Goal: Task Accomplishment & Management: Complete application form

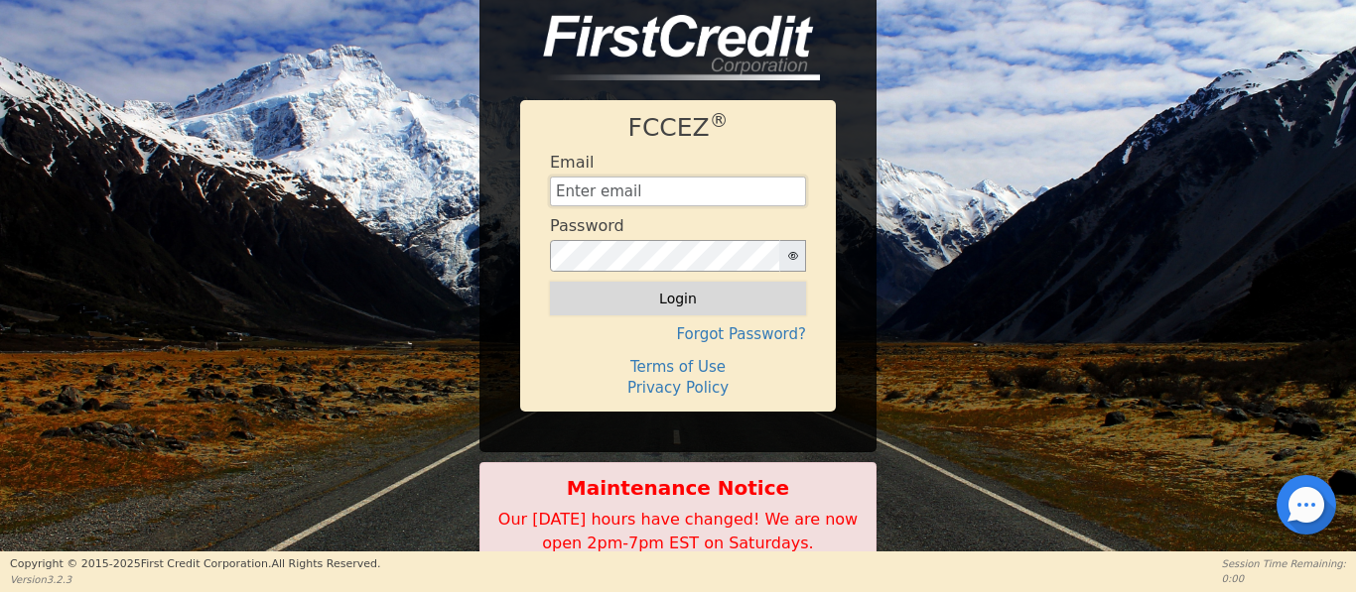
type input "Management@EnvyLuxeVacations.com"
click at [675, 298] on button "Login" at bounding box center [678, 299] width 256 height 34
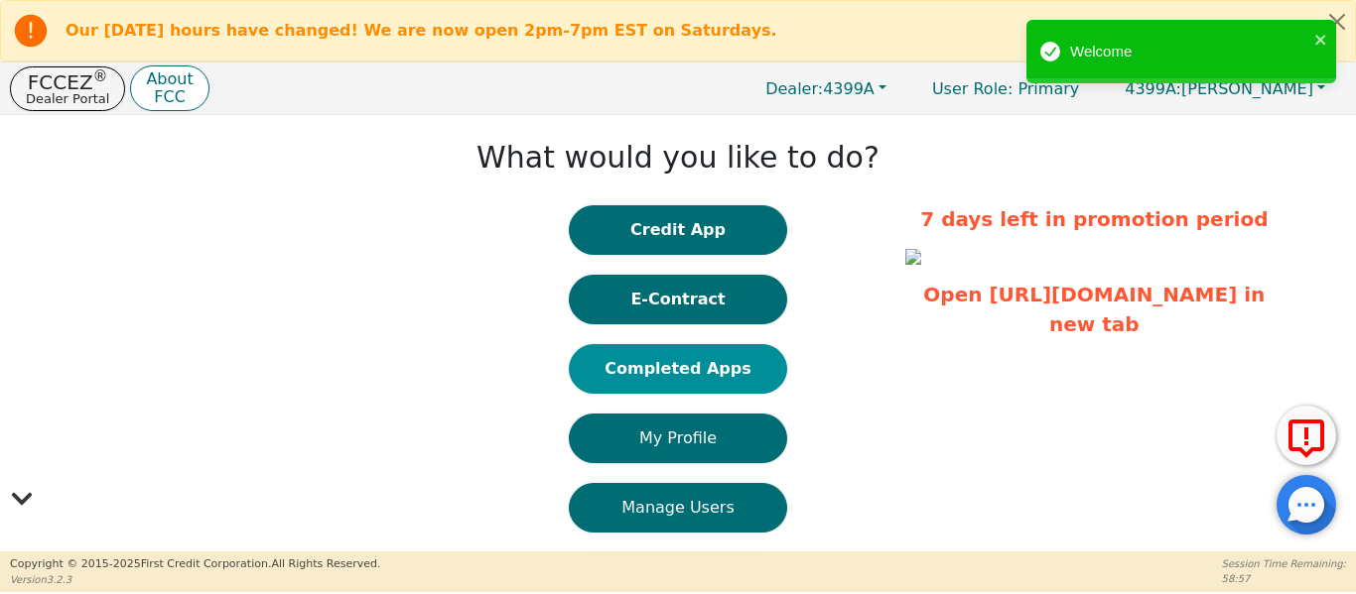
click at [654, 364] on button "Completed Apps" at bounding box center [678, 369] width 218 height 50
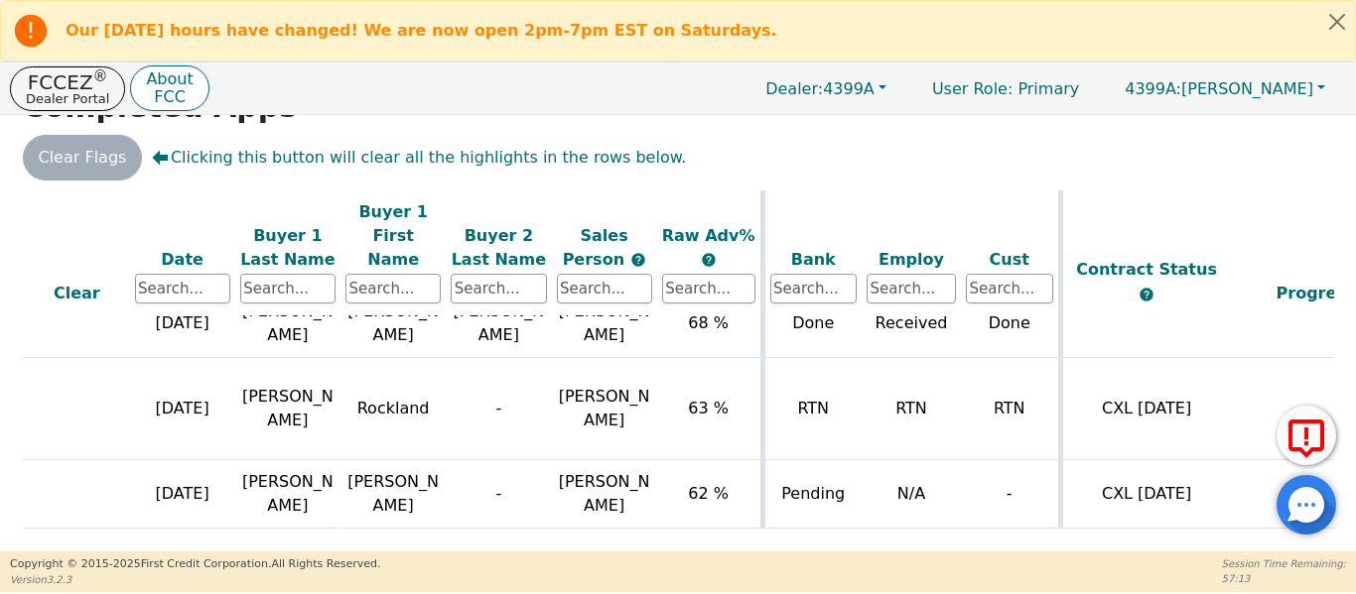
scroll to position [1816, 226]
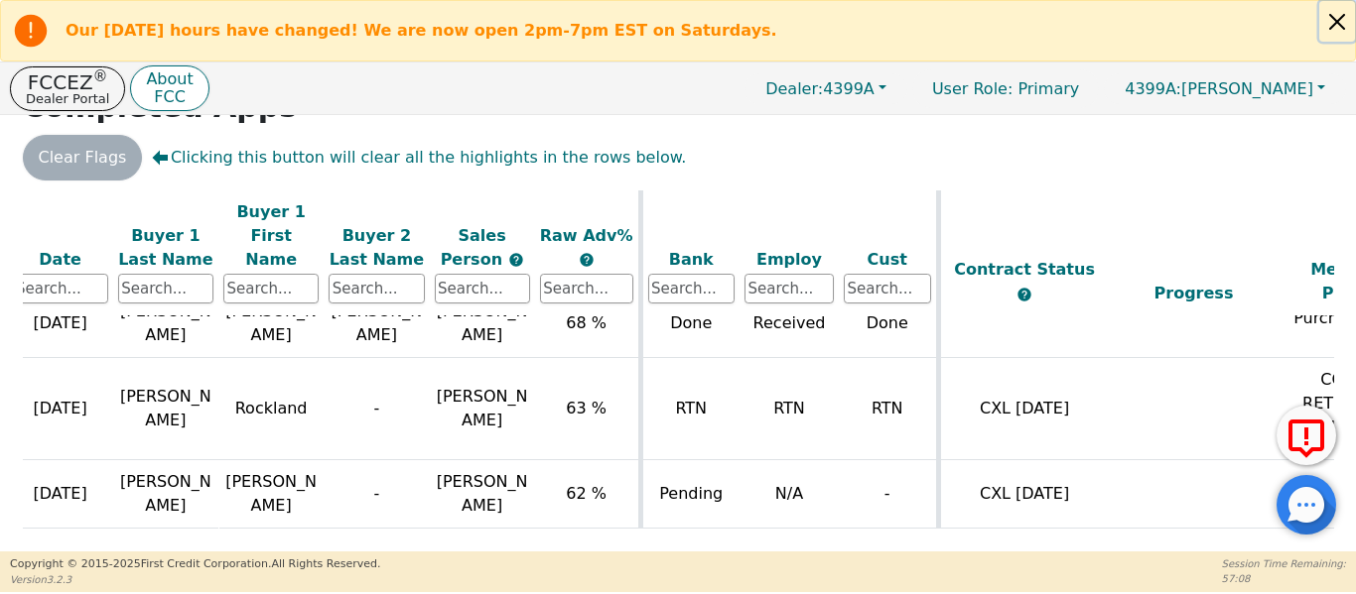
click at [1333, 29] on button "Close alert" at bounding box center [1337, 21] width 36 height 41
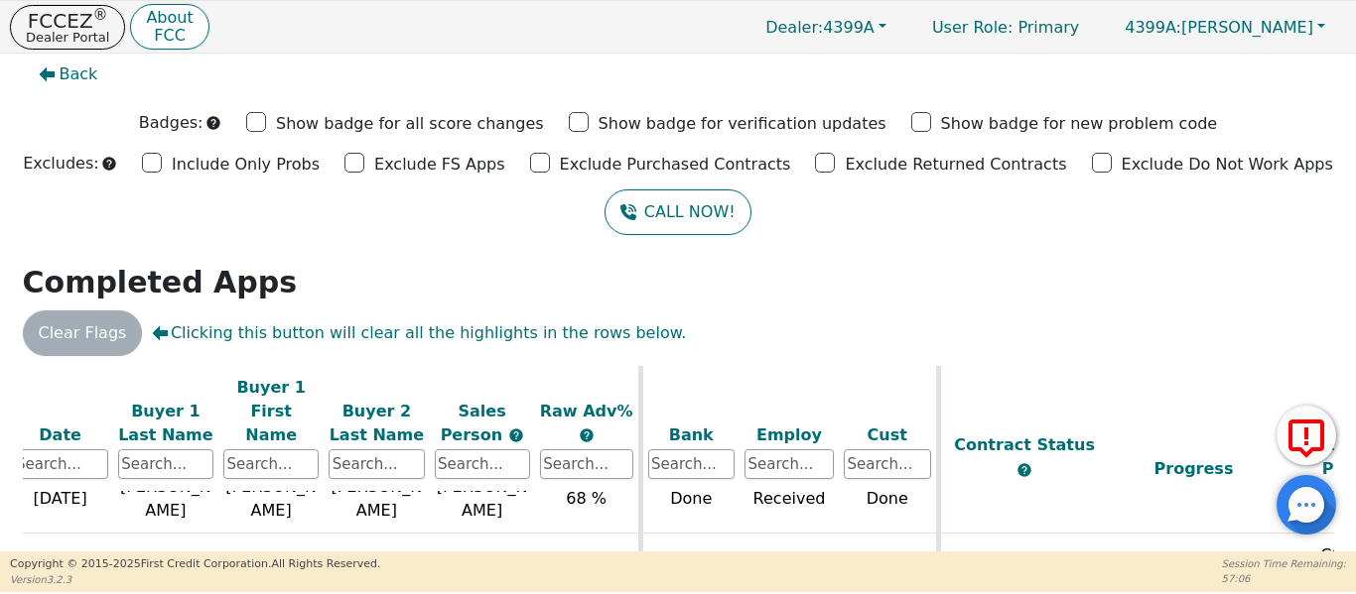
scroll to position [0, 0]
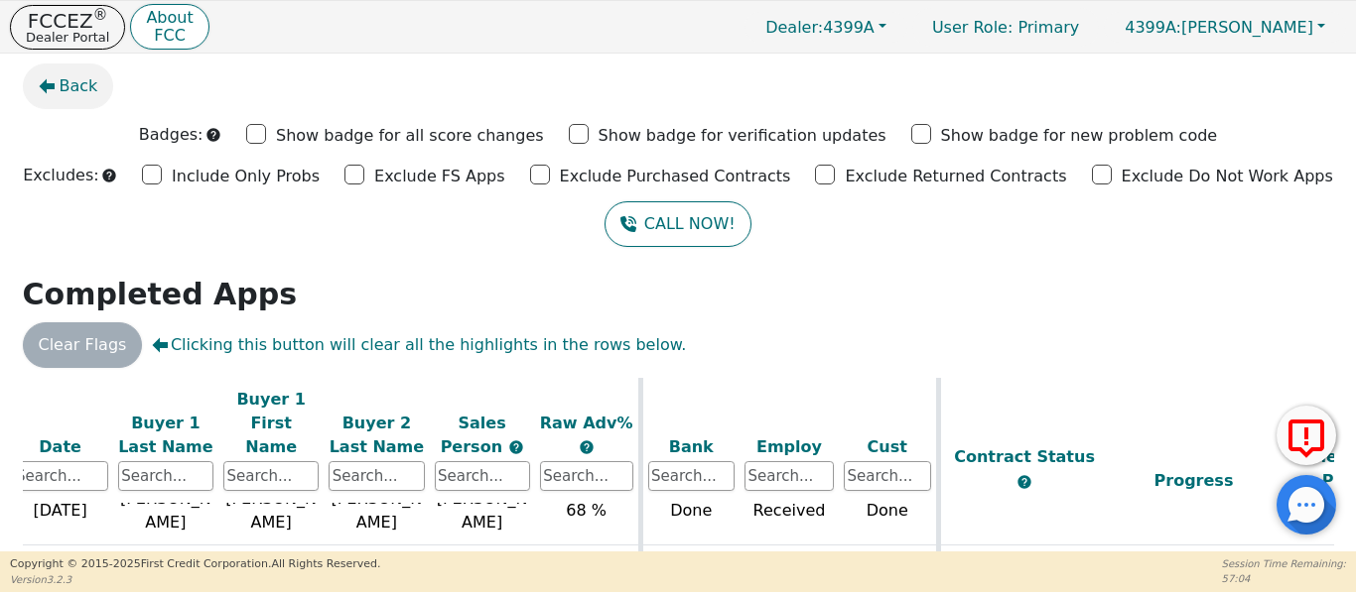
click at [55, 97] on button "Back" at bounding box center [68, 87] width 91 height 46
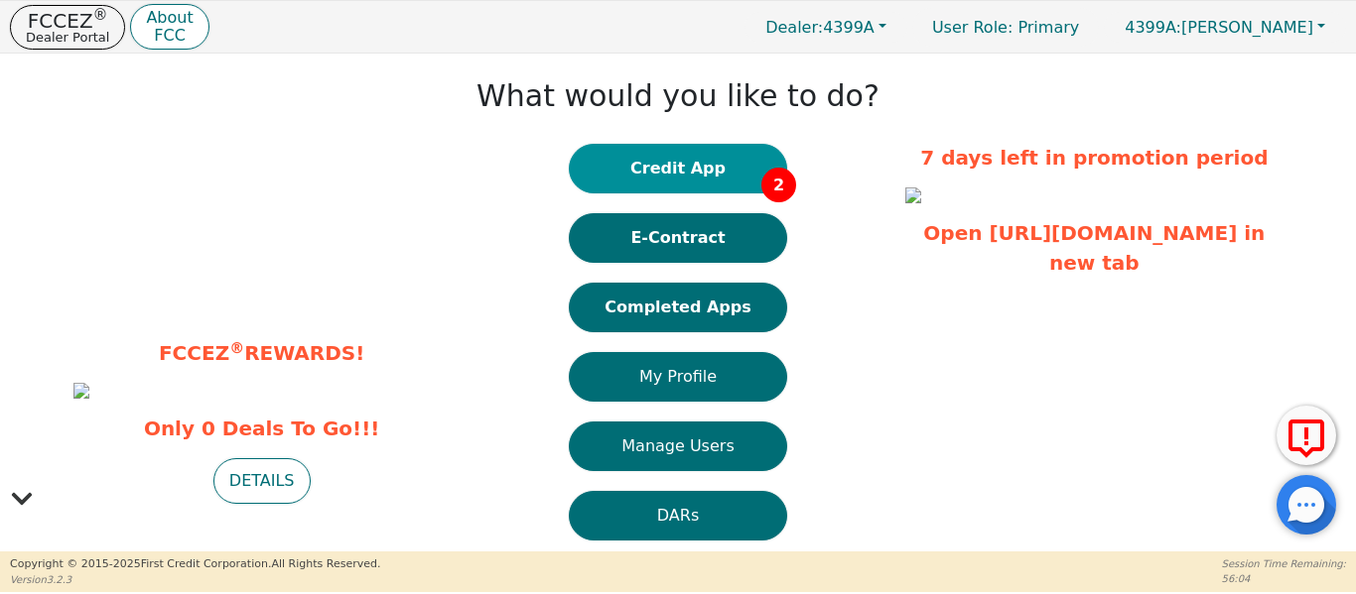
click at [702, 166] on button "Credit App 2" at bounding box center [678, 169] width 218 height 50
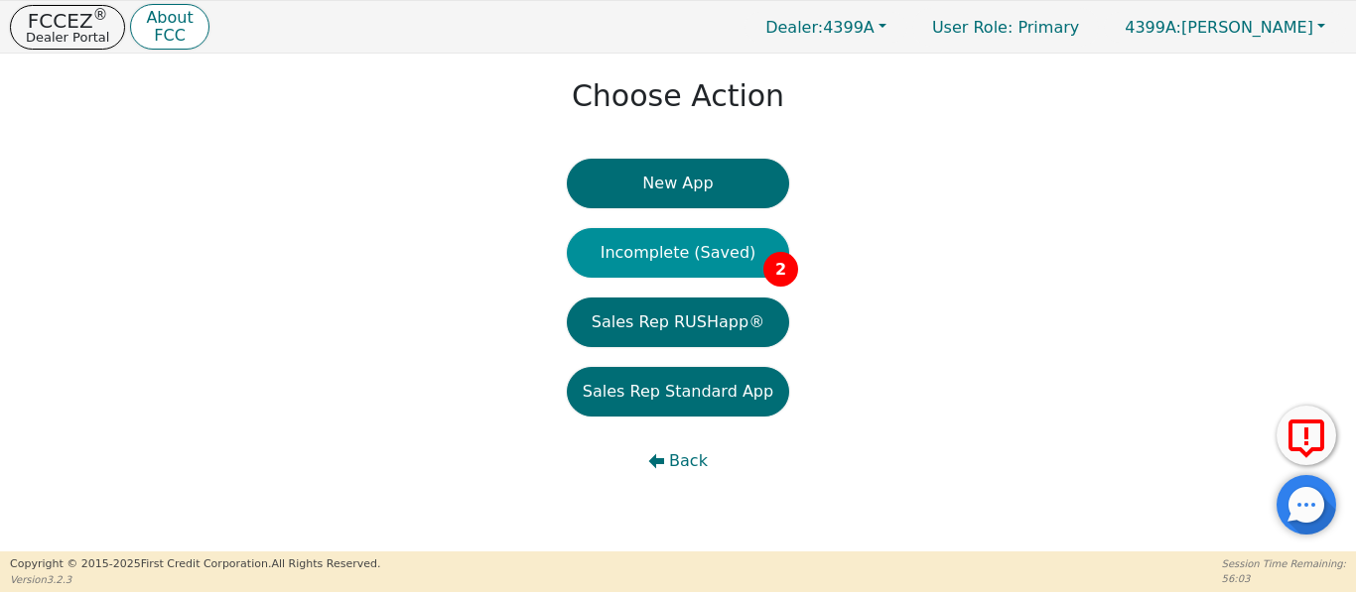
click at [659, 252] on button "Incomplete (Saved) 2" at bounding box center [678, 253] width 222 height 50
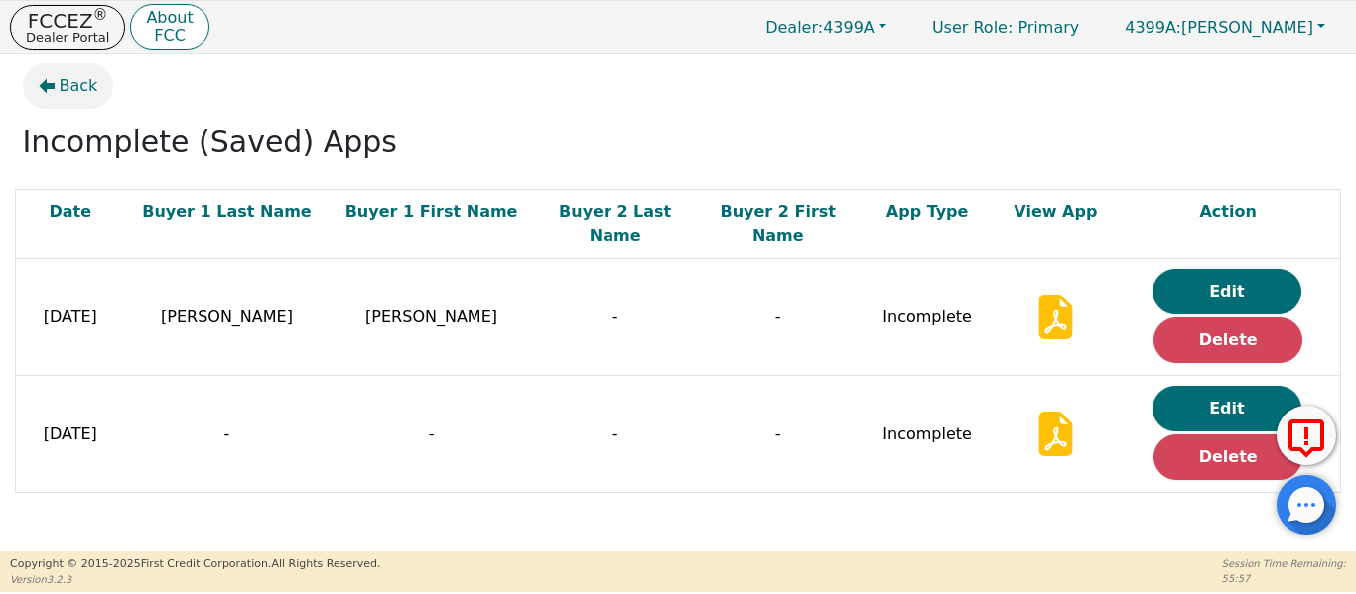
click at [51, 99] on button "Back" at bounding box center [68, 87] width 91 height 46
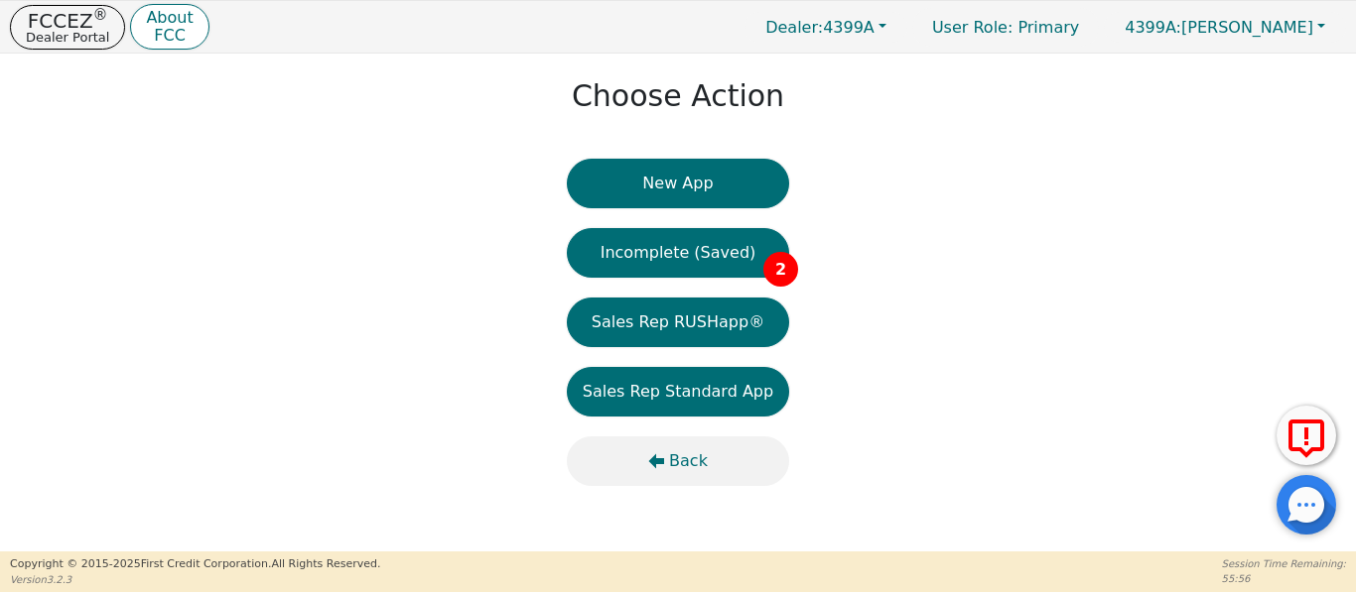
click at [659, 452] on button "Back" at bounding box center [678, 462] width 222 height 50
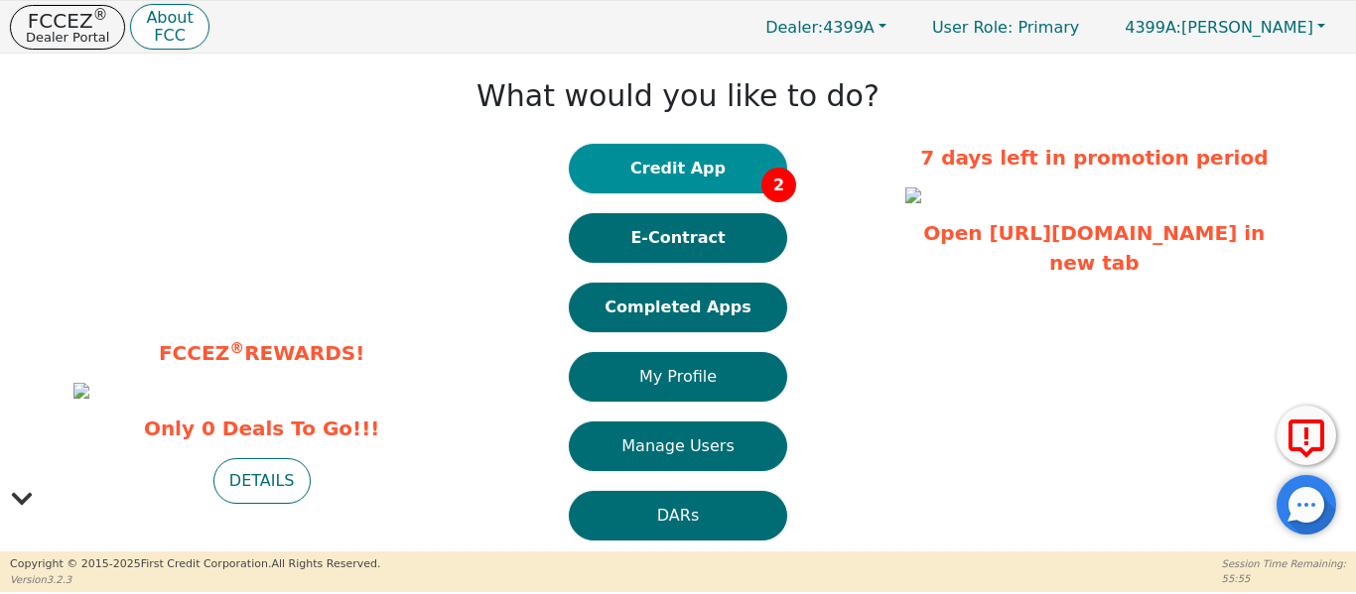
click at [669, 173] on button "Credit App 2" at bounding box center [678, 169] width 218 height 50
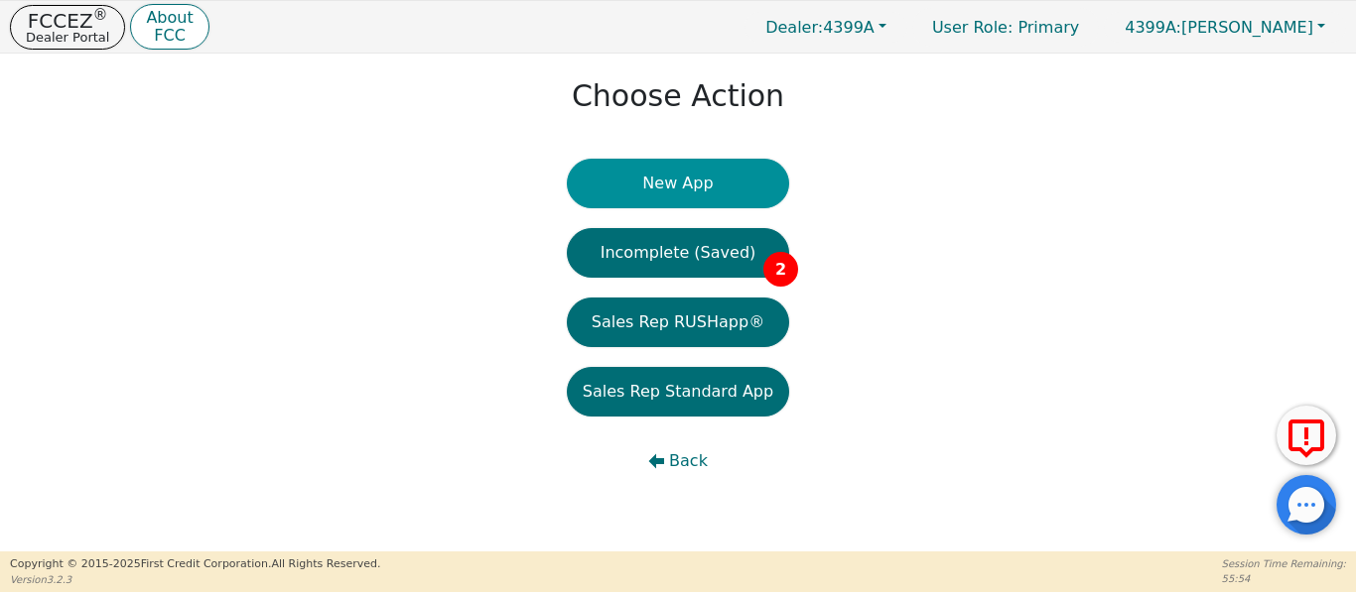
click at [669, 176] on button "New App" at bounding box center [678, 184] width 222 height 50
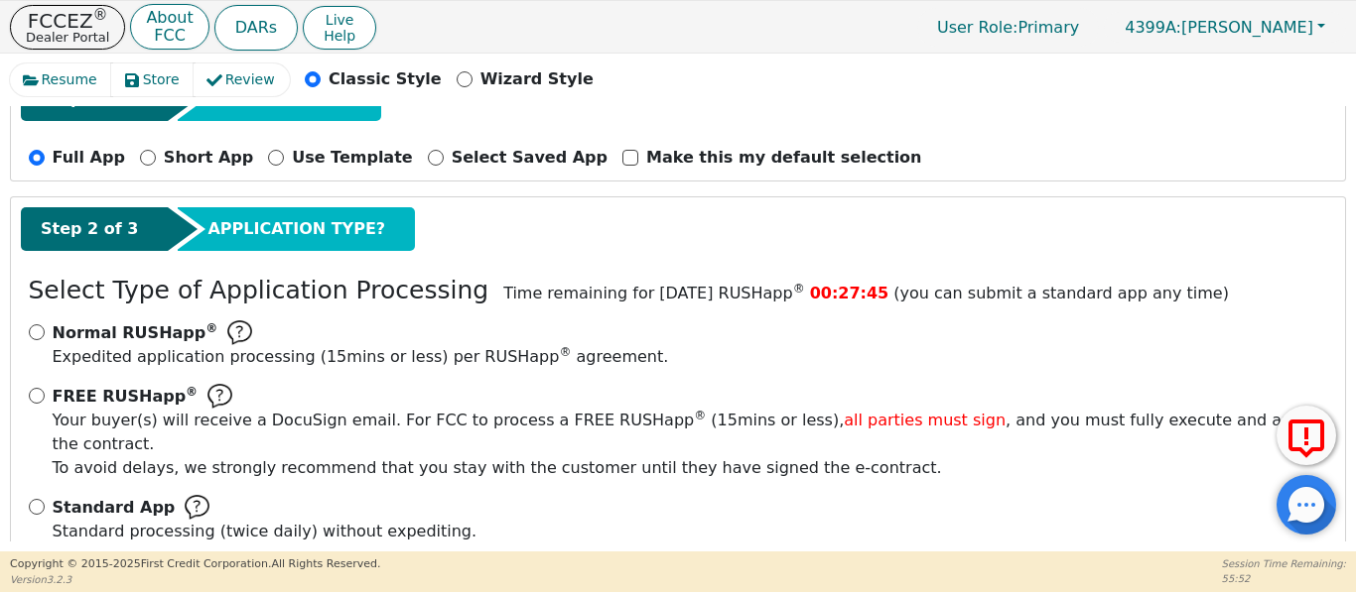
scroll to position [219, 0]
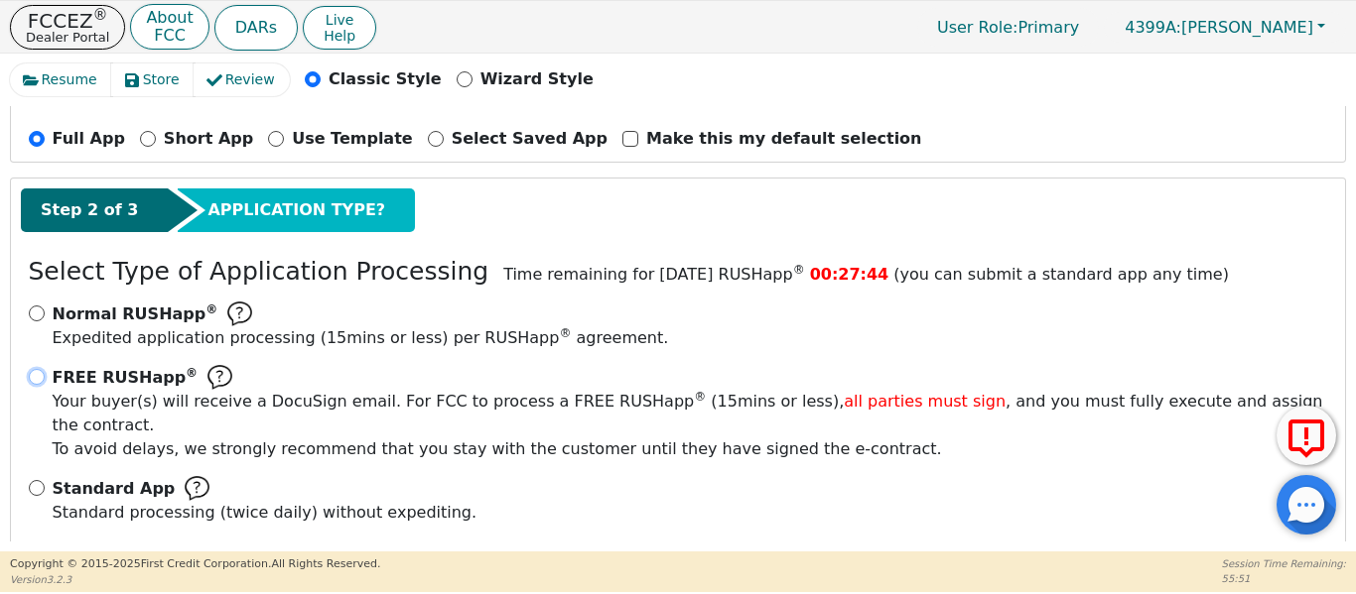
click at [34, 378] on input "FREE RUSHapp ® Your buyer(s) will receive a DocuSign email. For FCC to process …" at bounding box center [37, 377] width 16 height 16
radio input "true"
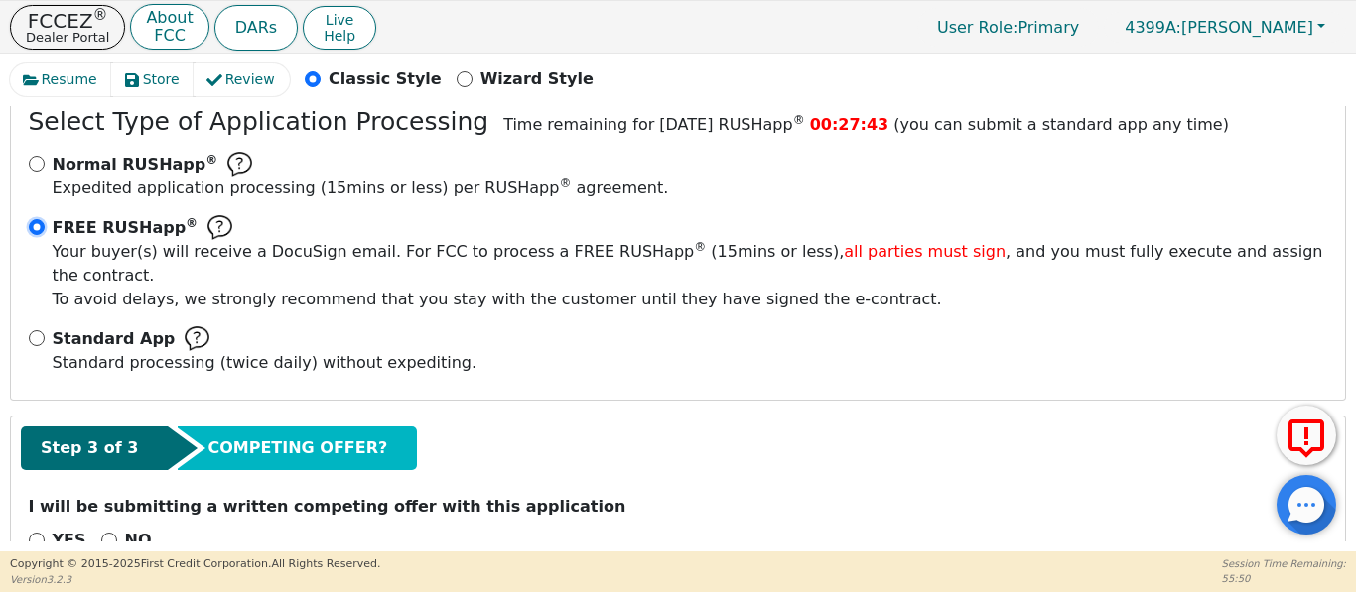
scroll to position [385, 0]
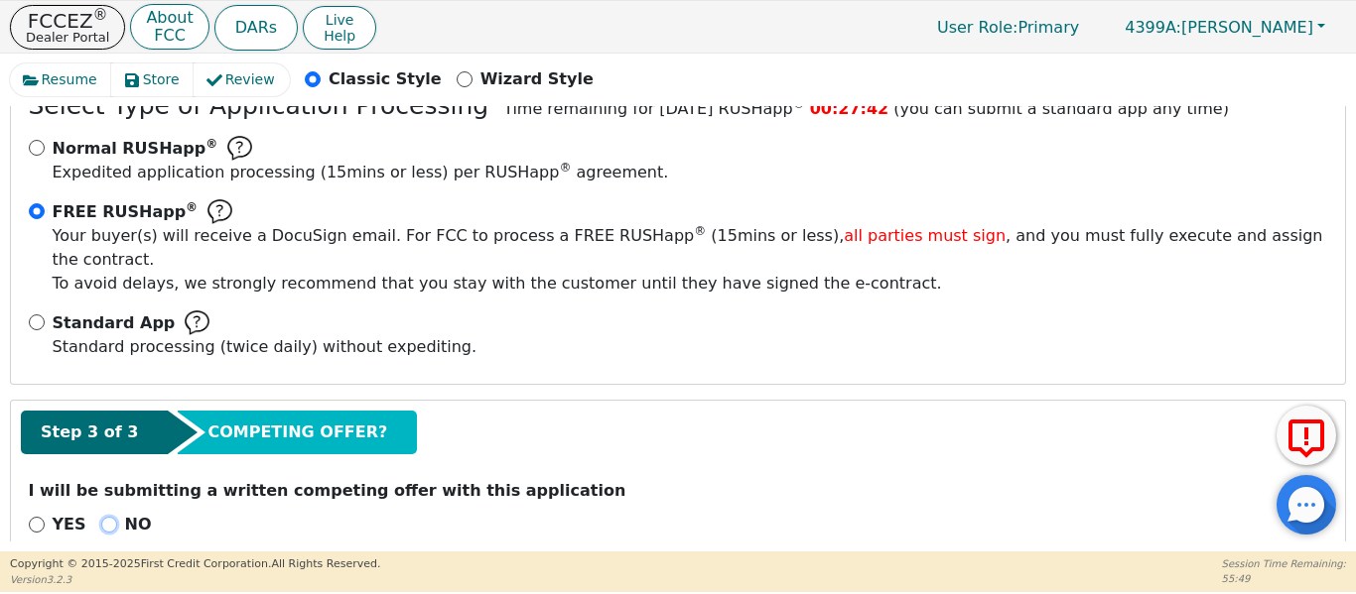
click at [103, 517] on input "NO" at bounding box center [109, 525] width 16 height 16
radio input "true"
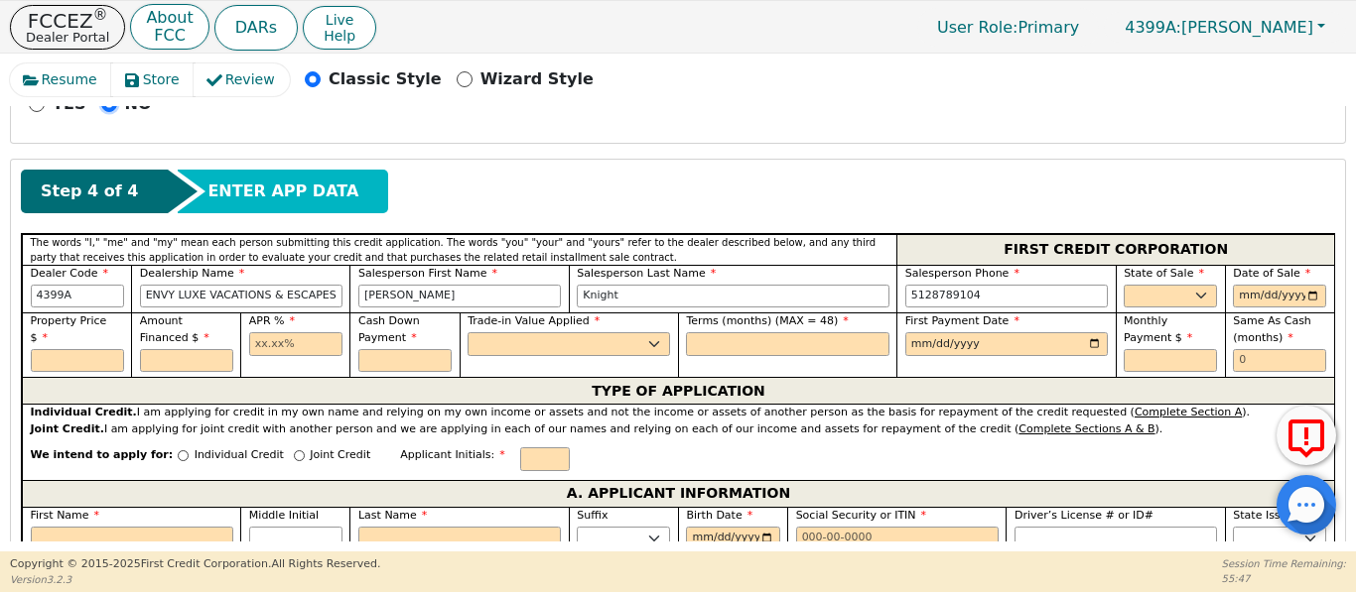
scroll to position [815, 0]
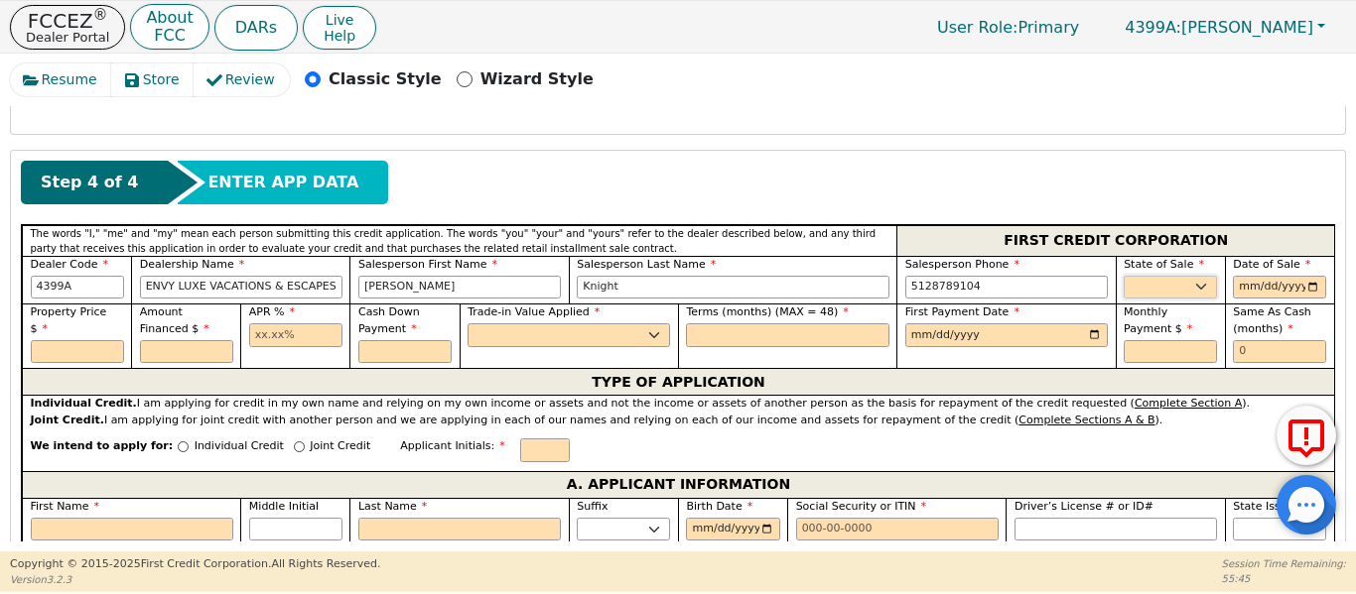
drag, startPoint x: 1158, startPoint y: 257, endPoint x: 1154, endPoint y: 275, distance: 18.3
click at [1153, 276] on select "AK AL AR AZ CA CO CT DC DE FL GA HI IA ID IL IN KS KY LA MA MD ME MI MN MO MS M…" at bounding box center [1169, 288] width 93 height 24
select select "TX"
click at [1123, 276] on select "AK AL AR AZ CA CO CT DC DE FL GA HI IA ID IL IN KS KY LA MA MD ME MI MN MO MS M…" at bounding box center [1169, 288] width 93 height 24
click at [1302, 276] on input "date" at bounding box center [1279, 288] width 93 height 24
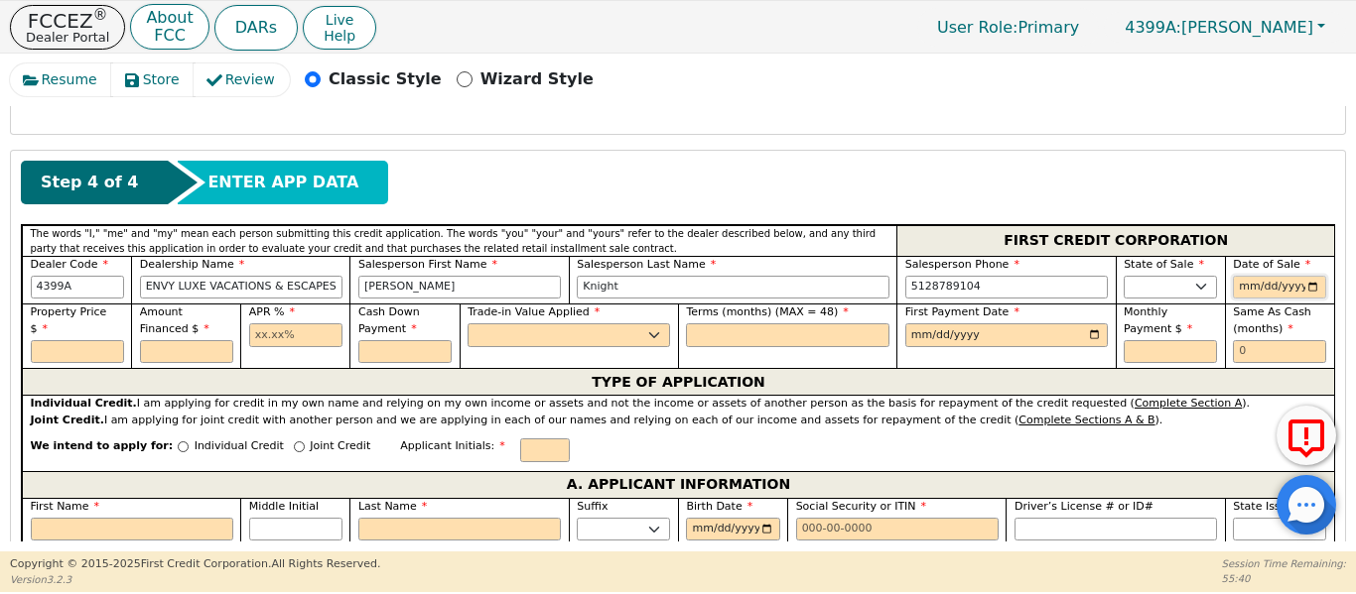
type input "2025-09-24"
drag, startPoint x: 72, startPoint y: 307, endPoint x: 61, endPoint y: 313, distance: 13.3
click at [62, 340] on input "text" at bounding box center [77, 352] width 93 height 24
type input "4995.00"
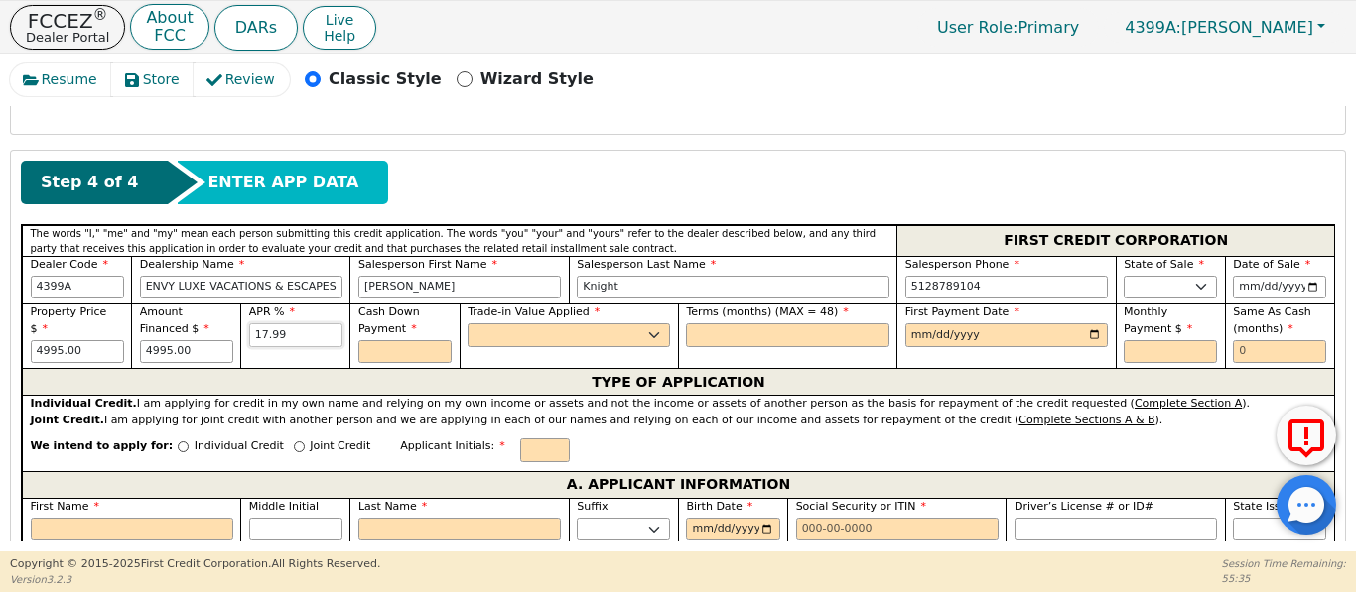
type input "17.99"
click at [522, 324] on select "Yes No" at bounding box center [568, 336] width 202 height 24
select select "n"
click at [467, 324] on select "Yes No" at bounding box center [568, 336] width 202 height 24
drag, startPoint x: 777, startPoint y: 308, endPoint x: 586, endPoint y: 372, distance: 202.1
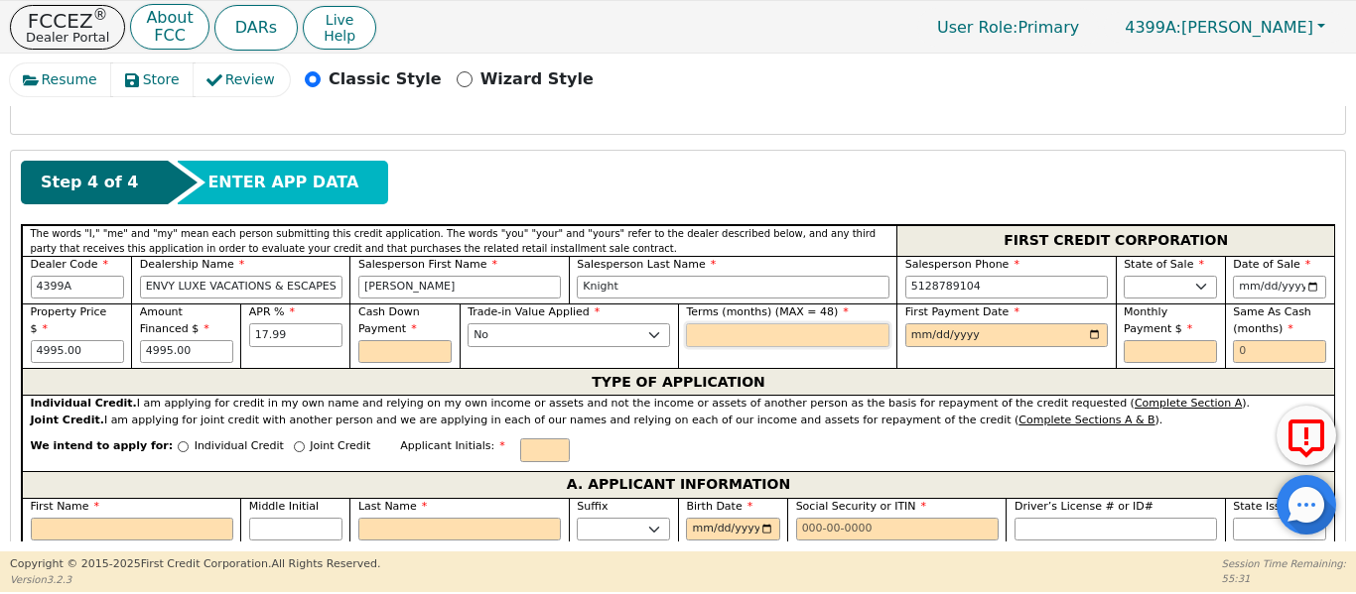
click at [775, 324] on input "text" at bounding box center [787, 336] width 202 height 24
type input "48"
click at [1090, 324] on input "date" at bounding box center [1006, 336] width 202 height 24
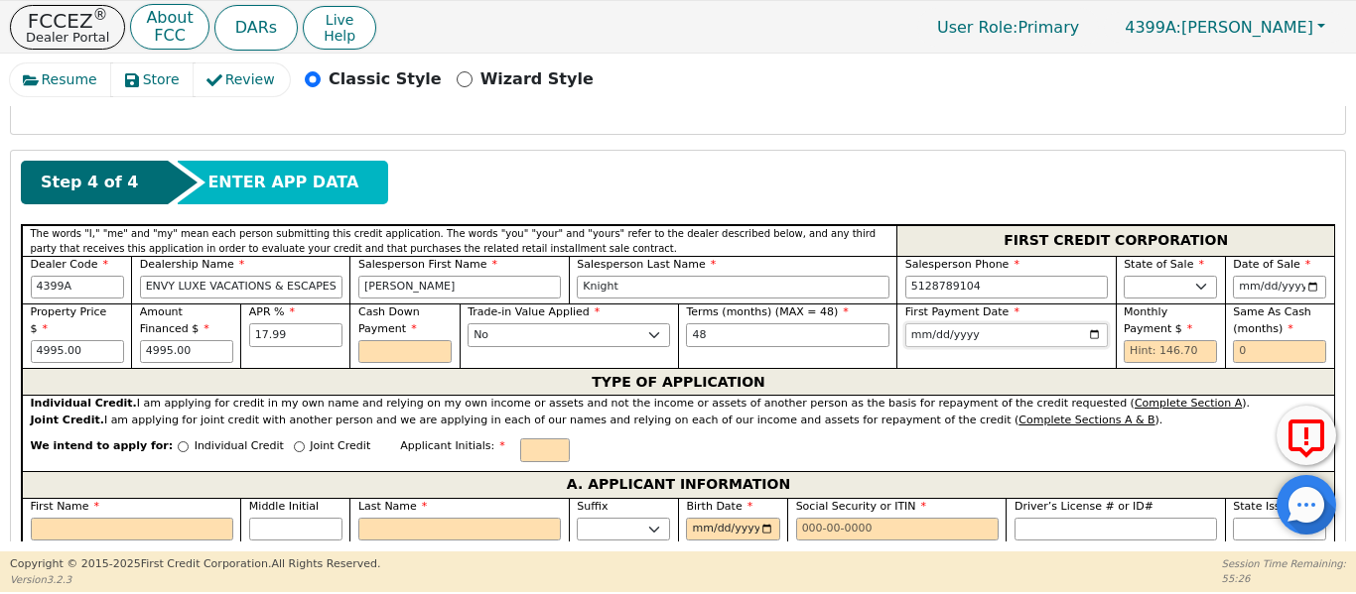
type input "2025-10-24"
click at [1242, 340] on input "text" at bounding box center [1279, 352] width 93 height 24
type input "6"
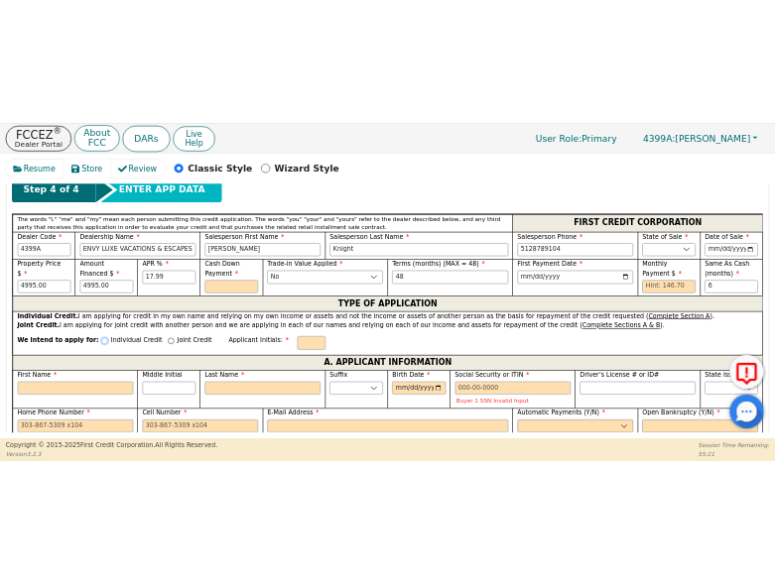
scroll to position [881, 0]
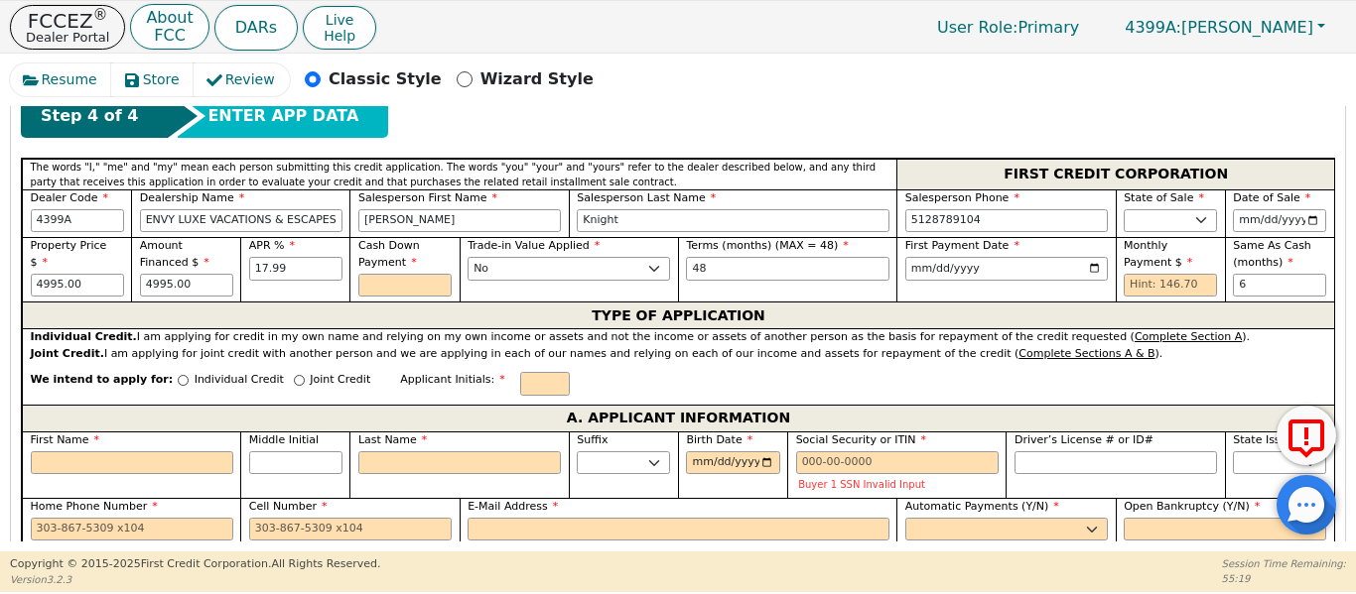
click at [285, 362] on div "We intend to apply for: Individual Credit Joint Credit Applicant Initials:" at bounding box center [678, 383] width 1312 height 43
click at [294, 372] on div "Joint Credit" at bounding box center [332, 385] width 76 height 27
click at [294, 375] on input "Joint Credit" at bounding box center [299, 380] width 11 height 11
radio input "true"
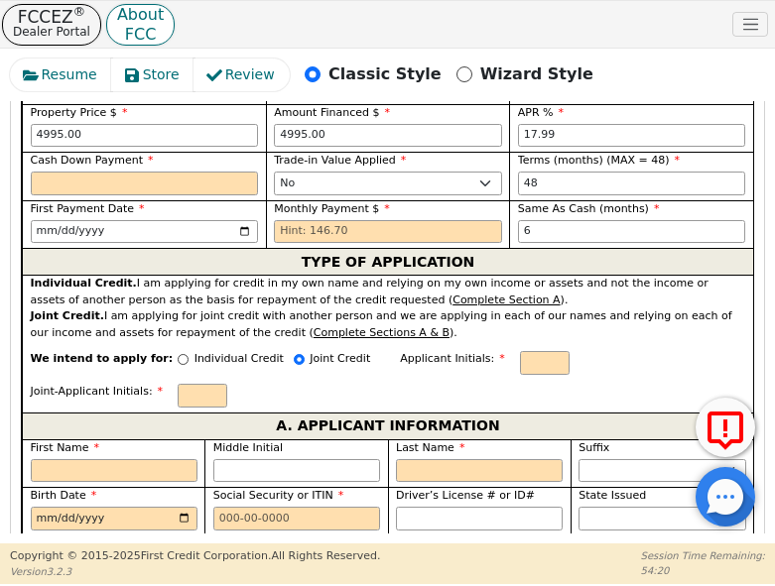
scroll to position [1224, 0]
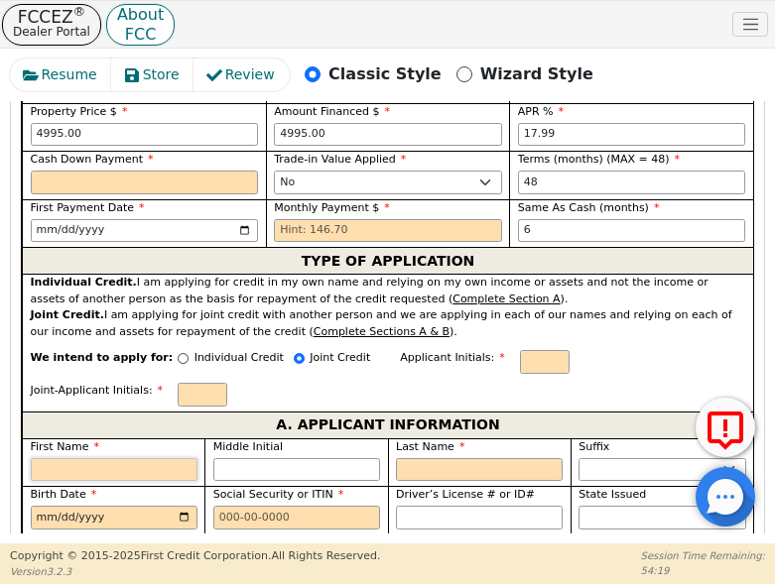
click at [45, 458] on input "First Name" at bounding box center [114, 470] width 167 height 24
type input "R"
type input "Ra"
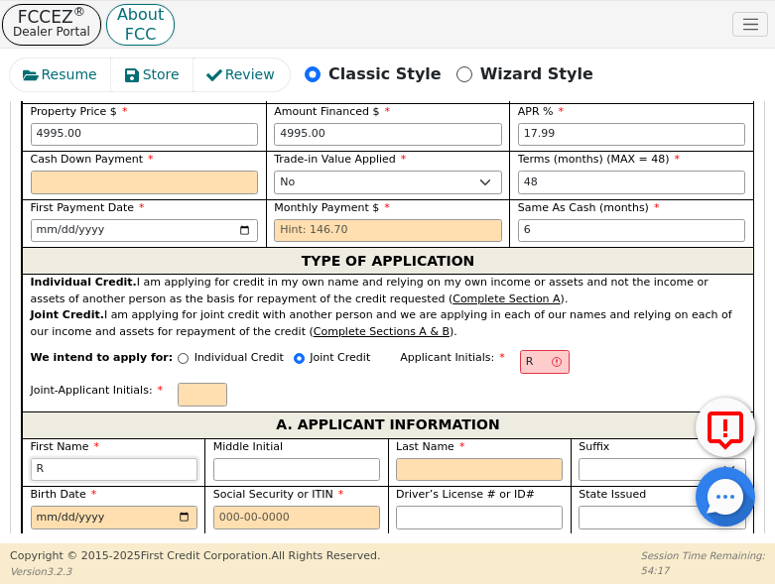
type input "Ra"
type input "Ram"
type input "Ramo"
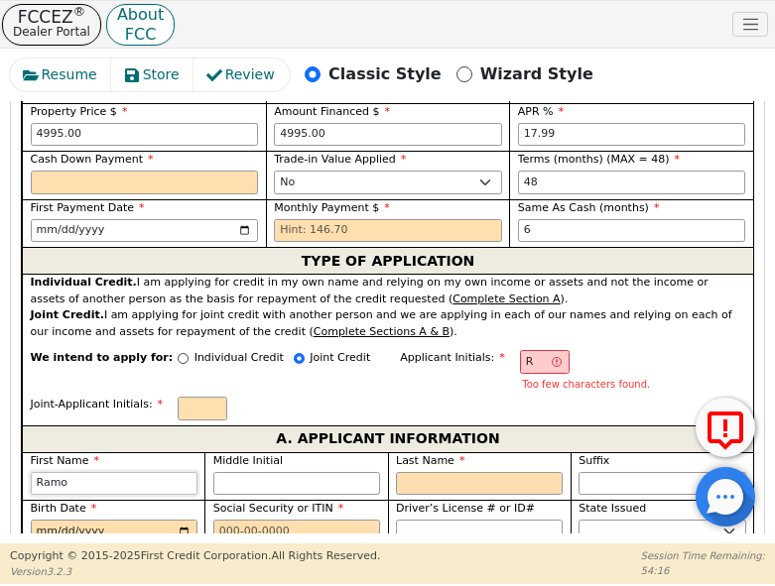
type input "Ramon"
type input "RO"
type input "O"
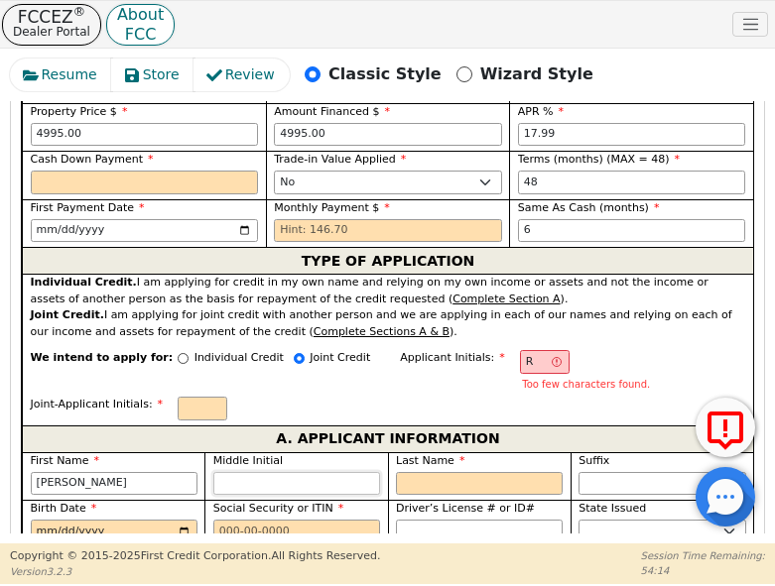
type input "Ramon O"
type input "O"
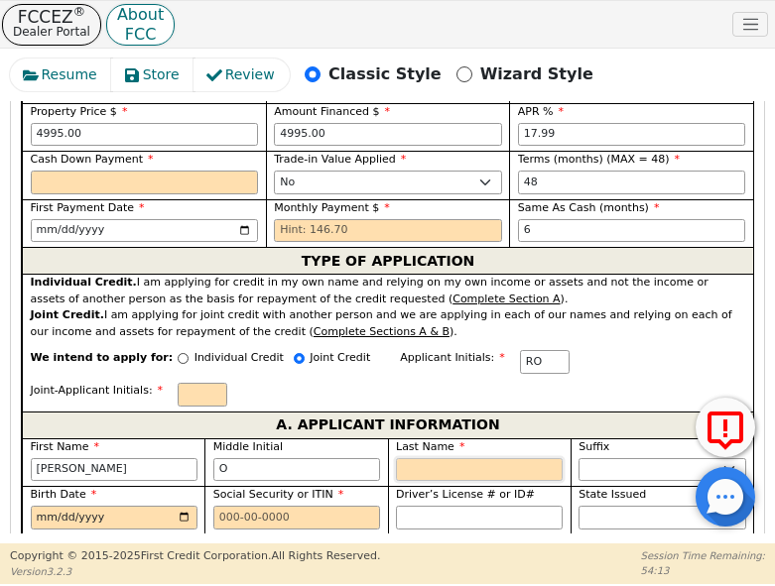
type input "ROC"
type input "C"
type input "Ramon O C"
type input "Co"
type input "Ramon O Co"
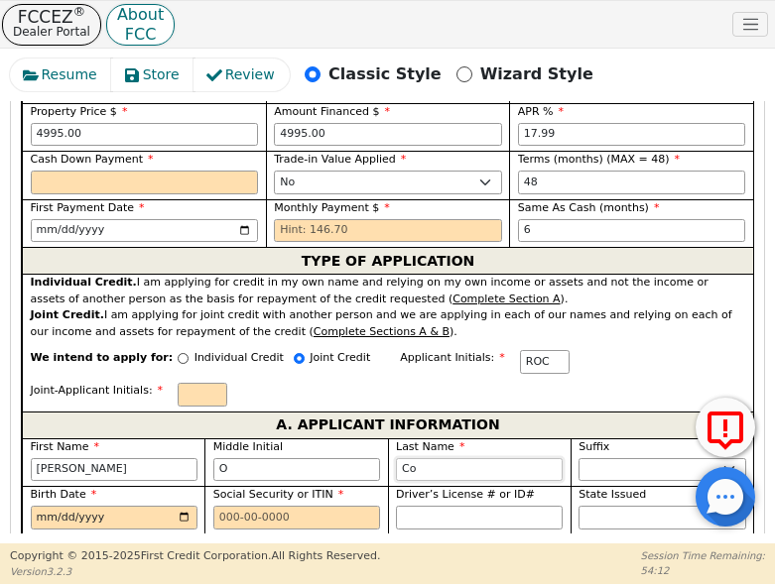
type input "Cor"
type input "Ramon O Cor"
type input "Cord"
type input "Ramon O Cord"
type input "Corde"
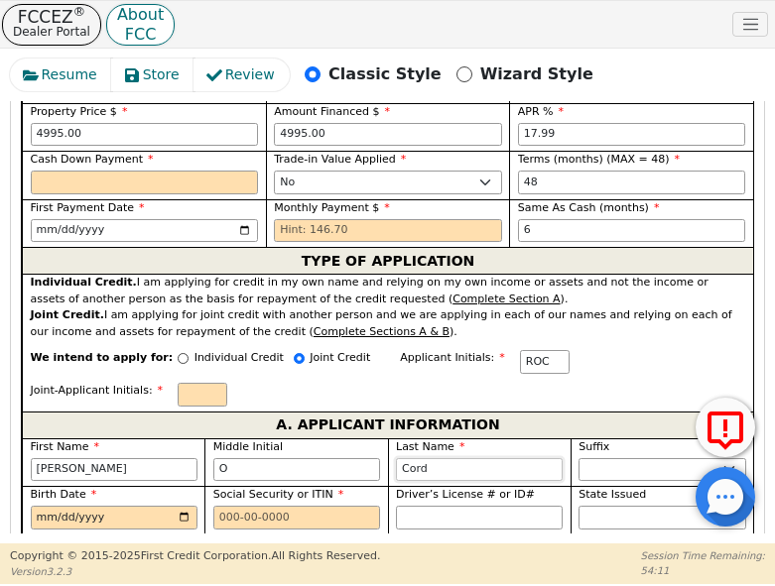
type input "Ramon O Corde"
type input "Corder"
type input "Ramon O Corder"
type input "Cordero"
type input "Ramon O Cordero"
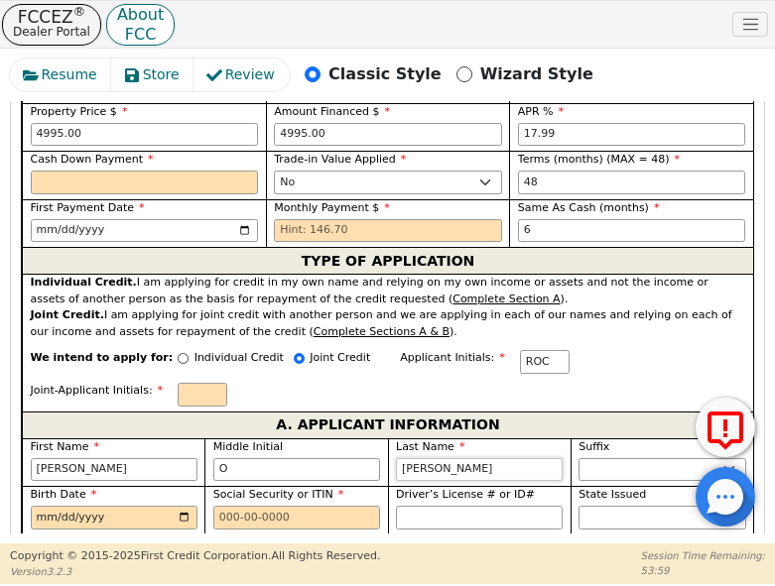
type input "Cordero"
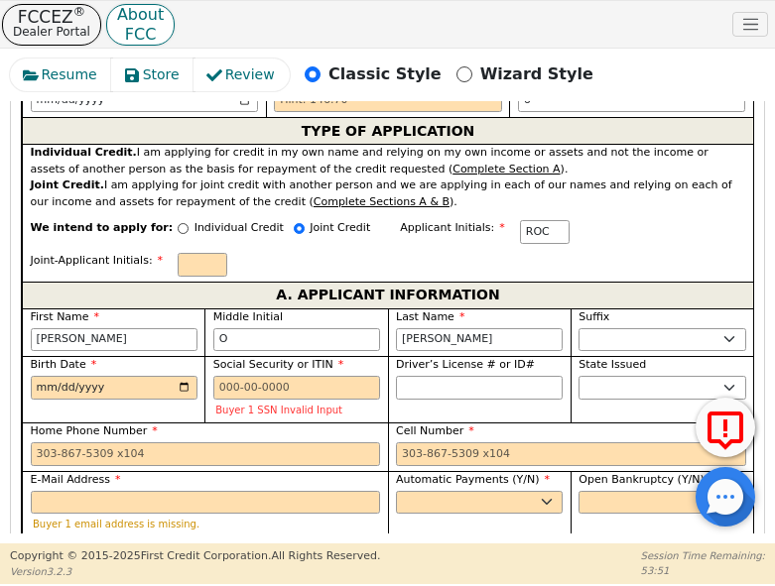
scroll to position [1356, 0]
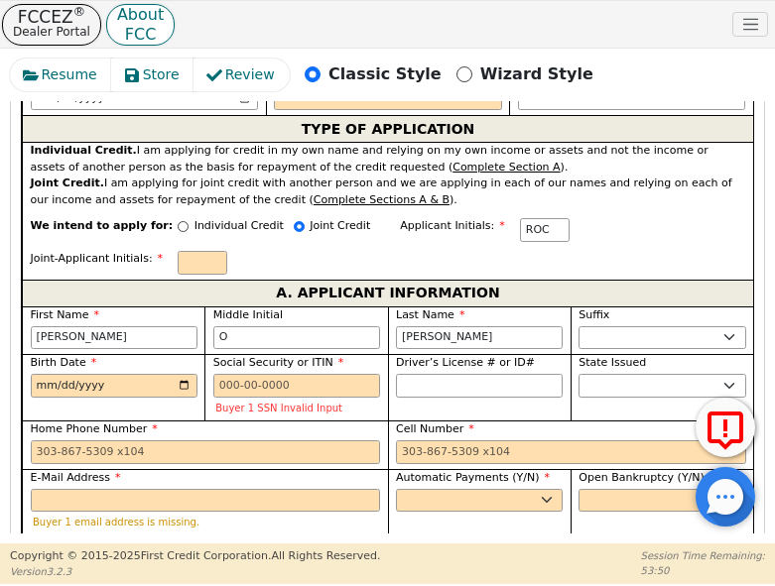
click at [59, 556] on input "Current Residency - Street Address" at bounding box center [206, 568] width 350 height 24
type input "1512 Pine Ave"
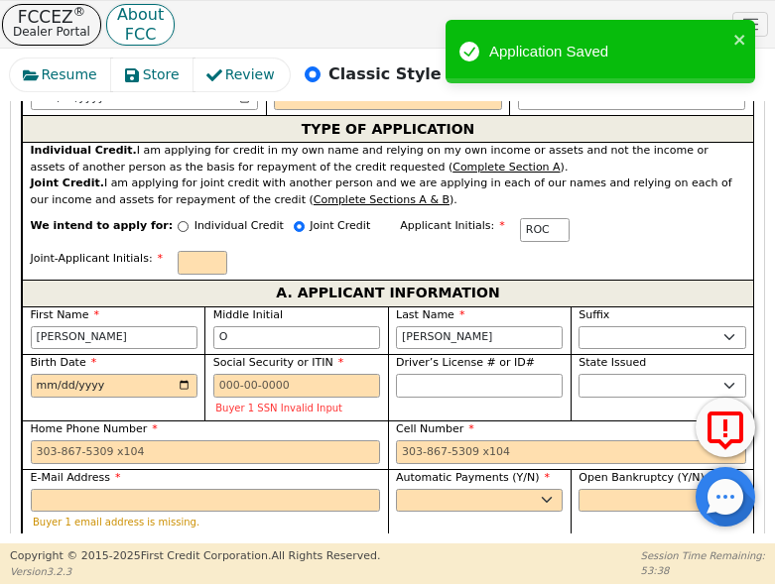
type input "Austin"
select select "TX"
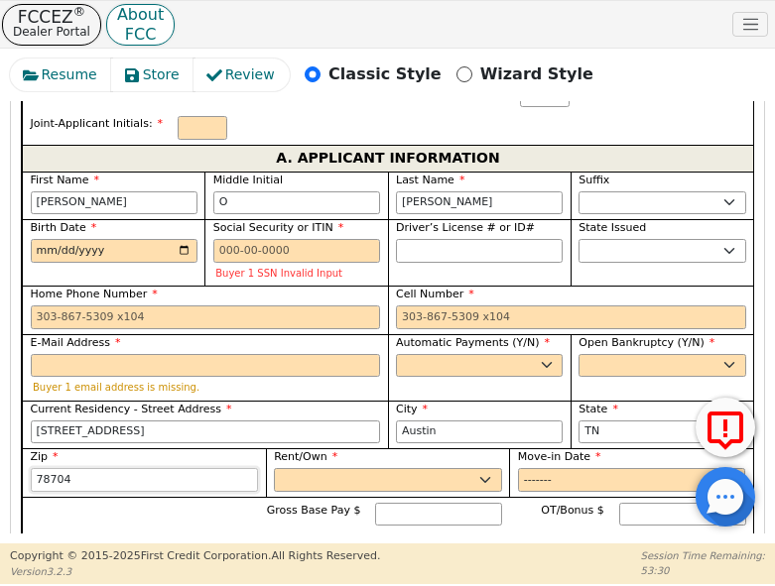
scroll to position [1492, 0]
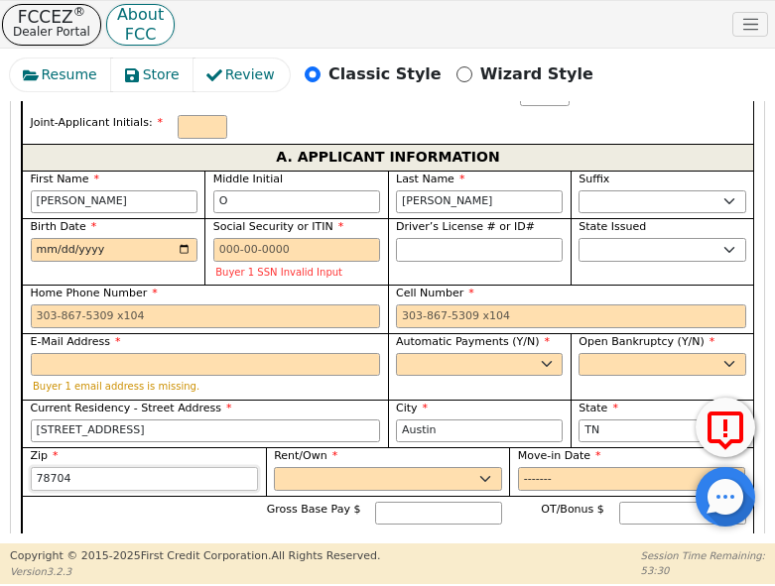
type input "78704"
click at [309, 467] on select "Rent Own" at bounding box center [388, 479] width 228 height 24
select select "Rent"
click at [274, 467] on select "Rent Own" at bounding box center [388, 479] width 228 height 24
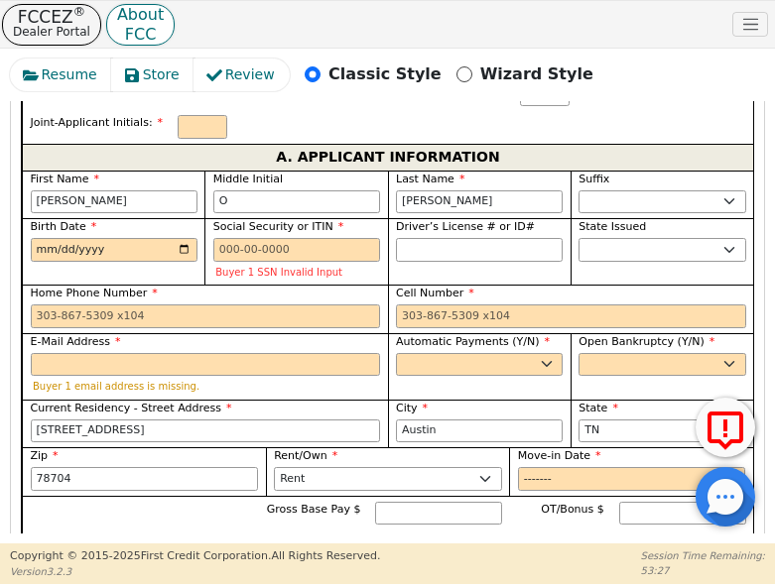
click at [388, 554] on input "Self Employed" at bounding box center [393, 559] width 11 height 11
radio input "true"
click at [312, 506] on div "Gross Base Pay $ OT/Bonus $ Monthly Employment Income (pick one) * Not Employed…" at bounding box center [387, 579] width 731 height 166
click at [298, 584] on div "Full Time" at bounding box center [210, 592] width 358 height 17
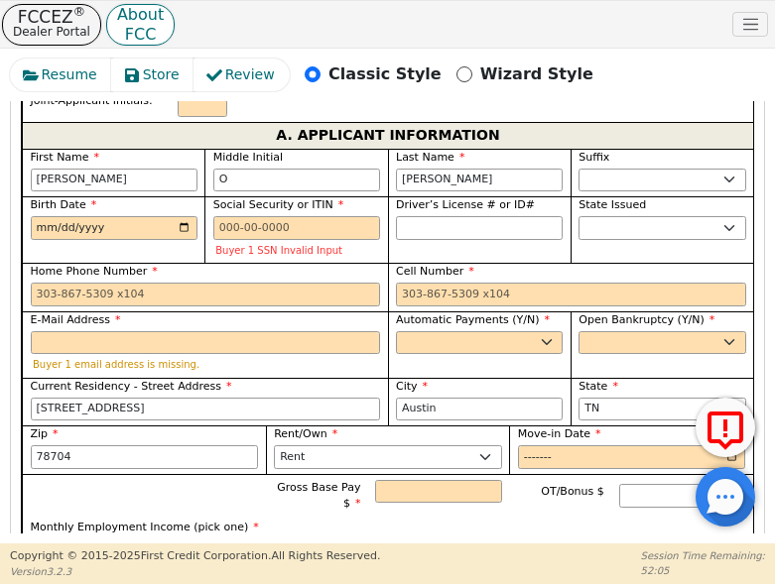
scroll to position [1557, 0]
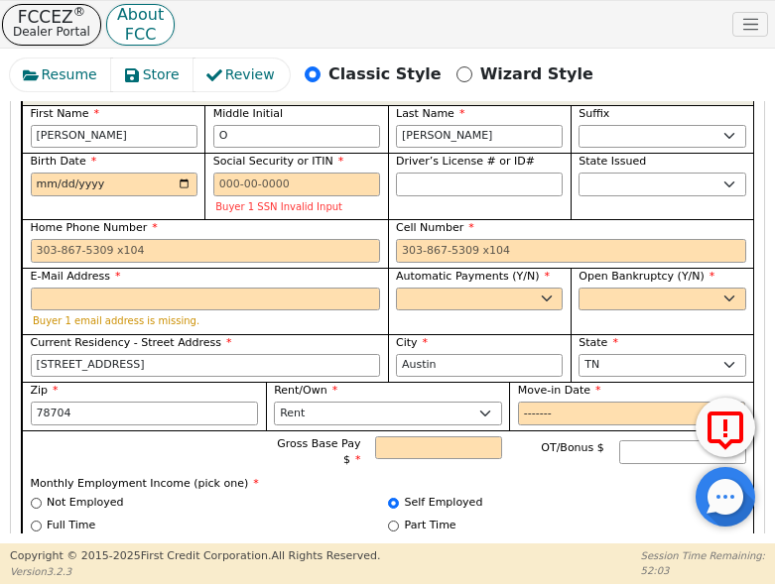
click at [534, 518] on div "Part Time" at bounding box center [567, 526] width 358 height 17
click at [558, 495] on div "Self Employed" at bounding box center [567, 504] width 358 height 18
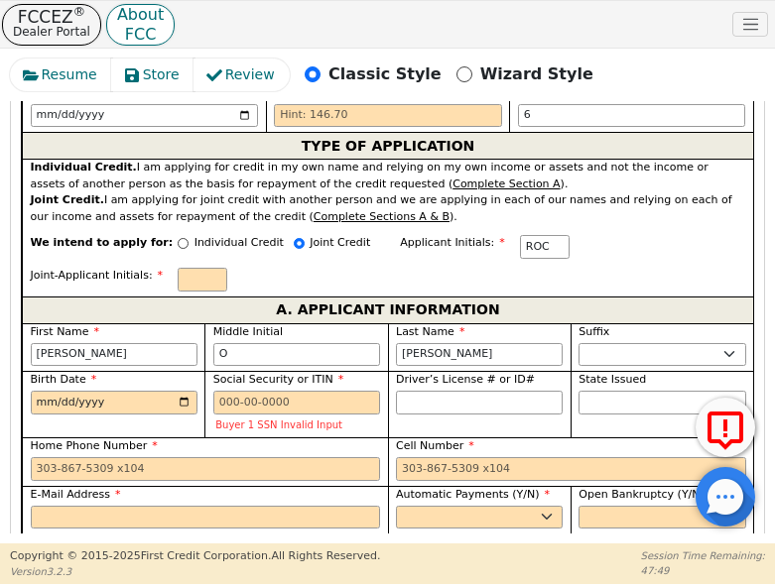
scroll to position [1326, 0]
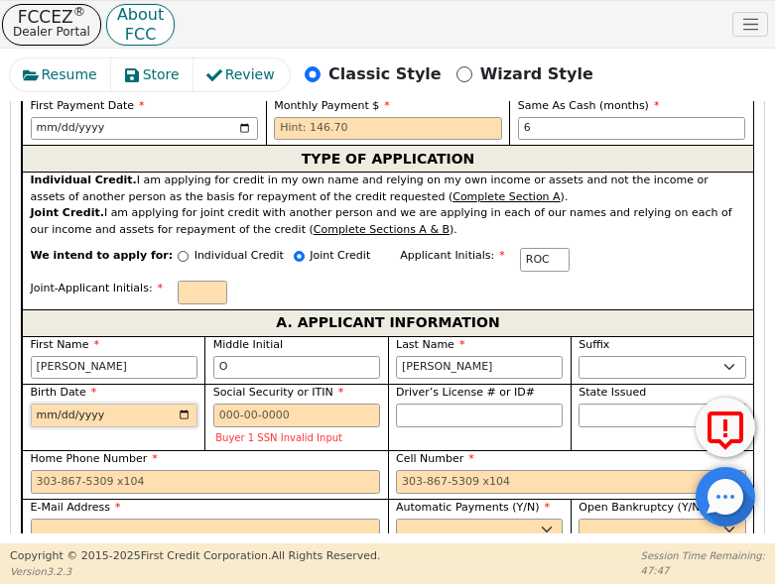
click at [36, 404] on input "Birth Date" at bounding box center [114, 416] width 167 height 24
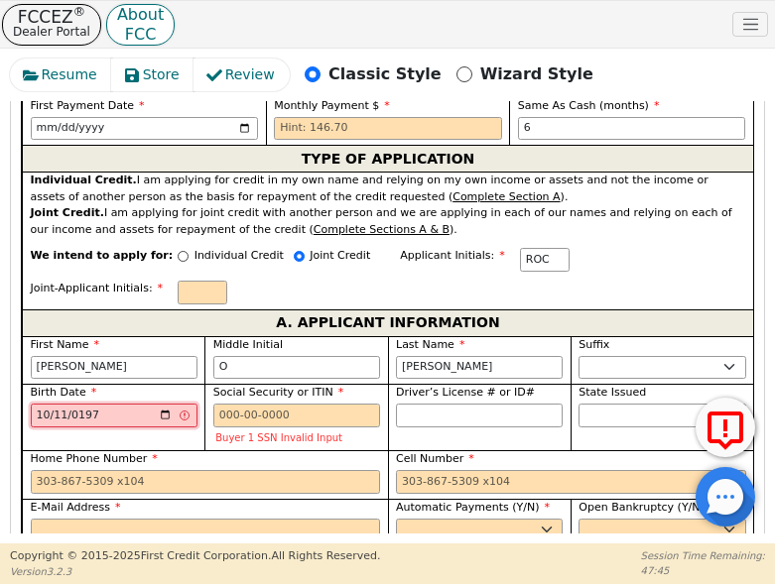
type input "1978-10-11"
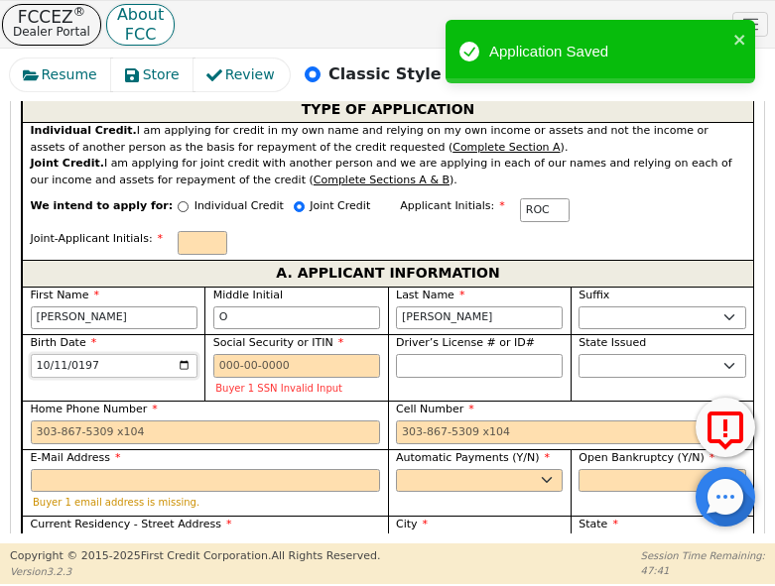
scroll to position [1392, 0]
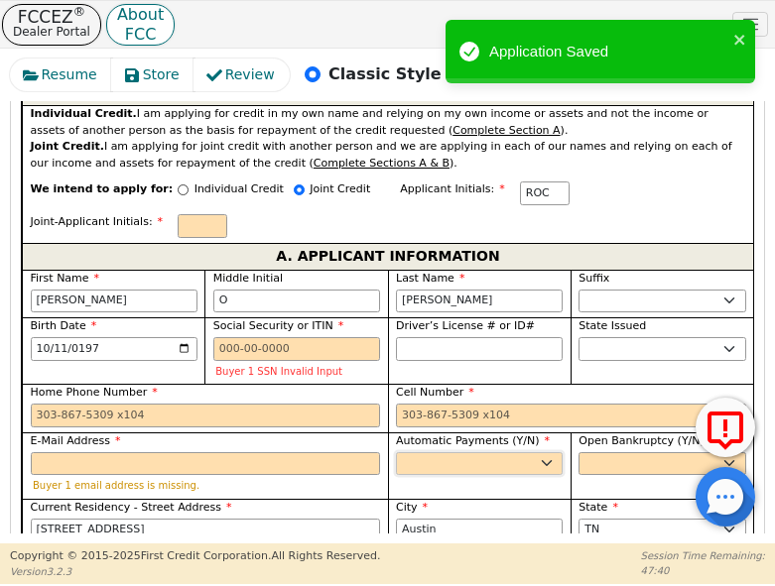
click at [434, 453] on select "Yes No" at bounding box center [479, 465] width 167 height 24
select select "y"
click at [396, 453] on select "Yes No" at bounding box center [479, 465] width 167 height 24
type input "Ramon O Cordero"
drag, startPoint x: 608, startPoint y: 366, endPoint x: 580, endPoint y: 383, distance: 33.4
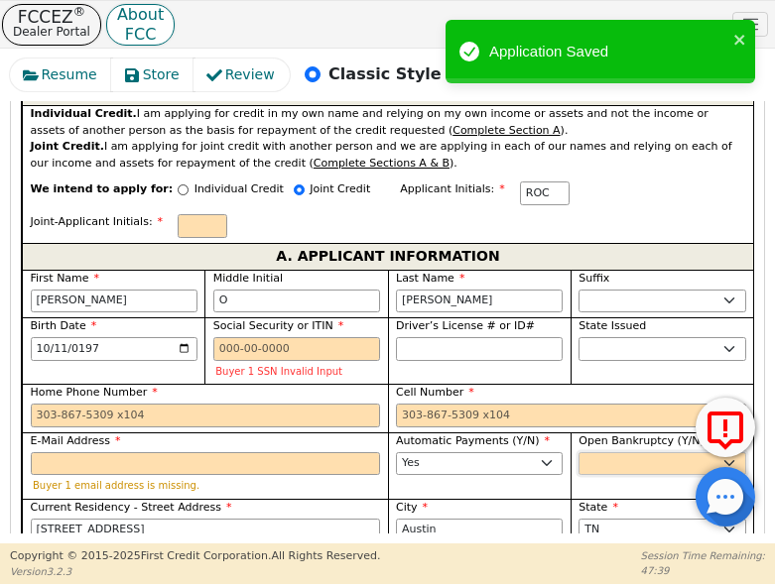
click at [608, 453] on select "Yes No" at bounding box center [662, 465] width 167 height 24
select select "n"
click at [579, 453] on select "Yes No" at bounding box center [662, 465] width 167 height 24
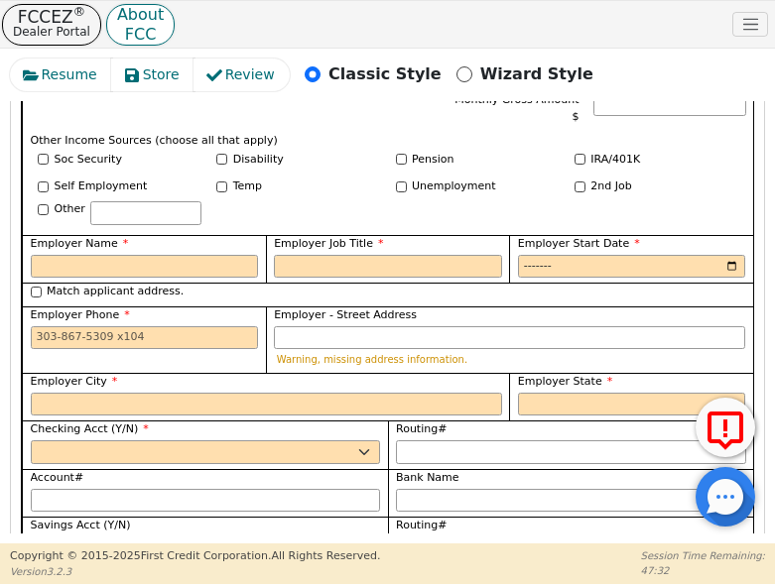
scroll to position [2120, 0]
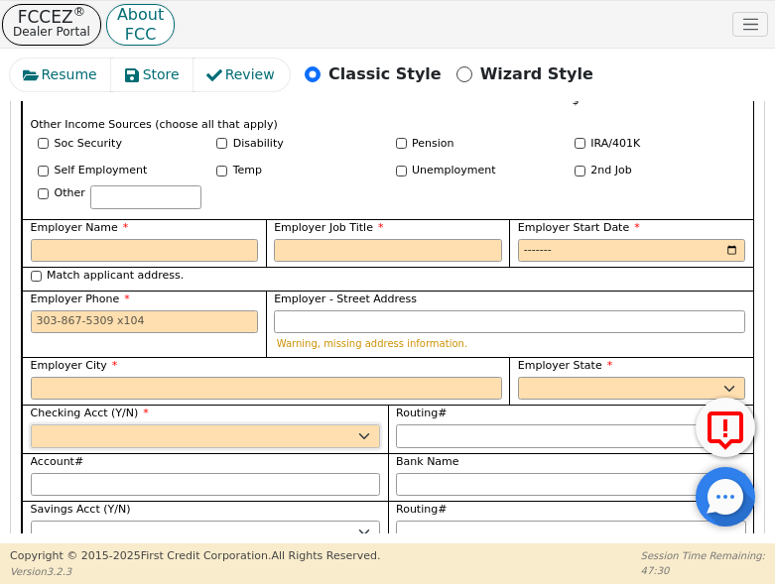
click at [154, 425] on select "Yes No" at bounding box center [206, 437] width 350 height 24
select select "y"
click at [31, 425] on select "Yes No" at bounding box center [206, 437] width 350 height 24
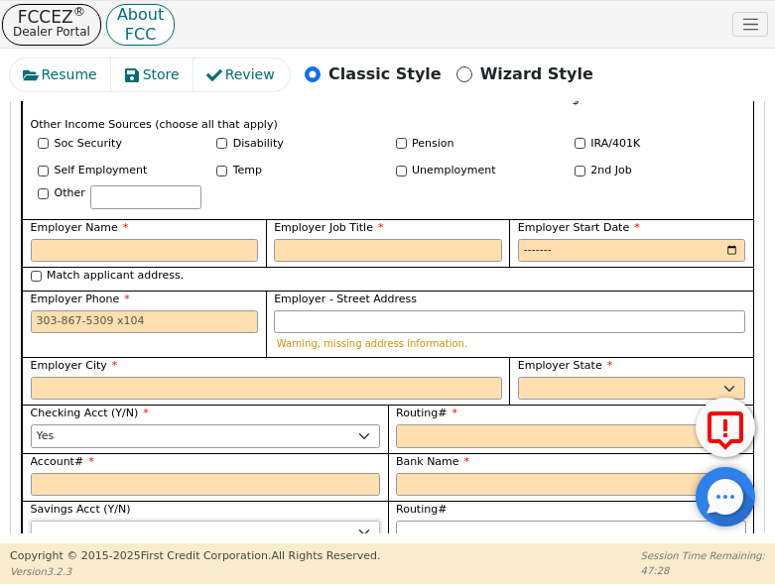
click at [157, 521] on select "Yes No" at bounding box center [206, 533] width 350 height 24
select select "n"
click at [31, 521] on select "Yes No" at bounding box center [206, 533] width 350 height 24
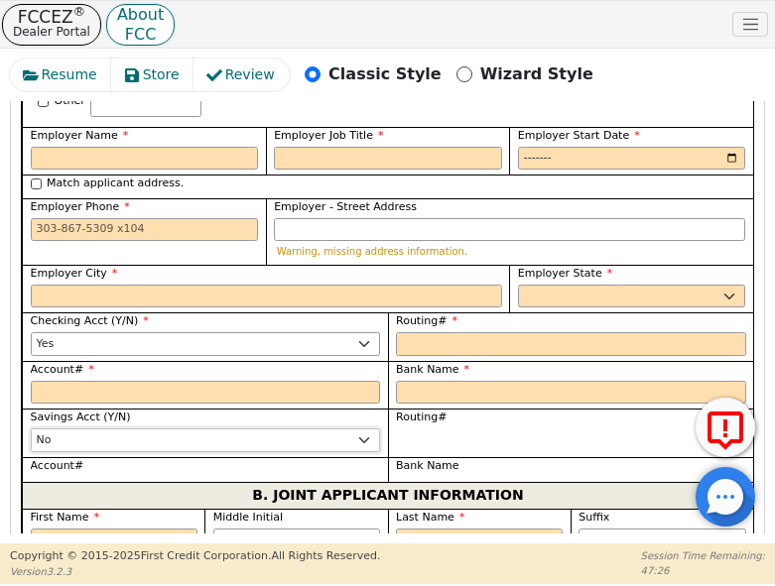
scroll to position [2219, 0]
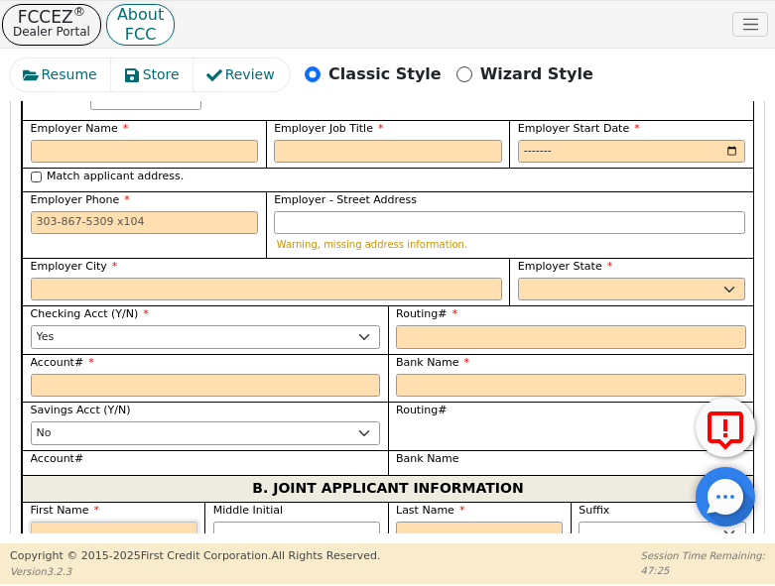
click at [102, 522] on input "First Name" at bounding box center [114, 534] width 167 height 24
click at [76, 522] on input "First Name" at bounding box center [114, 534] width 167 height 24
click at [91, 522] on input "First Name" at bounding box center [114, 534] width 167 height 24
type input "C"
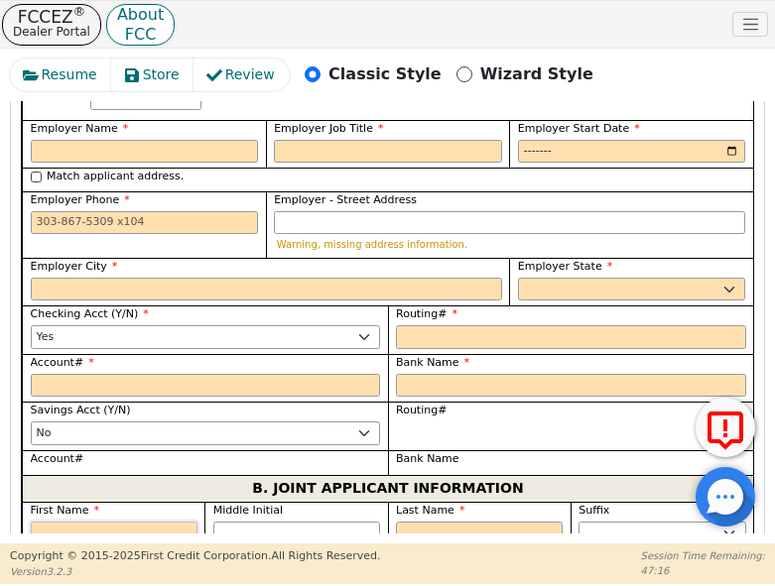
type input "C"
type input "Cl"
type input "Cla"
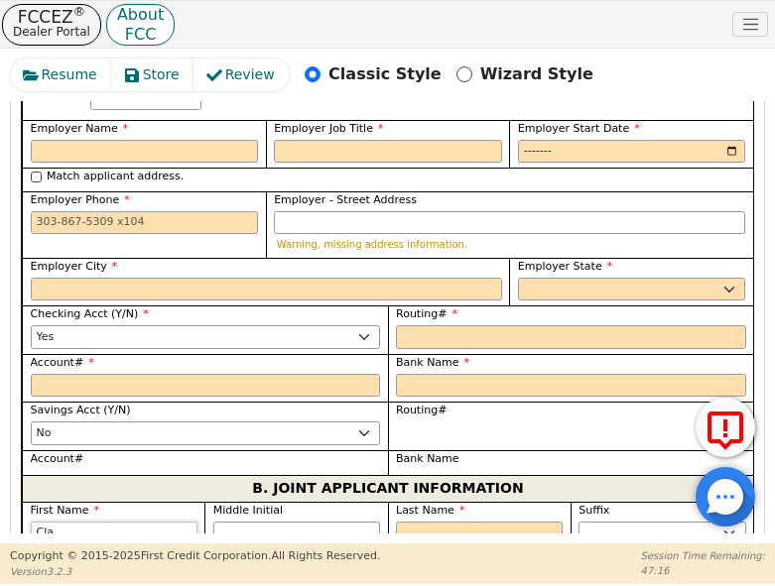
type input "Clar"
type input "Clara"
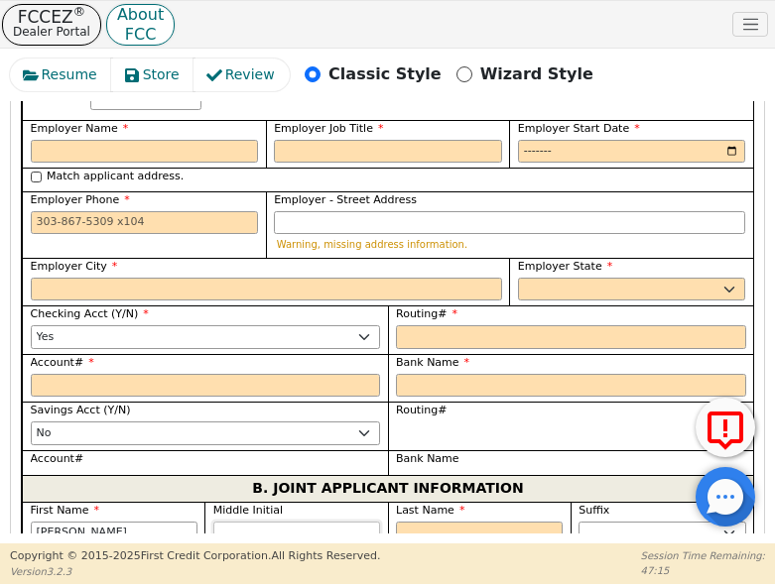
scroll to position [2266, 0]
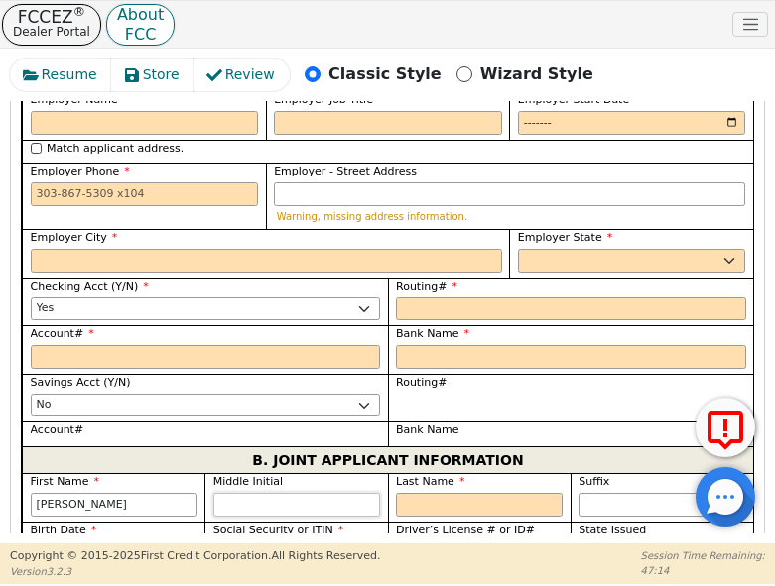
type input "D"
type input "CD"
type input "Clara D"
type input "D"
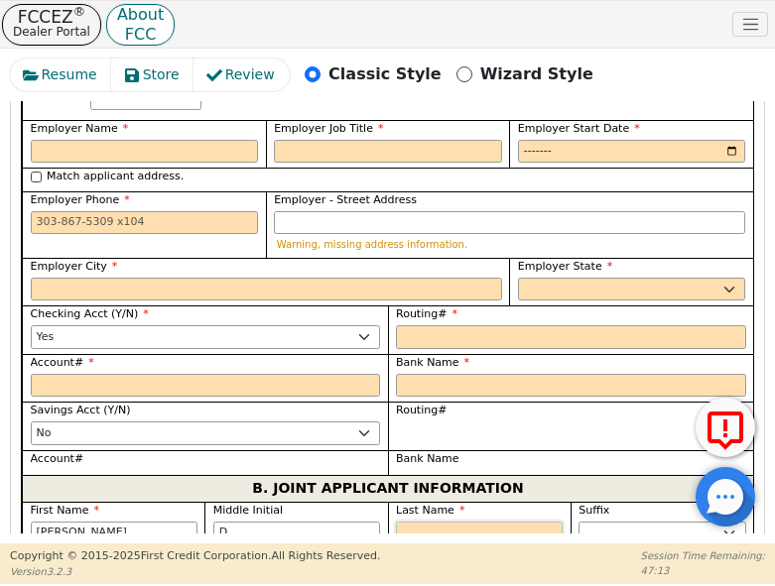
type input "G"
type input "CDG"
type input "Clara D G"
type input "Go"
type input "Clara D Go"
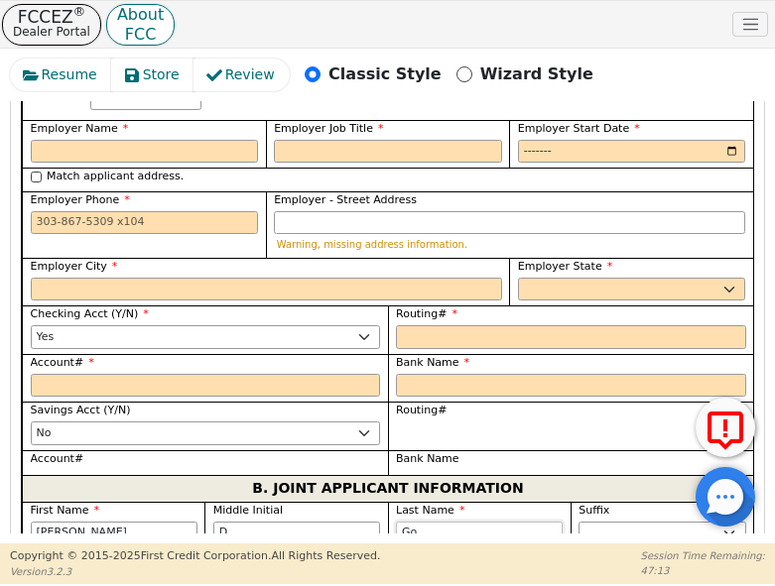
type input "Gon"
type input "Clara D Gon"
type input "Gonz"
type input "Clara D Gonz"
type input "Gonza"
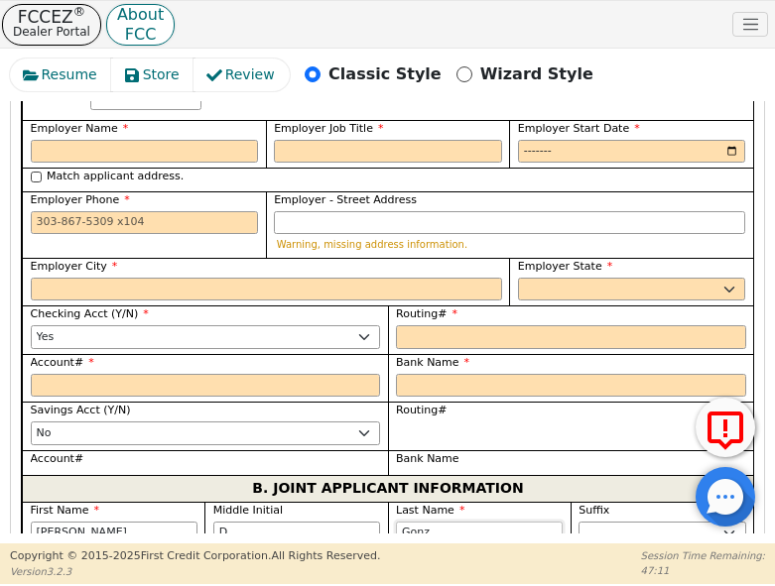
type input "Clara D Gonza"
type input "Gonzal"
type input "Clara D Gonzal"
type input "Gonzale"
type input "Clara D Gonzale"
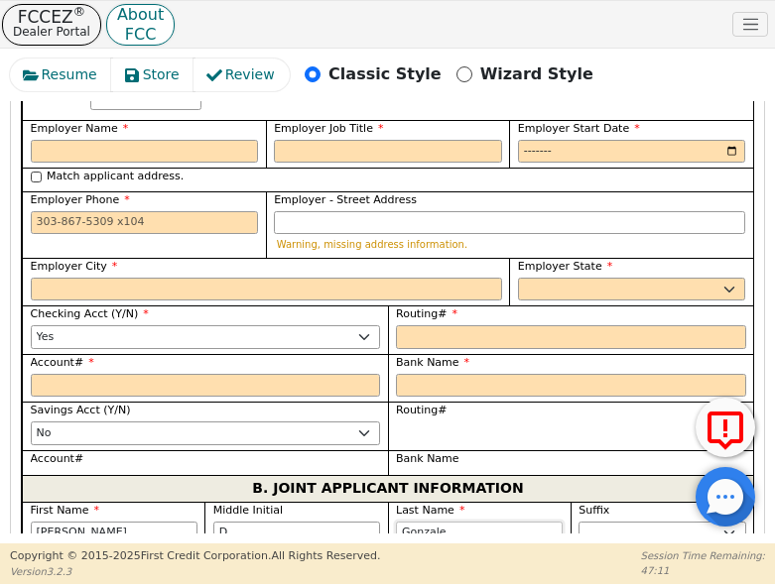
type input "Gonzales"
type input "Clara D Gonzales"
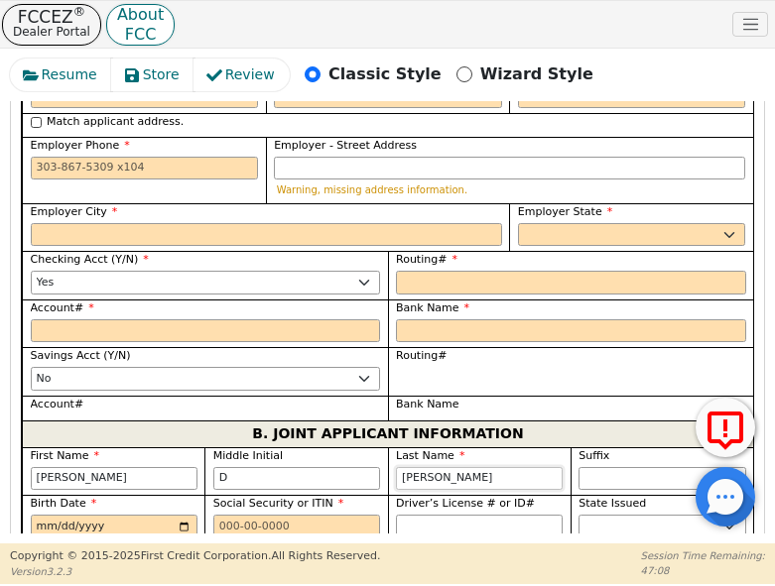
scroll to position [2285, 0]
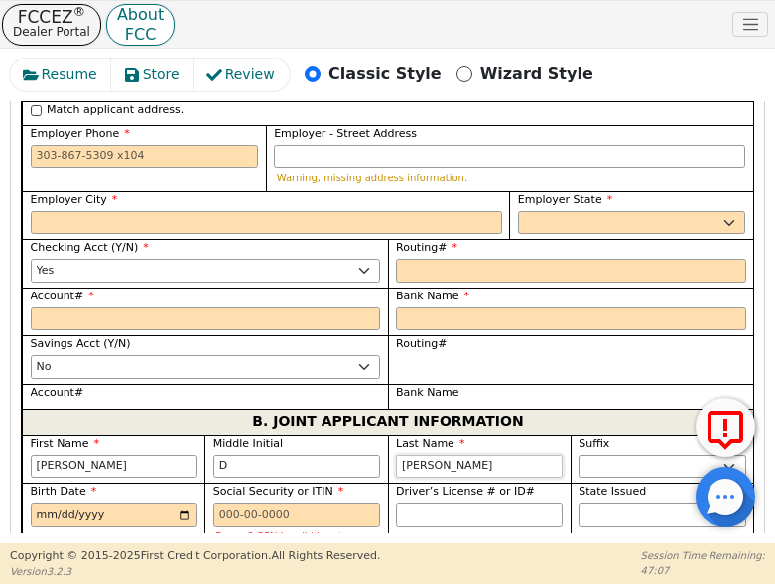
type input "Gonzales"
click at [56, 503] on input "Birth Date" at bounding box center [114, 515] width 167 height 24
type input "1986-09-24"
click at [606, 503] on select "AK AL AR AZ CA CO CT DC DE FL GA HI IA ID IL IN KS KY LA MA MD ME MI MN MO MS M…" at bounding box center [662, 515] width 167 height 24
select select "TX"
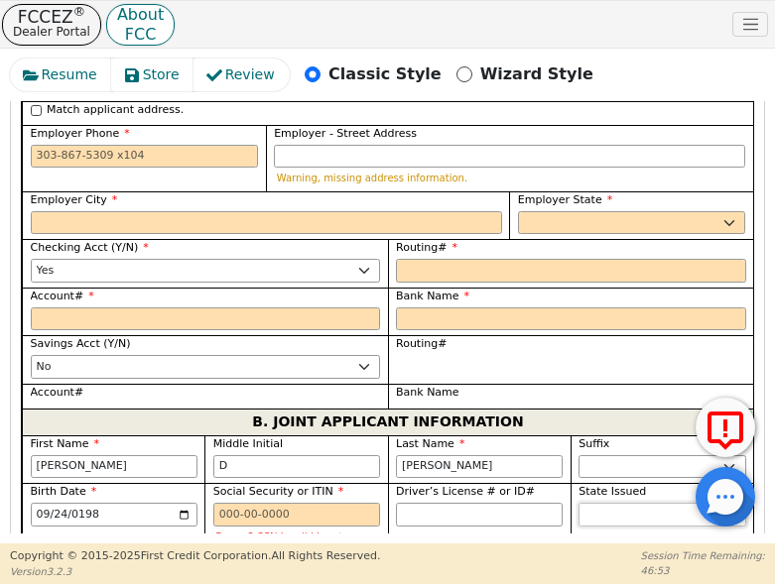
click at [579, 503] on select "AK AL AR AZ CA CO CT DC DE FL GA HI IA ID IL IN KS KY LA MA MD ME MI MN MO MS M…" at bounding box center [662, 515] width 167 height 24
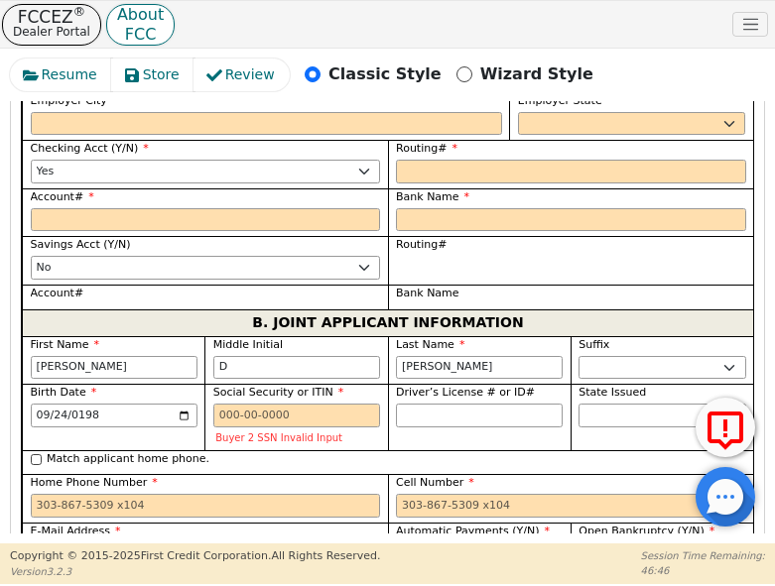
scroll to position [2450, 0]
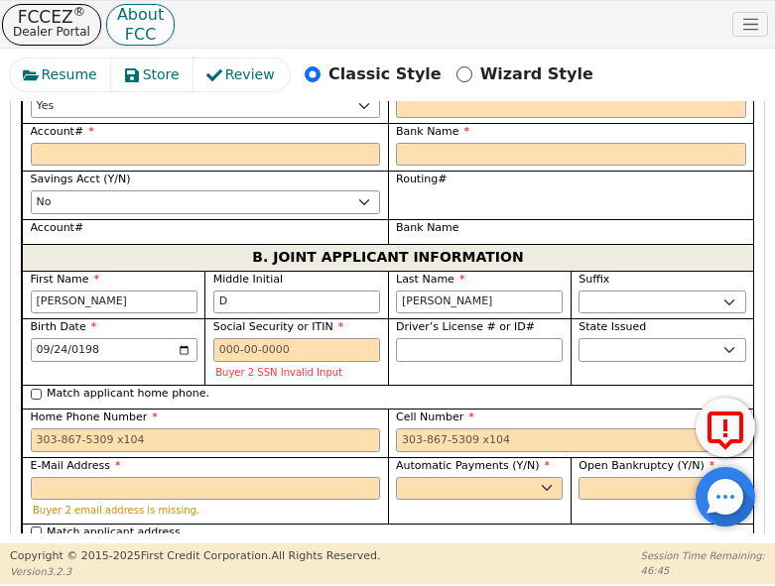
click at [93, 567] on input "Current Residency - Street Address" at bounding box center [206, 579] width 350 height 24
type input "2317 Clay Ave"
type input "Waco"
select select "TX"
type input "78706"
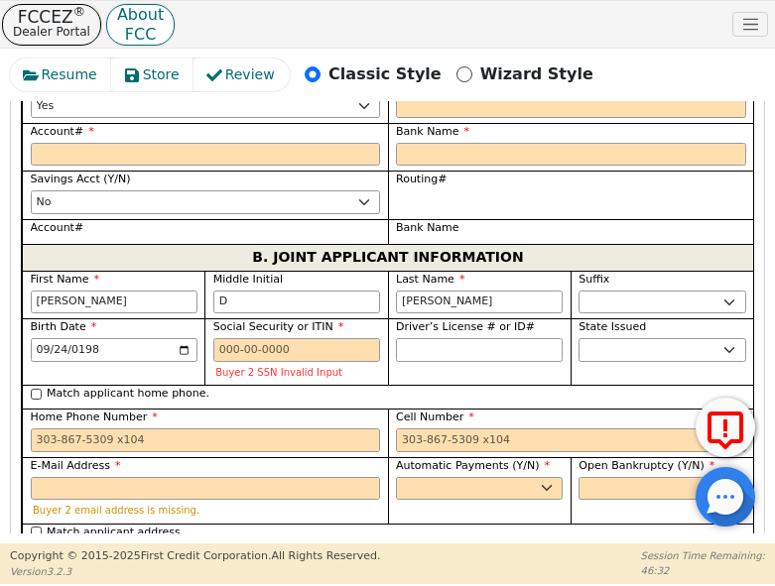
select select "Rent"
click at [462, 477] on select "Yes No" at bounding box center [479, 489] width 167 height 24
select select "y"
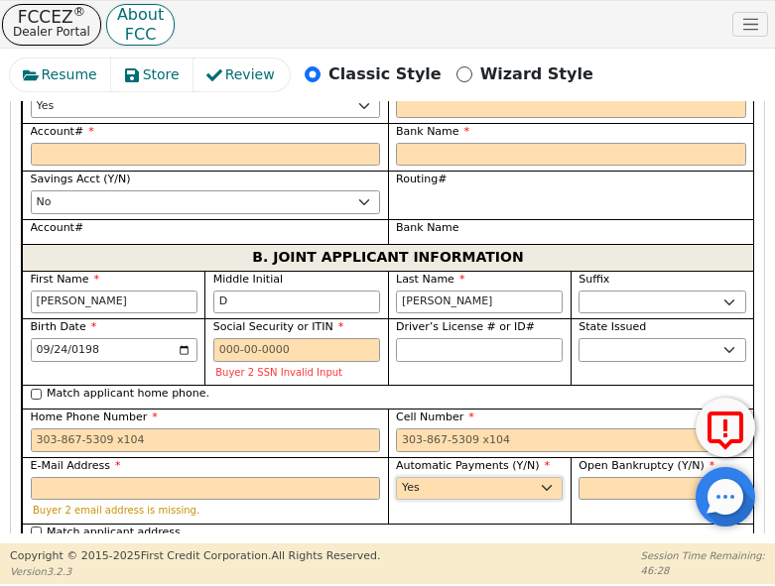
click at [396, 477] on select "Yes No" at bounding box center [479, 489] width 167 height 24
type input "Clara D Gonzales"
drag, startPoint x: 614, startPoint y: 374, endPoint x: 599, endPoint y: 388, distance: 20.4
click at [610, 477] on select "Yes No" at bounding box center [662, 489] width 167 height 24
select select "n"
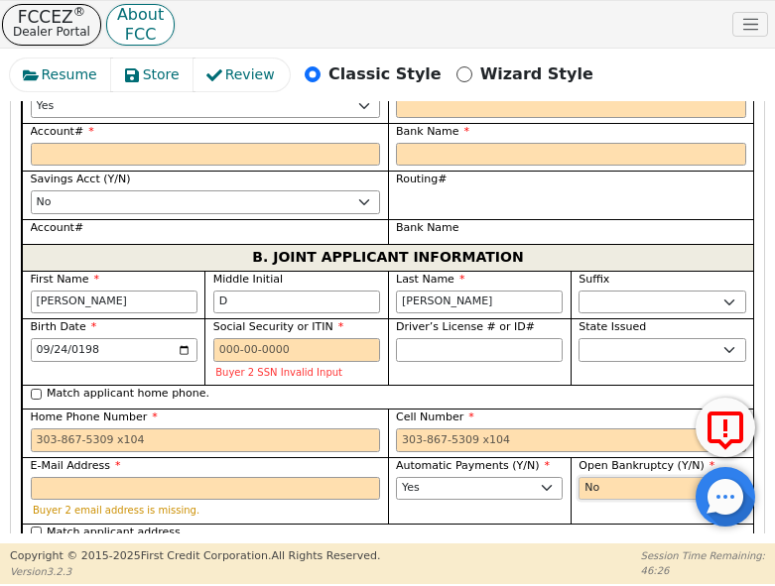
click at [579, 477] on select "Yes No" at bounding box center [662, 489] width 167 height 24
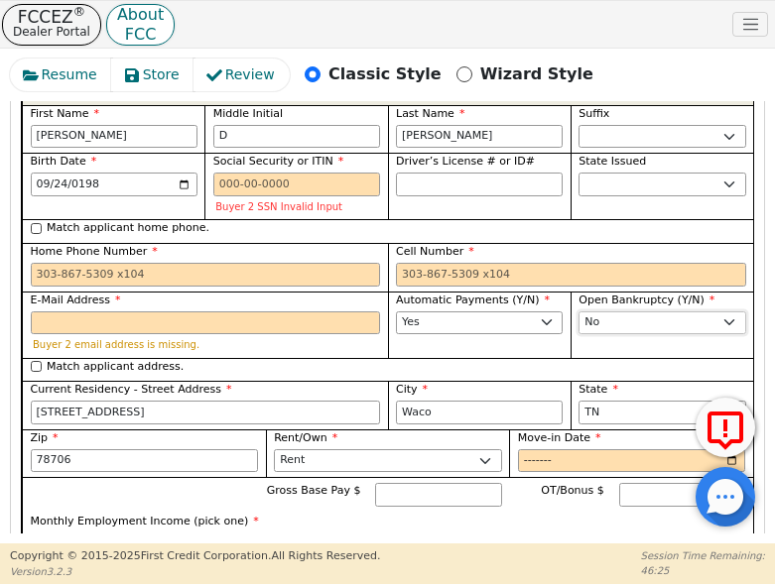
scroll to position [2649, 0]
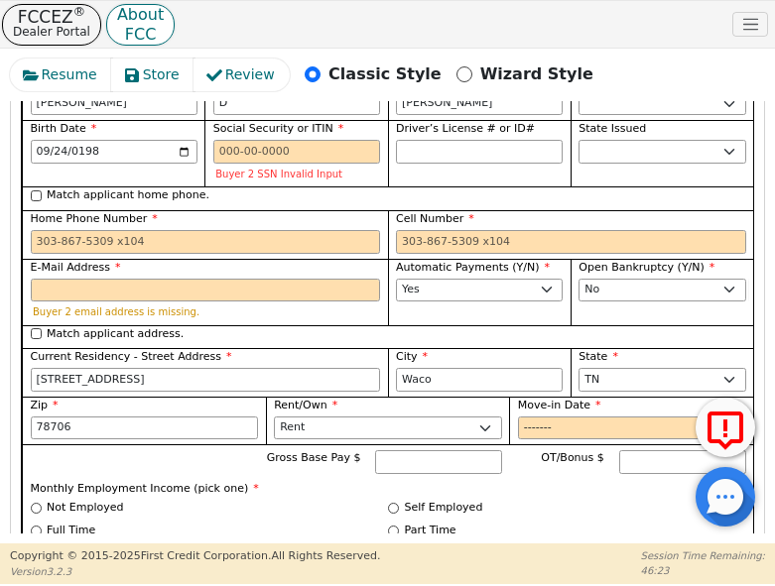
drag, startPoint x: 382, startPoint y: 401, endPoint x: 398, endPoint y: 401, distance: 15.9
click at [398, 500] on div "Not Employed Self Employed Full Time Part Time" at bounding box center [389, 523] width 716 height 46
click at [394, 503] on input "Self Employed" at bounding box center [393, 508] width 11 height 11
radio input "true"
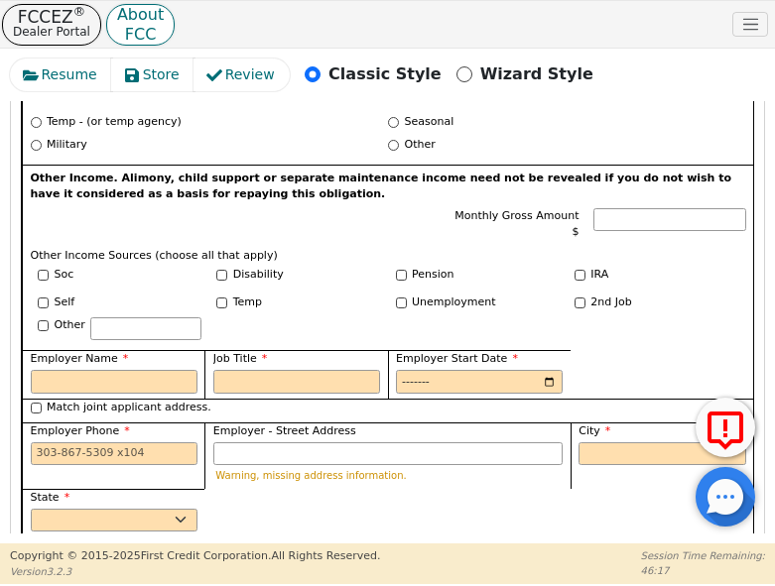
scroll to position [3112, 0]
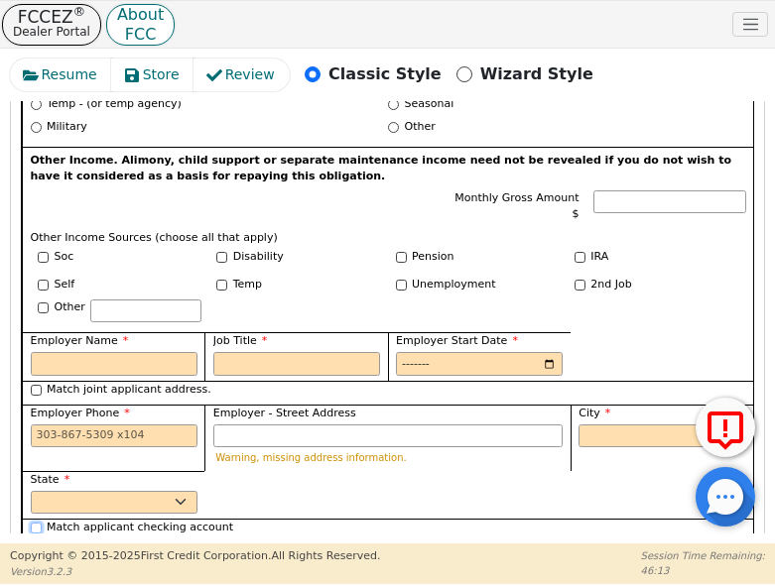
click at [36, 523] on input "Match applicant checking account" at bounding box center [36, 528] width 11 height 11
checkbox input "true"
select select "y"
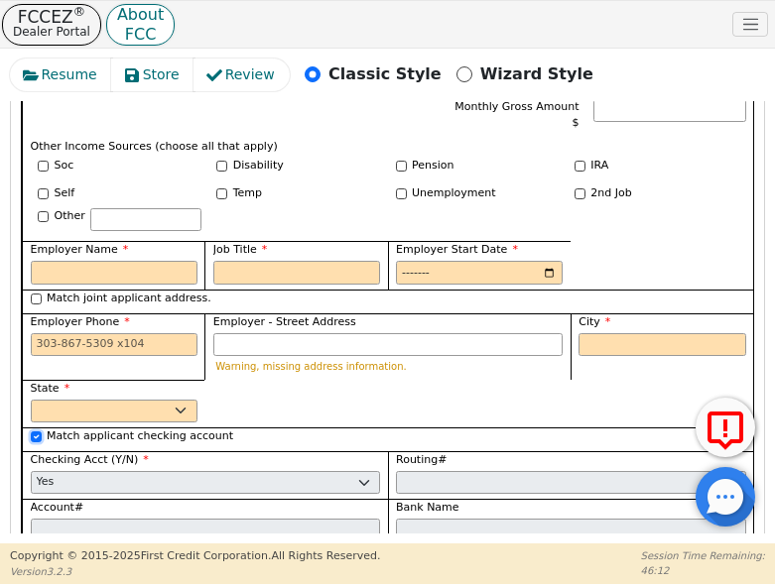
scroll to position [3211, 0]
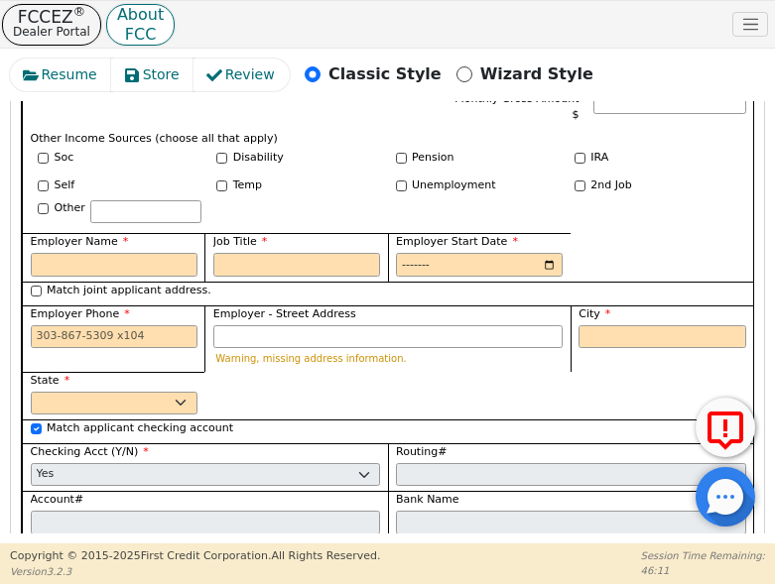
click at [36, 544] on input "Match applicant savings account" at bounding box center [36, 549] width 11 height 11
checkbox input "true"
select select "n"
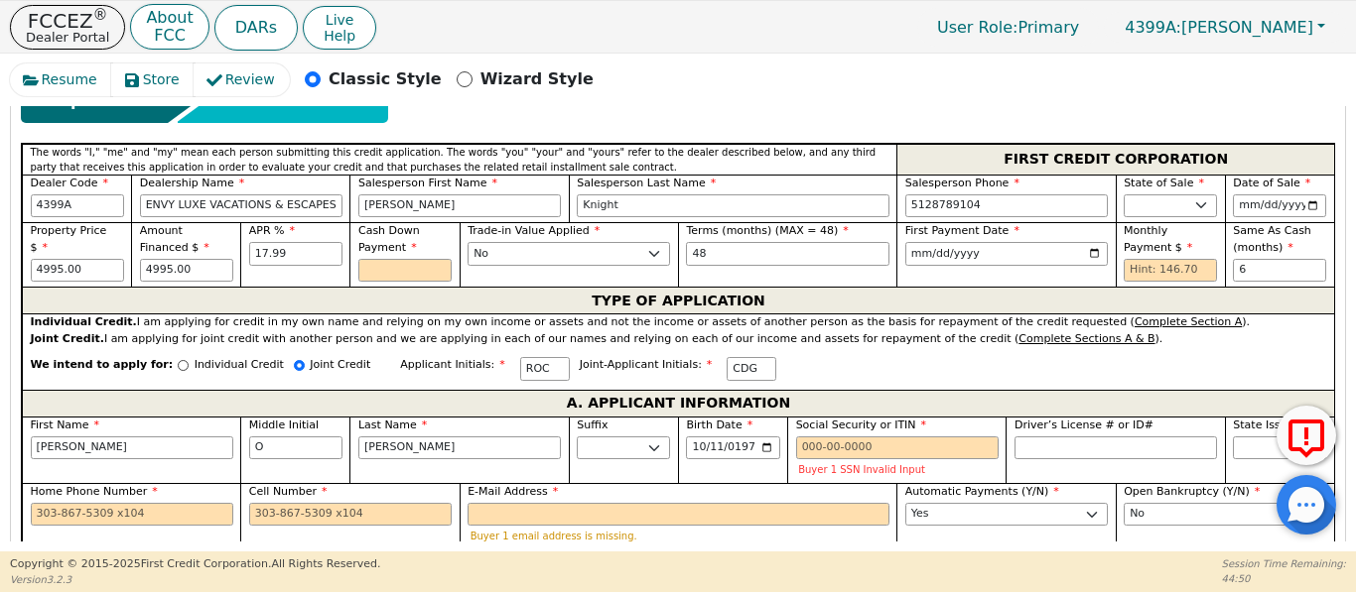
scroll to position [862, 0]
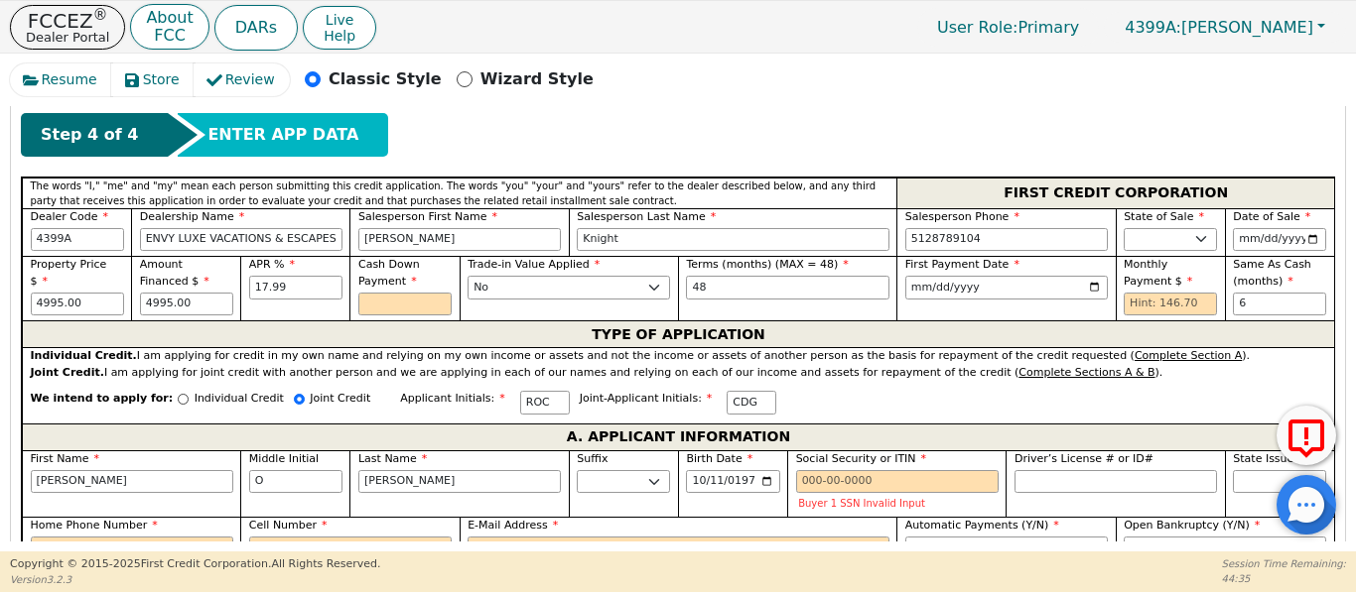
click at [884, 381] on div "We intend to apply for: Individual Credit Joint Credit Applicant Initials: ROC …" at bounding box center [678, 402] width 1312 height 43
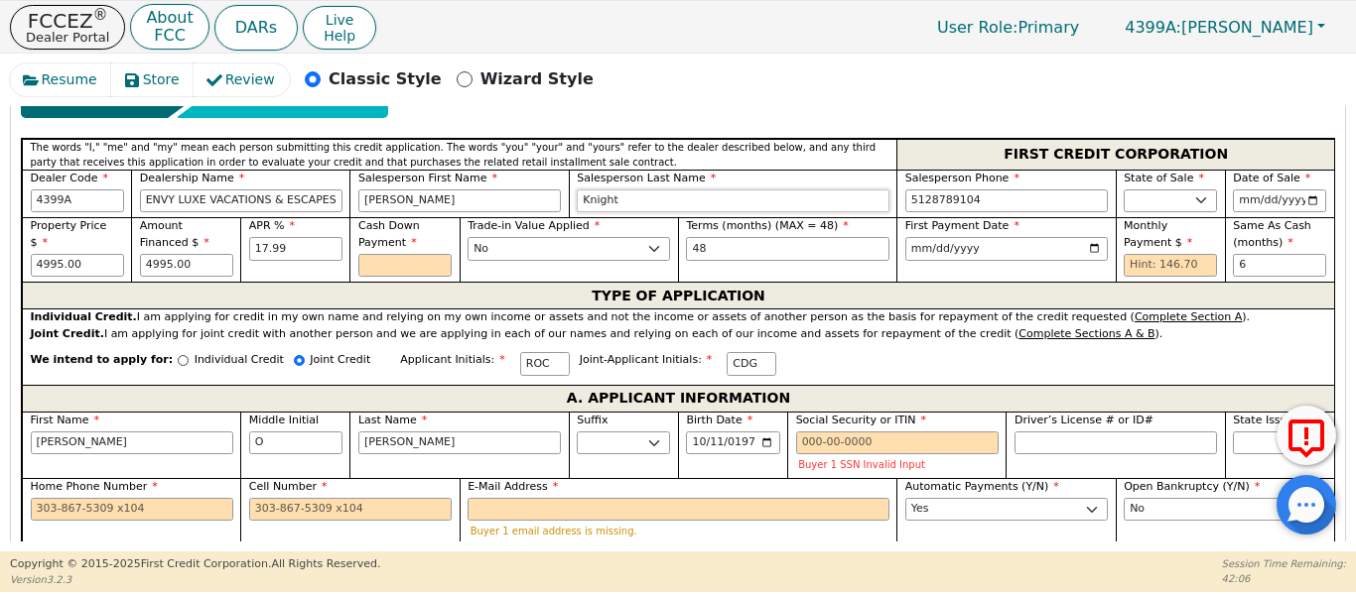
scroll to position [929, 0]
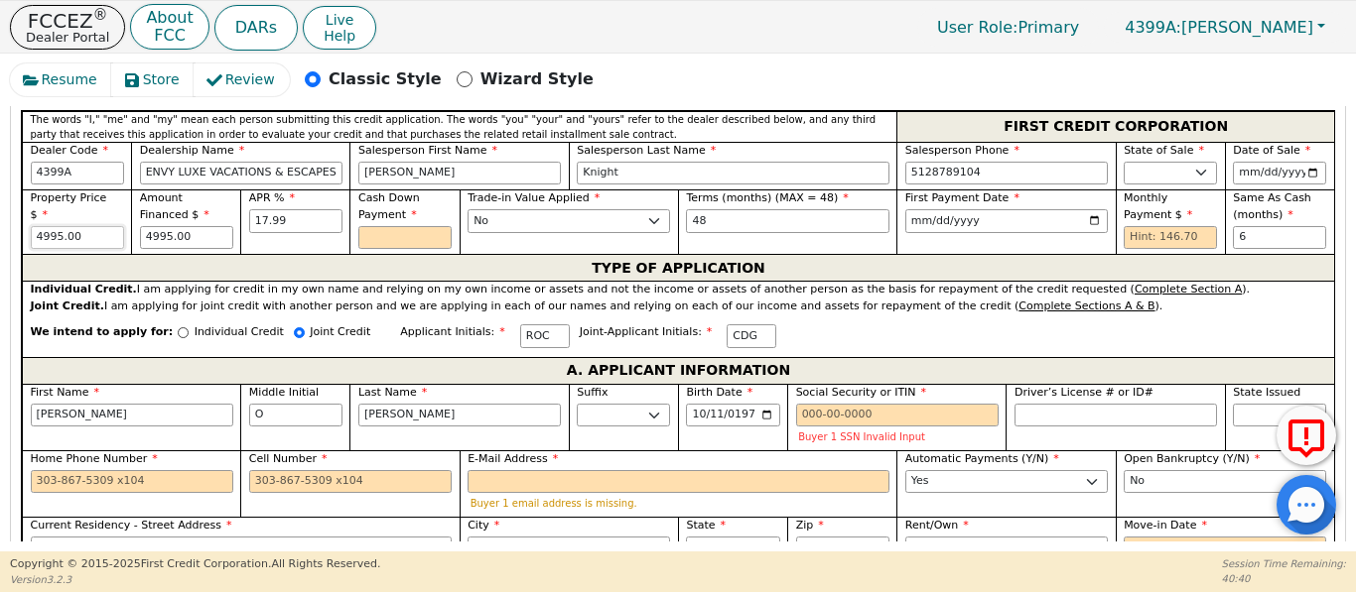
drag, startPoint x: 88, startPoint y: 200, endPoint x: 0, endPoint y: 190, distance: 89.0
click at [0, 190] on div "Resume Store Review Classic Style Wizard Style Back Submit an Application Selec…" at bounding box center [678, 303] width 1356 height 498
type input "2500.00"
drag, startPoint x: 1130, startPoint y: 216, endPoint x: 1126, endPoint y: 230, distance: 14.4
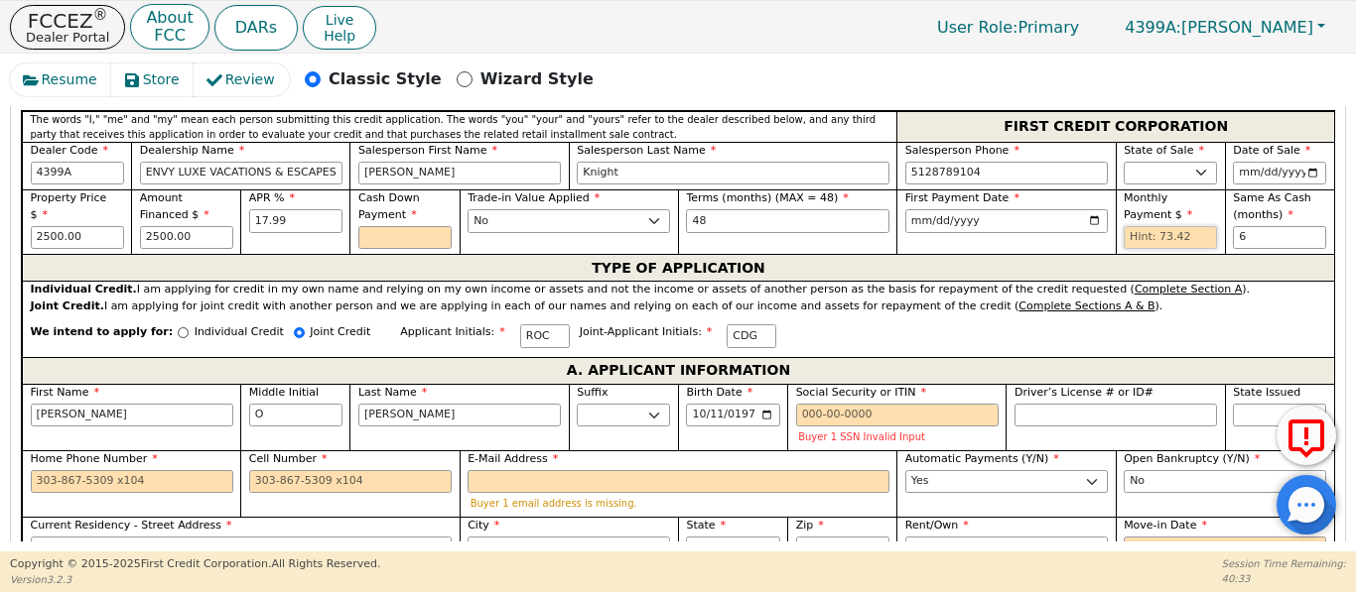
click at [1128, 226] on input "text" at bounding box center [1169, 238] width 93 height 24
type input "73.42"
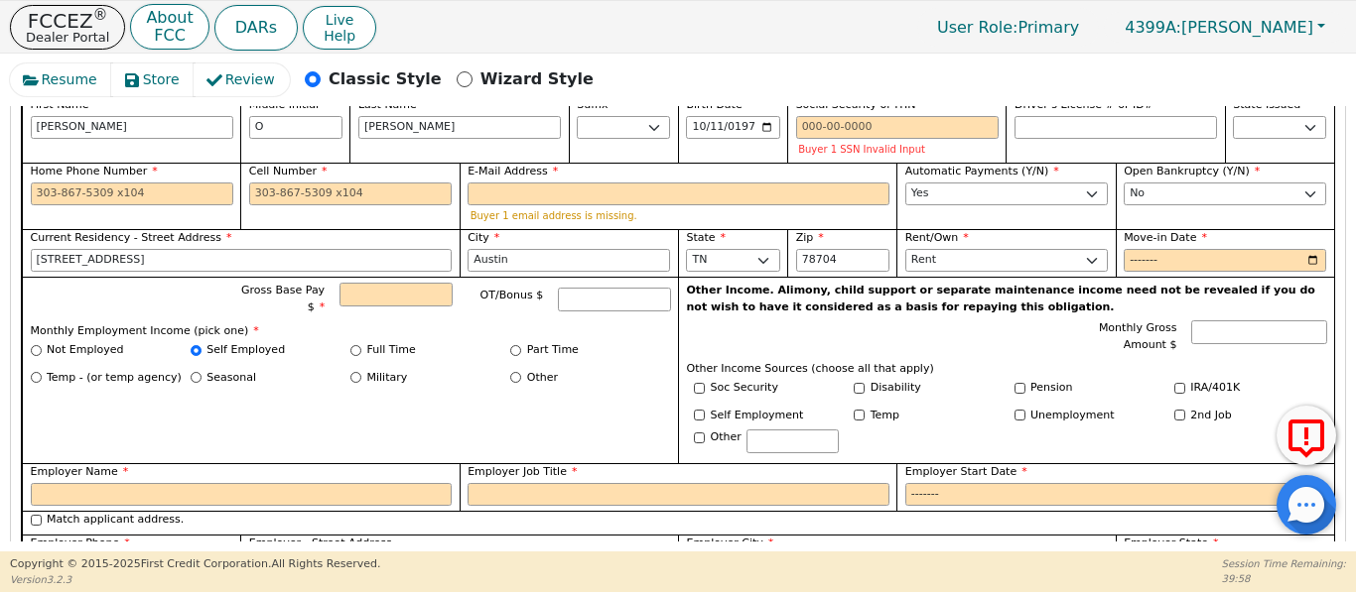
scroll to position [1194, 0]
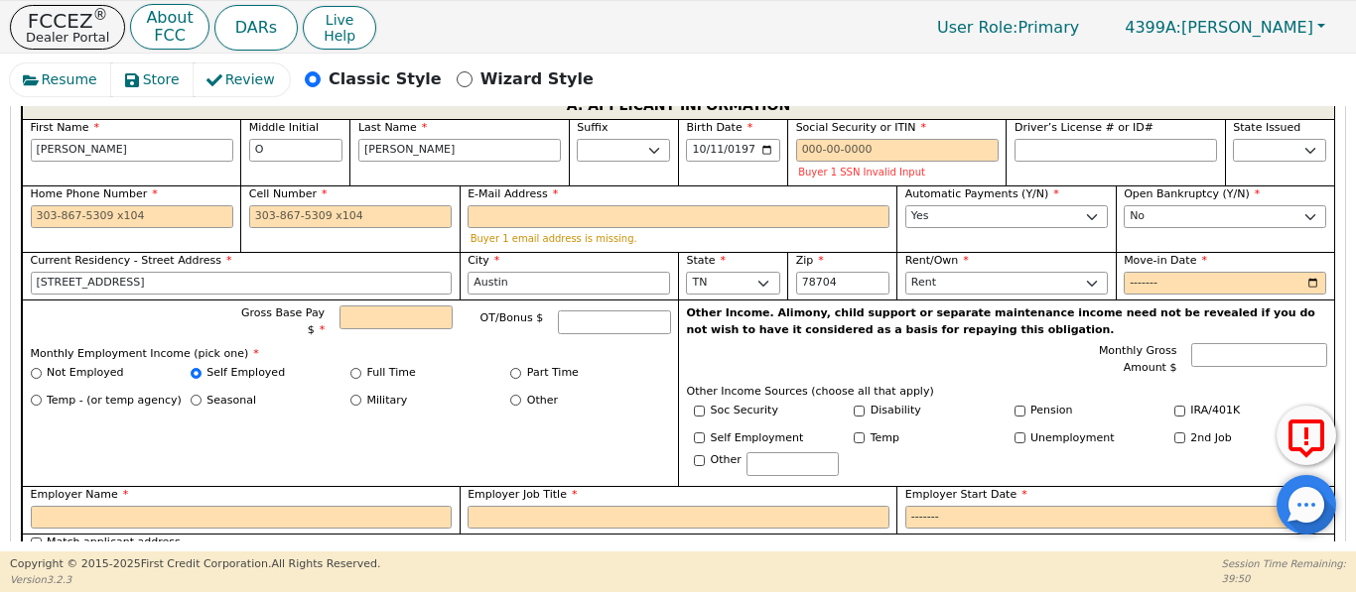
click at [646, 404] on div "Gross Base Pay $ OT/Bonus $ Monthly Employment Income (pick one) * Not Employed…" at bounding box center [350, 393] width 656 height 187
click at [3, 455] on div "Resume Store Review Classic Style Wizard Style Back Submit an Application Selec…" at bounding box center [678, 303] width 1356 height 498
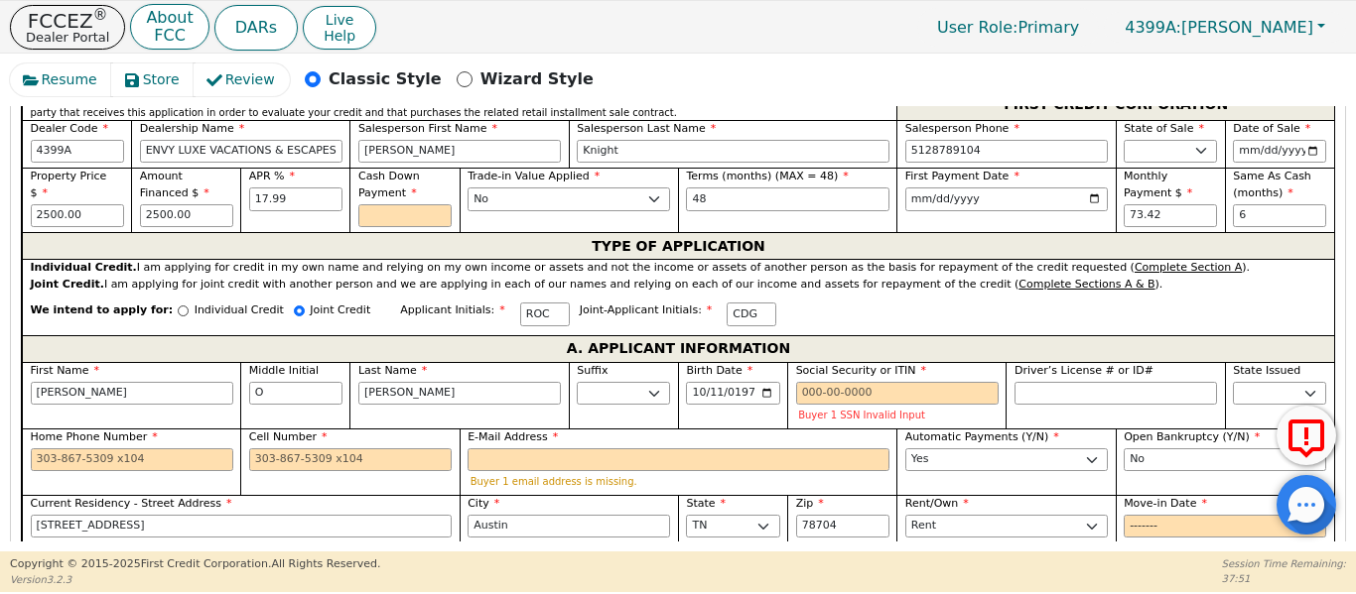
scroll to position [959, 0]
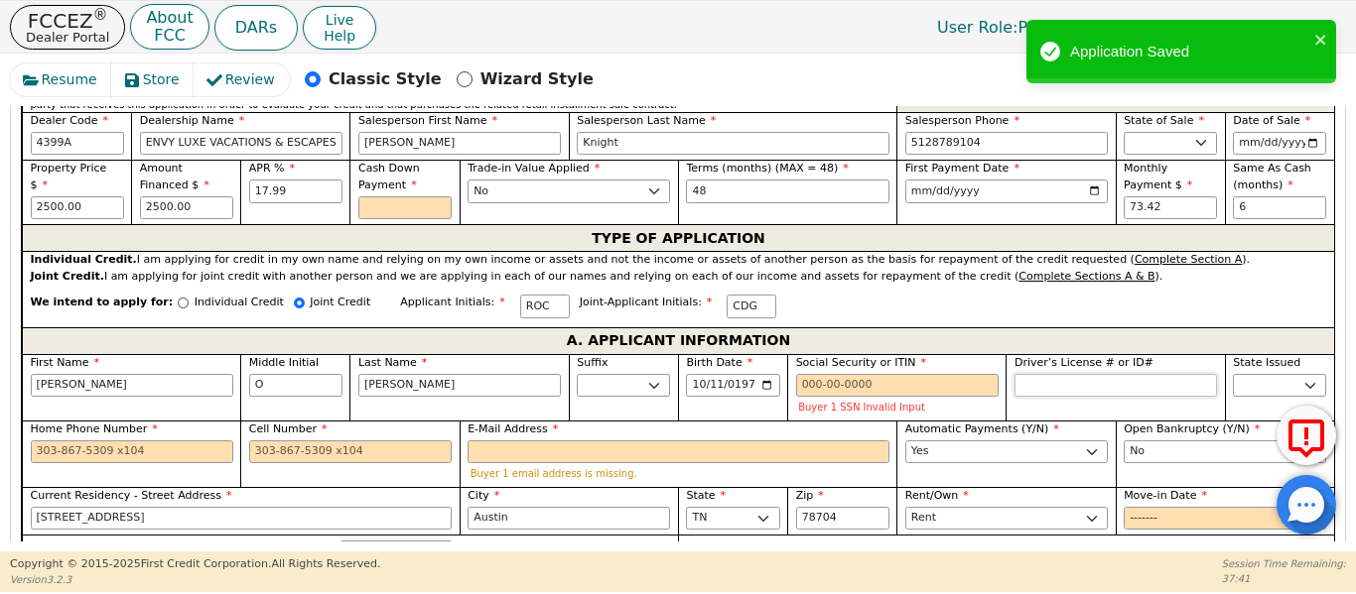
click at [1044, 374] on input "Driver’s License # or ID#" at bounding box center [1115, 386] width 202 height 24
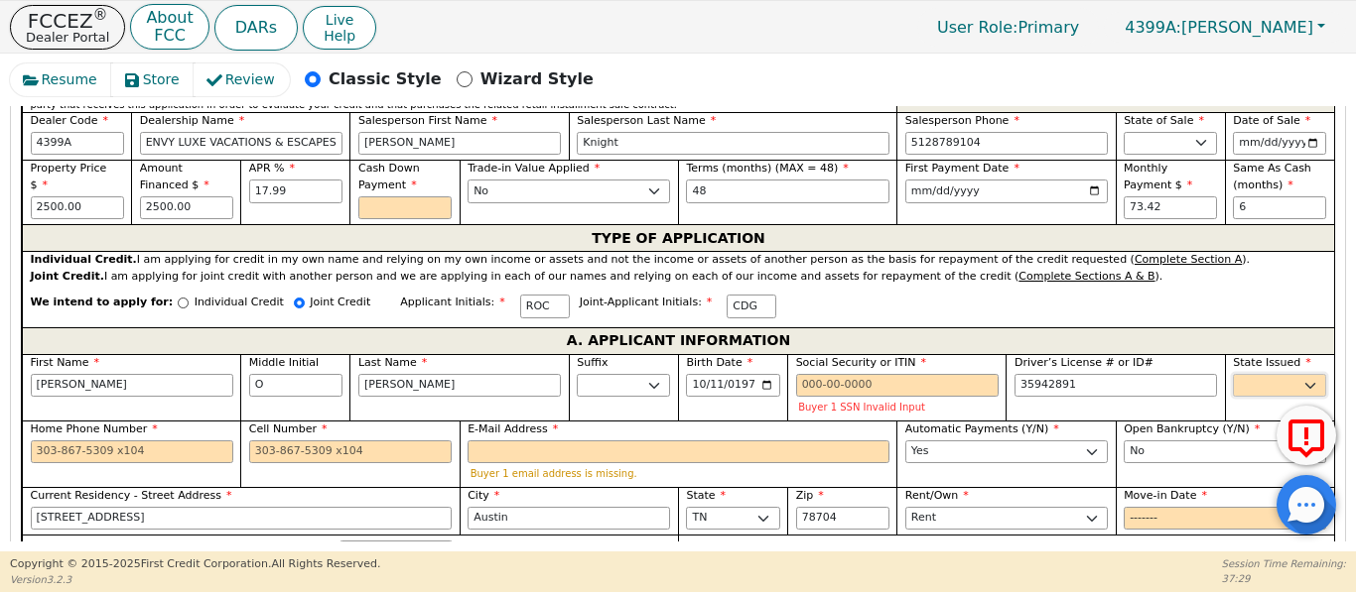
type input "********"
drag, startPoint x: 1237, startPoint y: 359, endPoint x: 1225, endPoint y: 398, distance: 40.8
click at [1225, 382] on div "State Issued AK AL AR AZ CA CO CT DC DE FL GA HI IA ID IL IN KS KY LA MA MD ME …" at bounding box center [1279, 387] width 109 height 66
select select "TX"
click at [1233, 374] on select "AK AL AR AZ CA CO CT DC DE FL GA HI IA ID IL IN KS KY LA MA MD ME MI MN MO MS M…" at bounding box center [1279, 386] width 93 height 24
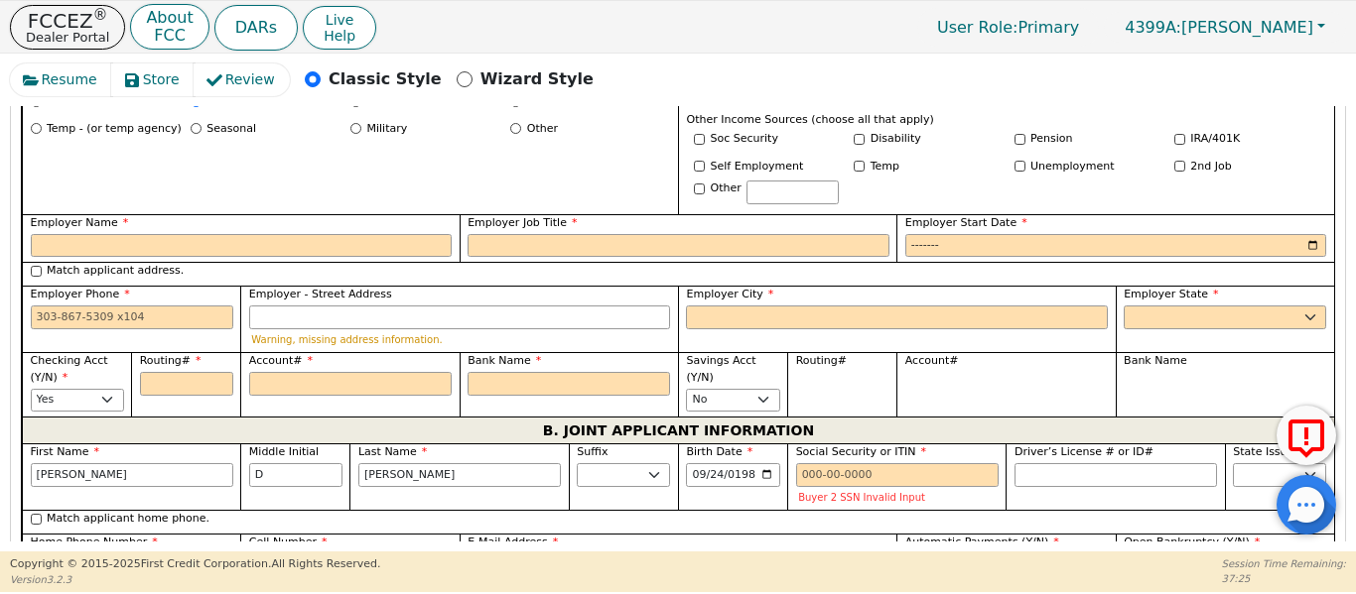
scroll to position [1521, 0]
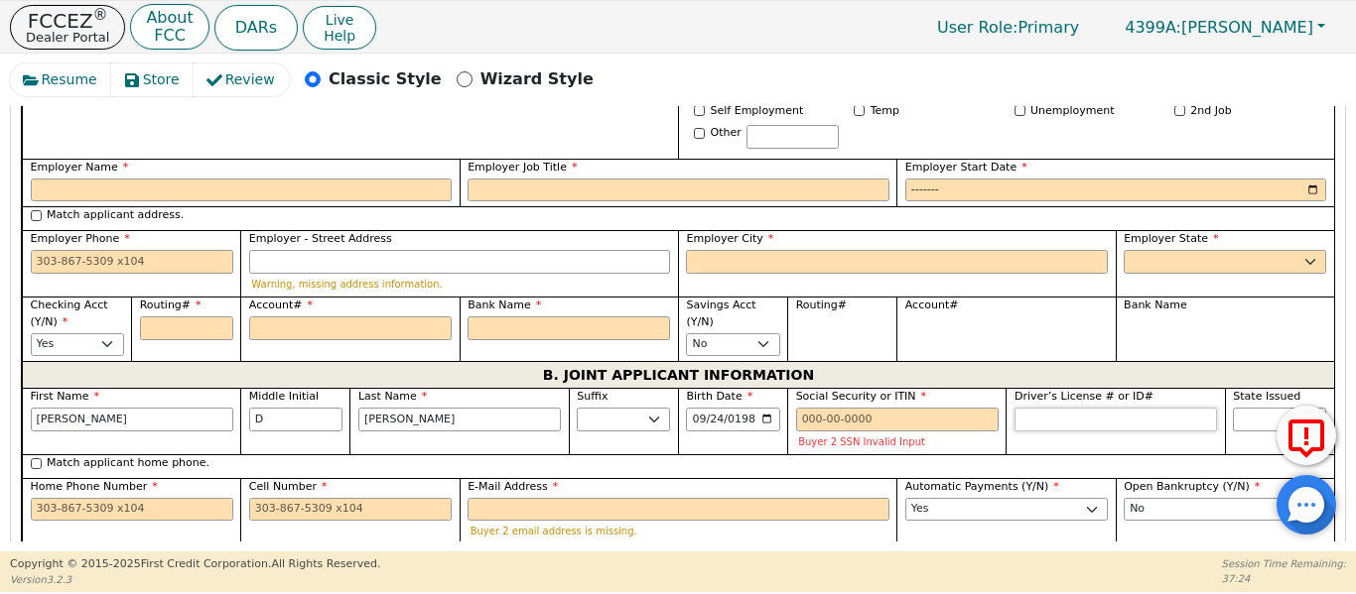
click at [1039, 408] on input "Driver’s License # or ID#" at bounding box center [1115, 420] width 202 height 24
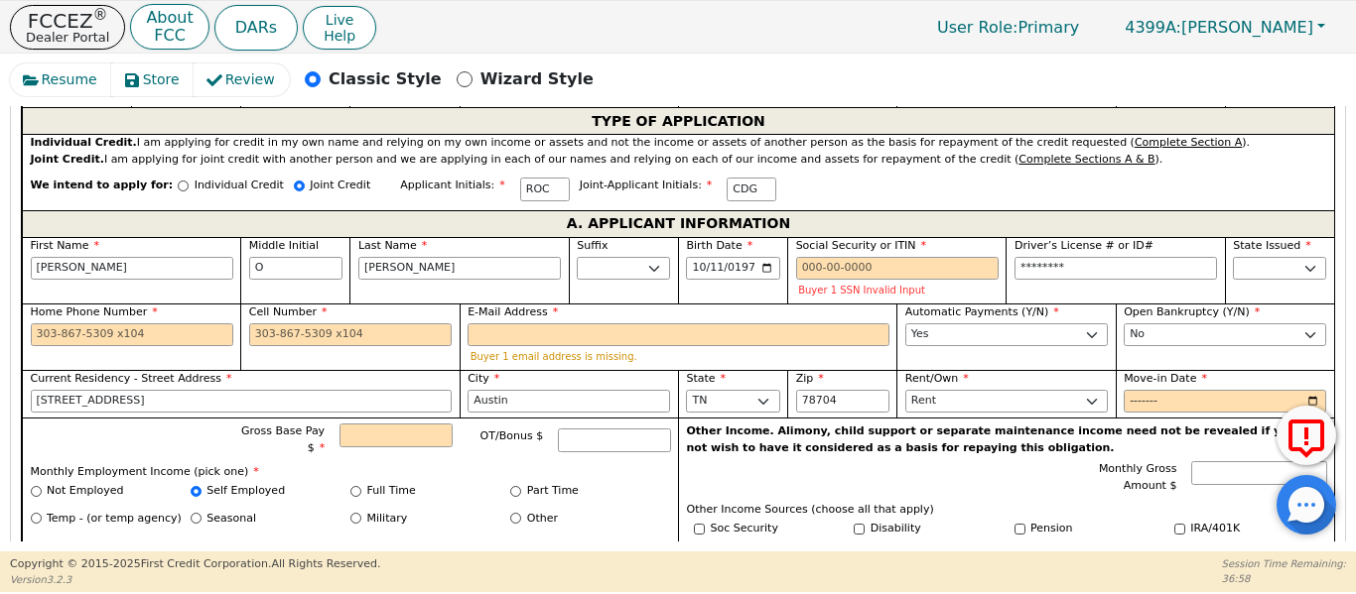
scroll to position [1092, 0]
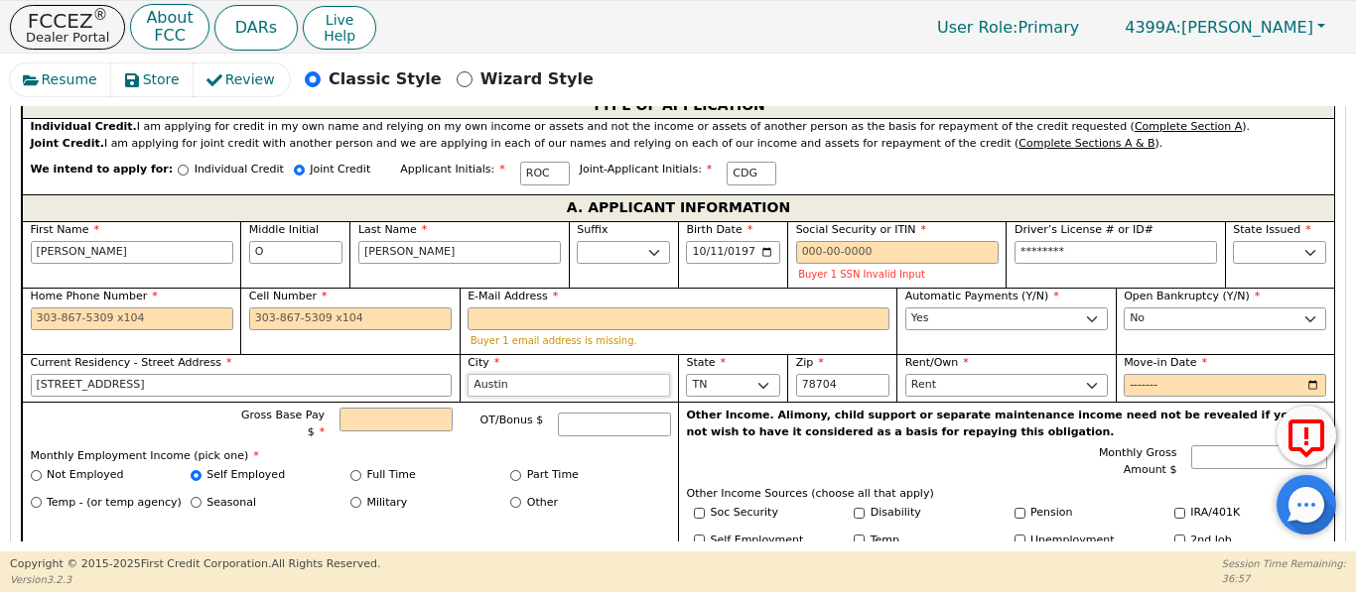
type input "********"
click at [553, 374] on input "Austin" at bounding box center [568, 386] width 202 height 24
type input "A"
type input "Waco"
type input "76708"
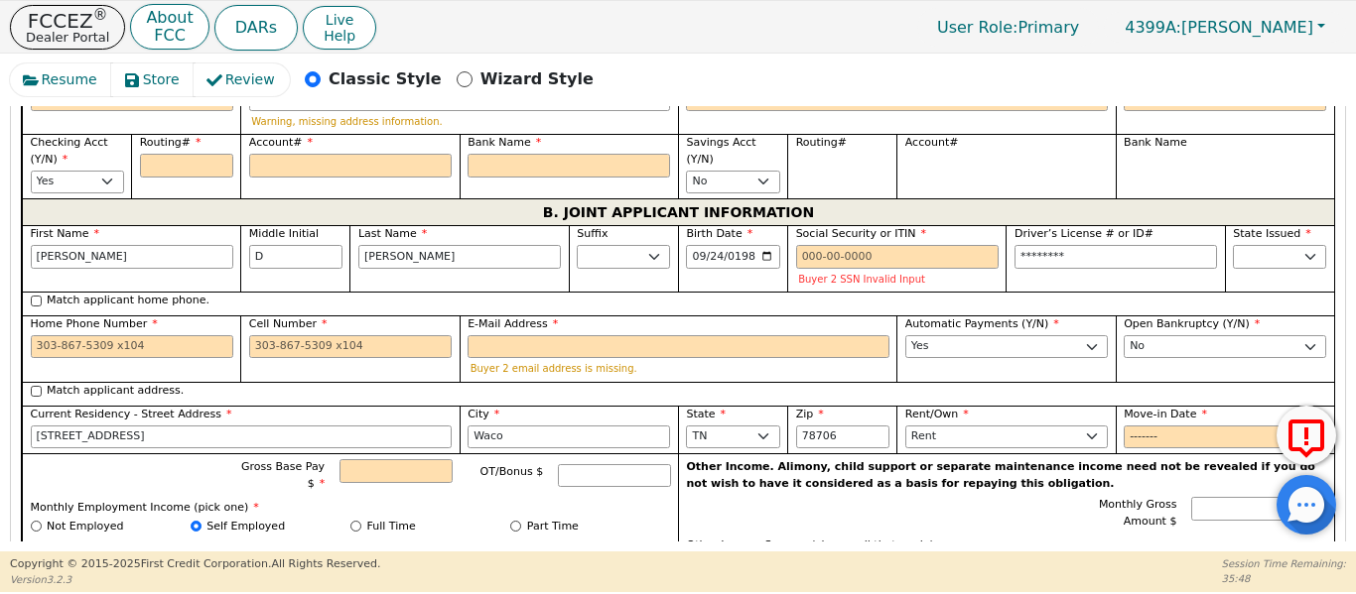
scroll to position [1687, 0]
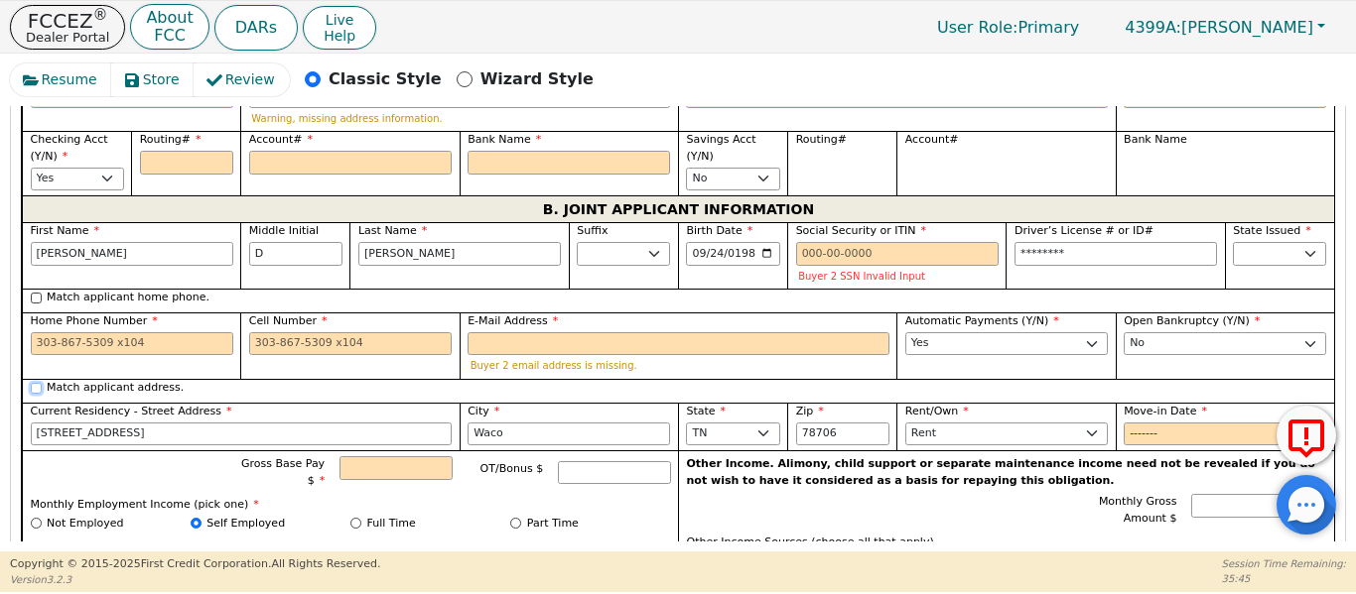
click at [36, 383] on input "Match applicant address." at bounding box center [36, 388] width 11 height 11
checkbox input "true"
type input "1512 Pine Ave"
type input "76708"
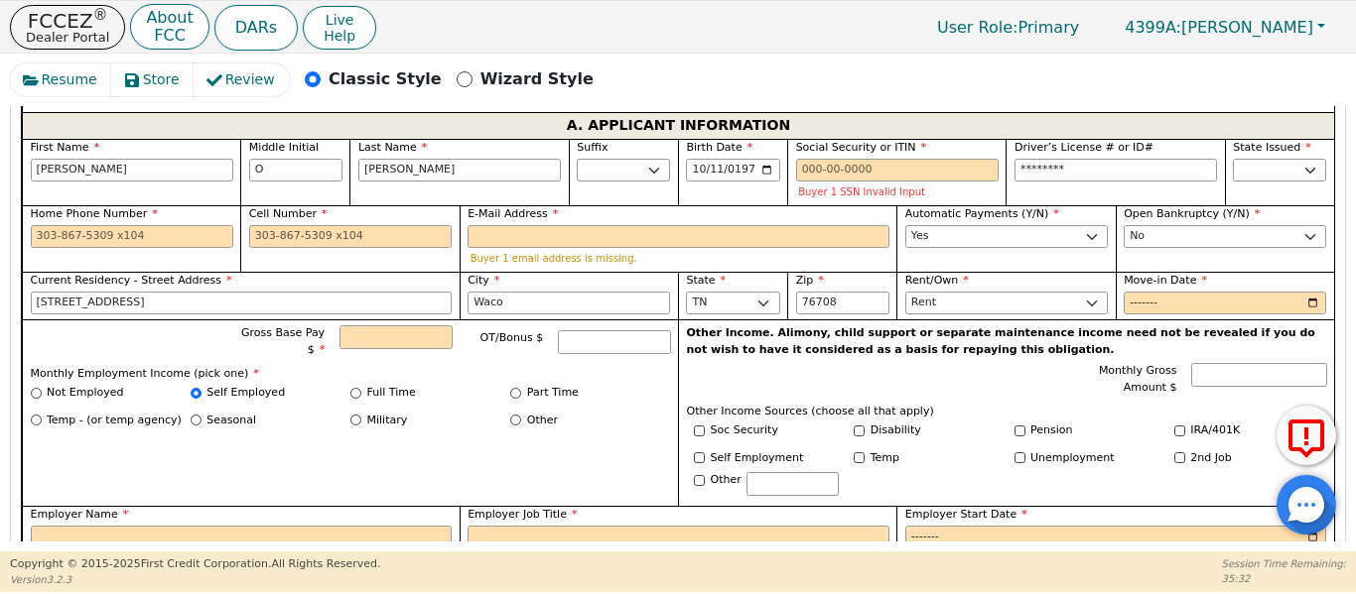
scroll to position [1157, 0]
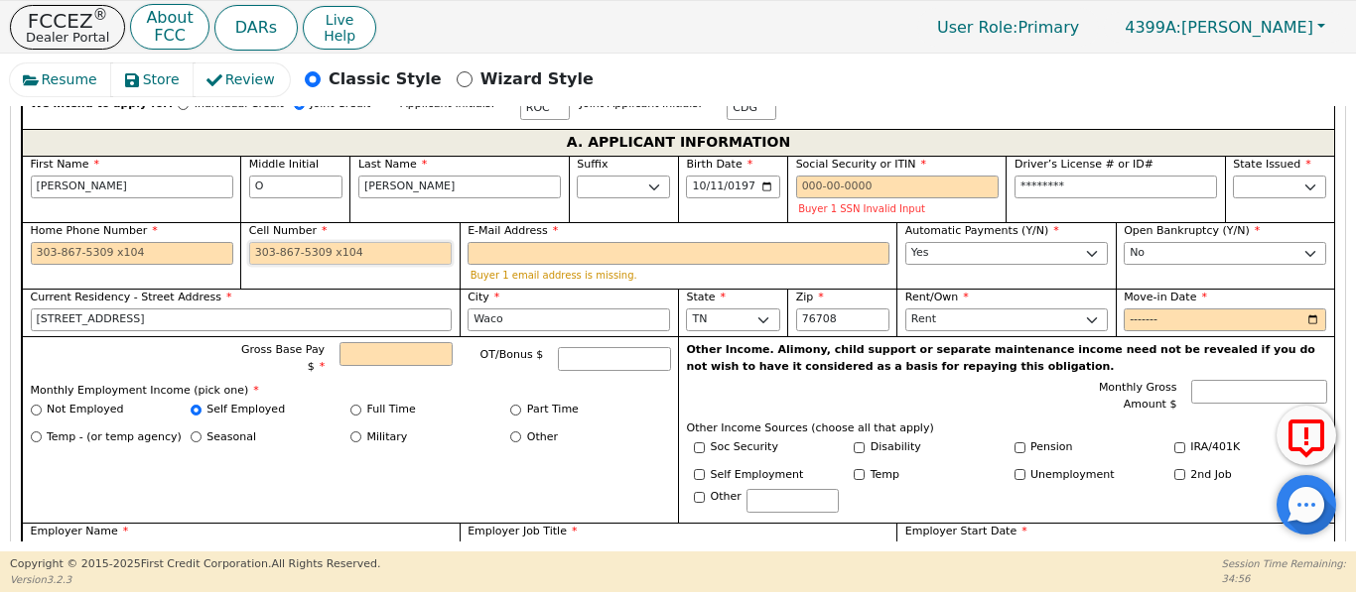
drag, startPoint x: 270, startPoint y: 234, endPoint x: 282, endPoint y: 210, distance: 26.6
click at [270, 242] on input "Cell Number" at bounding box center [350, 254] width 202 height 24
type input "254-550-0952"
click at [565, 268] on div "Buyer 1 email address is missing." at bounding box center [678, 276] width 422 height 16
click at [561, 242] on input "E-Mail Address" at bounding box center [678, 254] width 422 height 24
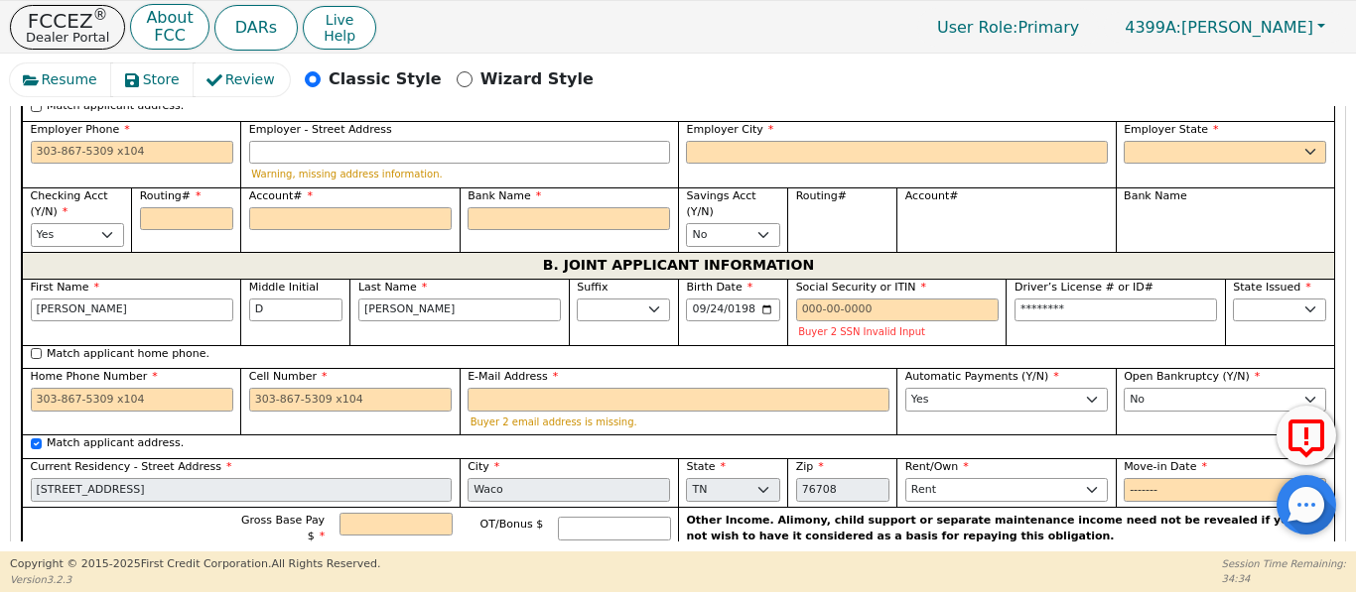
scroll to position [1621, 0]
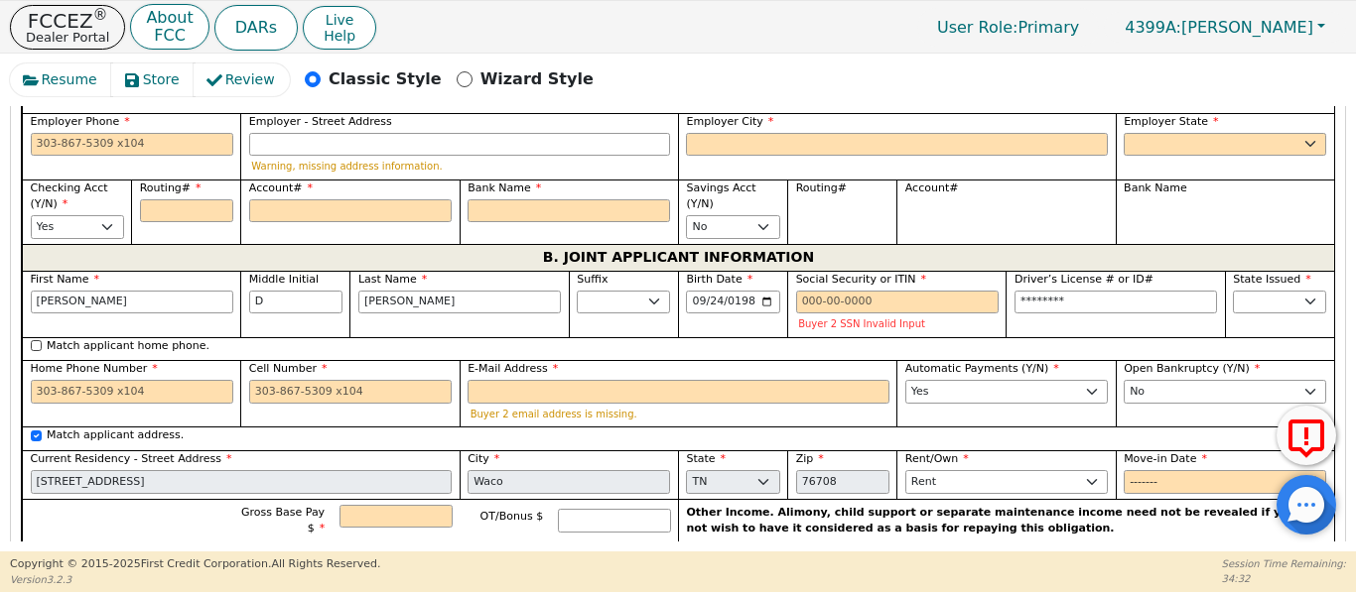
type input "ramoncordero620@gmail.com"
click at [398, 380] on input "Cell Number" at bounding box center [350, 392] width 202 height 24
click at [1, 453] on div "Resume Store Review Classic Style Wizard Style Back Submit an Application Selec…" at bounding box center [678, 303] width 1356 height 498
click at [37, 431] on input "Match applicant address." at bounding box center [36, 436] width 11 height 11
checkbox input "false"
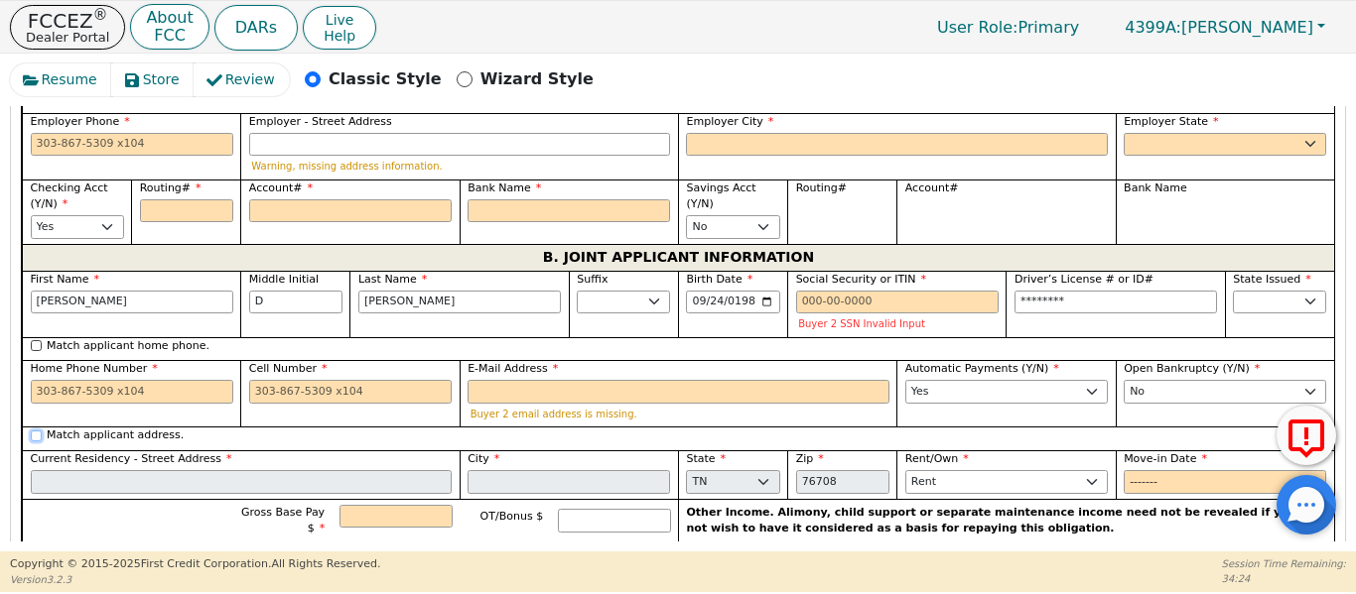
select select
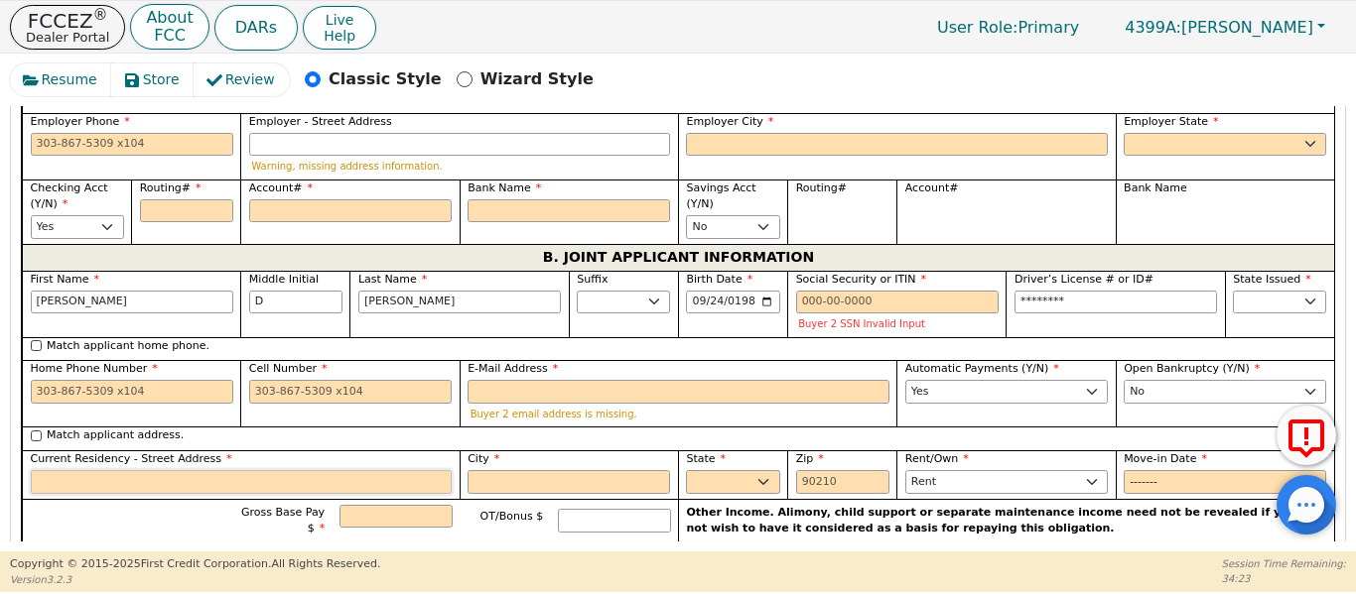
drag, startPoint x: 89, startPoint y: 455, endPoint x: 80, endPoint y: 473, distance: 20.9
click at [87, 470] on input "Current Residency - Street Address" at bounding box center [242, 482] width 422 height 24
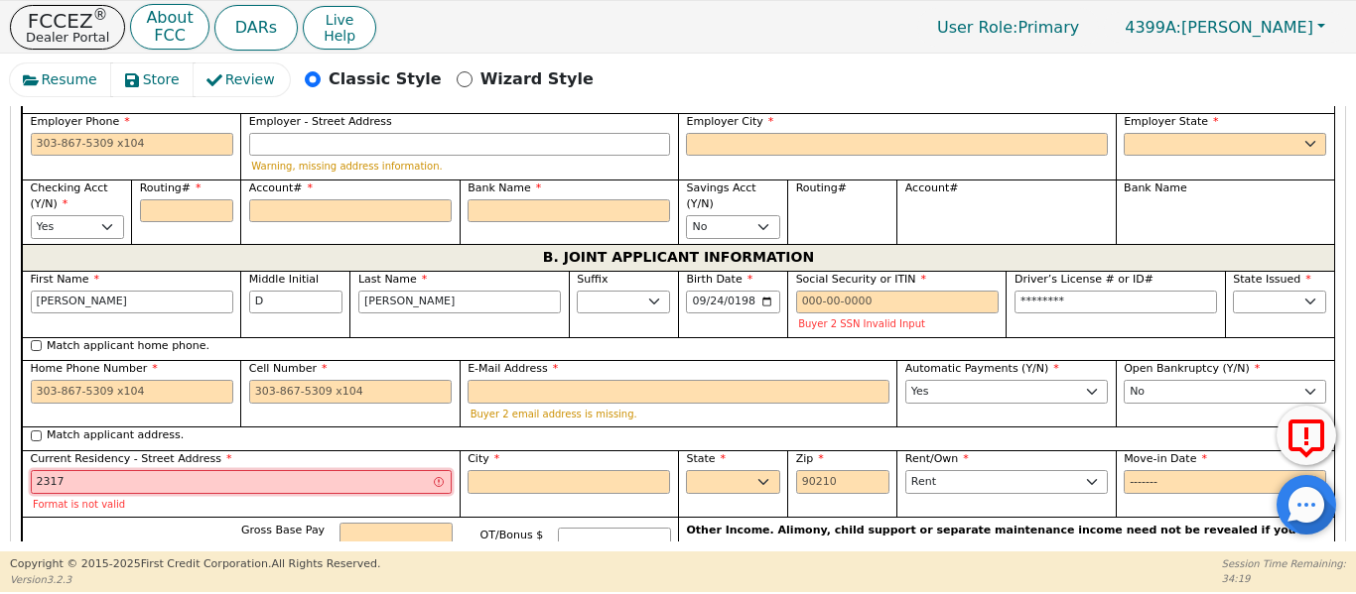
type input "2317"
click at [392, 380] on input "Cell Number" at bounding box center [350, 392] width 202 height 24
click at [364, 380] on input "Cell Number" at bounding box center [350, 392] width 202 height 24
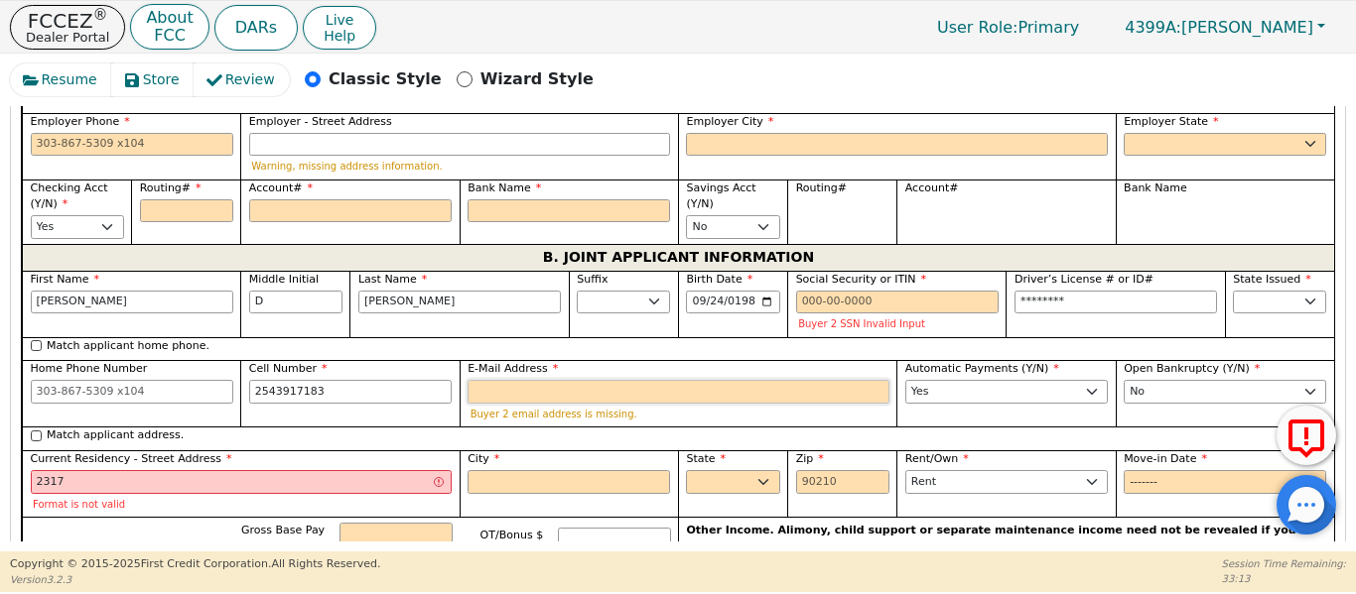
type input "254-391-7183"
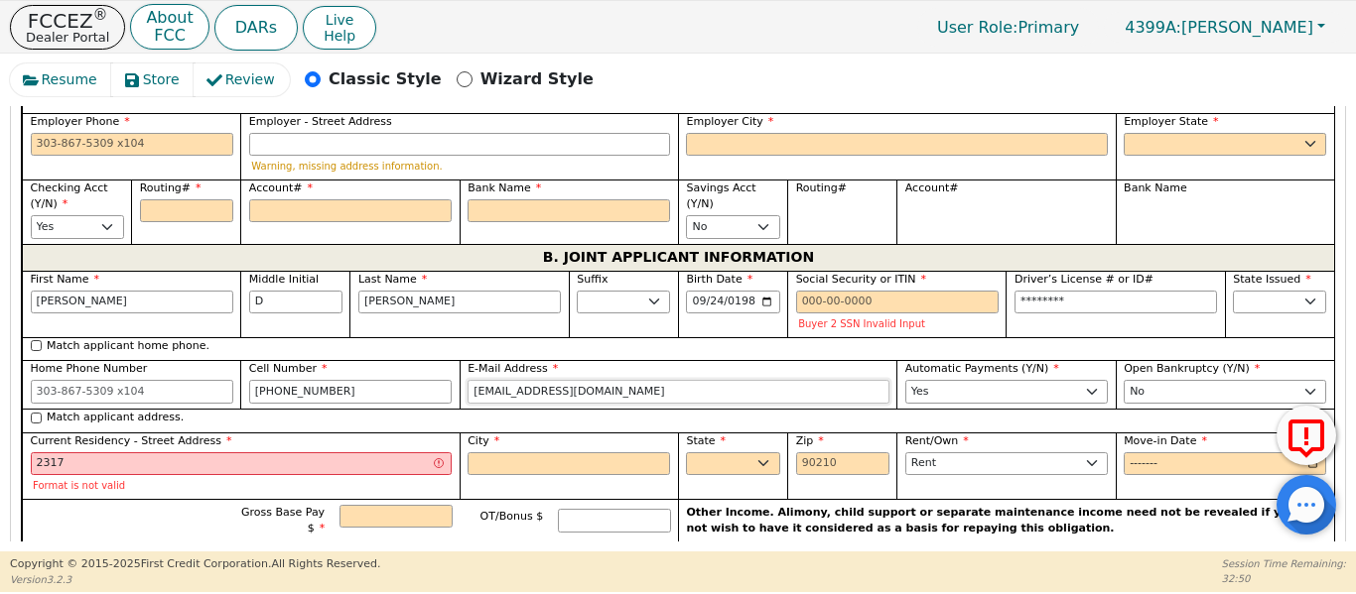
type input "clara445629@gmail.com"
drag, startPoint x: 183, startPoint y: 435, endPoint x: 9, endPoint y: 435, distance: 173.7
click at [9, 435] on div "Resume Store Review Classic Style Wizard Style Back Submit an Application Selec…" at bounding box center [678, 303] width 1356 height 498
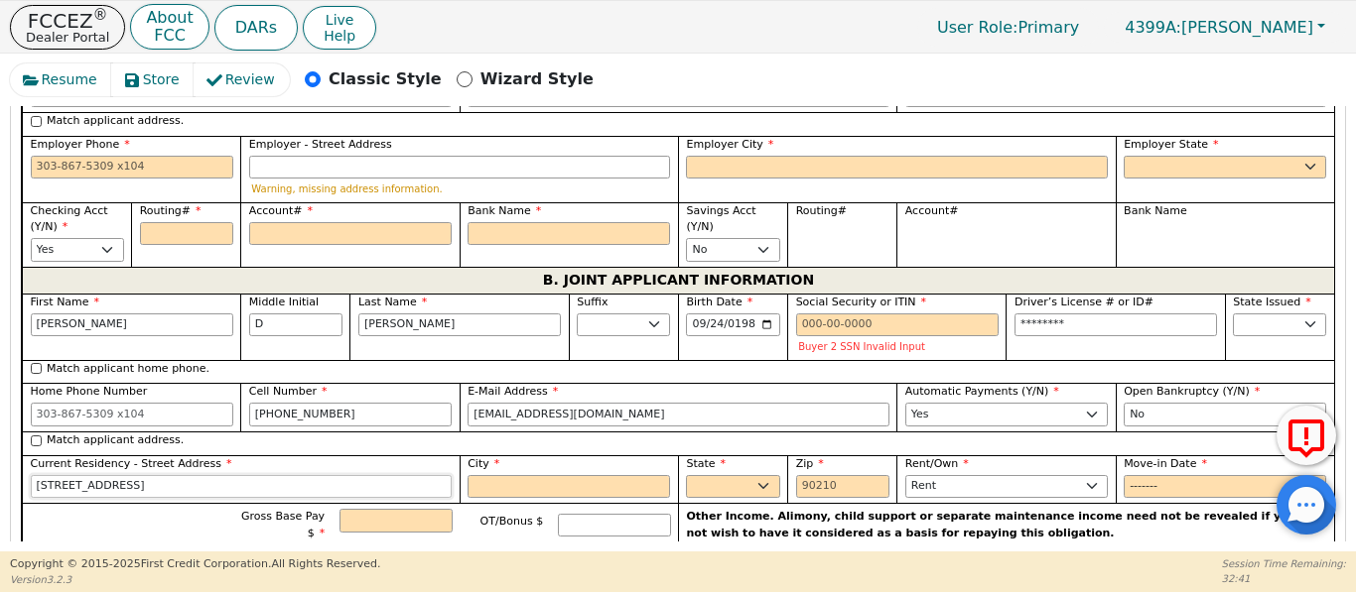
scroll to position [1588, 0]
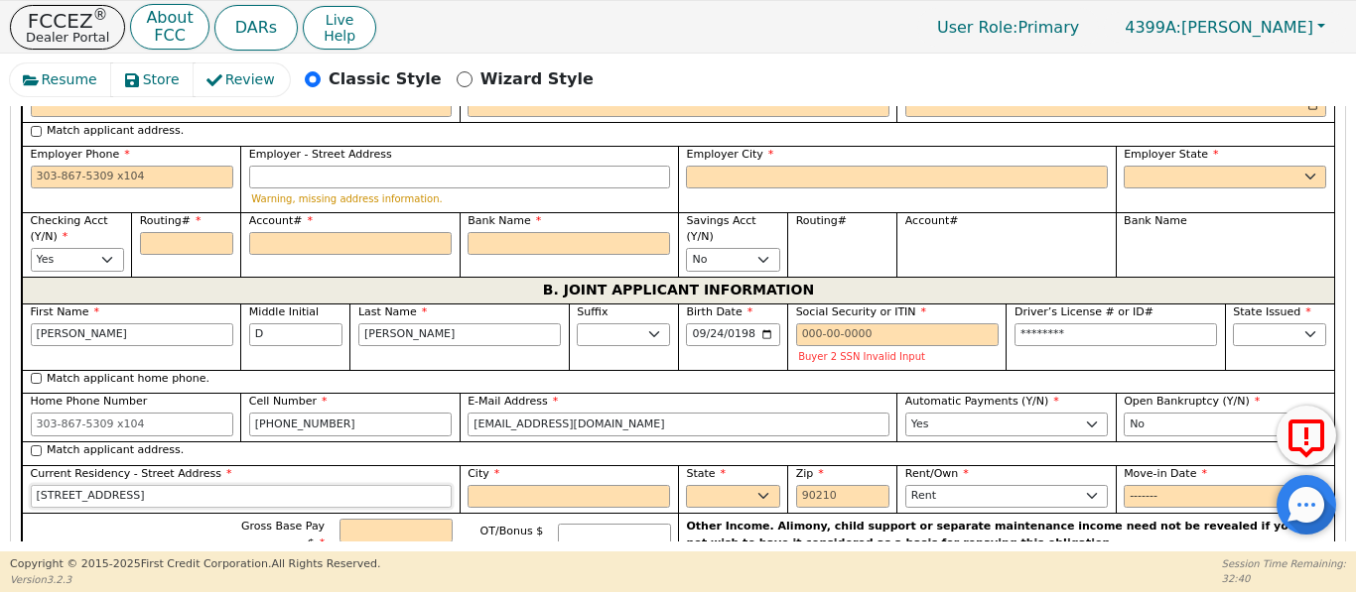
type input "2317 Clay Ave"
drag, startPoint x: 560, startPoint y: 475, endPoint x: 569, endPoint y: 489, distance: 16.5
click at [560, 485] on input "City" at bounding box center [568, 497] width 202 height 24
click at [570, 488] on div "City" at bounding box center [568, 489] width 218 height 49
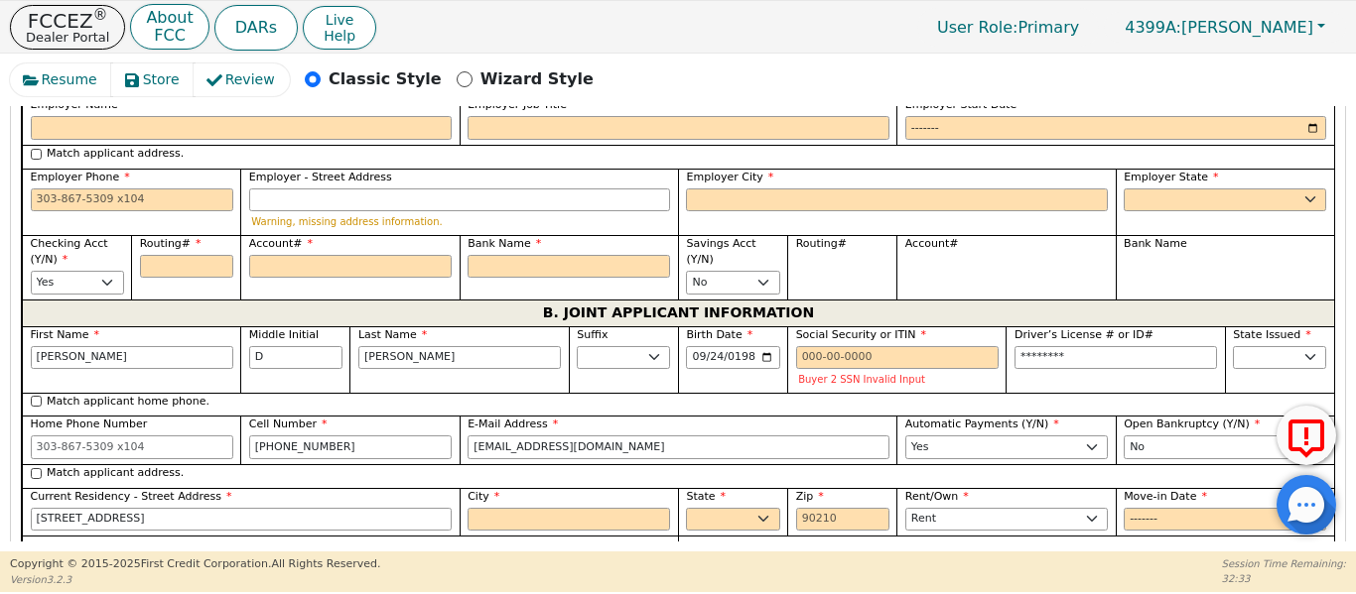
scroll to position [1554, 0]
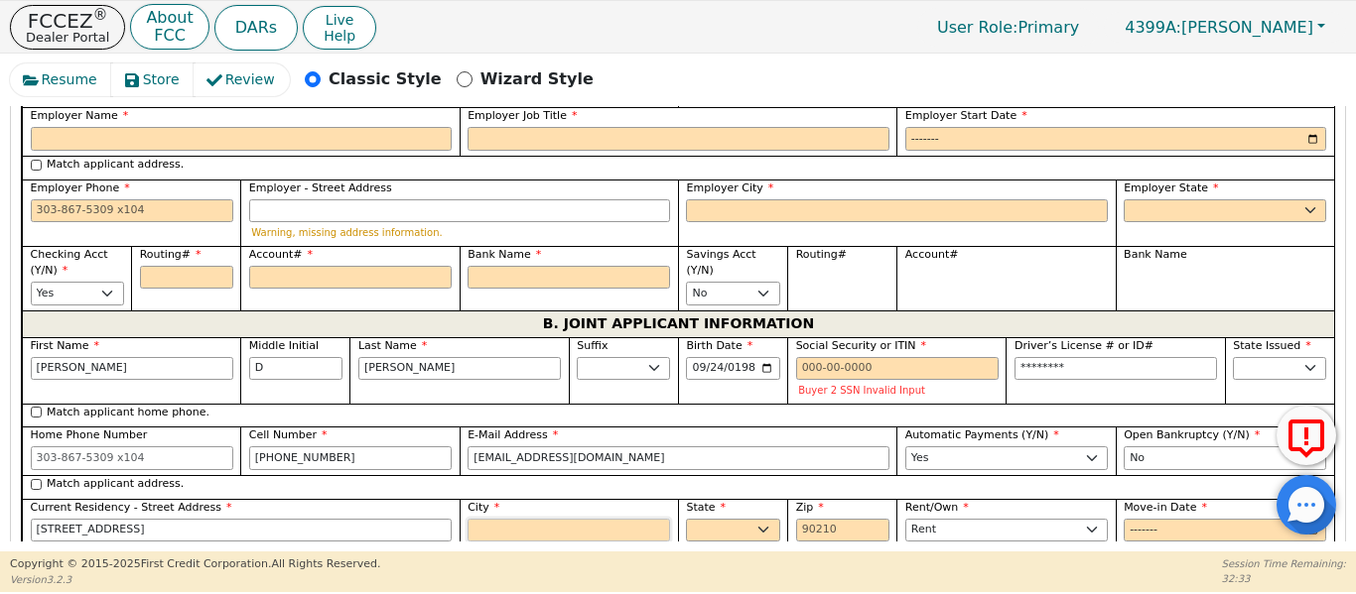
drag, startPoint x: 508, startPoint y: 500, endPoint x: 462, endPoint y: 519, distance: 49.4
click at [497, 519] on input "City" at bounding box center [568, 531] width 202 height 24
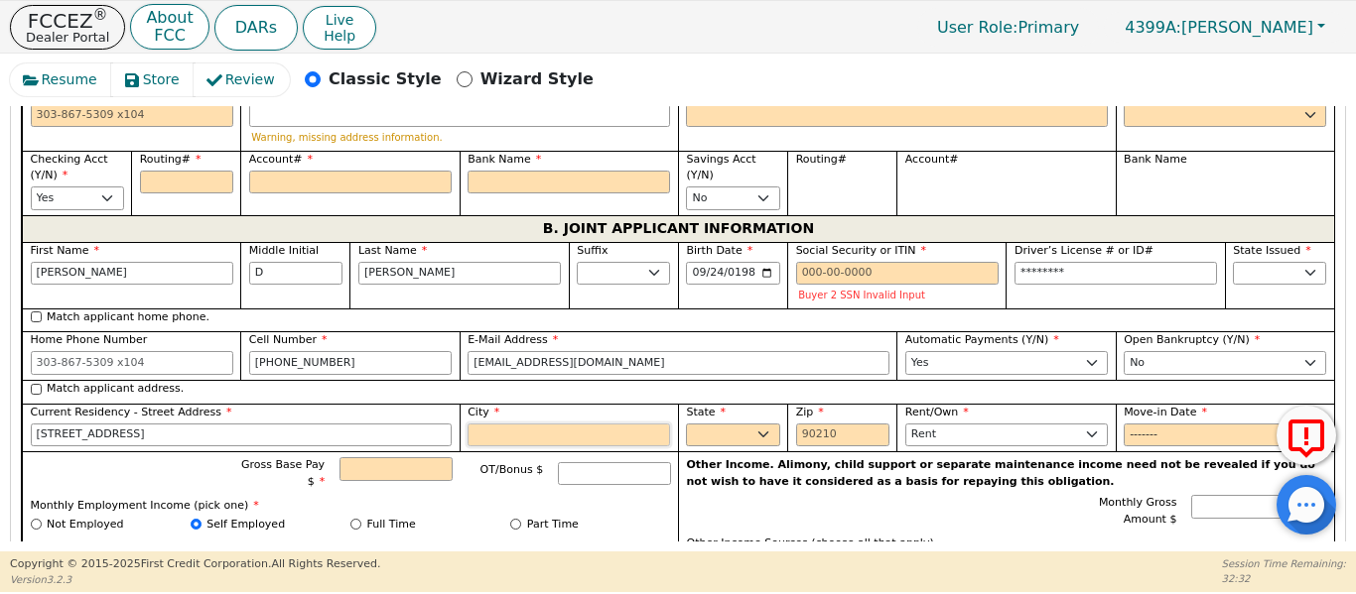
scroll to position [1720, 0]
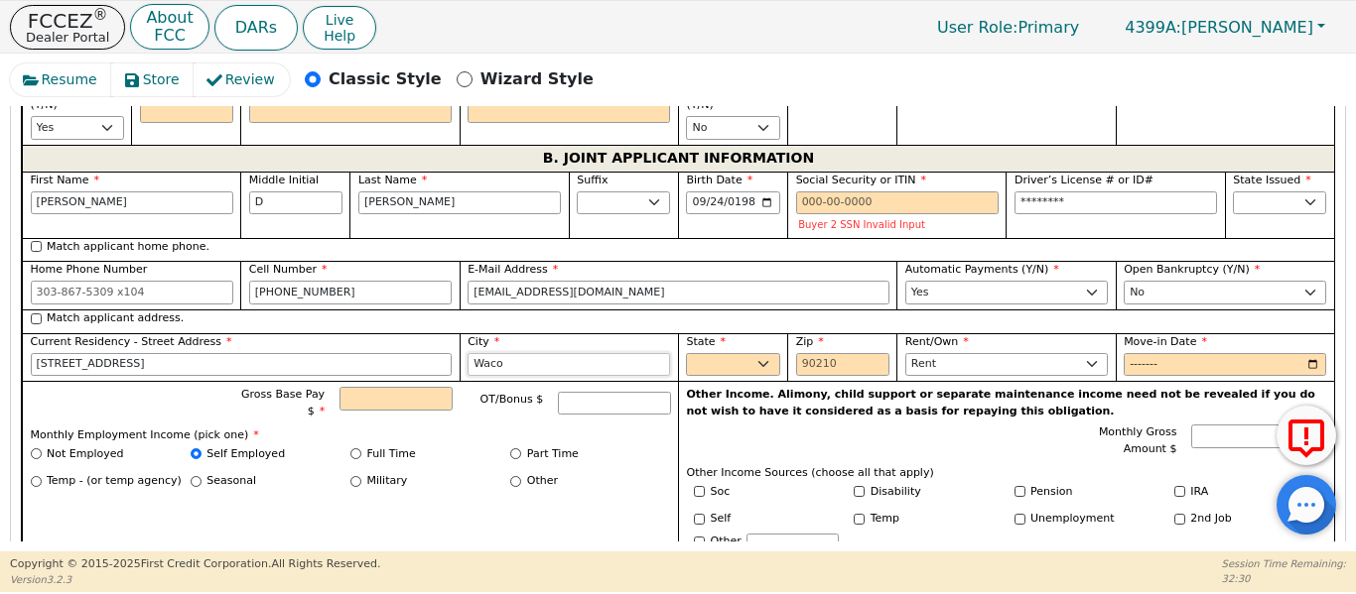
type input "Waco"
select select "TX"
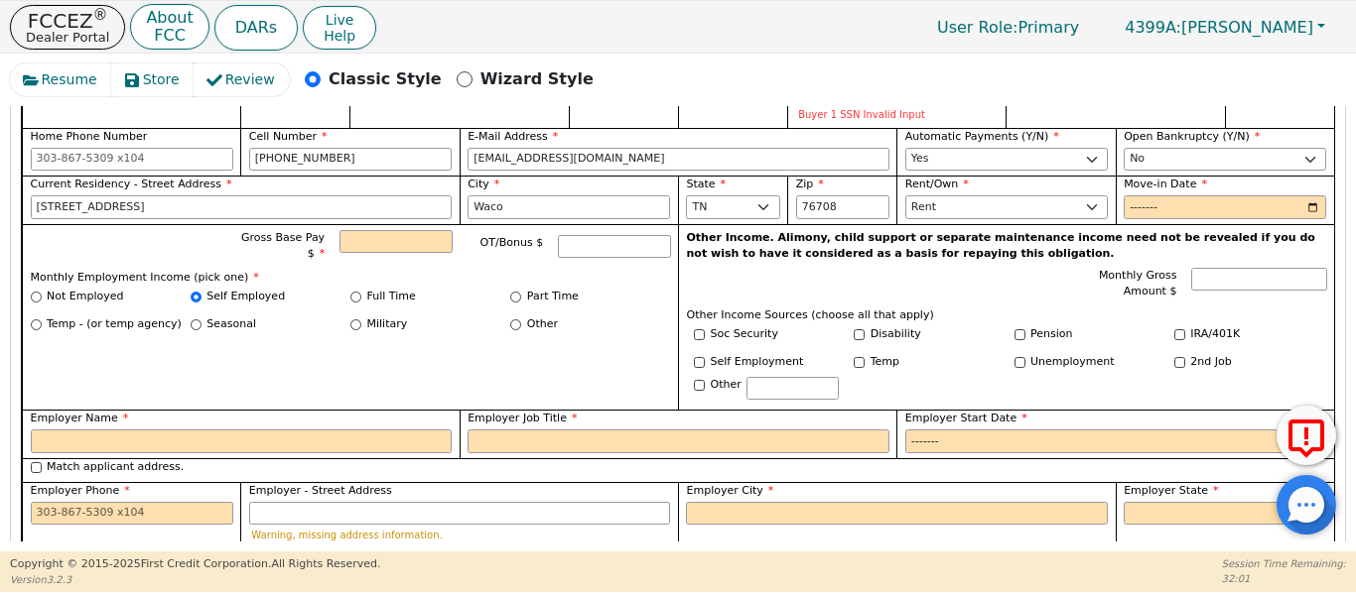
scroll to position [1256, 0]
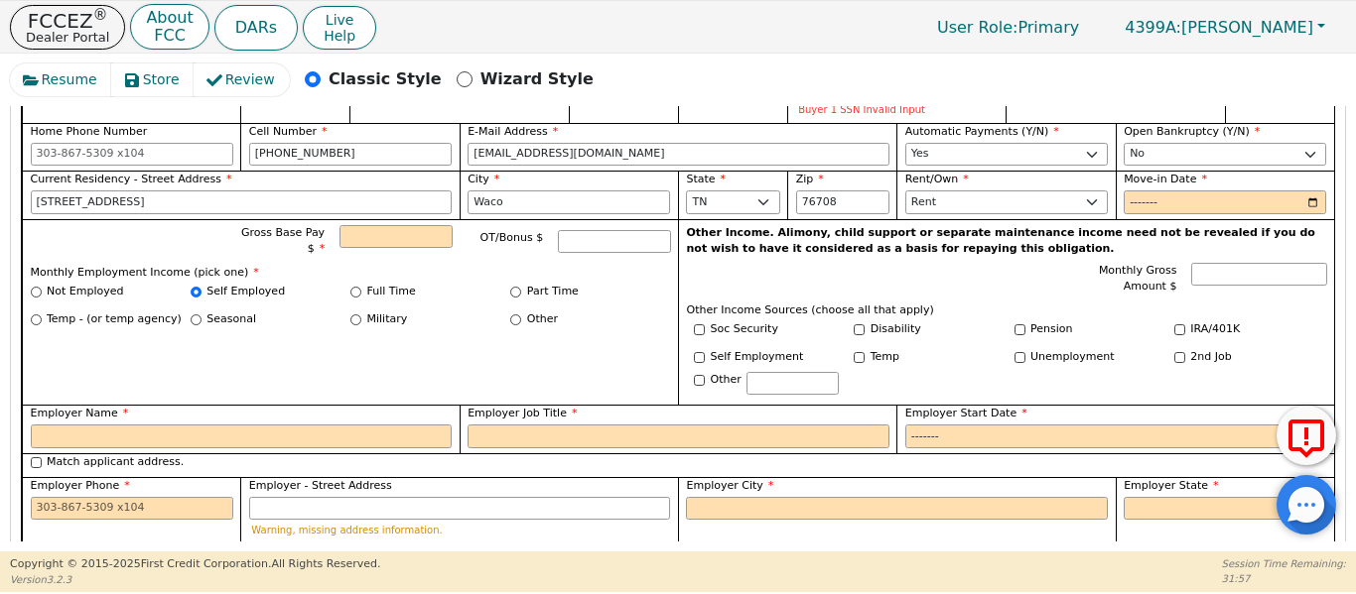
type input "76706"
click at [71, 425] on input "Employer Name" at bounding box center [242, 437] width 422 height 24
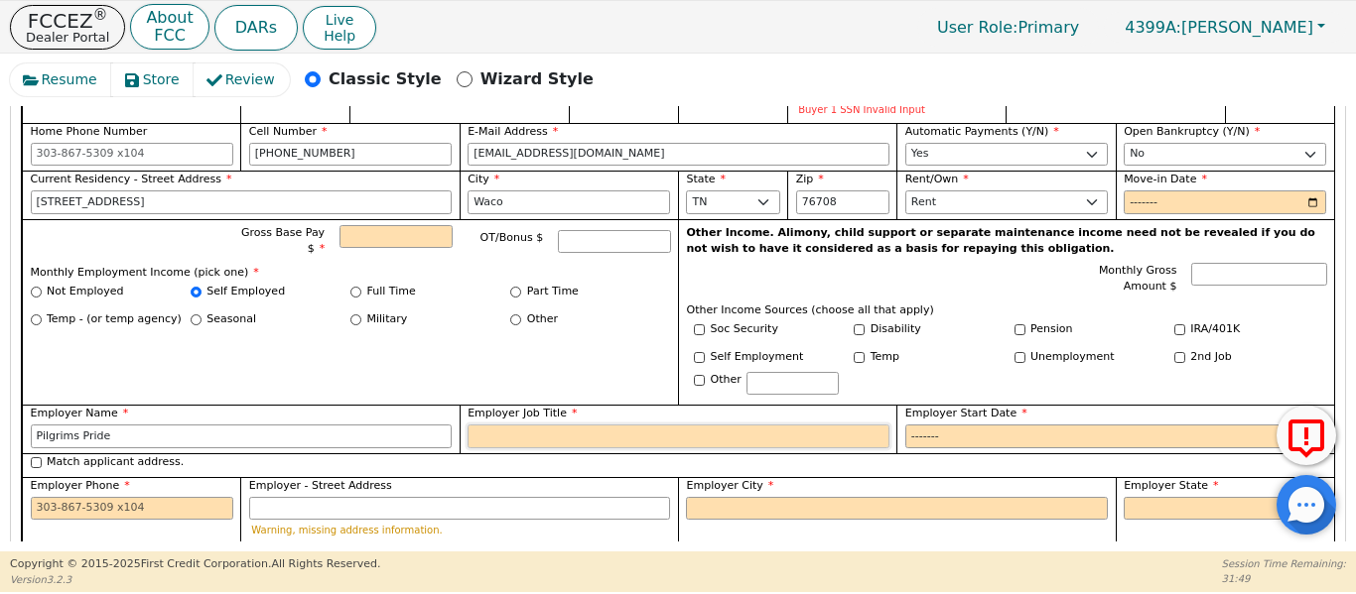
type input "Pilgrims Pride"
drag, startPoint x: 283, startPoint y: 475, endPoint x: 310, endPoint y: 458, distance: 31.7
click at [309, 478] on div "Employer - Street Address Warning, missing address information." at bounding box center [460, 508] width 422 height 61
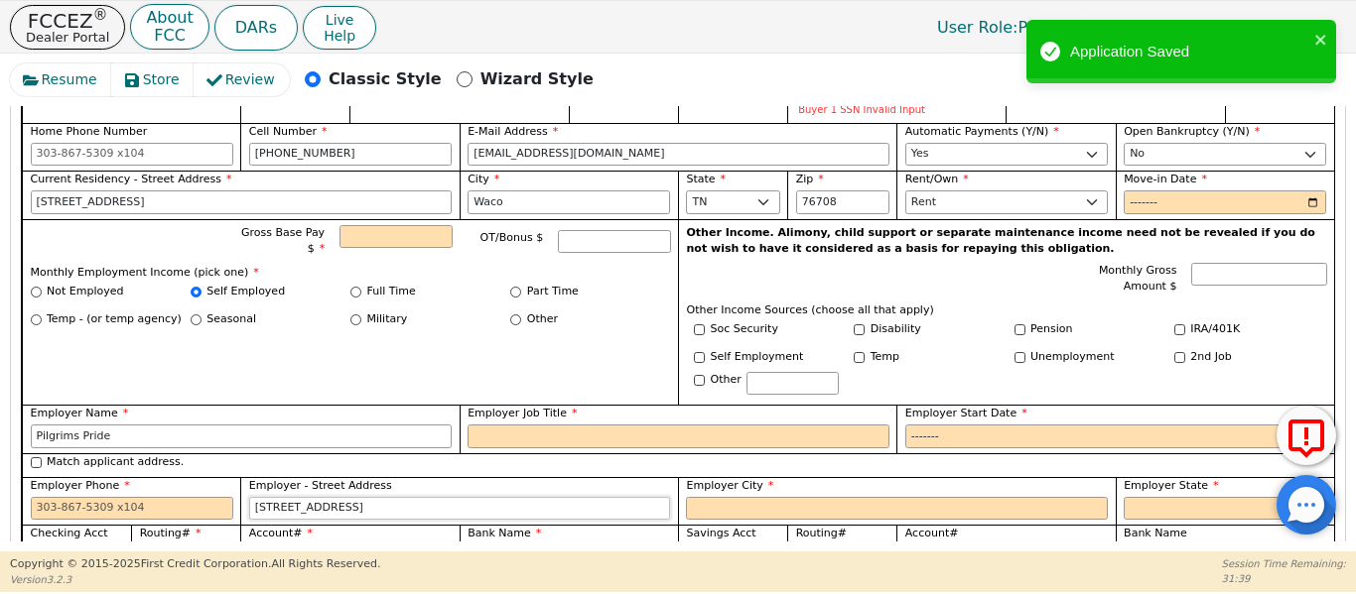
type input "2500 East Lake shore Dr"
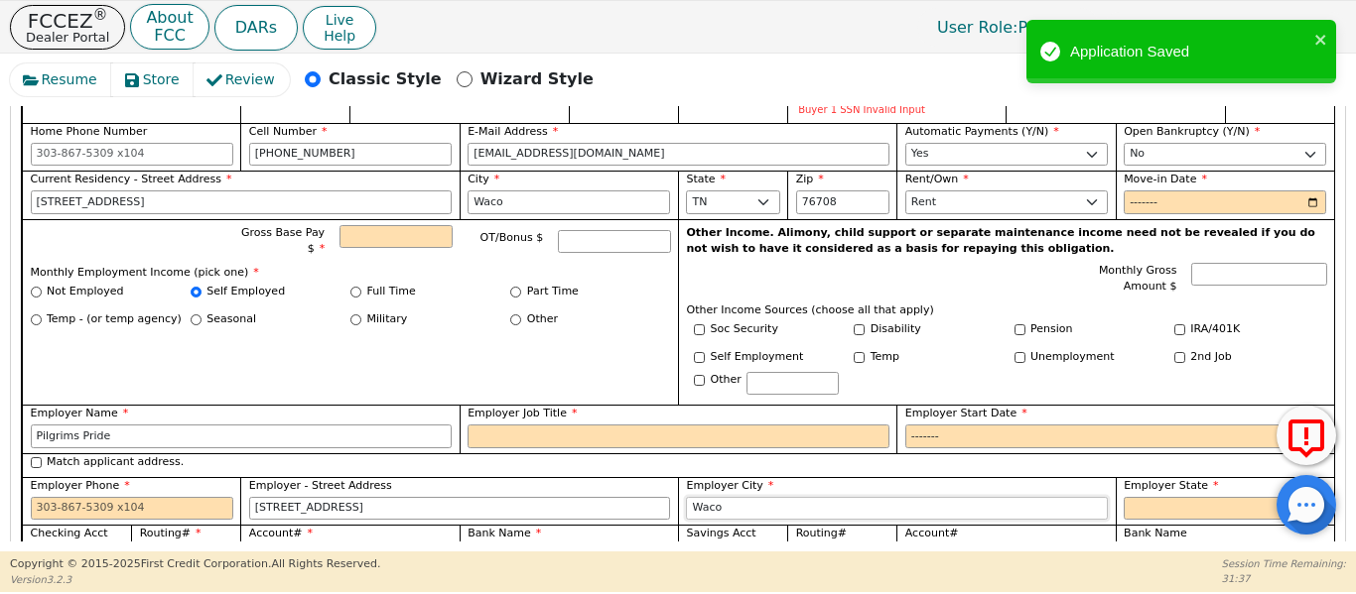
type input "Waco"
select select "TX"
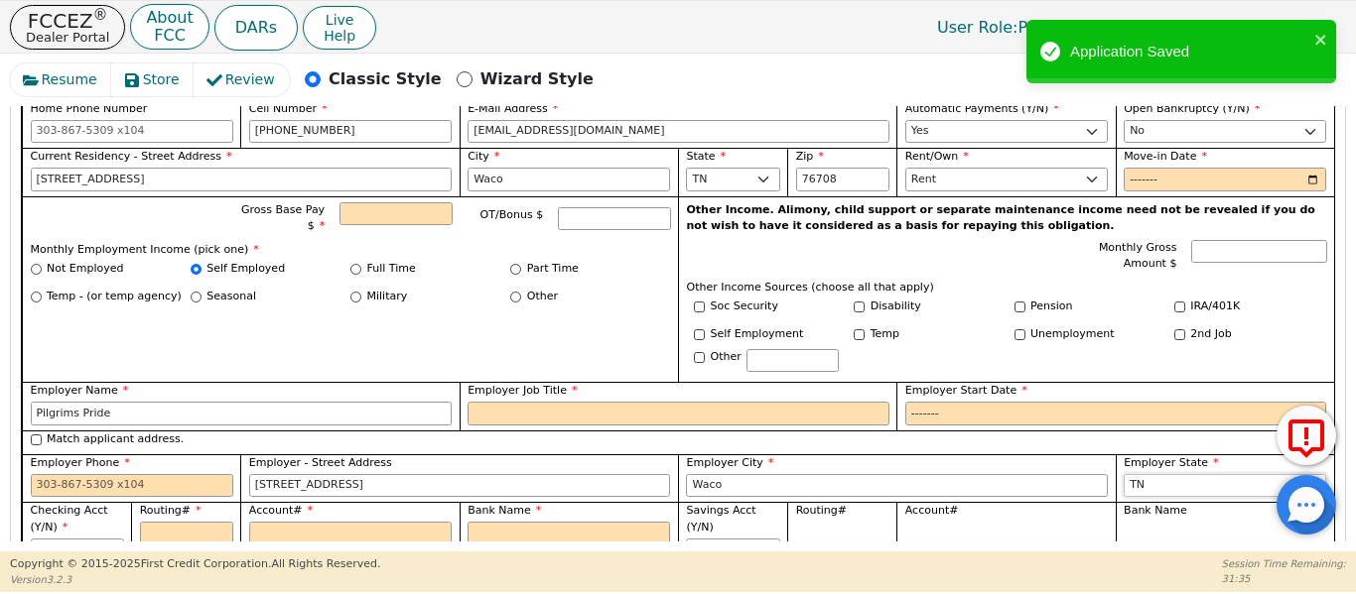
scroll to position [1323, 0]
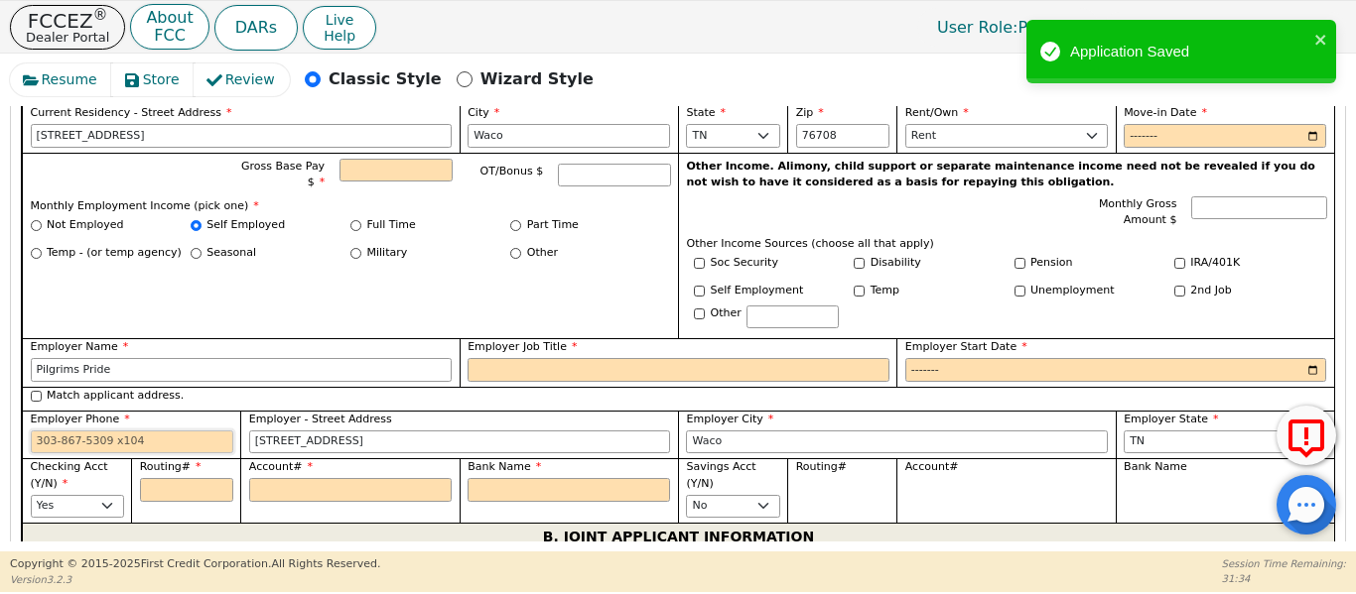
click at [96, 431] on input "Employer Phone" at bounding box center [132, 443] width 202 height 24
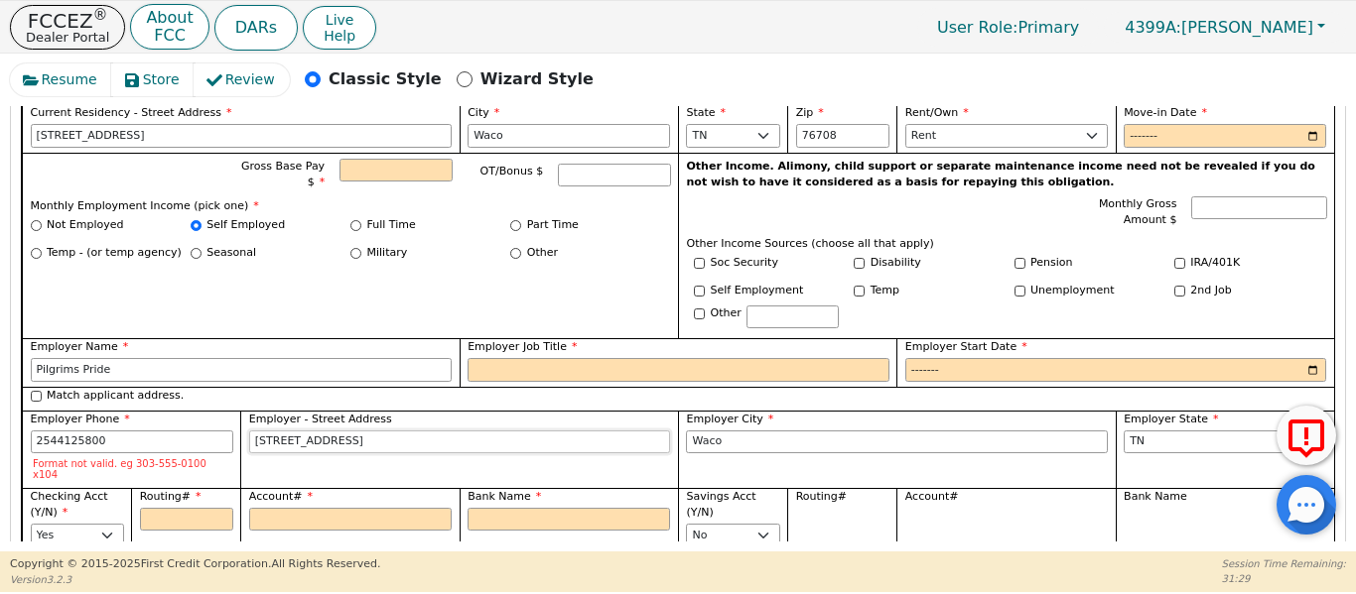
type input "254-412-5800"
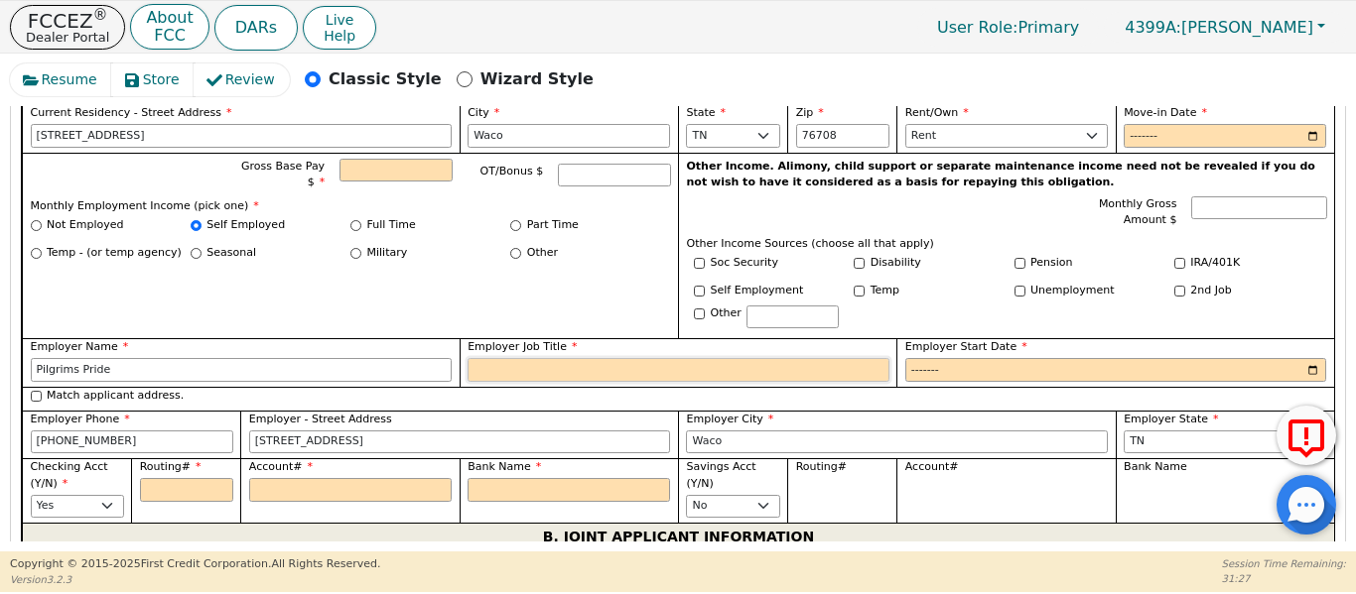
click at [489, 358] on input "Employer Job Title" at bounding box center [678, 370] width 422 height 24
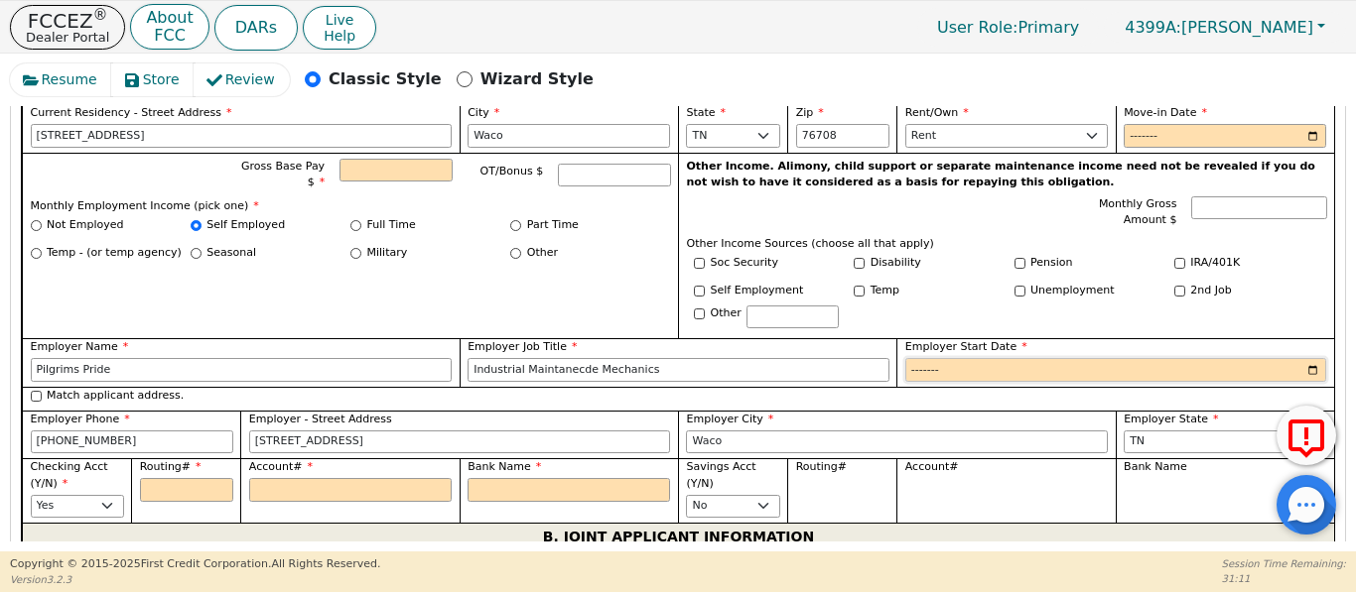
scroll to position [1290, 0]
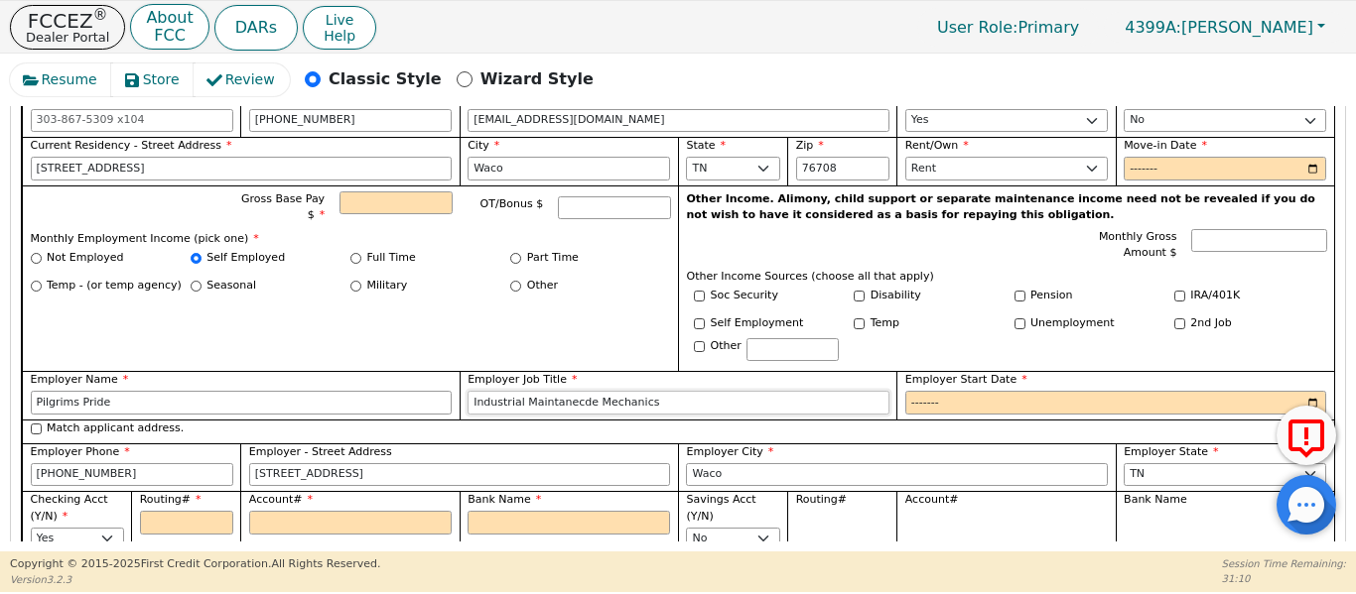
click at [548, 391] on input "Industrial Maintanecde Mechanics" at bounding box center [678, 403] width 422 height 24
click at [546, 391] on input "Industrial Maintanecde Mechanics" at bounding box center [678, 403] width 422 height 24
drag, startPoint x: 546, startPoint y: 387, endPoint x: 525, endPoint y: 383, distance: 21.2
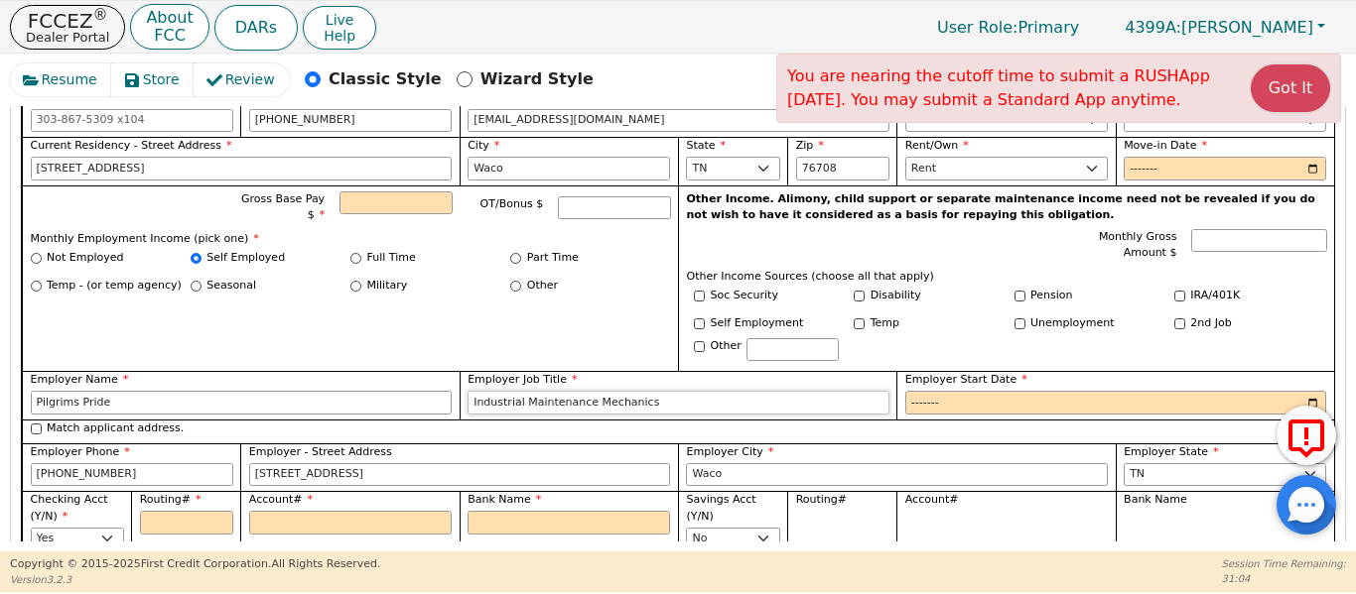
type input "Industrial Maintenance Mechanics"
click at [911, 391] on input "Employer Start Date" at bounding box center [1116, 403] width 422 height 24
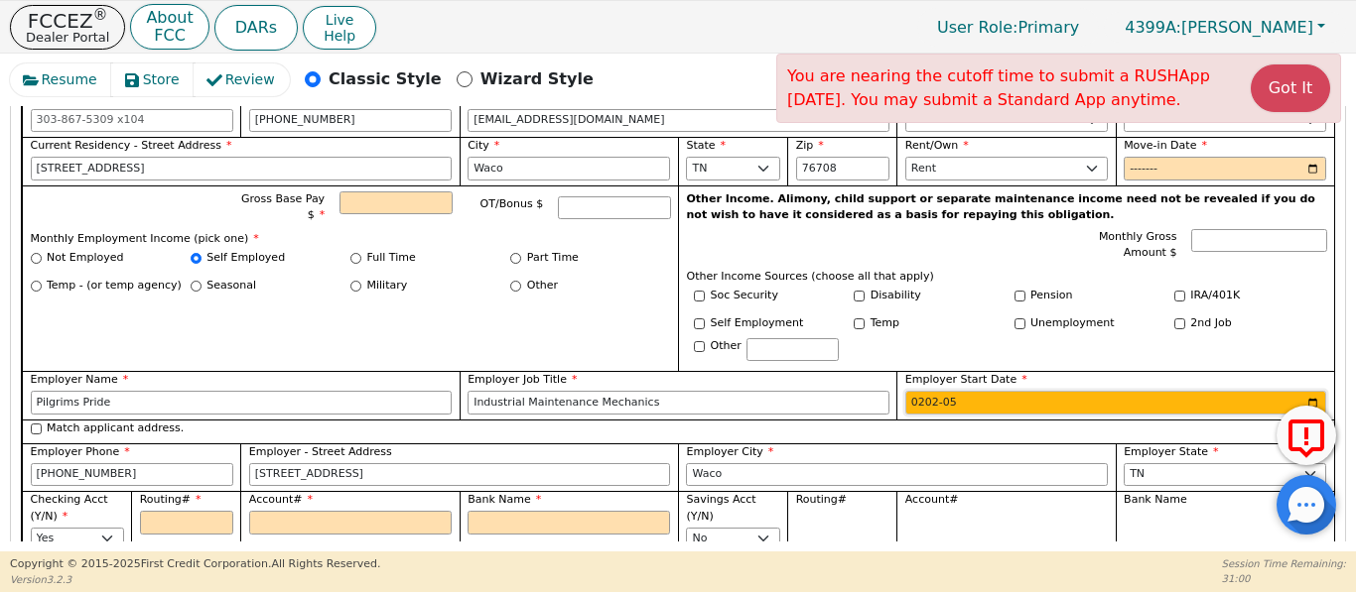
type input "2024-05"
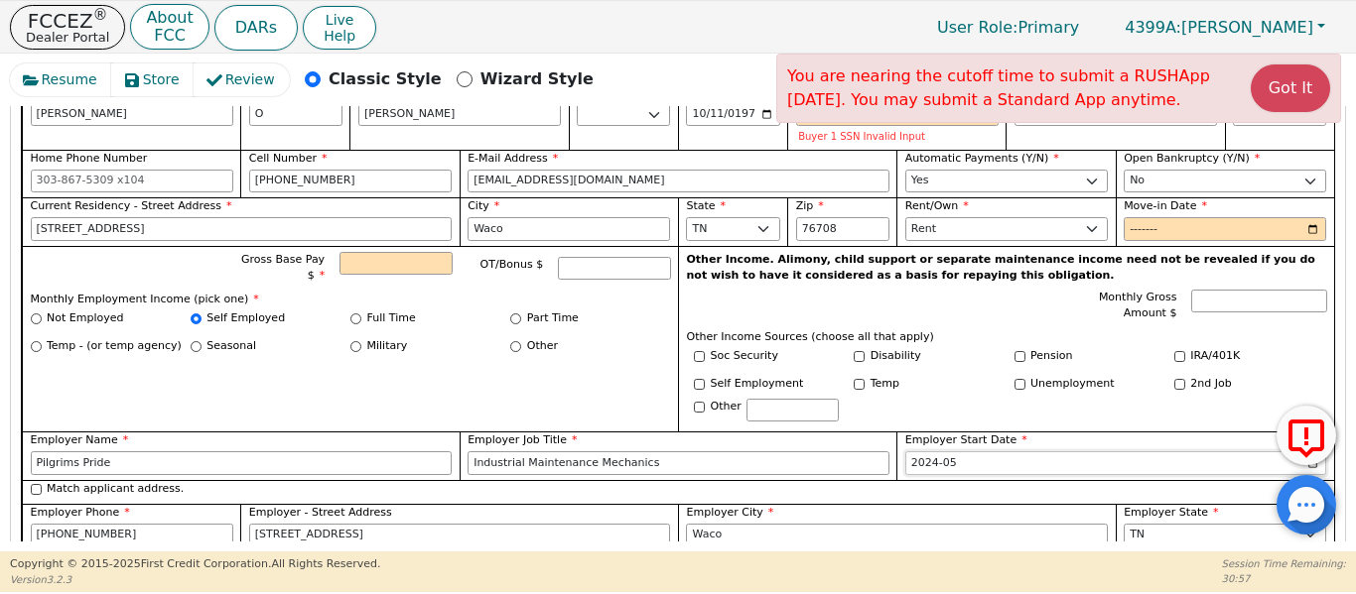
scroll to position [1224, 0]
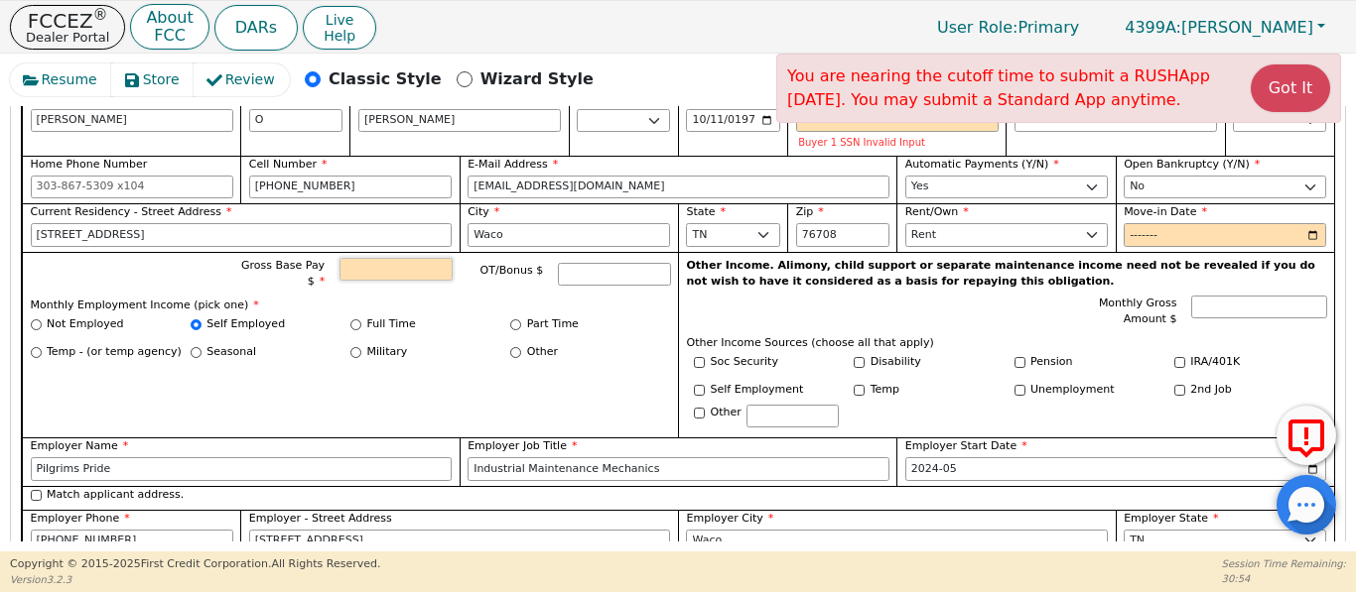
click at [381, 258] on input "Gross Base Pay $" at bounding box center [395, 270] width 112 height 24
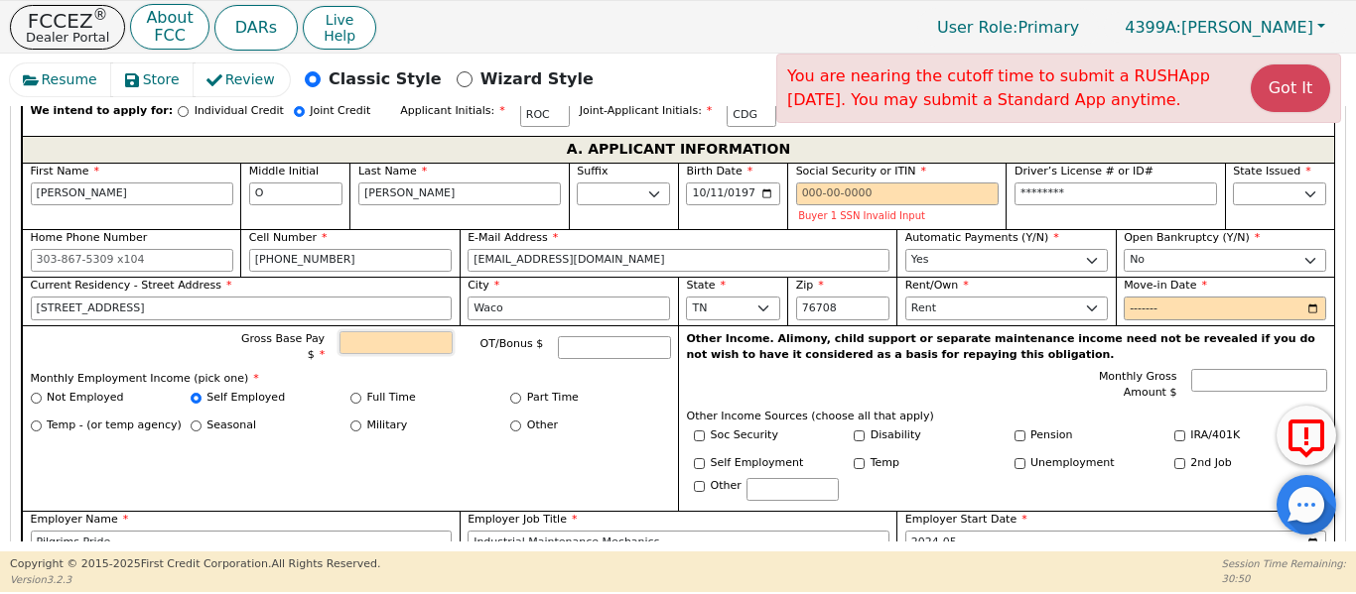
scroll to position [1191, 0]
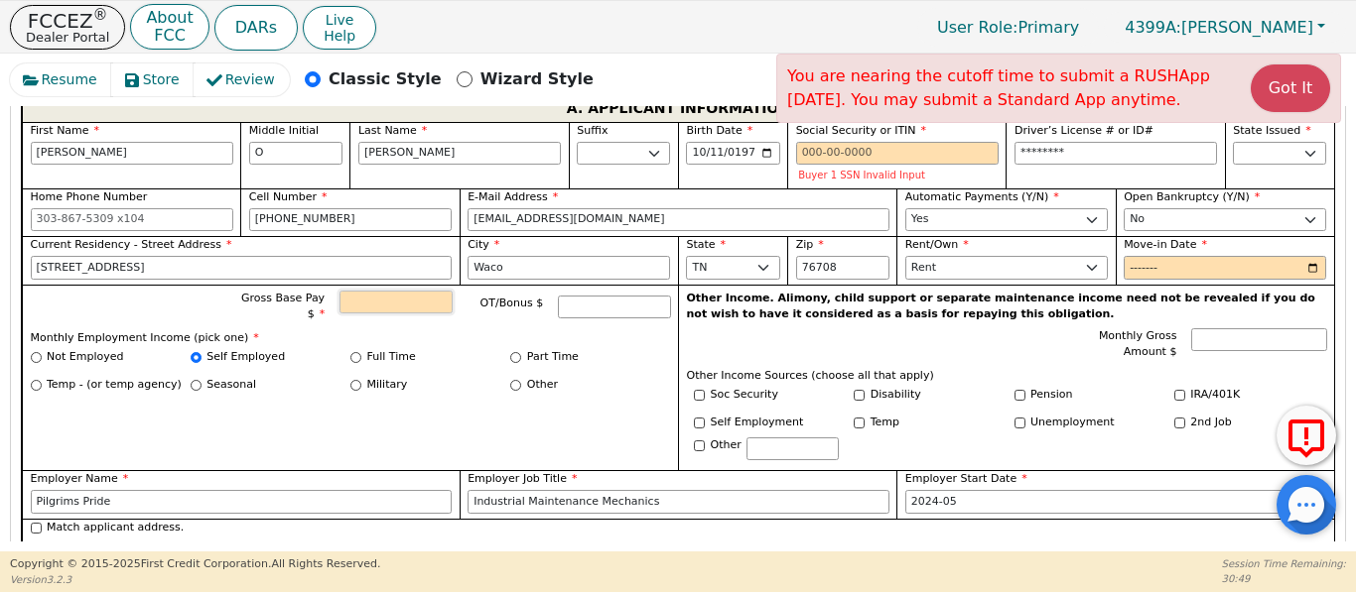
click at [371, 291] on input "Gross Base Pay $" at bounding box center [395, 303] width 112 height 24
type input "6000.00"
click at [350, 352] on input "Full Time" at bounding box center [355, 357] width 11 height 11
radio input "true"
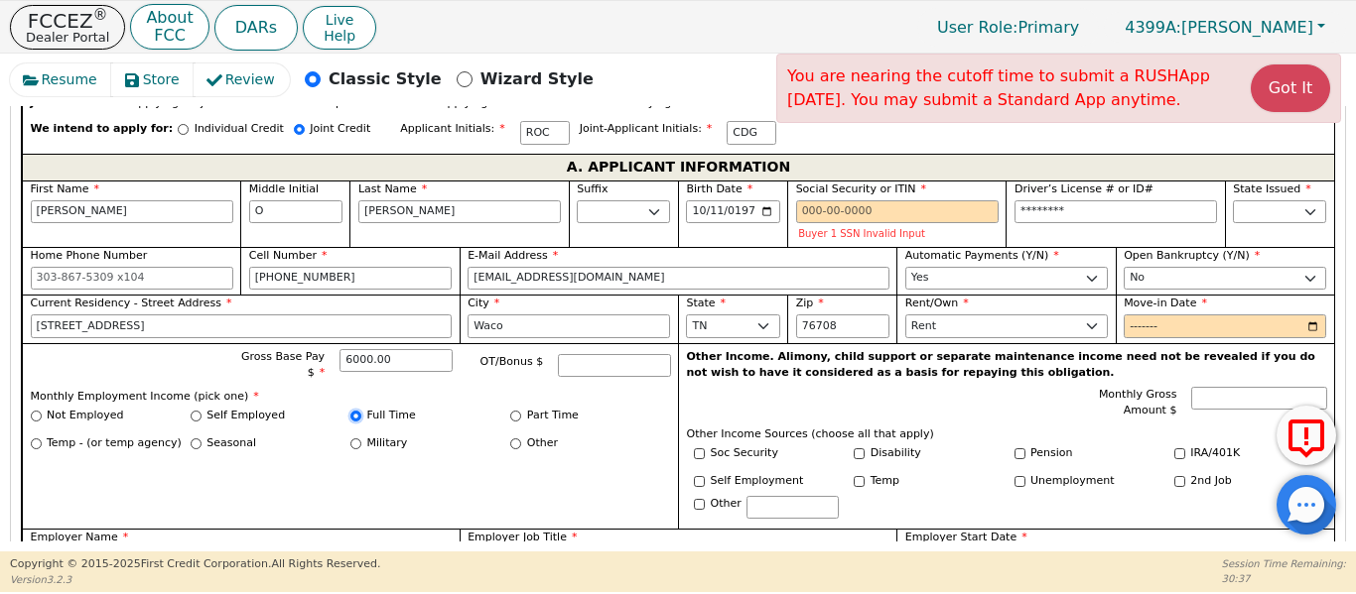
scroll to position [1124, 0]
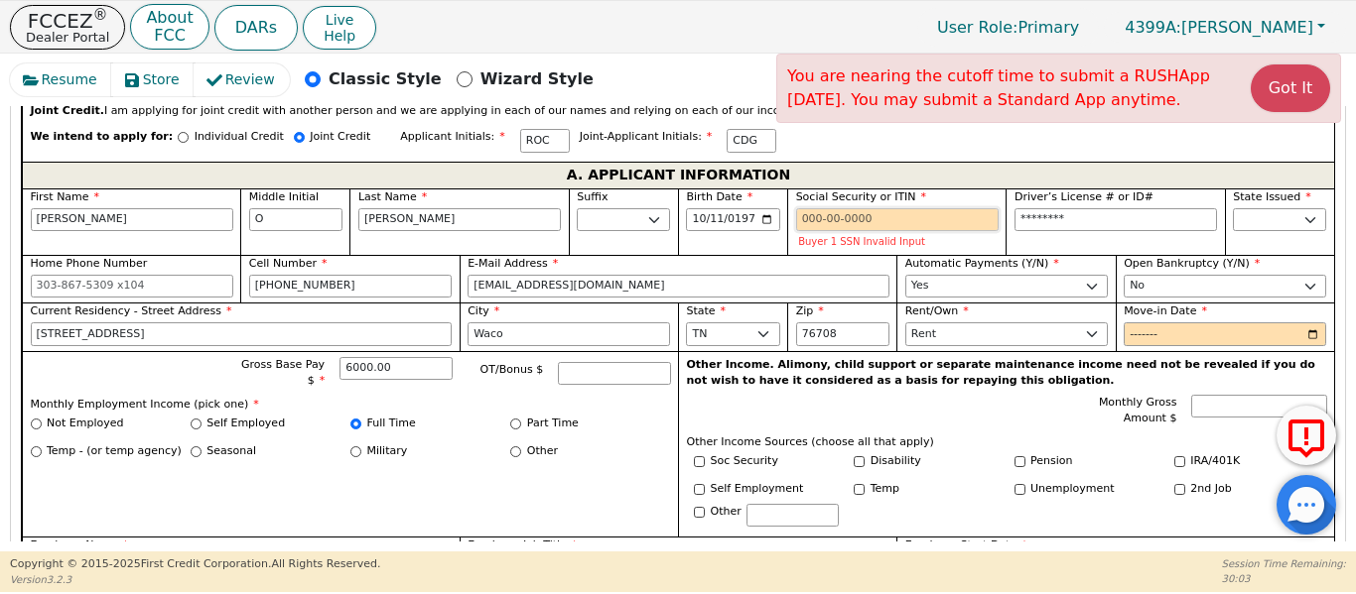
click at [810, 208] on input "Social Security or ITIN" at bounding box center [897, 220] width 202 height 24
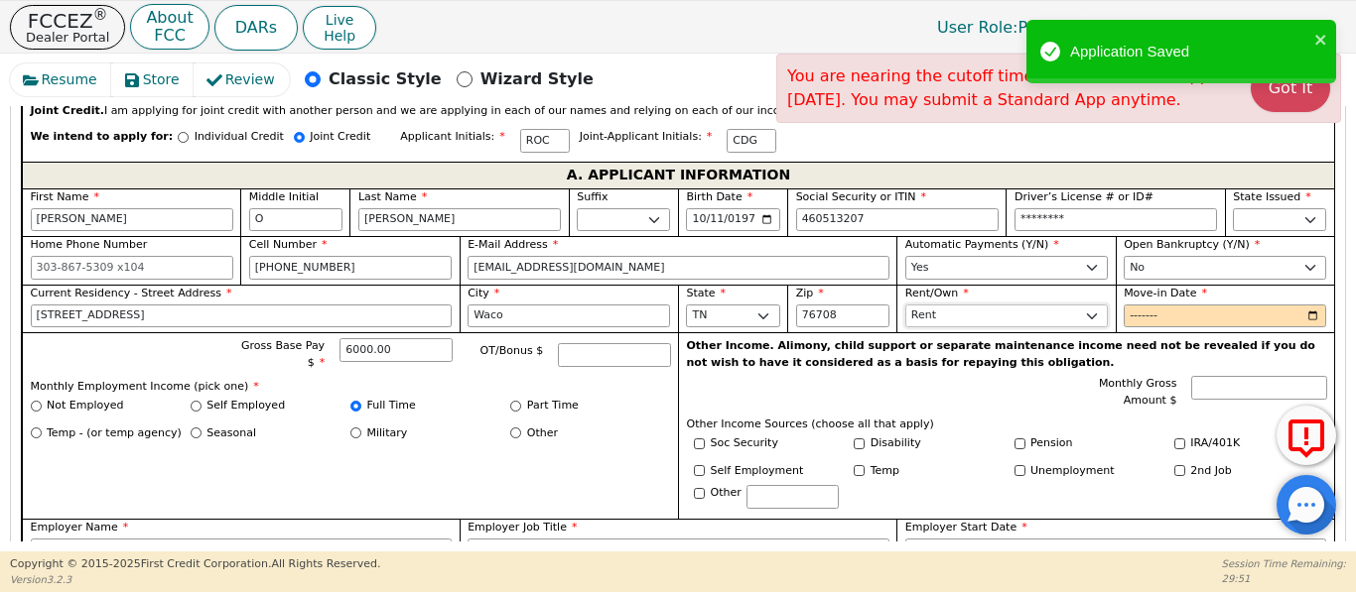
type input "***-**-3207"
click at [925, 305] on select "Rent Own" at bounding box center [1006, 317] width 202 height 24
click at [905, 305] on select "Rent Own" at bounding box center [1006, 317] width 202 height 24
click at [1123, 305] on input "Move-in Date" at bounding box center [1224, 317] width 202 height 24
type input "2024-06"
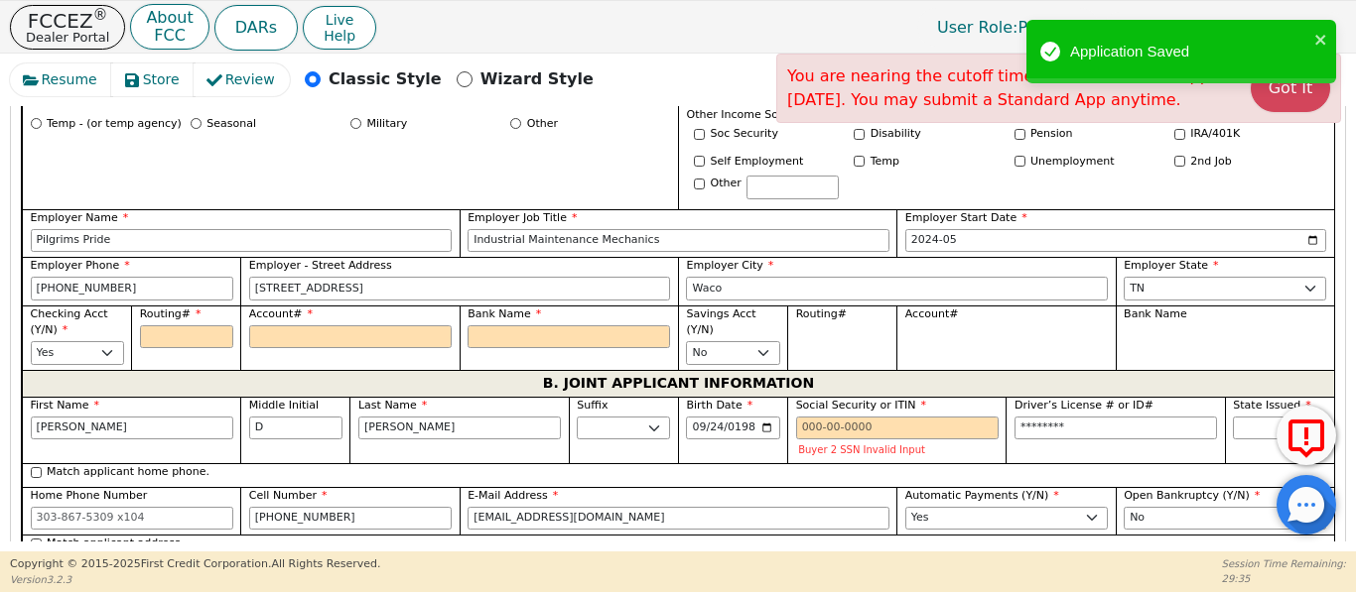
scroll to position [1455, 0]
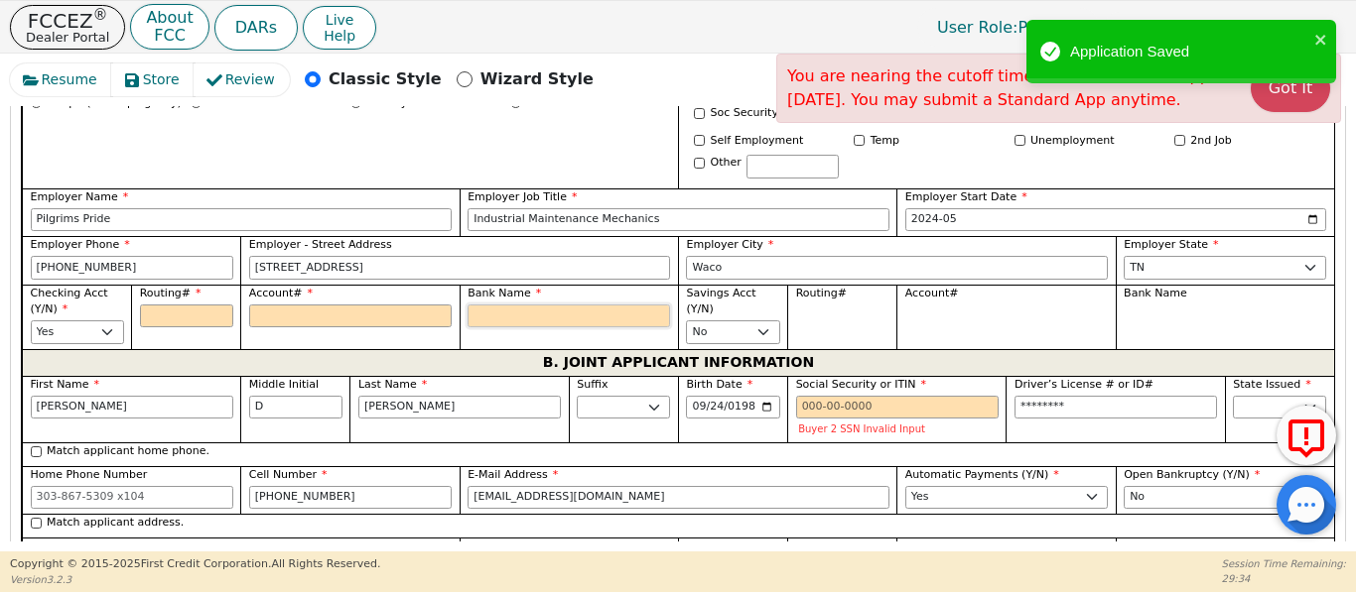
click at [606, 305] on input "Bank Name" at bounding box center [568, 317] width 202 height 24
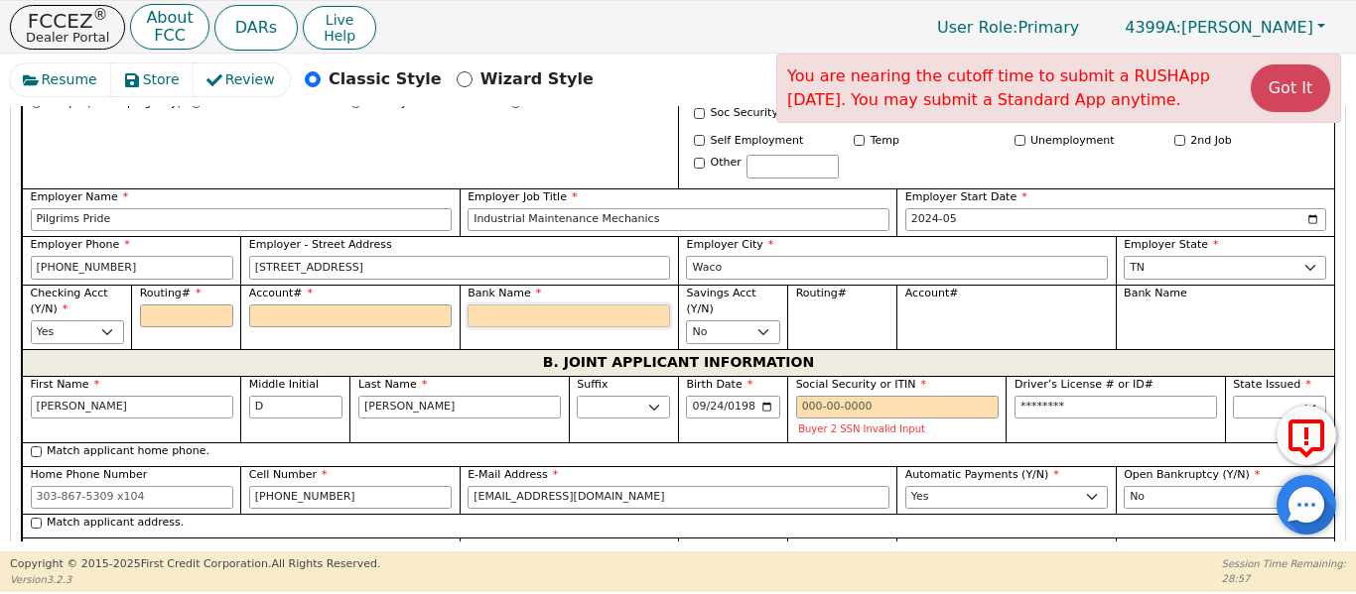
click at [495, 305] on input "Bank Name" at bounding box center [568, 317] width 202 height 24
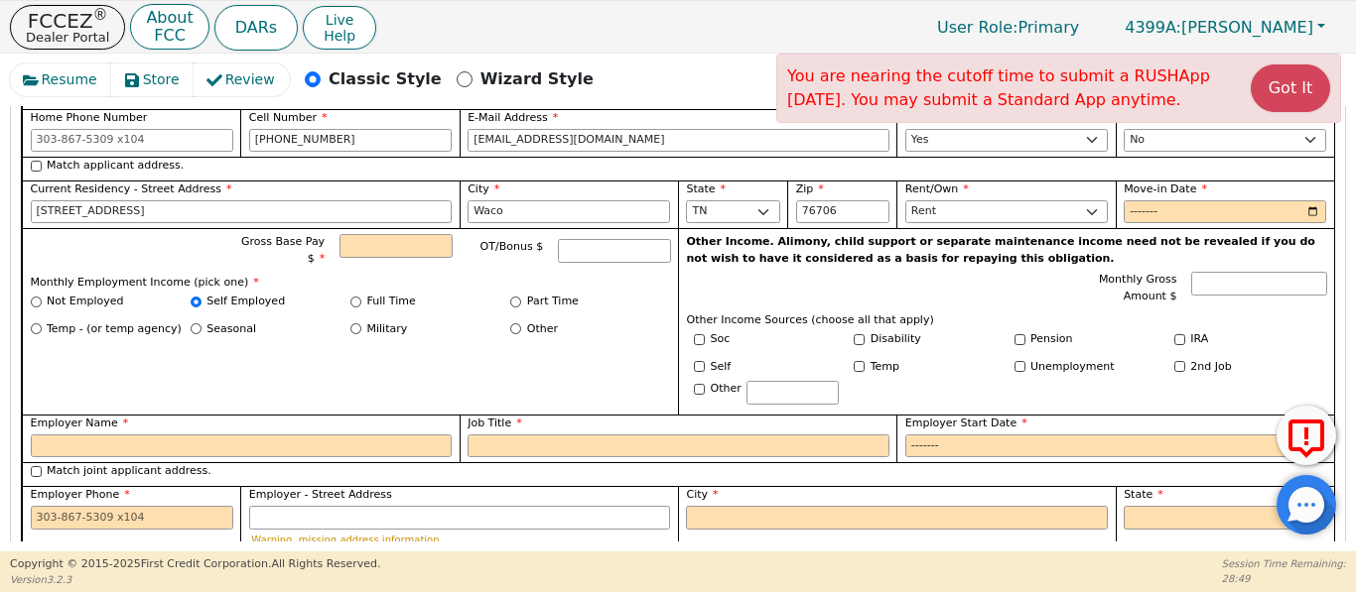
scroll to position [1819, 0]
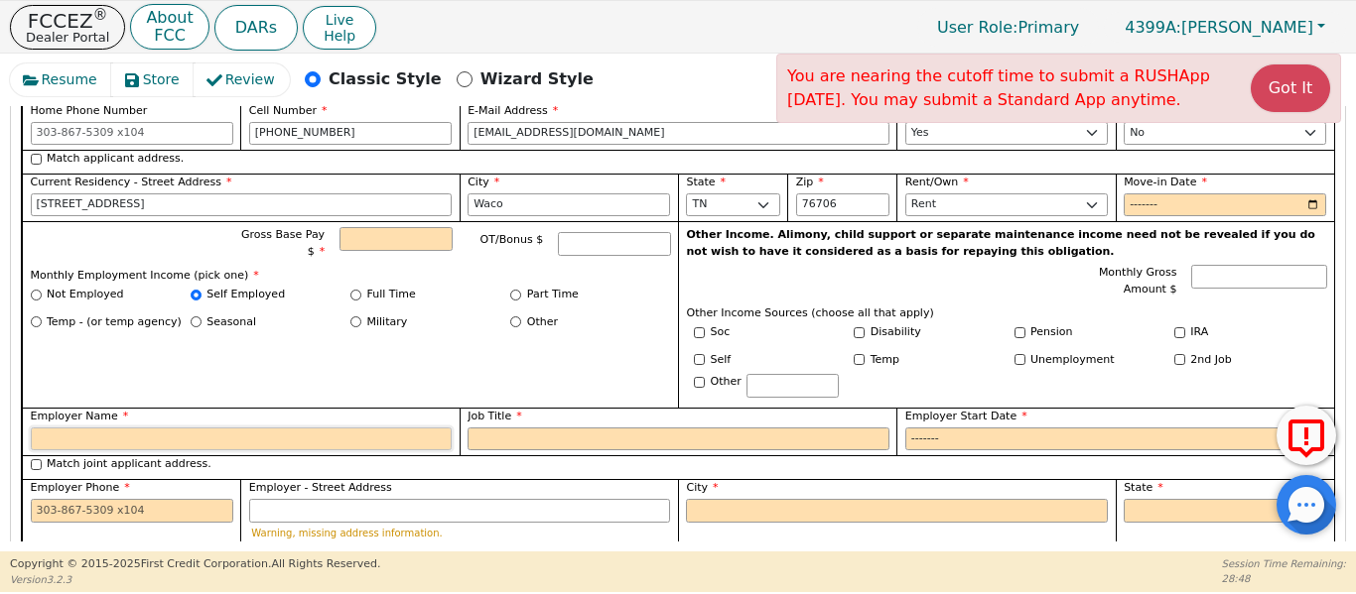
click at [217, 428] on input "Employer Name" at bounding box center [242, 440] width 422 height 24
type input "Apollo"
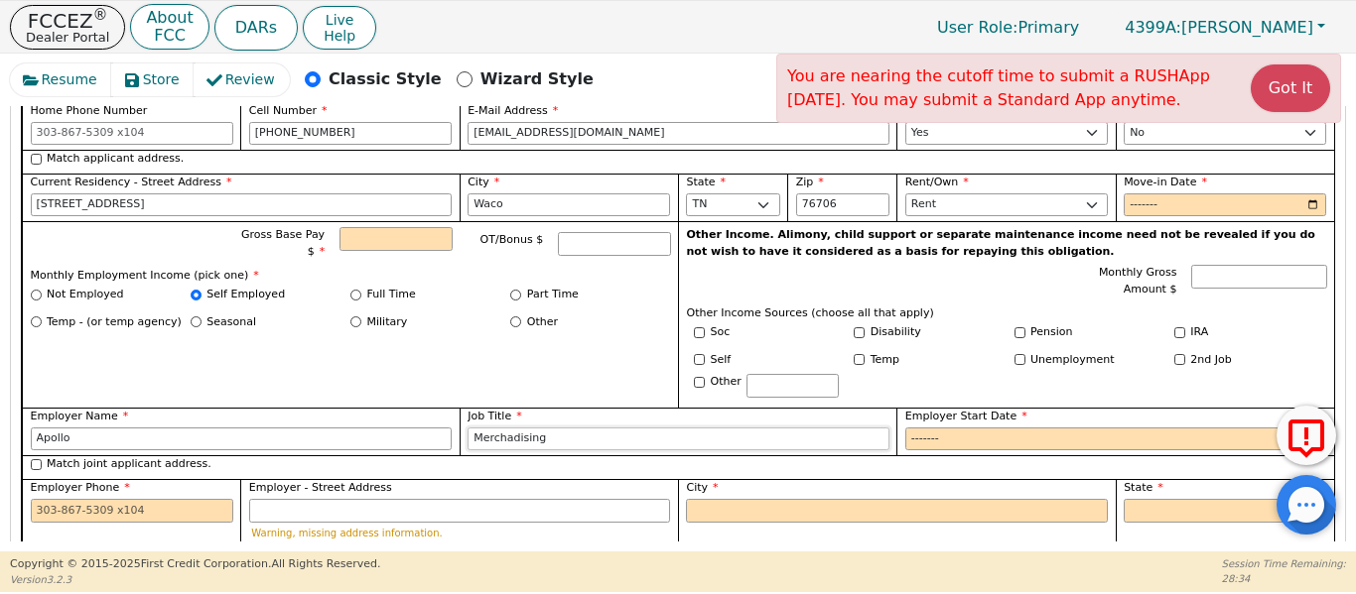
drag, startPoint x: 532, startPoint y: 410, endPoint x: 492, endPoint y: 415, distance: 40.0
type input "Merchandising"
click at [925, 428] on input "Employer Start Date" at bounding box center [1116, 440] width 422 height 24
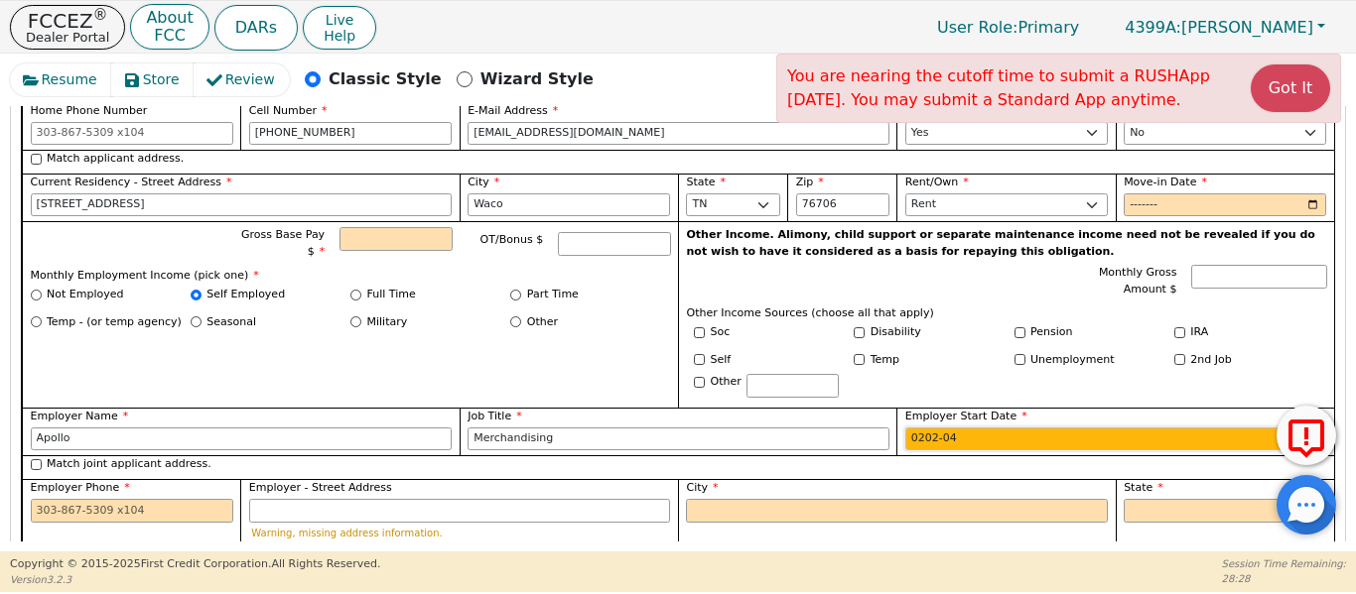
type input "2025-04"
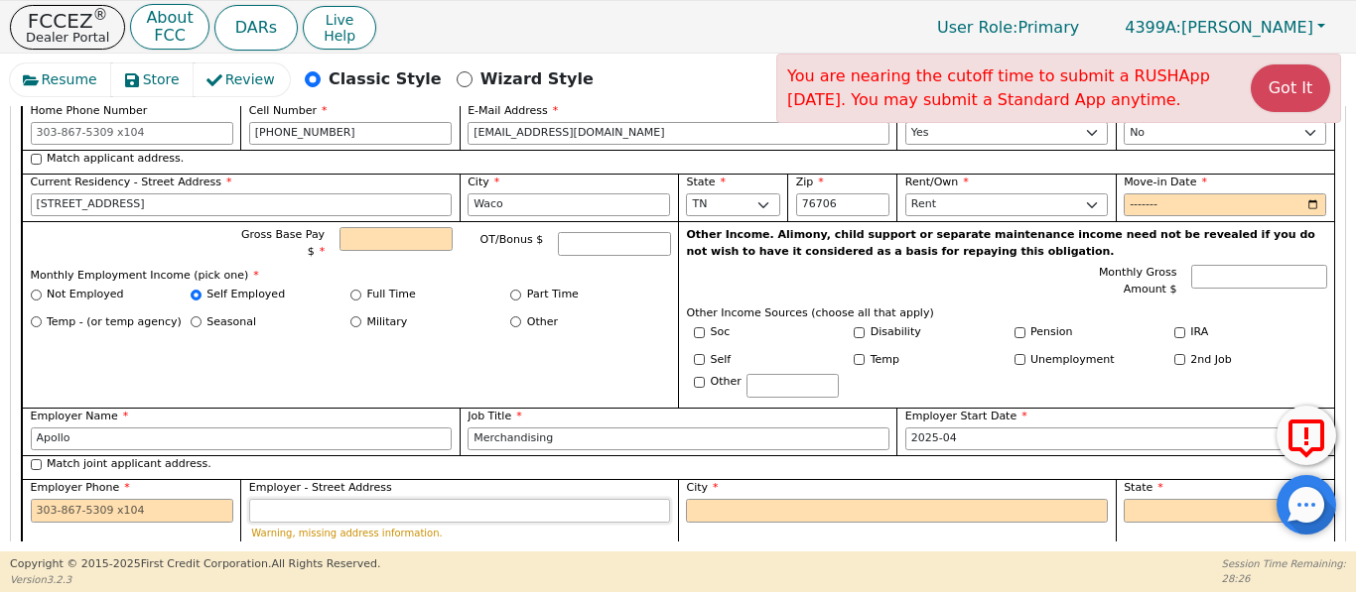
click at [404, 499] on input "Employer - Street Address" at bounding box center [460, 511] width 422 height 24
radio input "false"
radio input "true"
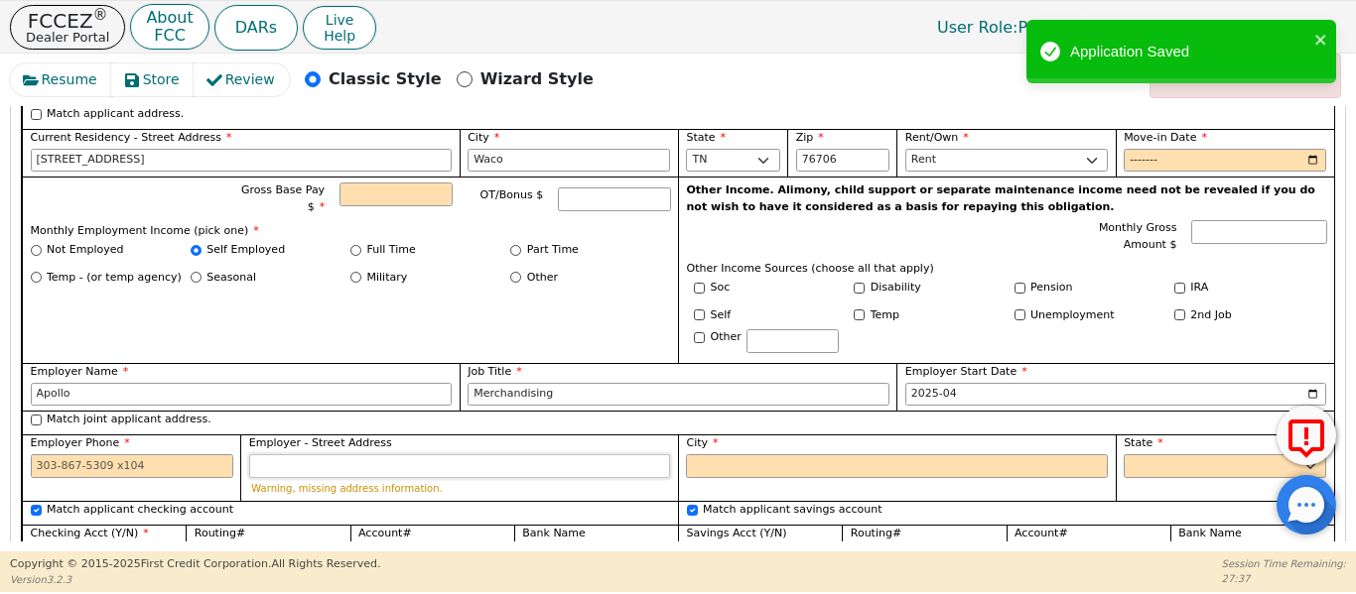
scroll to position [1852, 0]
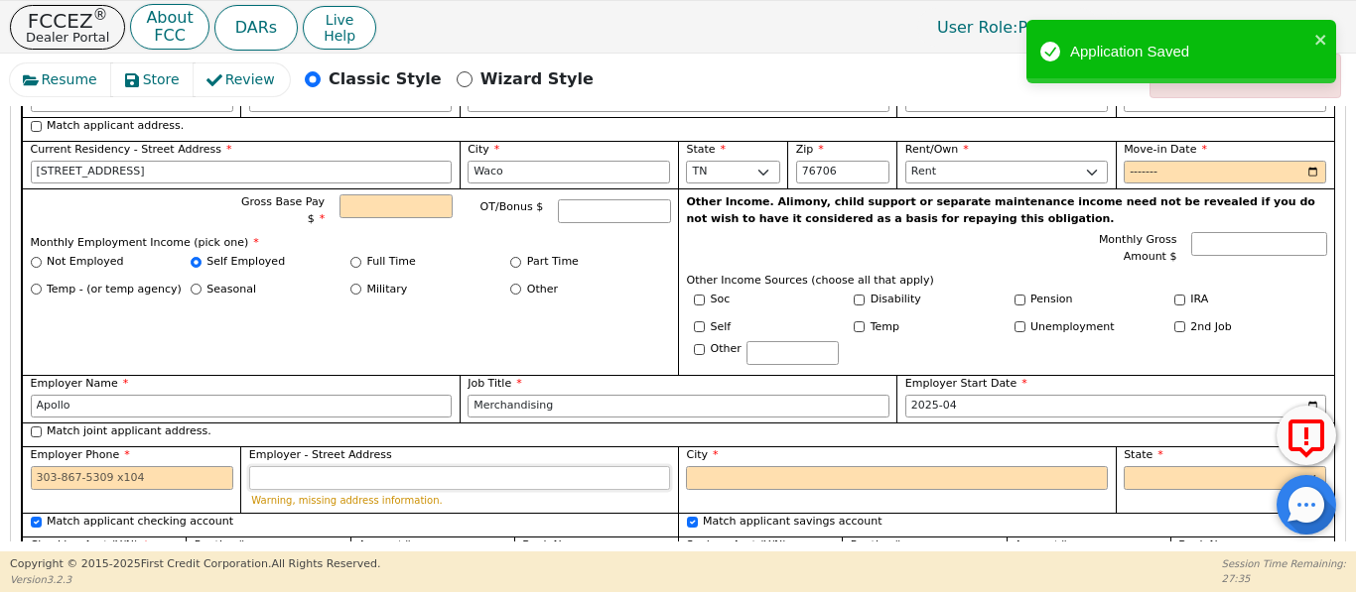
click at [339, 466] on input "Employer - Street Address" at bounding box center [460, 478] width 422 height 24
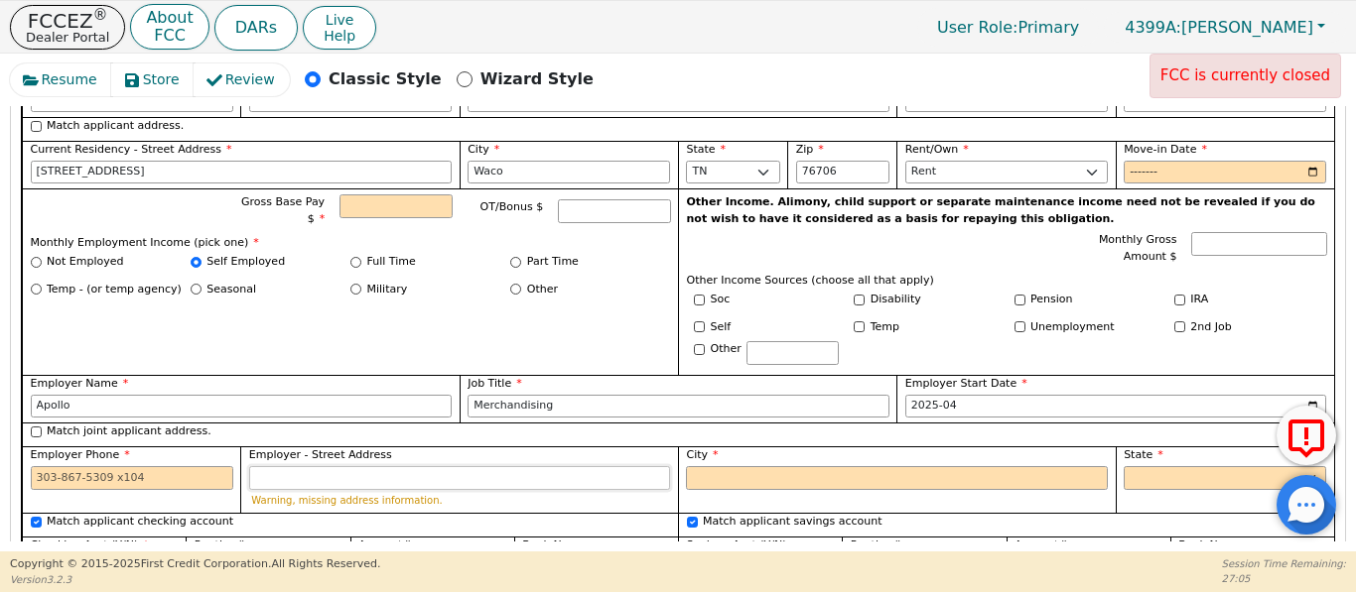
drag, startPoint x: 294, startPoint y: 450, endPoint x: 270, endPoint y: 443, distance: 24.8
click at [293, 466] on input "Employer - Street Address" at bounding box center [460, 478] width 422 height 24
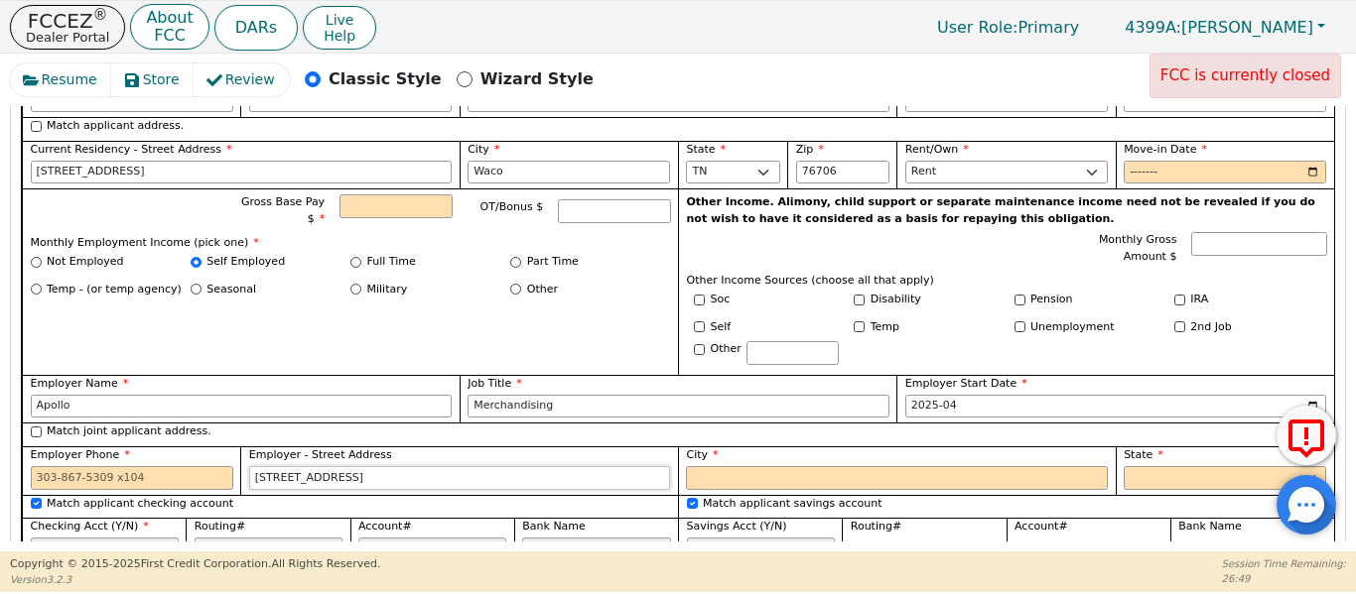
click at [398, 466] on input "3802 Corpores Park Dr" at bounding box center [460, 478] width 422 height 24
type input "3802 Corpores Park Dr 225"
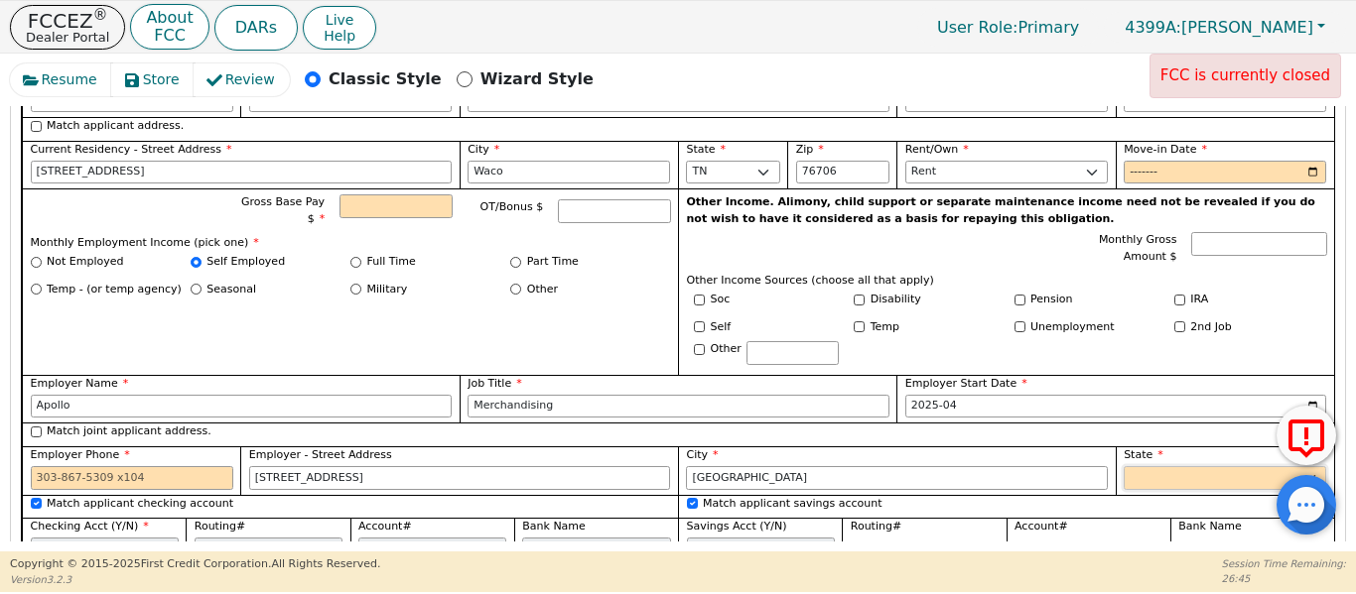
type input "Tampa"
drag, startPoint x: 1127, startPoint y: 454, endPoint x: 1101, endPoint y: 460, distance: 27.7
click at [1104, 459] on div "First Name Clara Middle Initial D Last Name Gonzales Suffix Jr. Sr. II III IV B…" at bounding box center [678, 272] width 1312 height 587
select select "FL"
drag, startPoint x: 56, startPoint y: 462, endPoint x: 56, endPoint y: 483, distance: 20.8
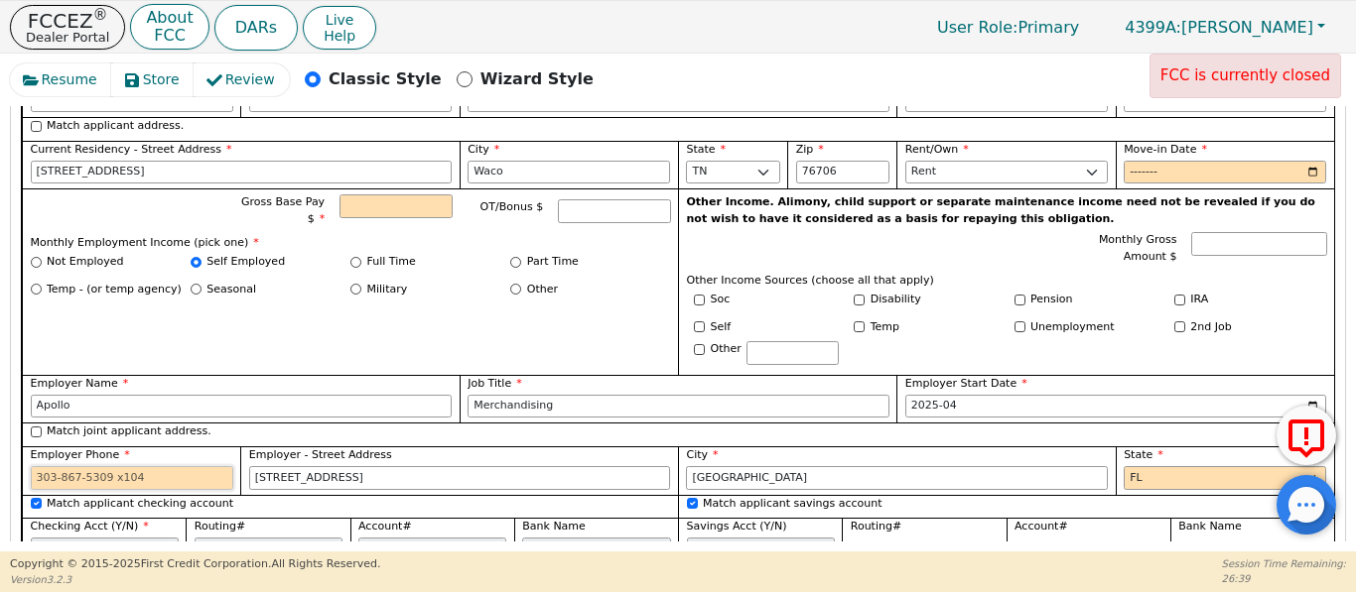
click at [43, 472] on div "First Name Clara Middle Initial D Last Name Gonzales Suffix Jr. Sr. II III IV B…" at bounding box center [678, 272] width 1312 height 587
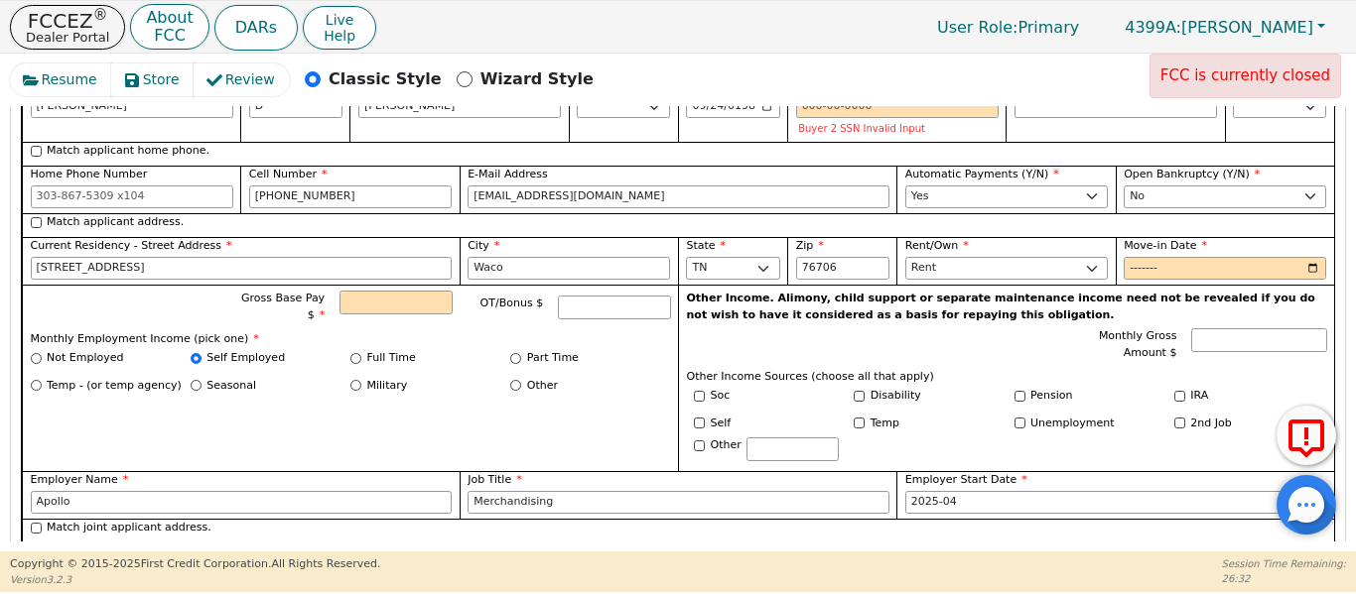
scroll to position [1753, 0]
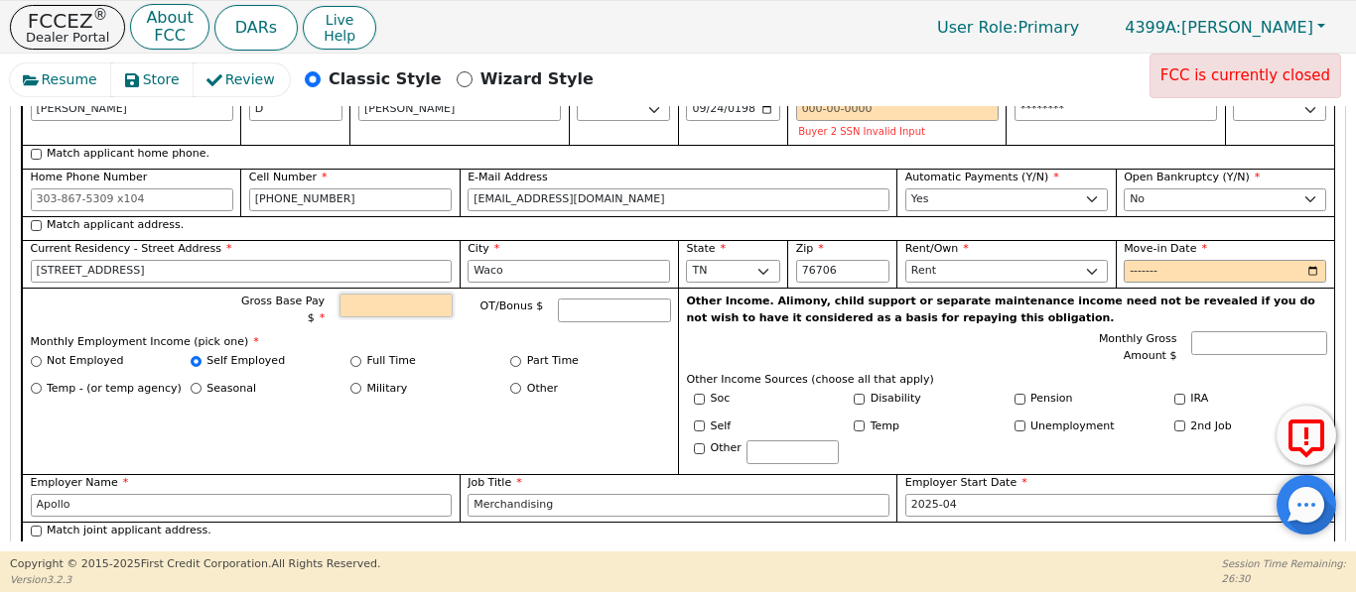
type input "813-712-2525"
click at [410, 294] on input "Gross Base Pay $" at bounding box center [395, 306] width 112 height 24
click at [396, 294] on input "Gross Base Pay $" at bounding box center [395, 306] width 112 height 24
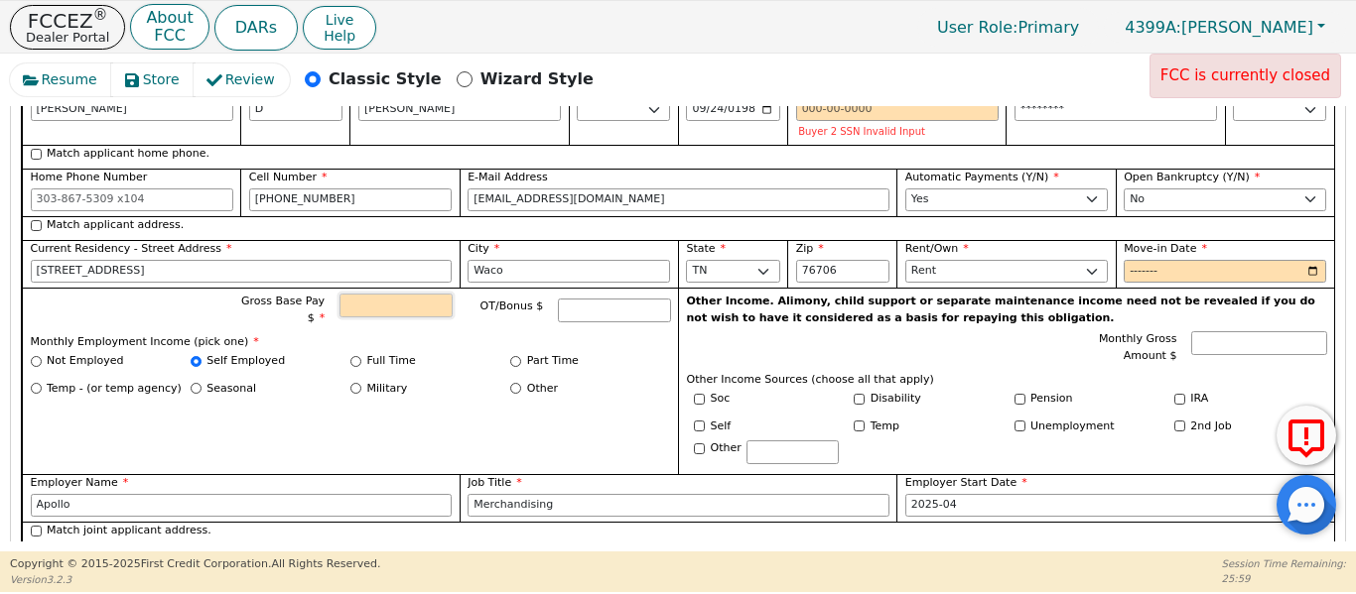
click at [354, 294] on input "Gross Base Pay $" at bounding box center [395, 306] width 112 height 24
click at [386, 294] on input "Gross Base Pay $" at bounding box center [395, 306] width 112 height 24
type input "3500.00"
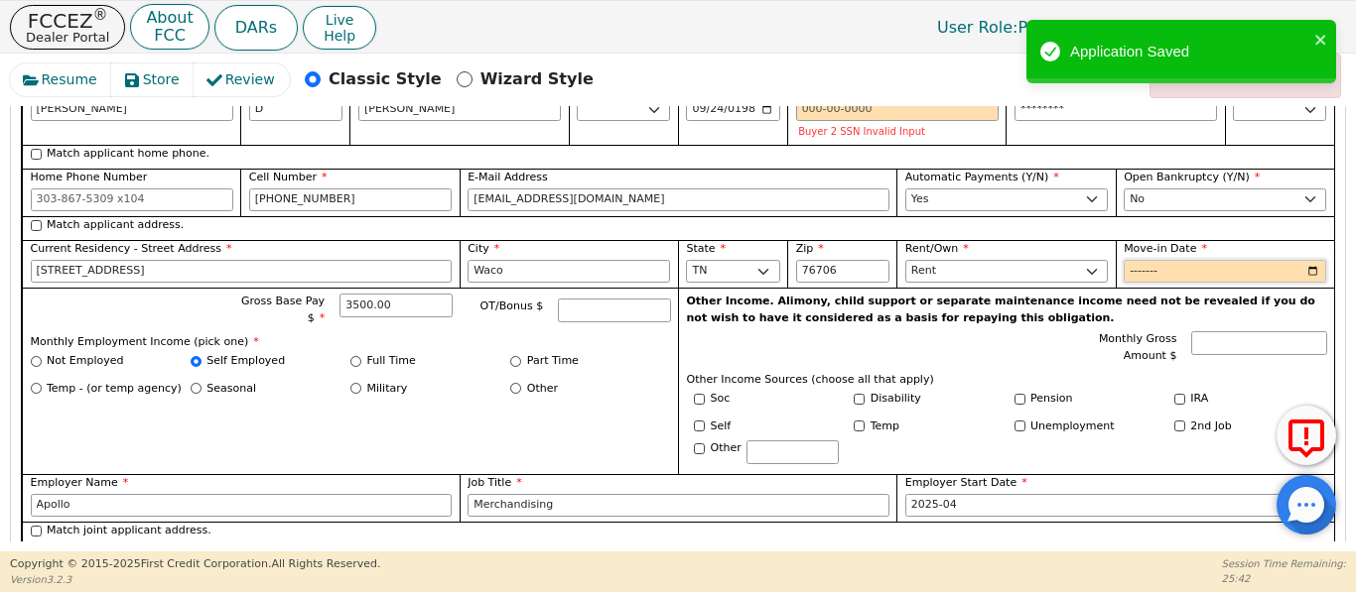
click at [1148, 260] on input "Move-in Date" at bounding box center [1224, 272] width 202 height 24
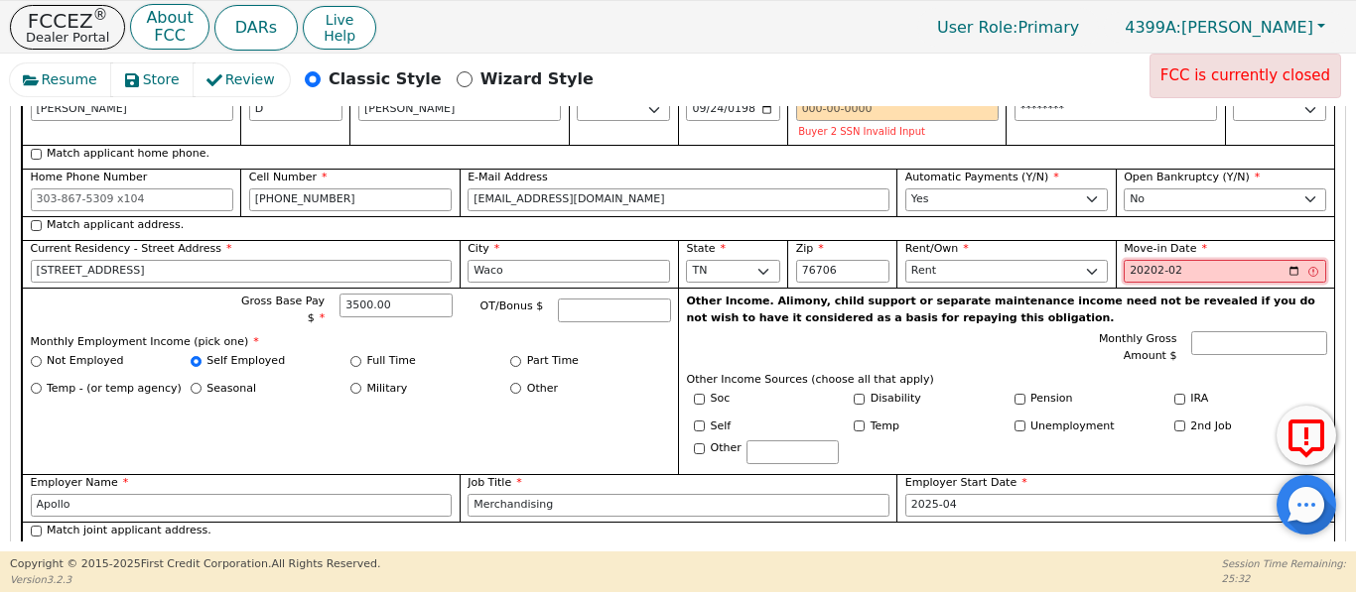
type input "202022-02"
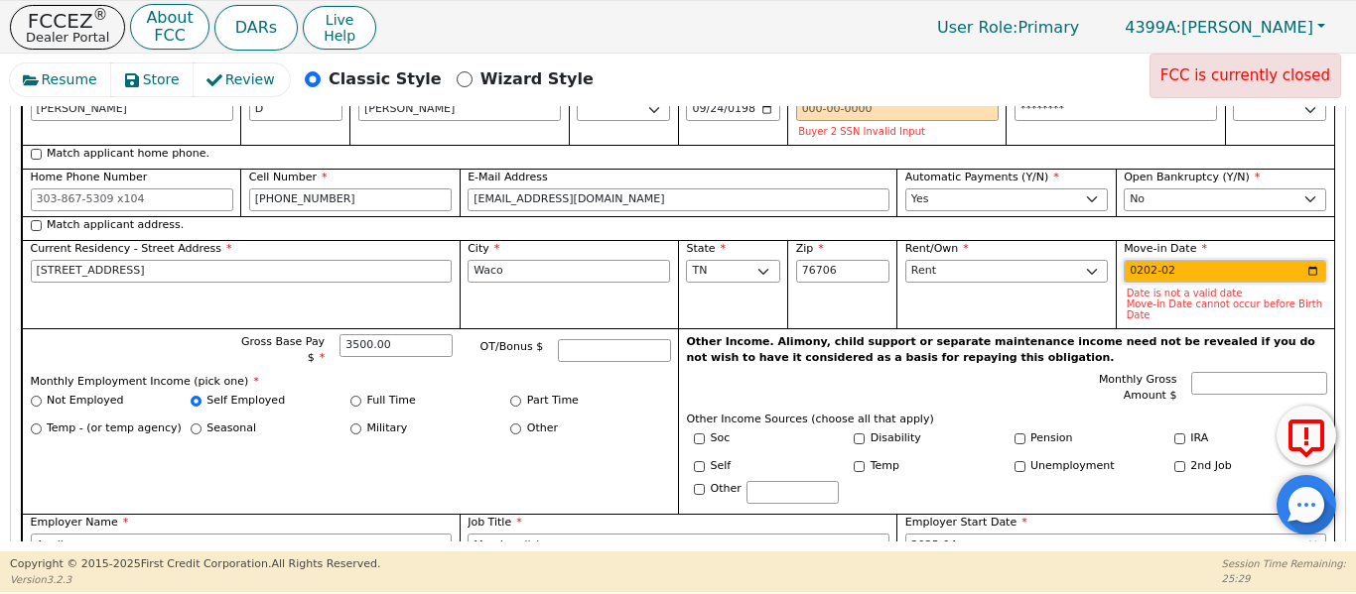
type input "2022-02"
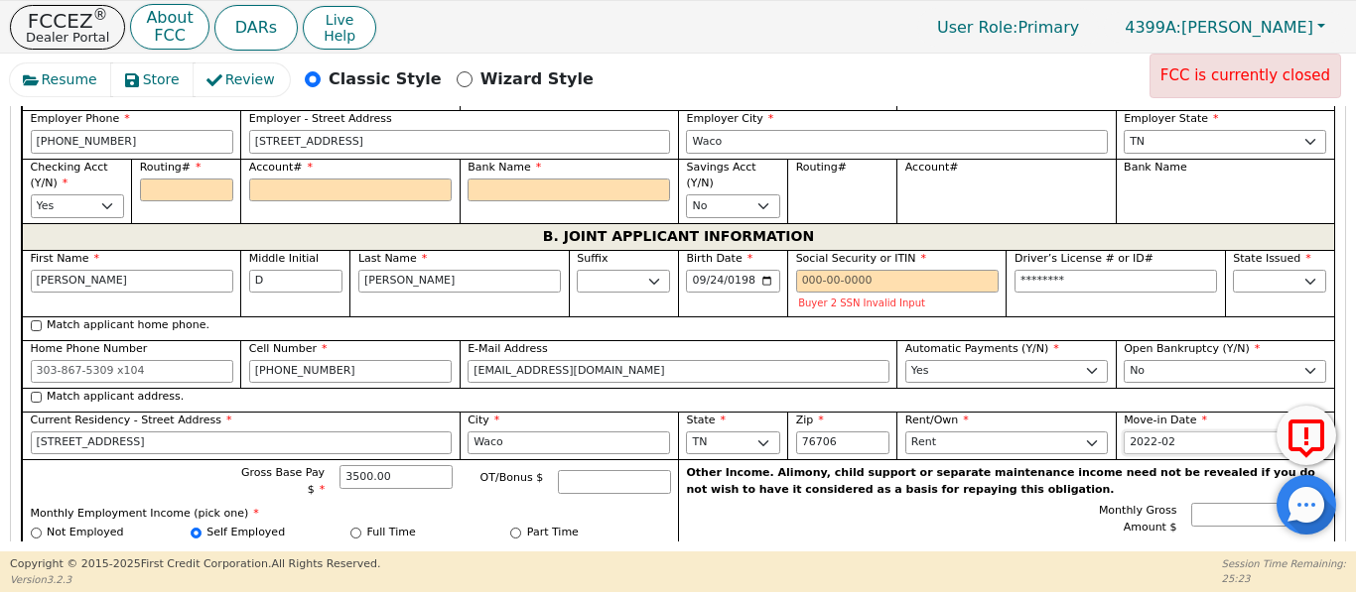
scroll to position [1554, 0]
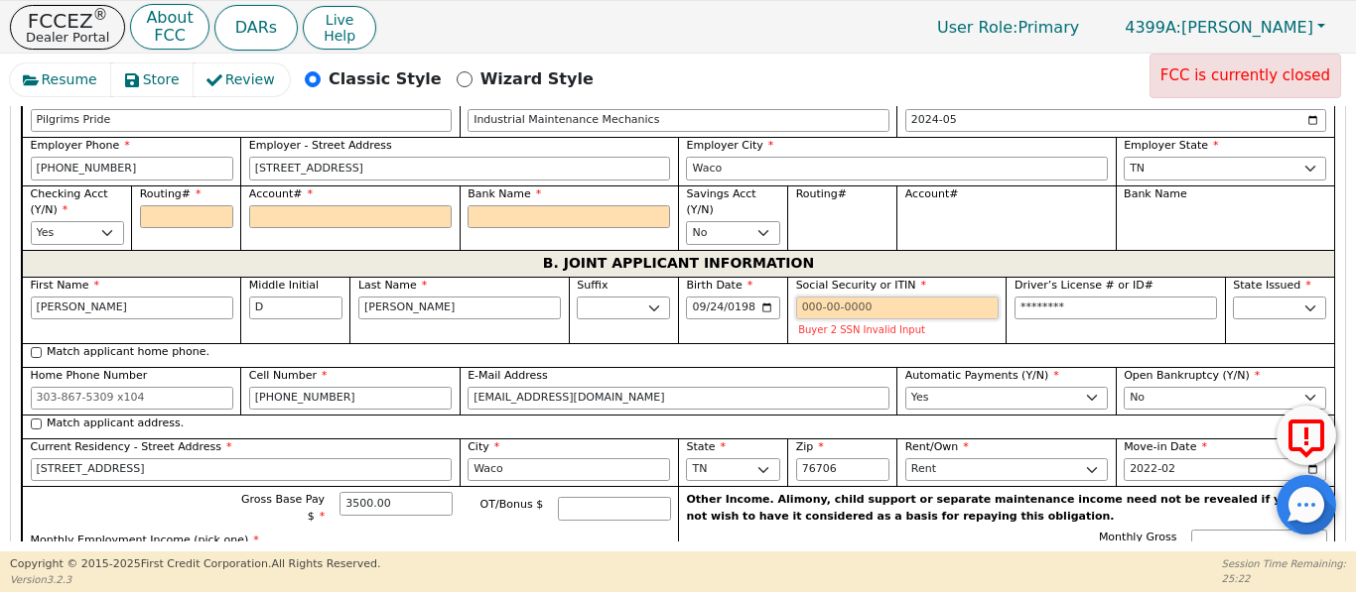
click at [812, 297] on input "Social Security or ITIN" at bounding box center [897, 309] width 202 height 24
click at [810, 297] on input "Social Security or ITIN" at bounding box center [897, 309] width 202 height 24
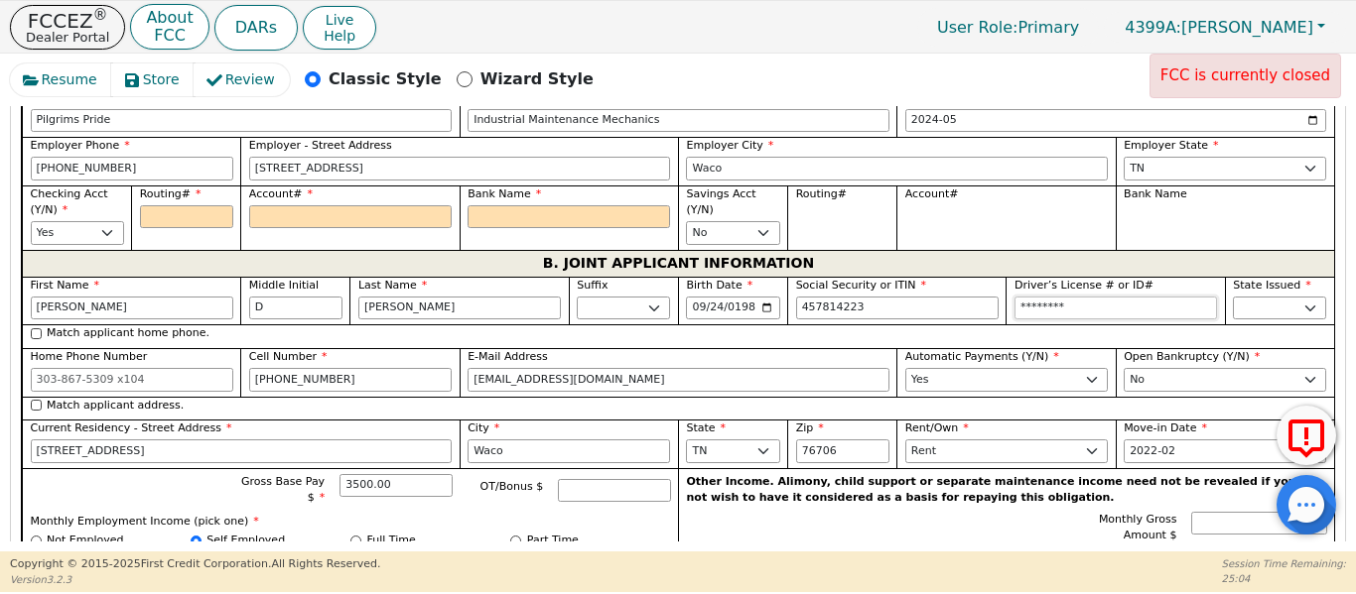
type input "***-**-4223"
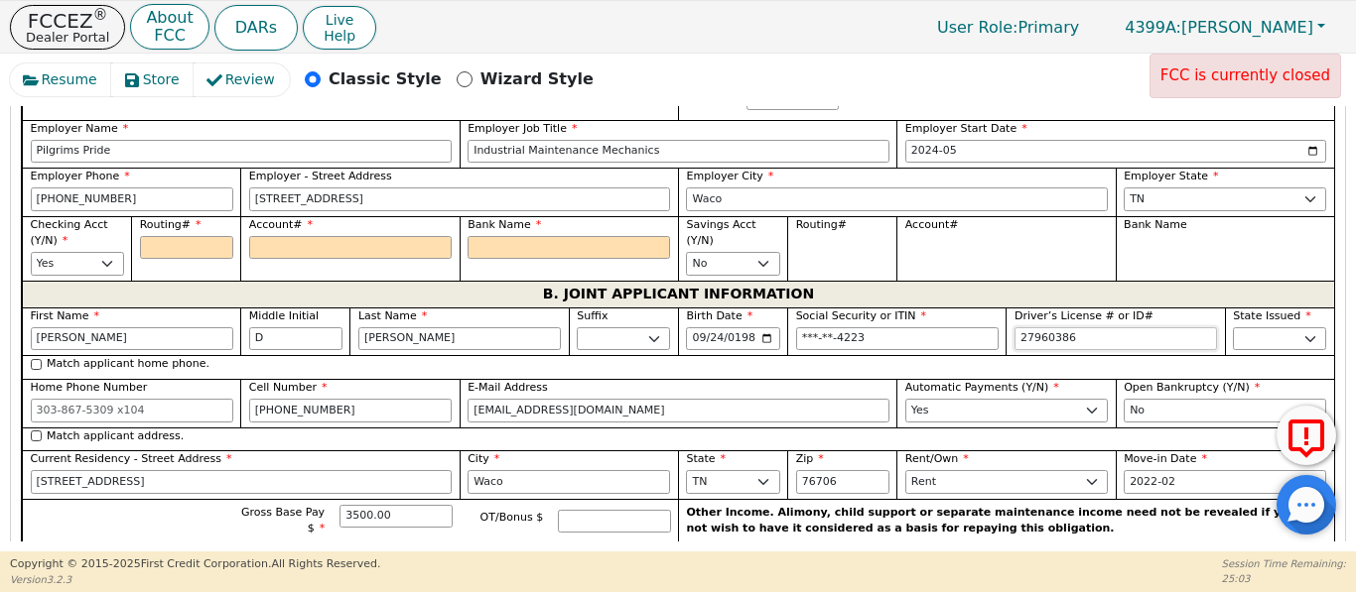
scroll to position [1489, 0]
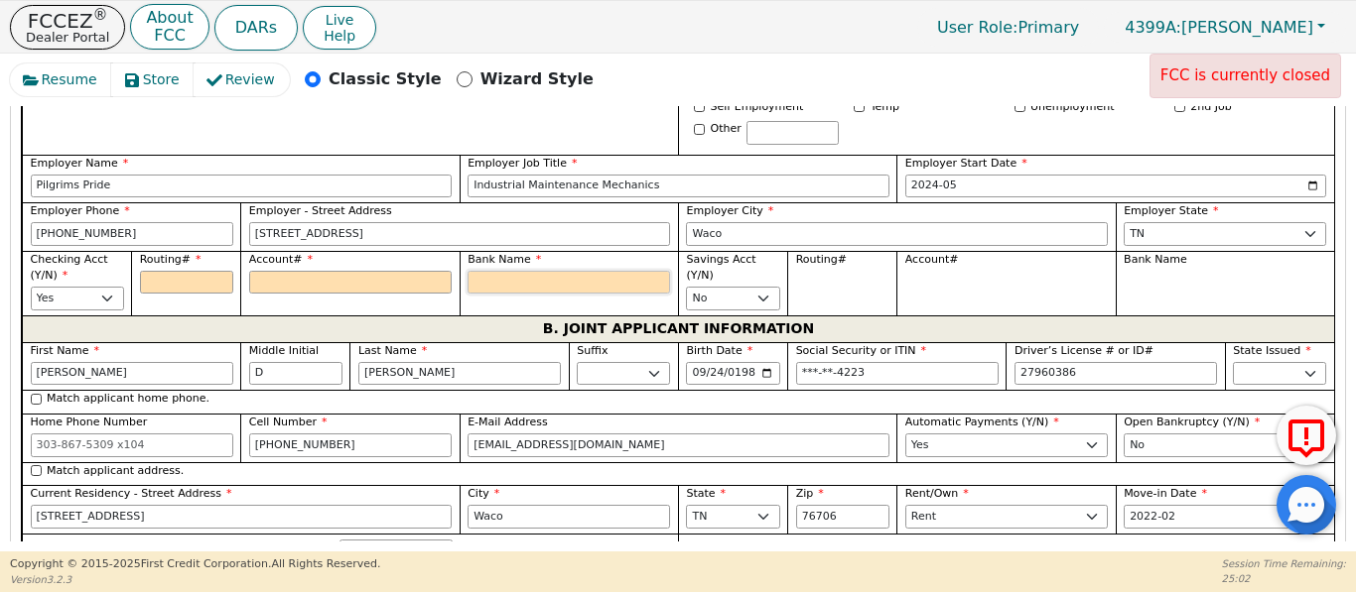
type input "********"
click at [489, 271] on input "Bank Name" at bounding box center [568, 283] width 202 height 24
click at [193, 271] on input "Routing#" at bounding box center [186, 283] width 93 height 24
type input "1"
type input "*"
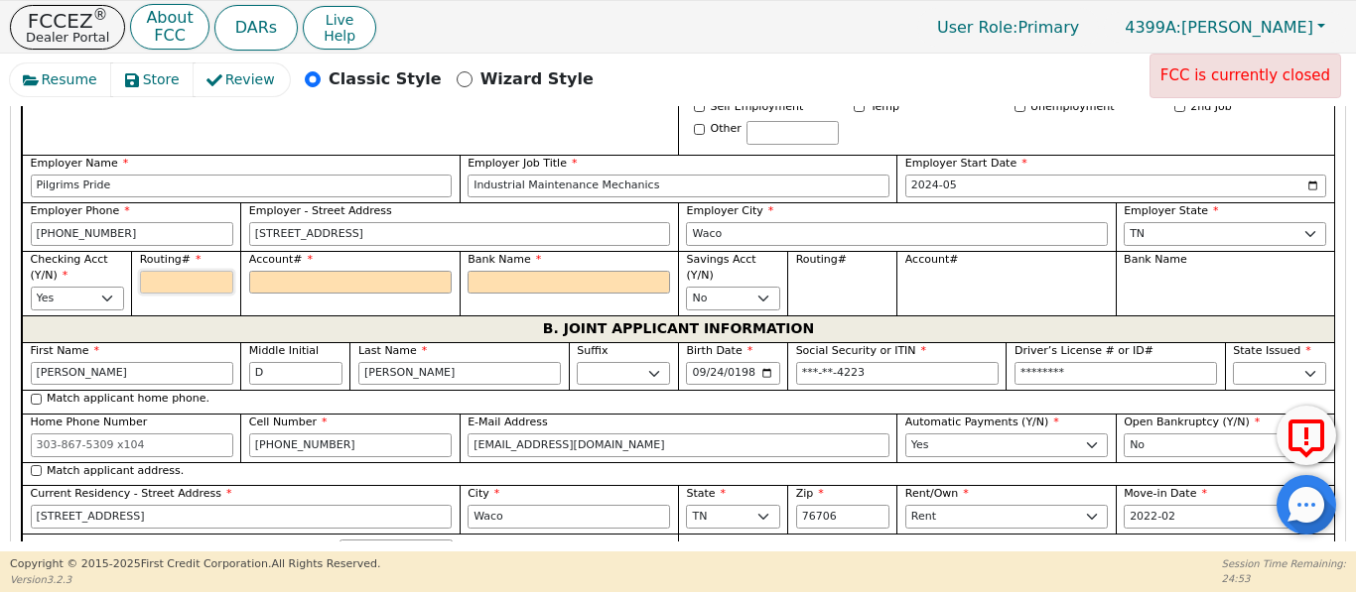
type input "*"
type input "10"
type input "**"
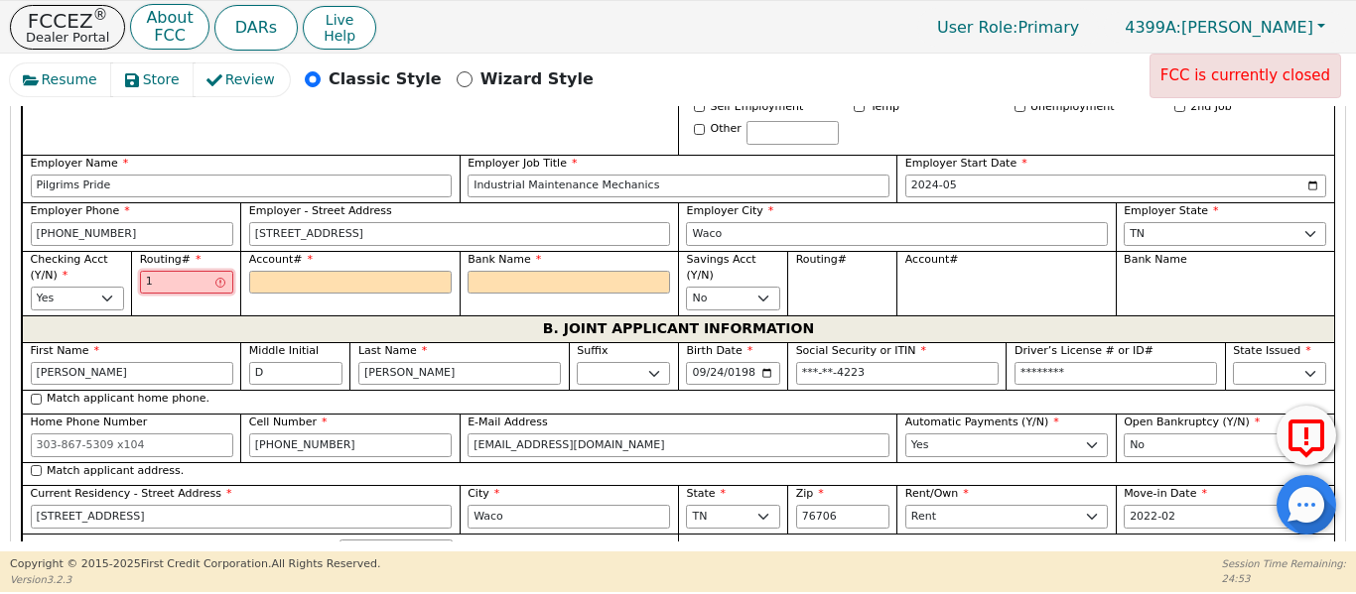
type input "**"
type input "103"
type input "***"
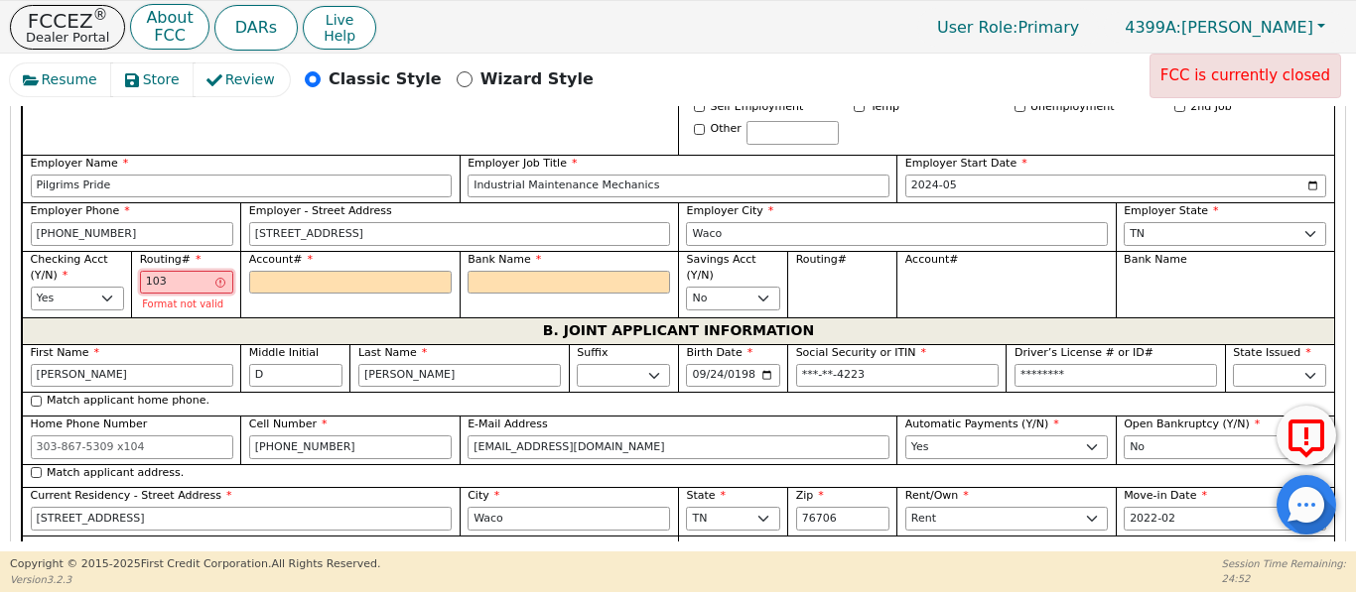
type input "1031"
type input "****"
type input "10310"
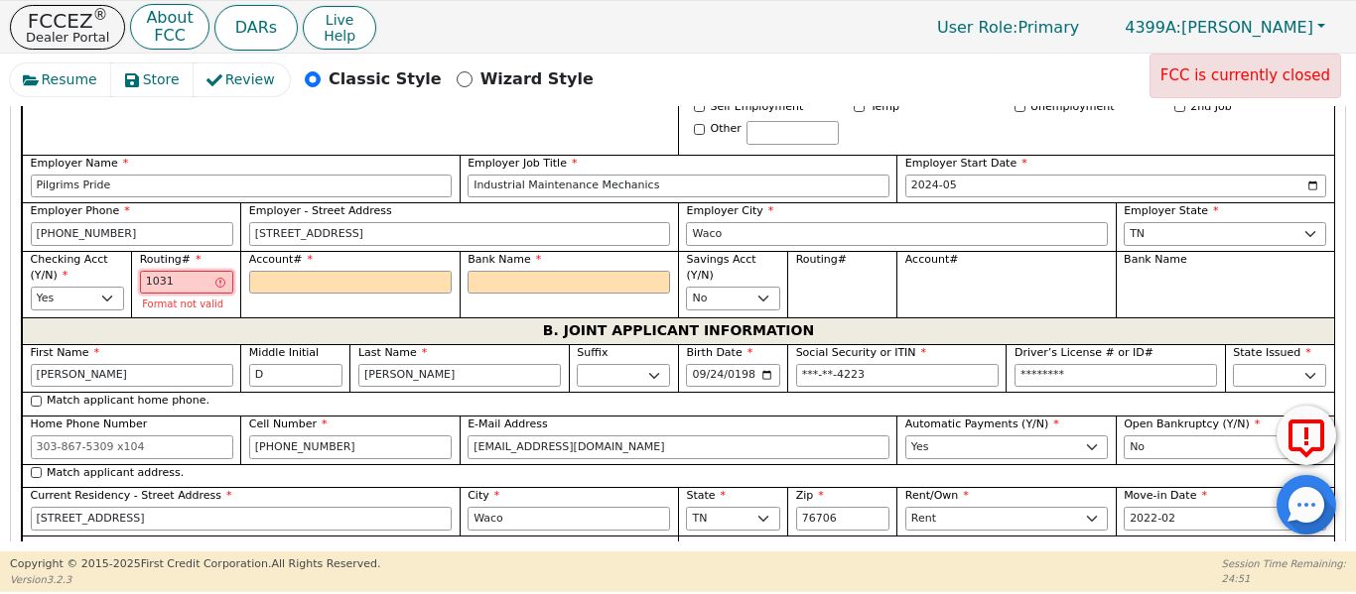
type input "*****"
type input "103100"
type input "******"
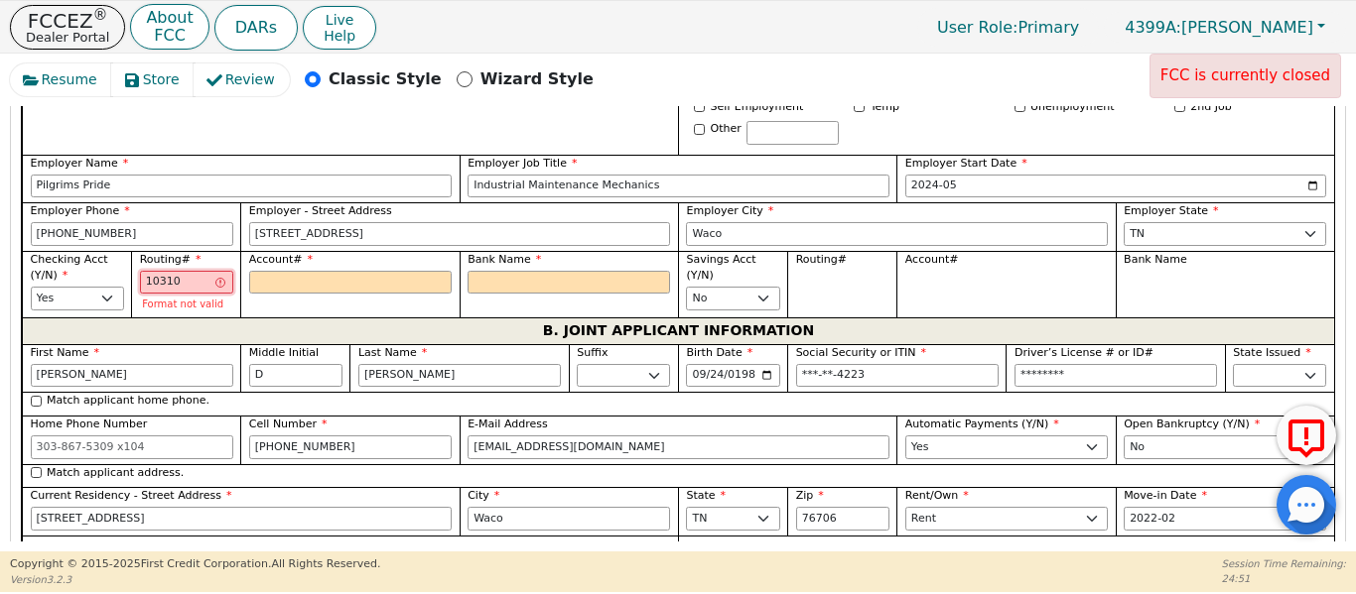
type input "******"
type input "1031001"
type input "*******"
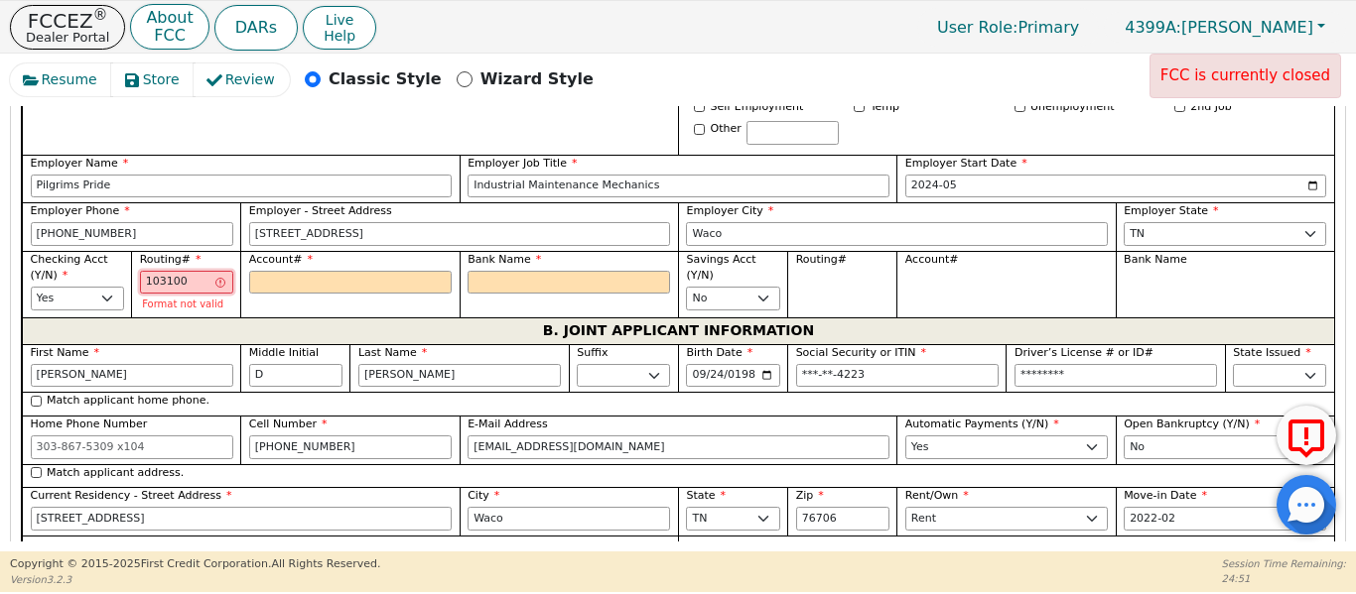
type input "*******"
type input "10310019"
type input "********"
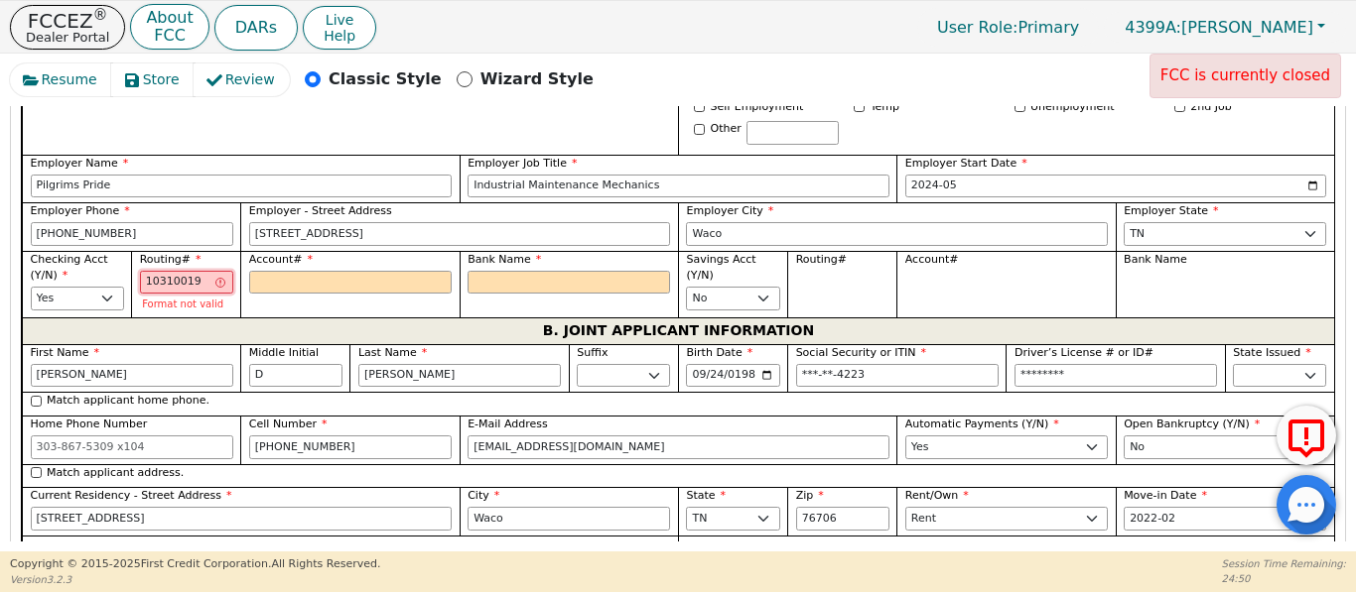
type input "103100195"
type input "*********"
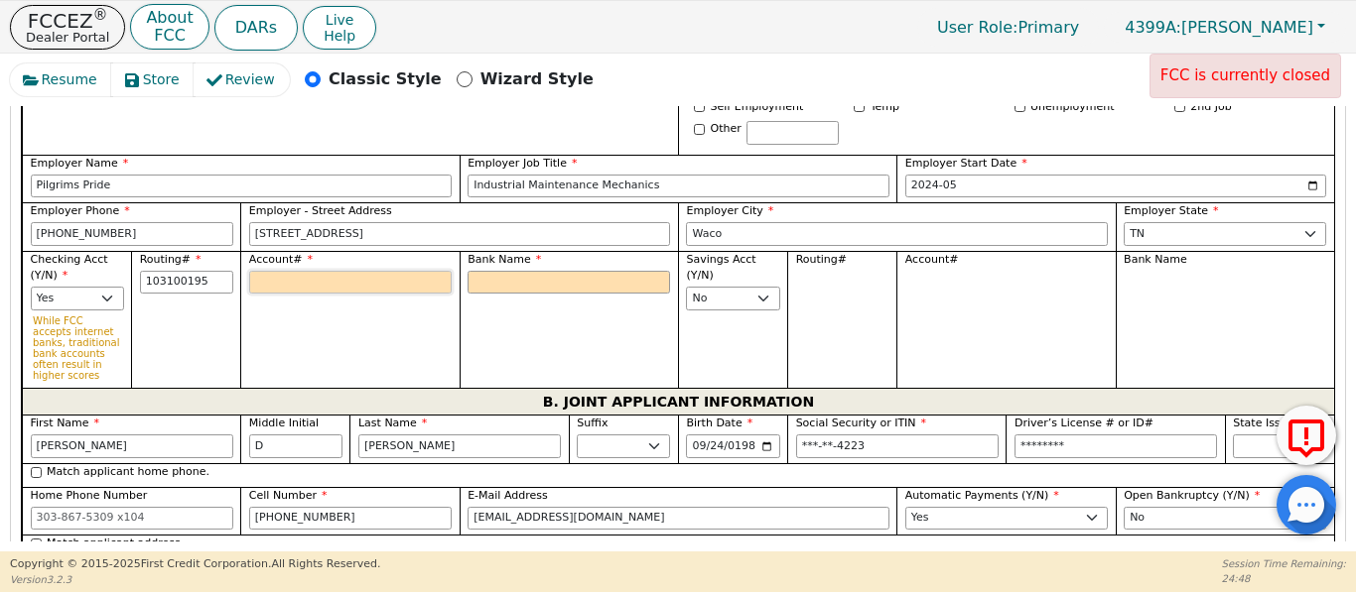
type input "*********"
click at [314, 271] on input "Account#" at bounding box center [350, 283] width 202 height 24
type input "6"
type input "*"
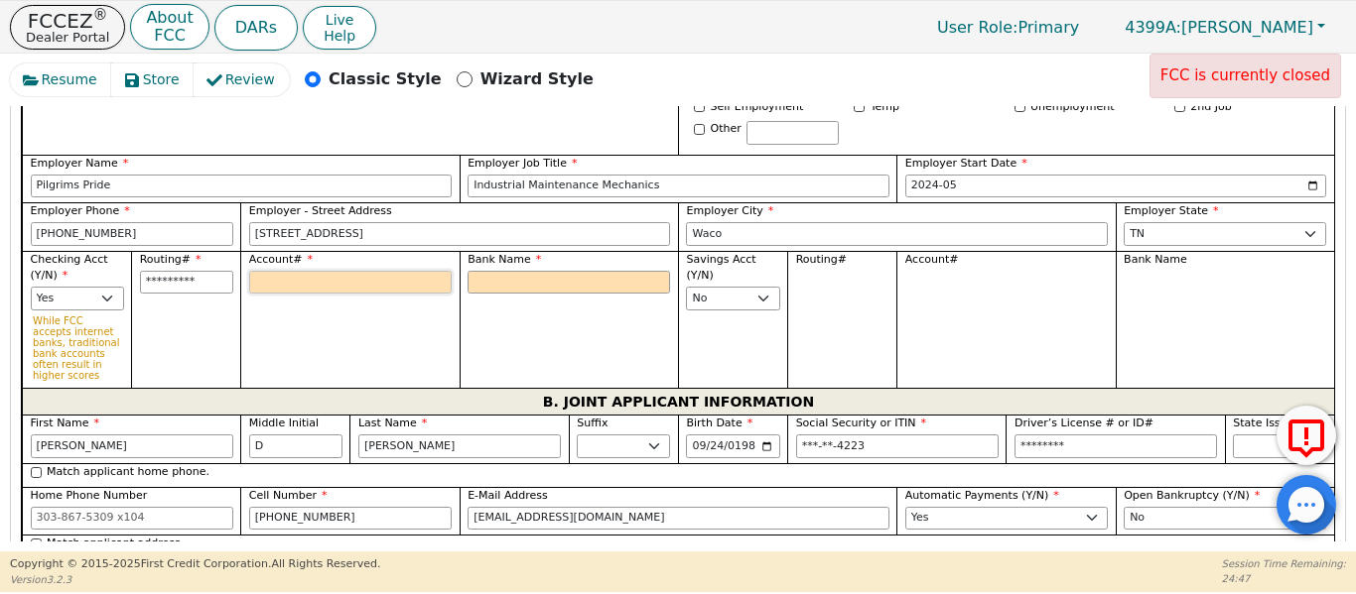
type input "*"
click at [536, 271] on input "Bank Name" at bounding box center [568, 283] width 202 height 24
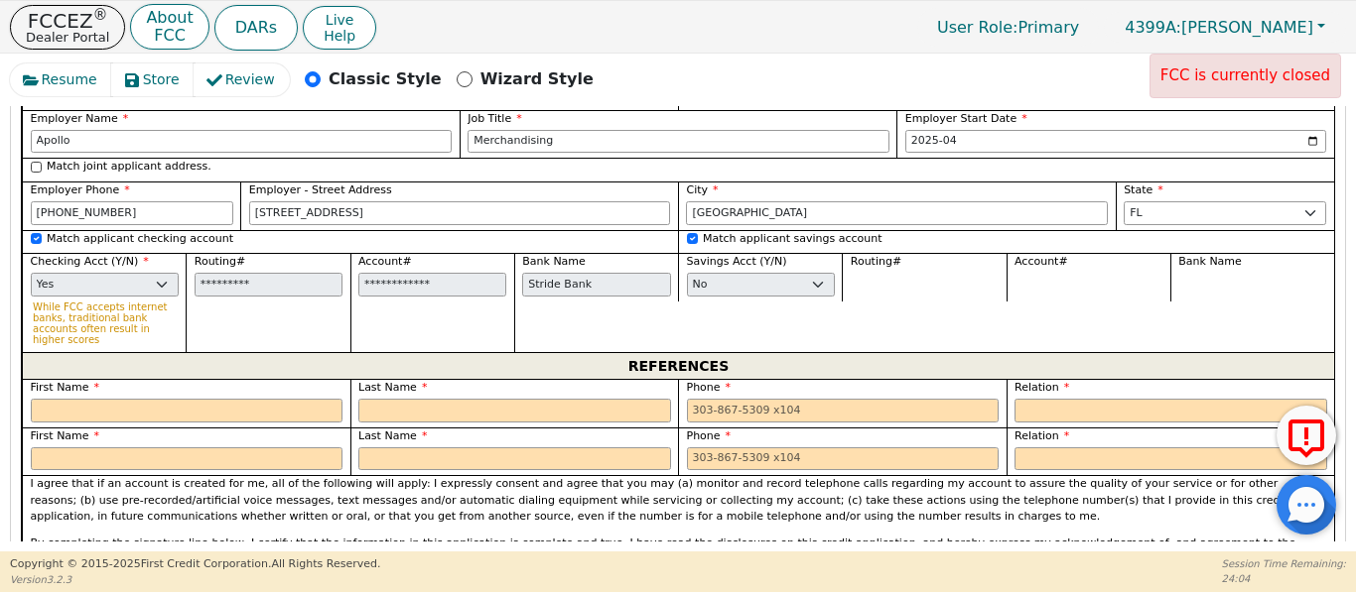
scroll to position [2183, 0]
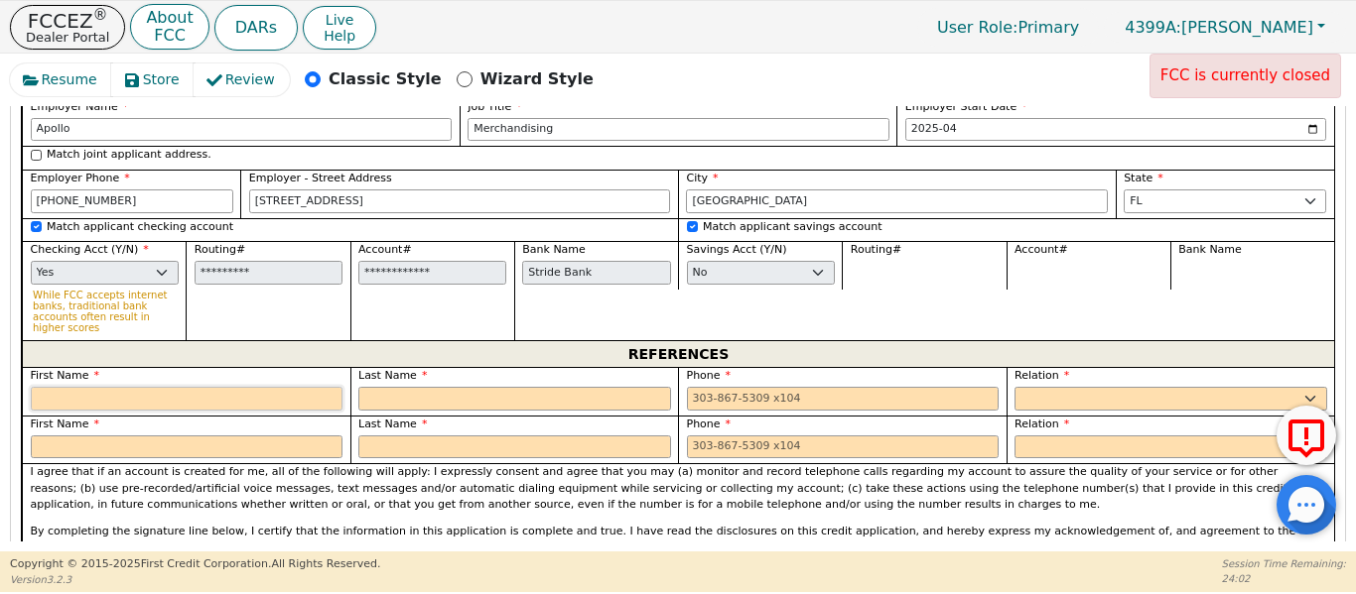
click at [222, 387] on input "text" at bounding box center [187, 399] width 313 height 24
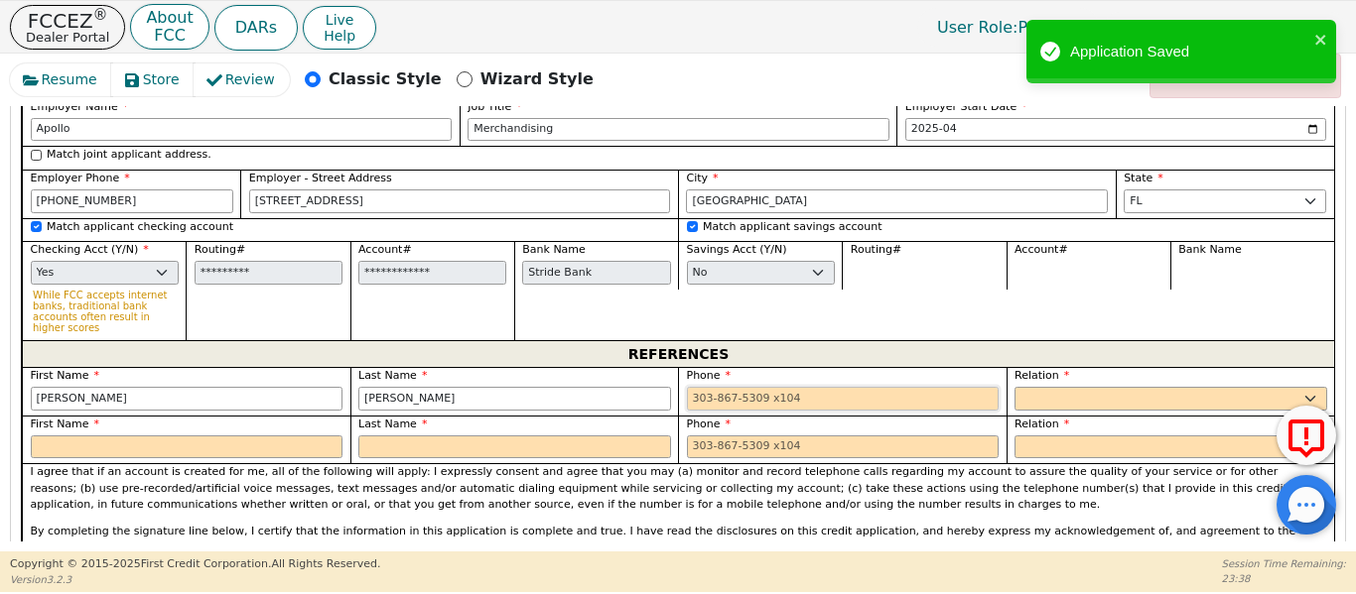
click at [697, 387] on input "tel" at bounding box center [843, 399] width 313 height 24
click at [1029, 387] on select "FATHER MOTHER SISTER BROTHER DAUGHTER SON CO-WORKER NEIGHBOR FRIEND COUSIN G-MO…" at bounding box center [1170, 399] width 313 height 24
click at [1014, 387] on select "FATHER MOTHER SISTER BROTHER DAUGHTER SON CO-WORKER NEIGHBOR FRIEND COUSIN G-MO…" at bounding box center [1170, 399] width 313 height 24
click at [755, 387] on input "tel" at bounding box center [843, 399] width 313 height 24
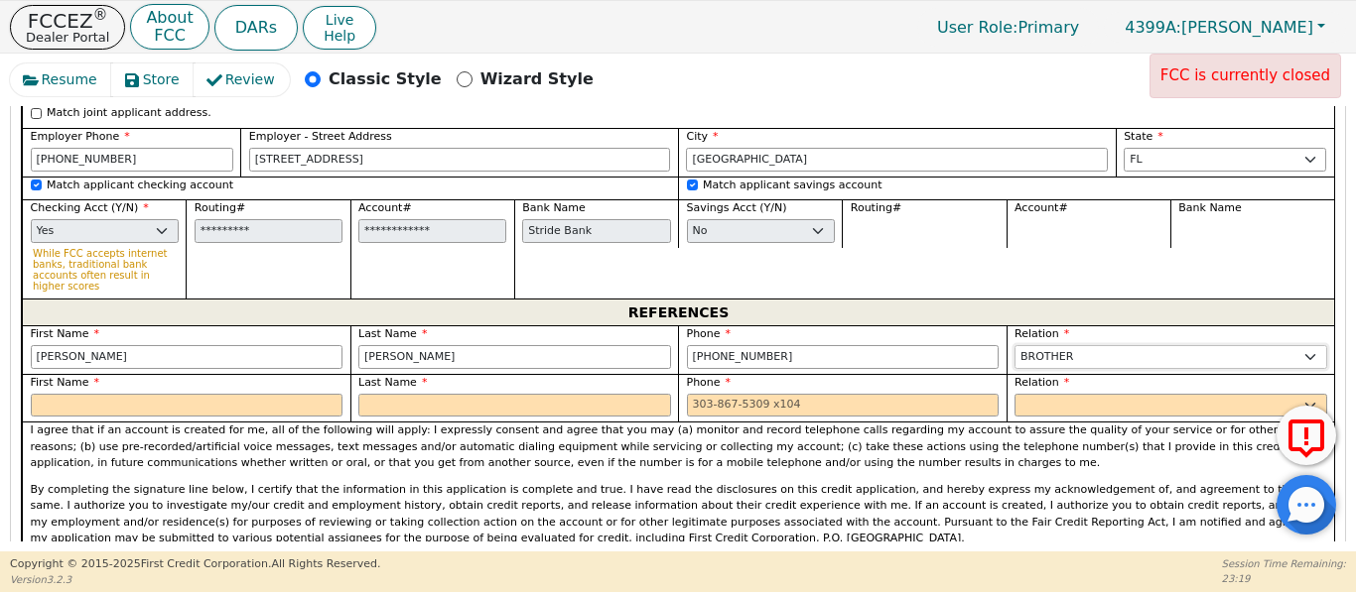
scroll to position [2249, 0]
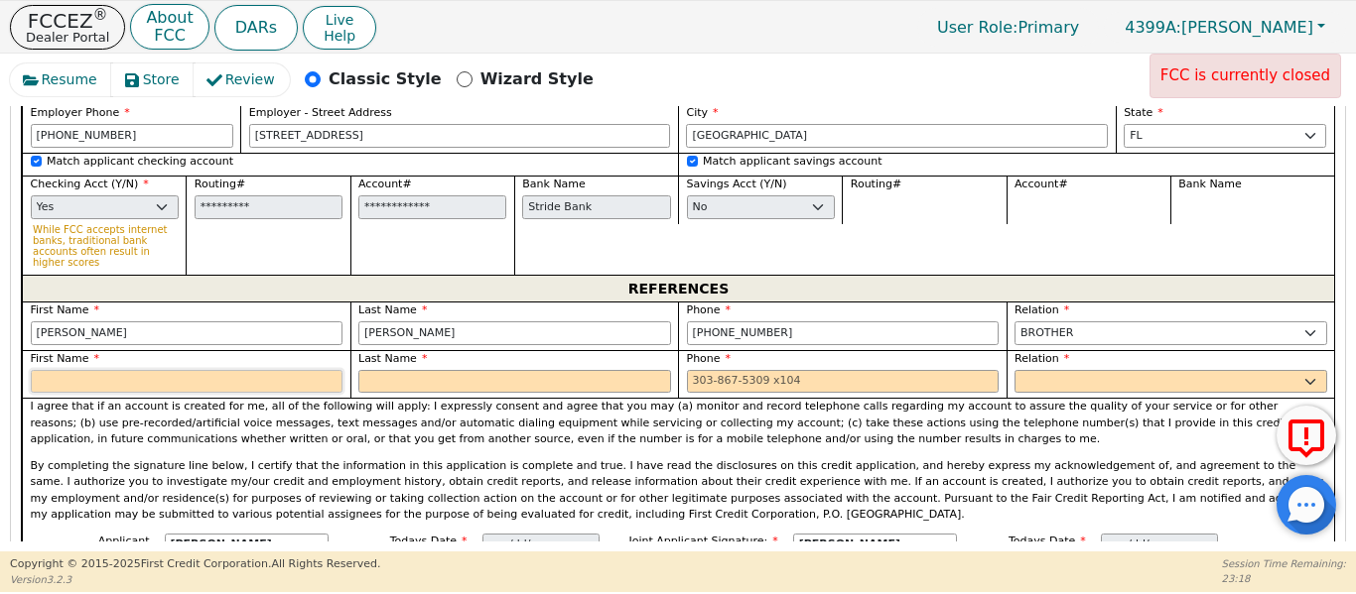
drag, startPoint x: 219, startPoint y: 352, endPoint x: 241, endPoint y: 326, distance: 33.8
click at [219, 370] on input "text" at bounding box center [187, 382] width 313 height 24
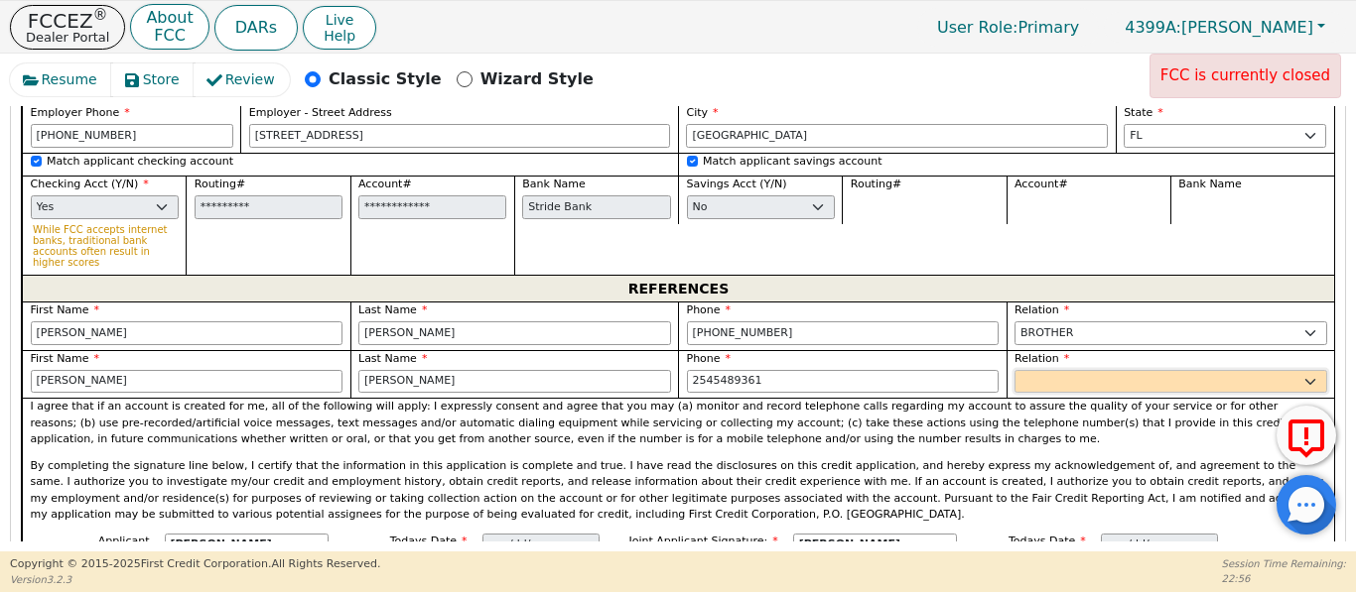
click at [1034, 370] on select "FATHER MOTHER SISTER BROTHER DAUGHTER SON CO-WORKER NEIGHBOR FRIEND COUSIN G-MO…" at bounding box center [1170, 382] width 313 height 24
click at [1014, 370] on select "FATHER MOTHER SISTER BROTHER DAUGHTER SON CO-WORKER NEIGHBOR FRIEND COUSIN G-MO…" at bounding box center [1170, 382] width 313 height 24
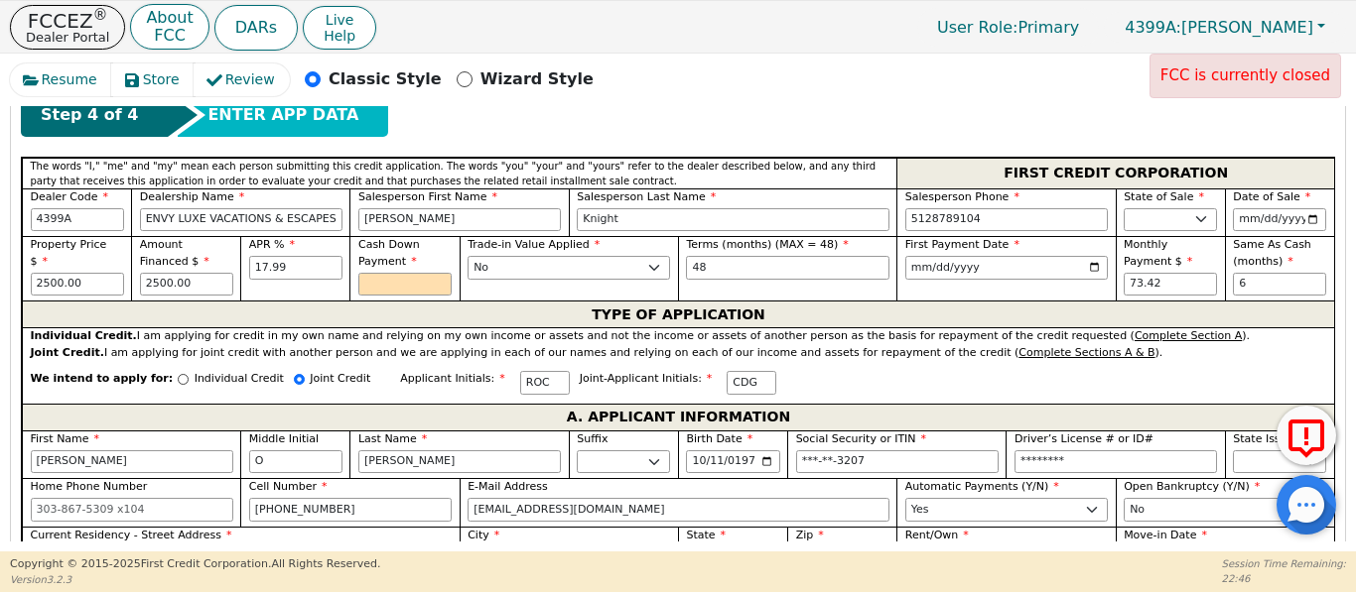
scroll to position [880, 0]
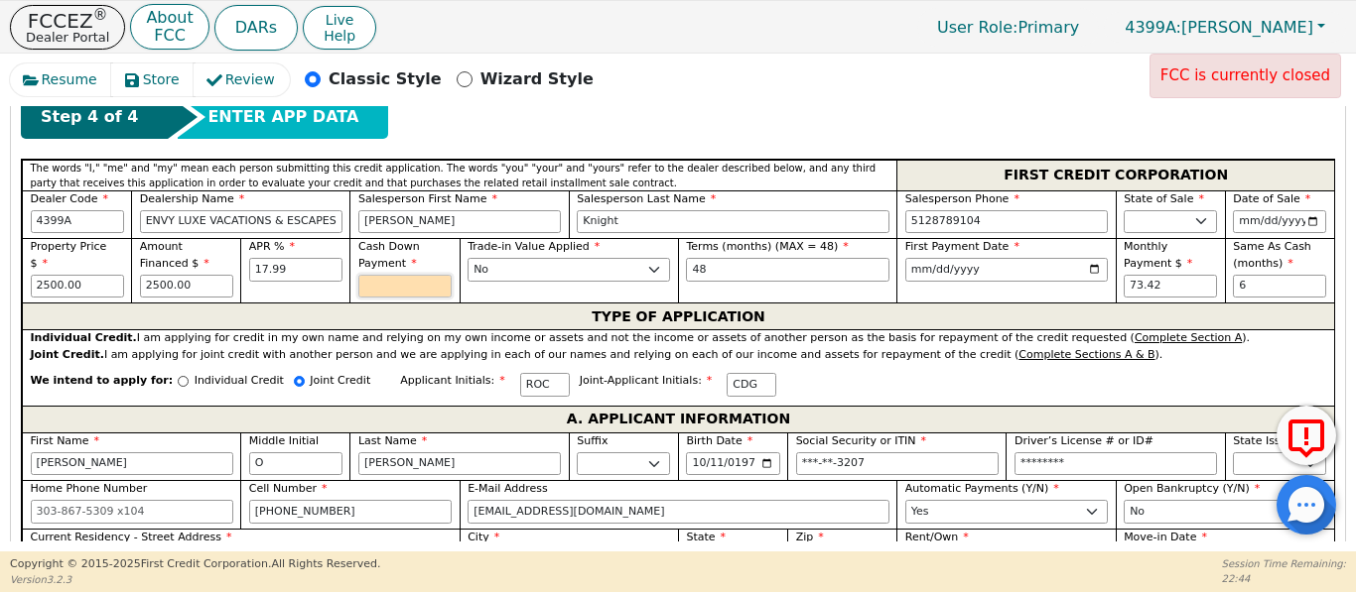
click at [369, 275] on input "text" at bounding box center [404, 287] width 93 height 24
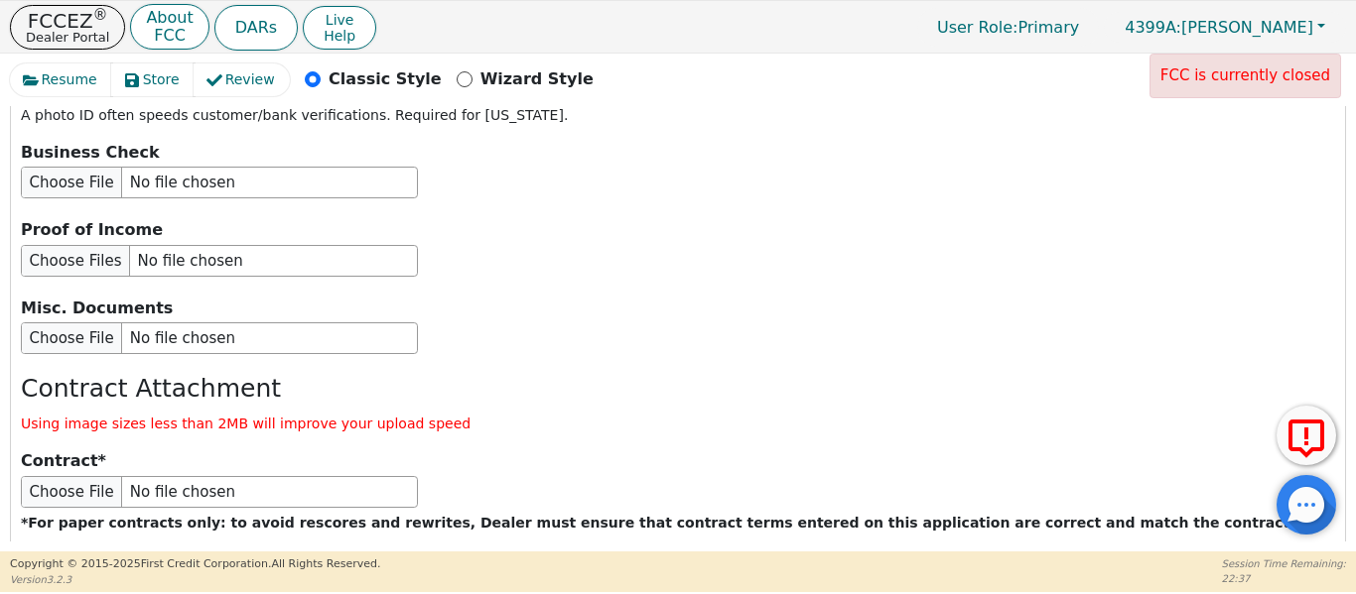
scroll to position [3917, 0]
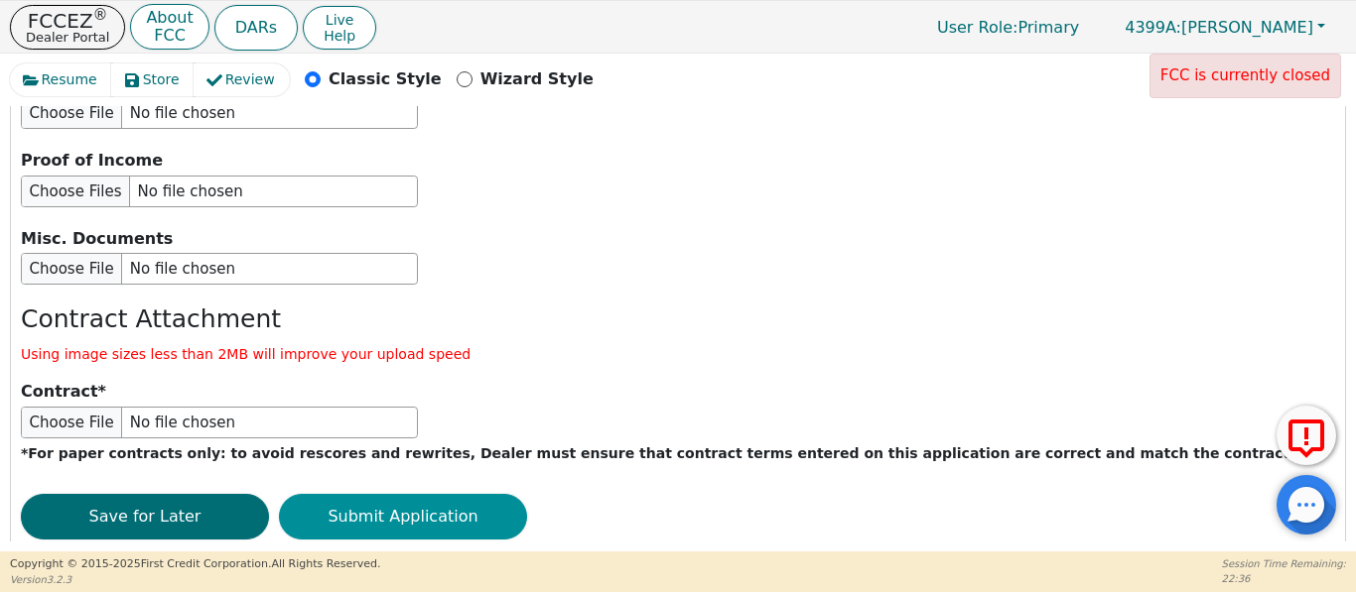
click at [449, 494] on button "Submit Application" at bounding box center [403, 517] width 248 height 46
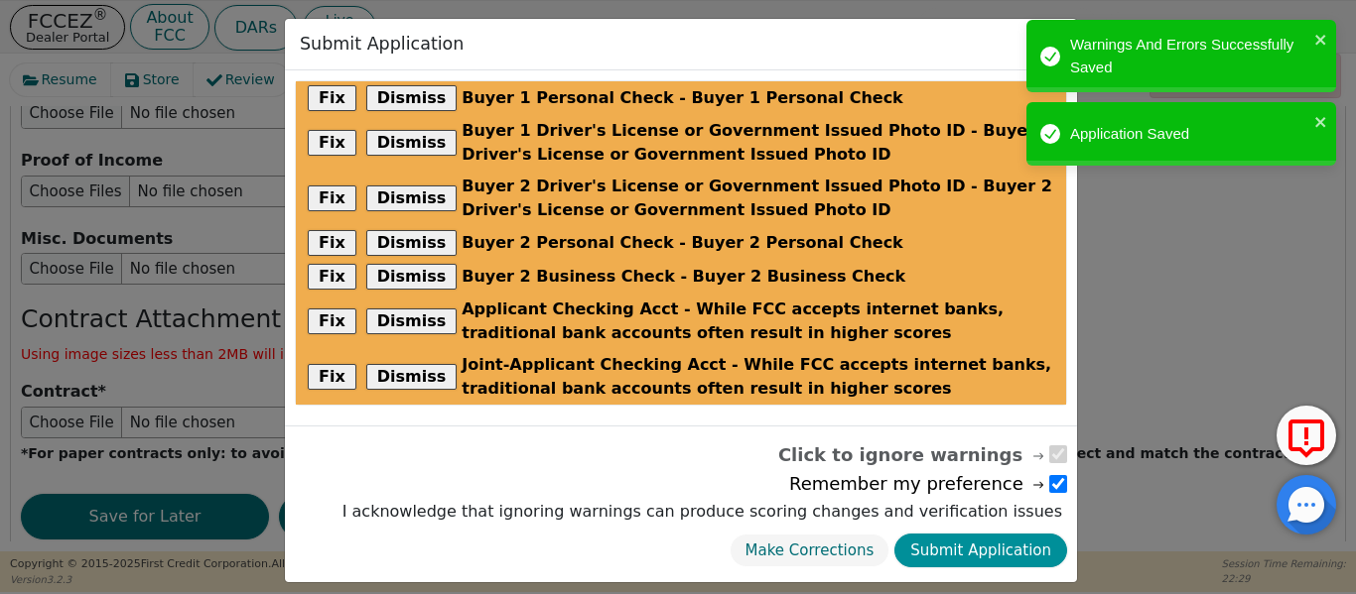
click at [992, 567] on button "Submit Application" at bounding box center [980, 551] width 173 height 35
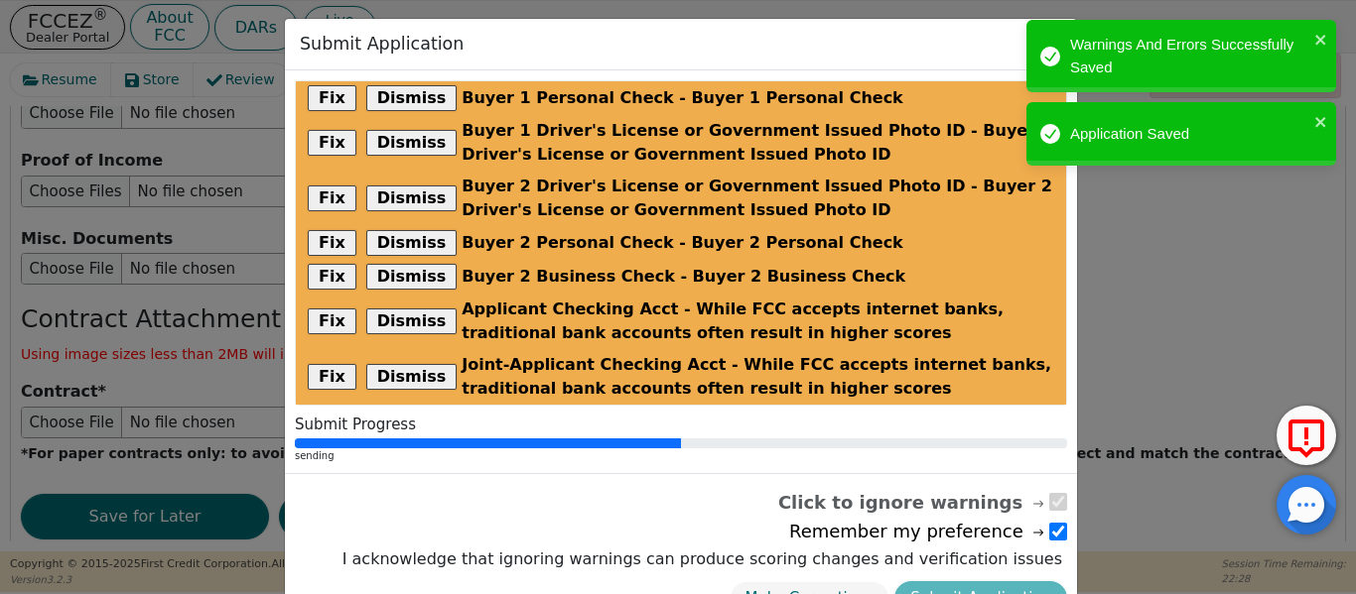
scroll to position [0, 0]
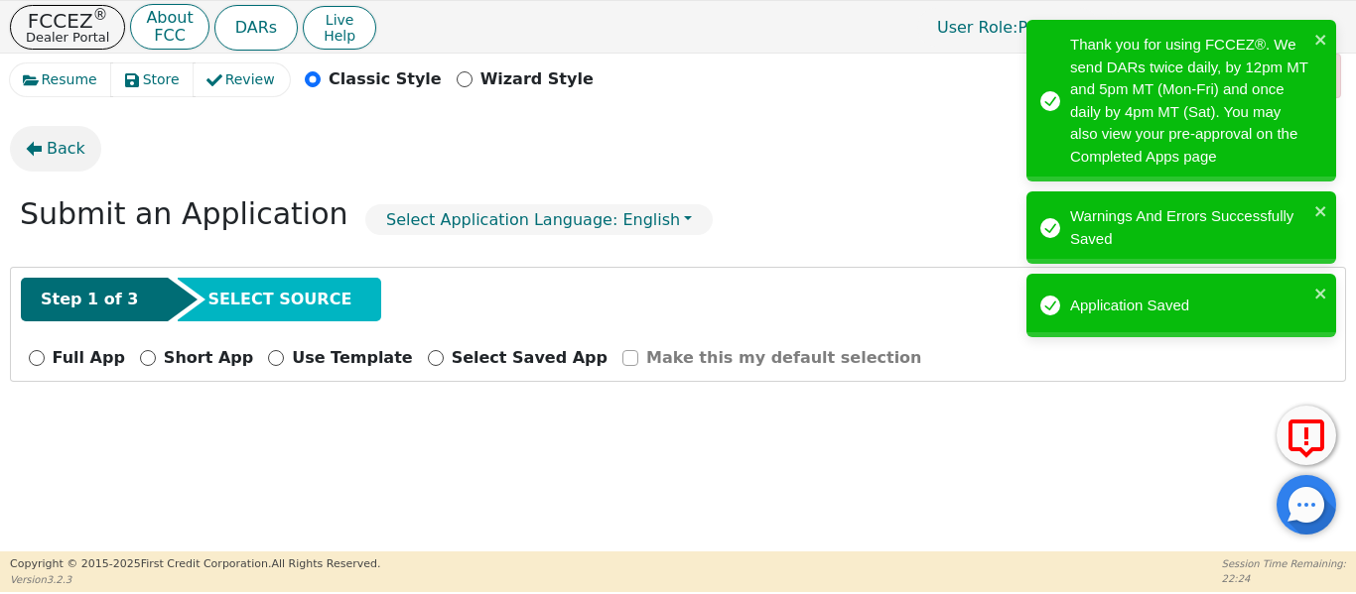
click at [42, 153] on button "Back" at bounding box center [55, 149] width 91 height 46
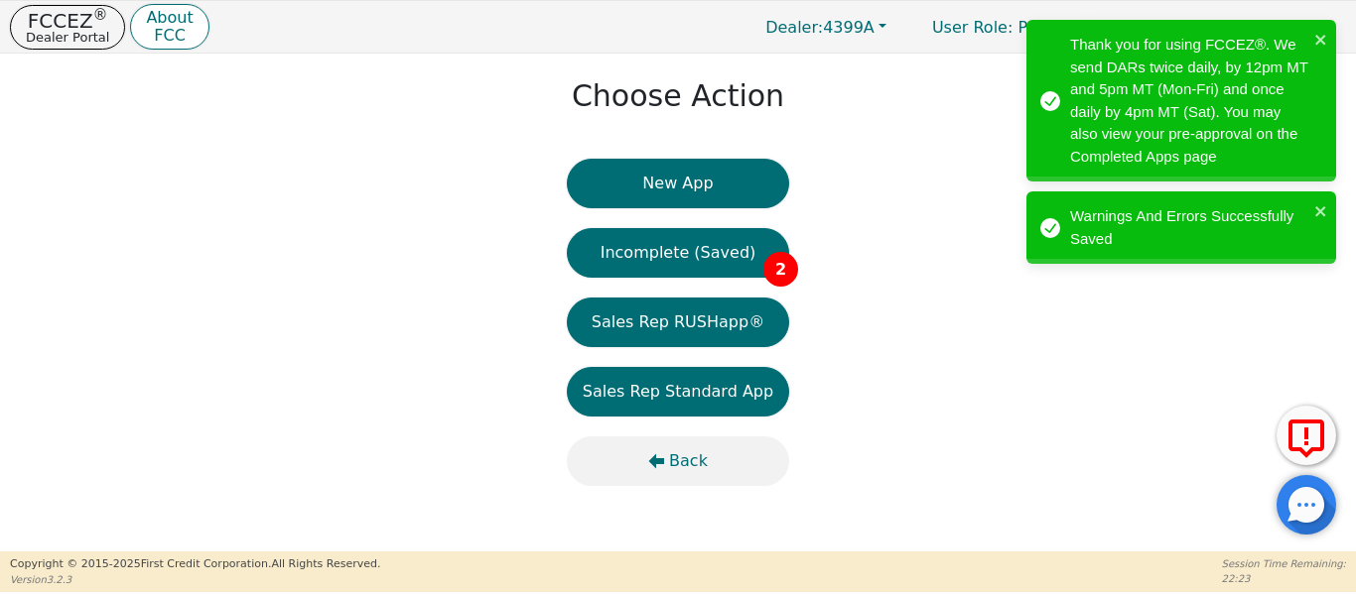
click at [674, 460] on span "Back" at bounding box center [688, 462] width 39 height 24
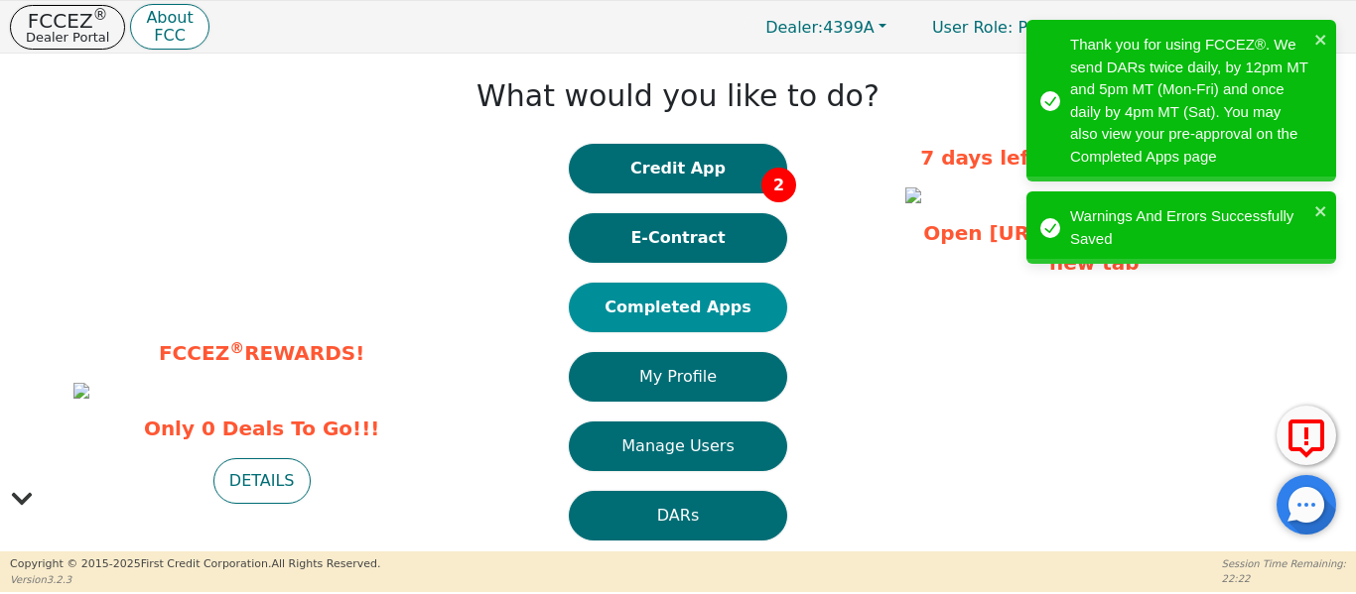
click at [673, 302] on button "Completed Apps" at bounding box center [678, 308] width 218 height 50
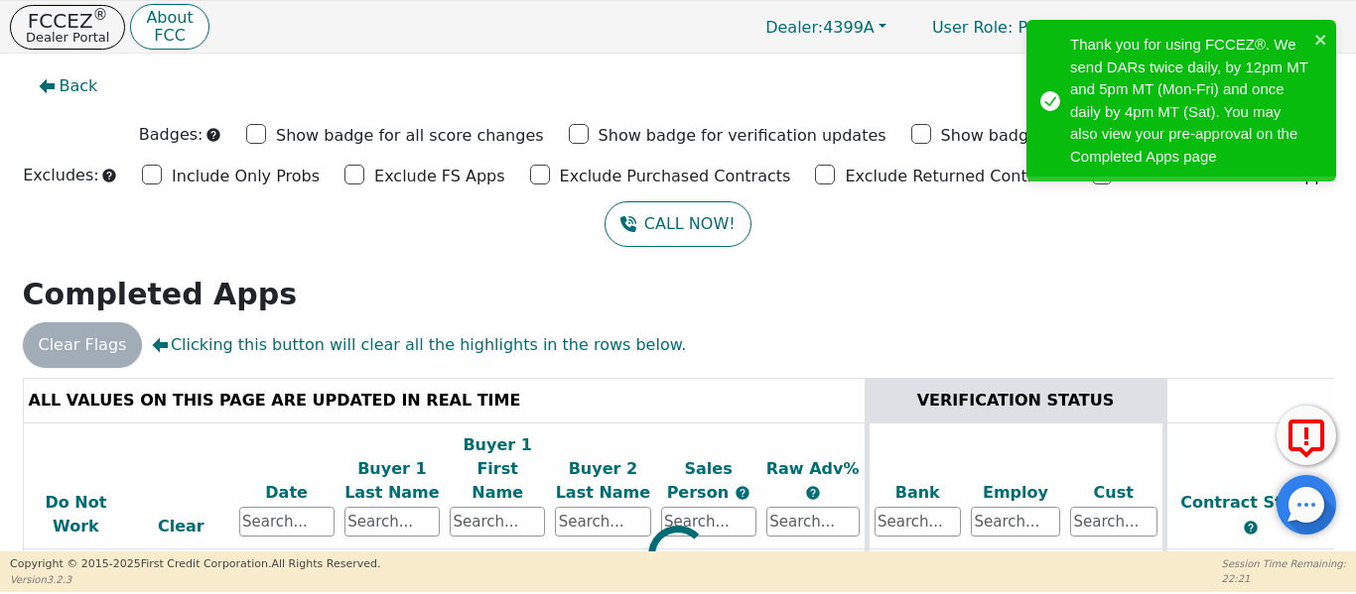
scroll to position [188, 0]
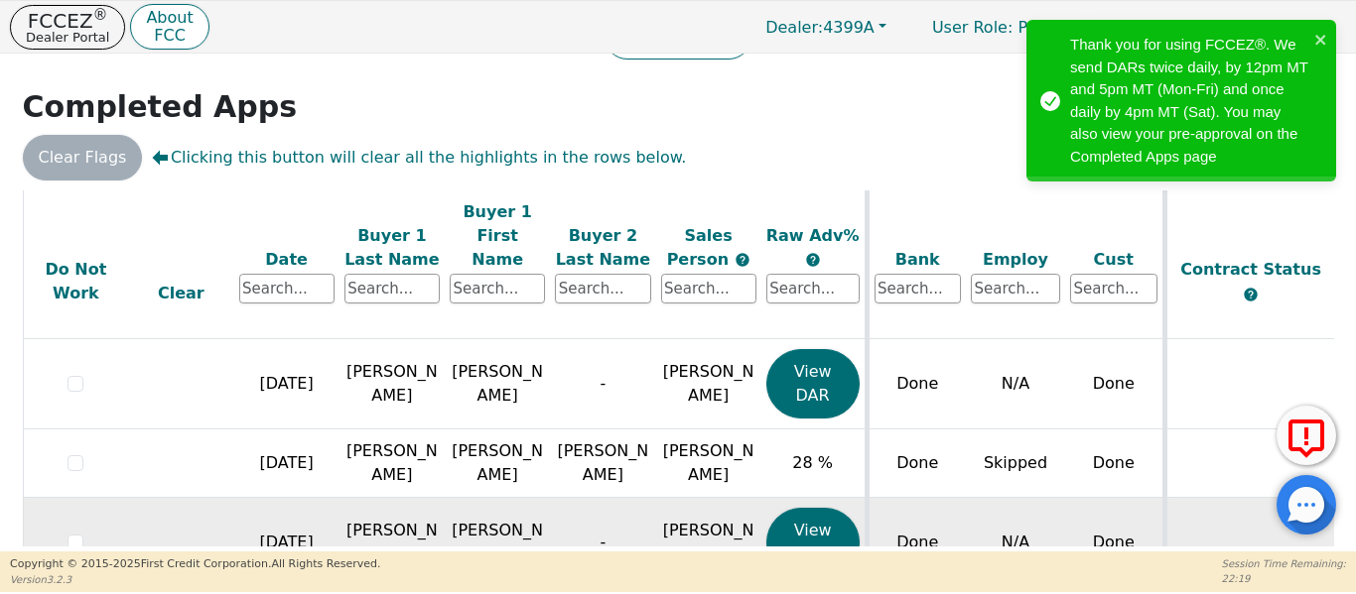
click at [996, 498] on td "N/A" at bounding box center [1015, 543] width 99 height 90
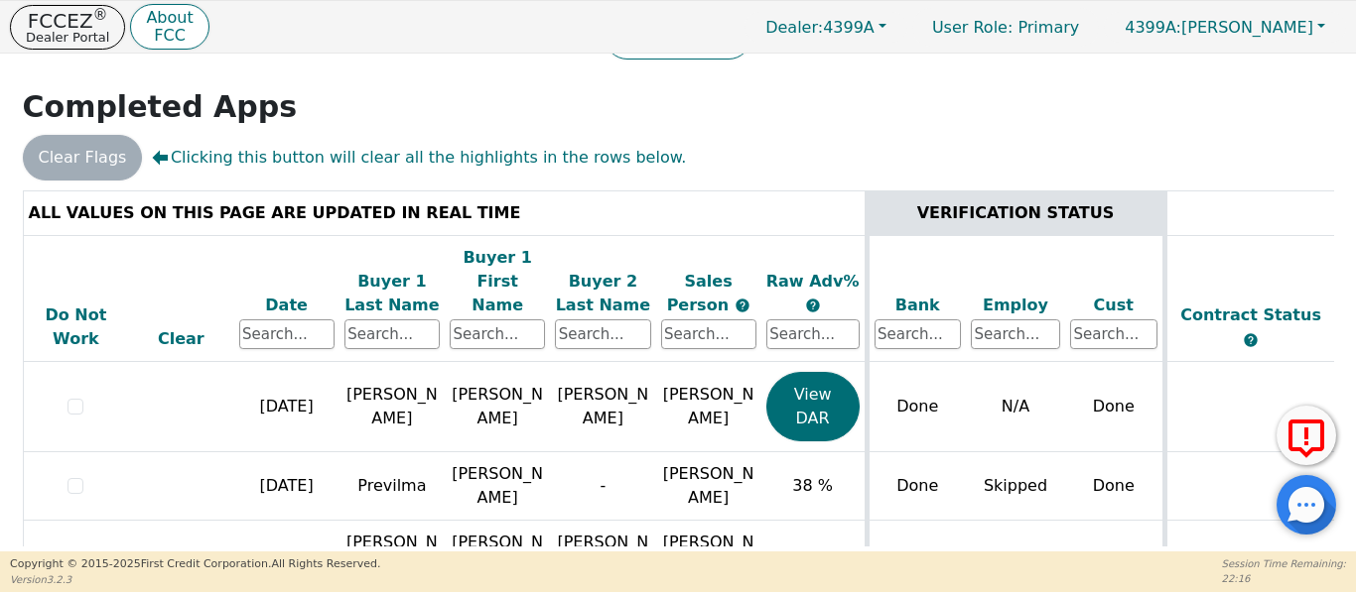
scroll to position [0, 0]
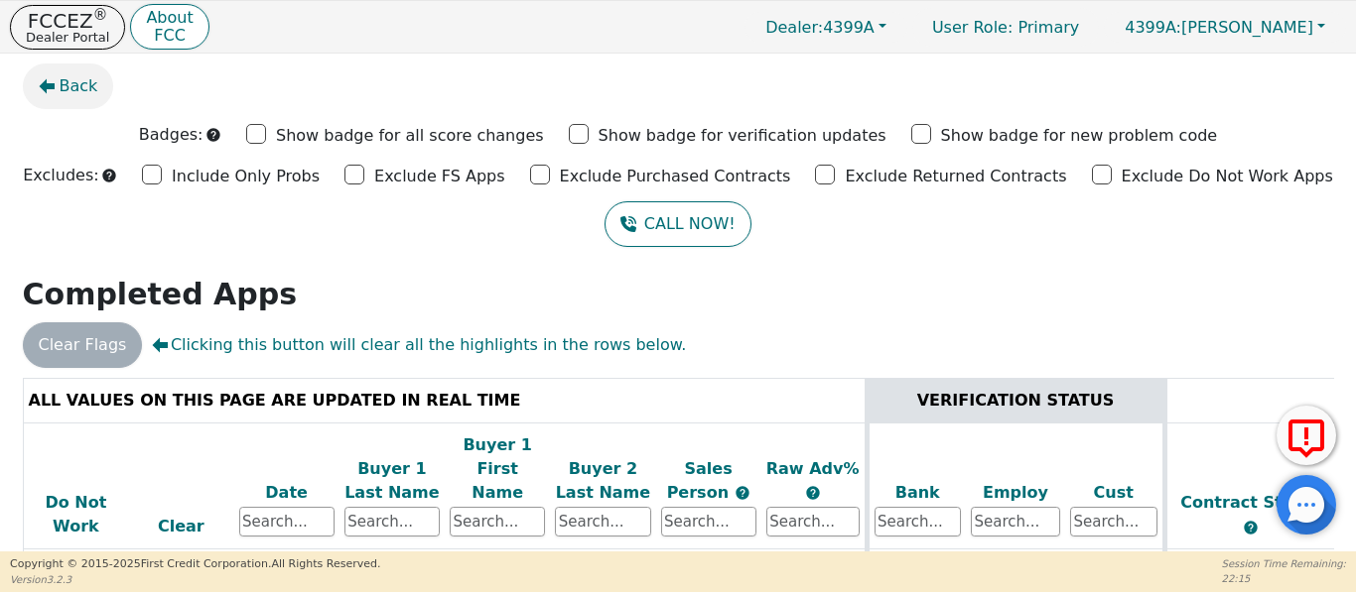
click at [71, 95] on span "Back" at bounding box center [79, 86] width 39 height 24
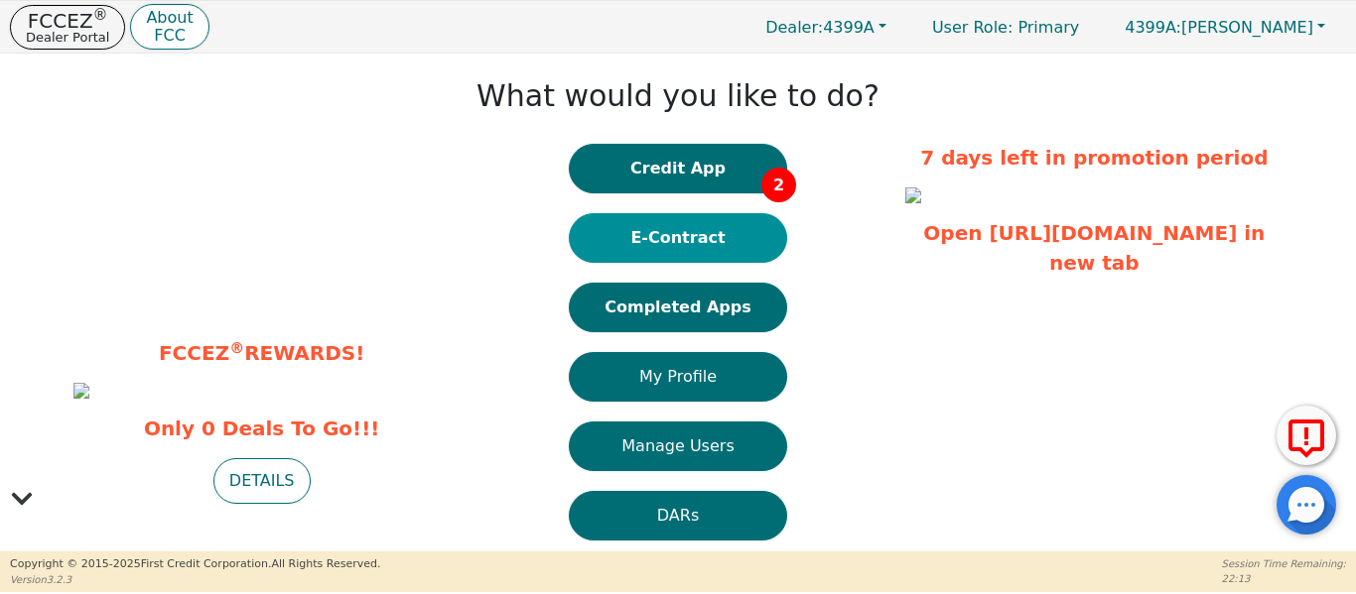
click at [683, 249] on button "E-Contract" at bounding box center [678, 238] width 218 height 50
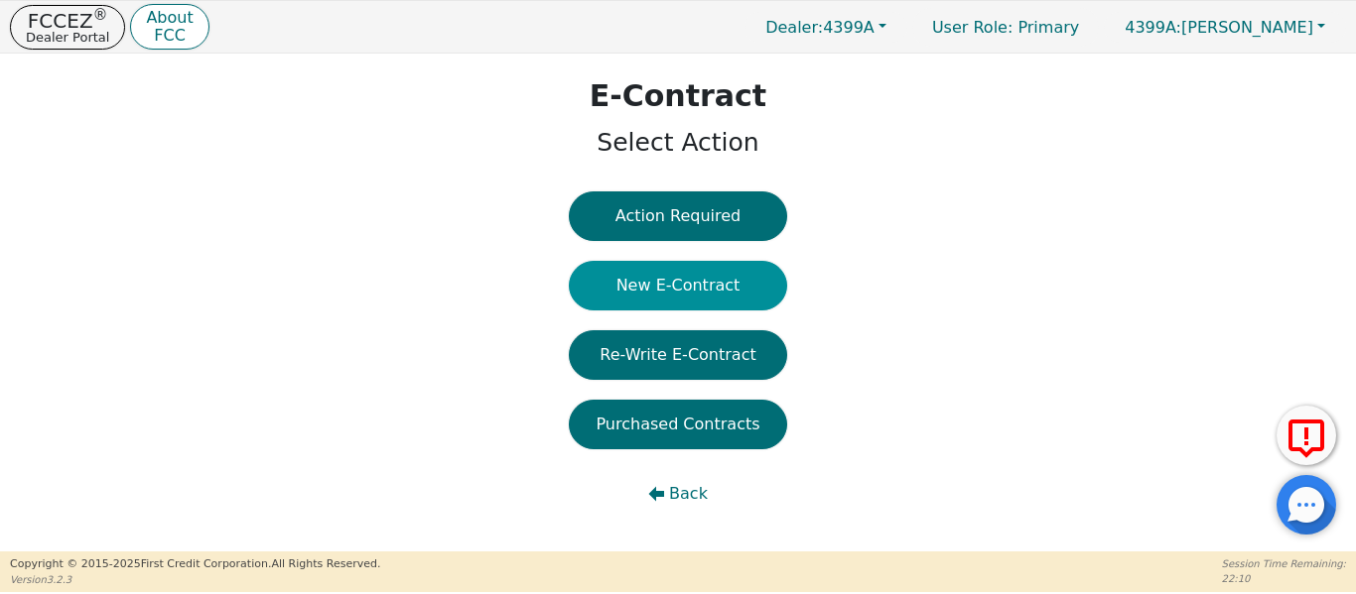
click at [665, 302] on button "New E-Contract" at bounding box center [678, 286] width 218 height 50
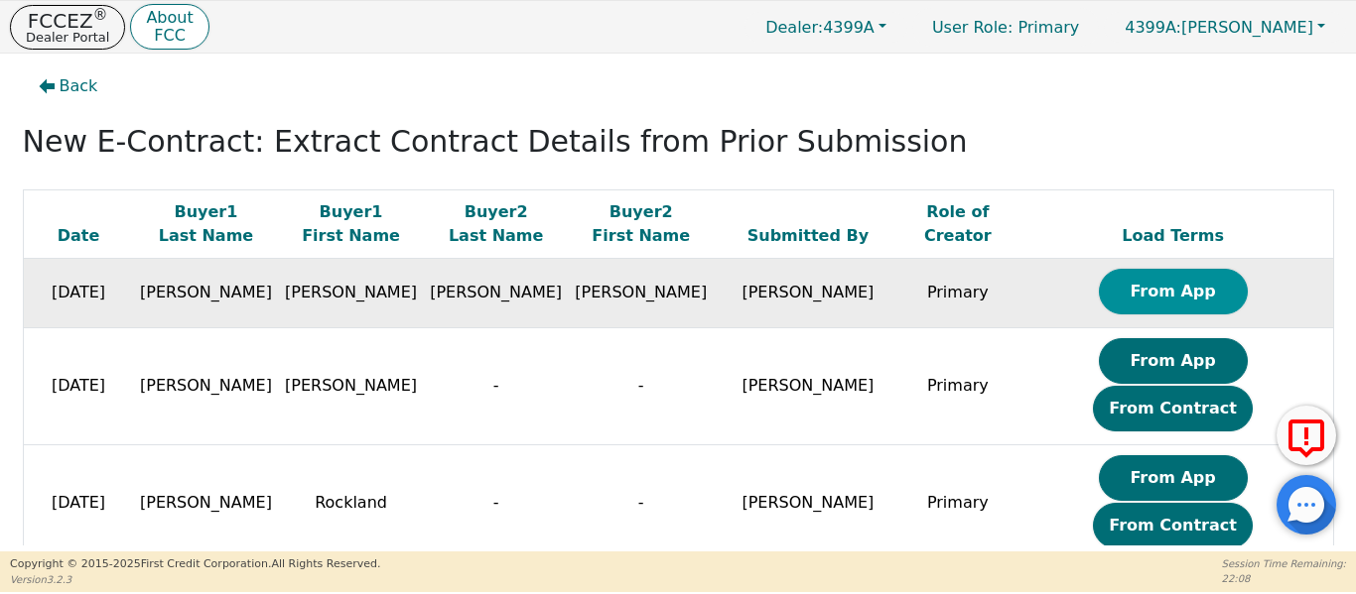
click at [1122, 303] on button "From App" at bounding box center [1173, 292] width 149 height 46
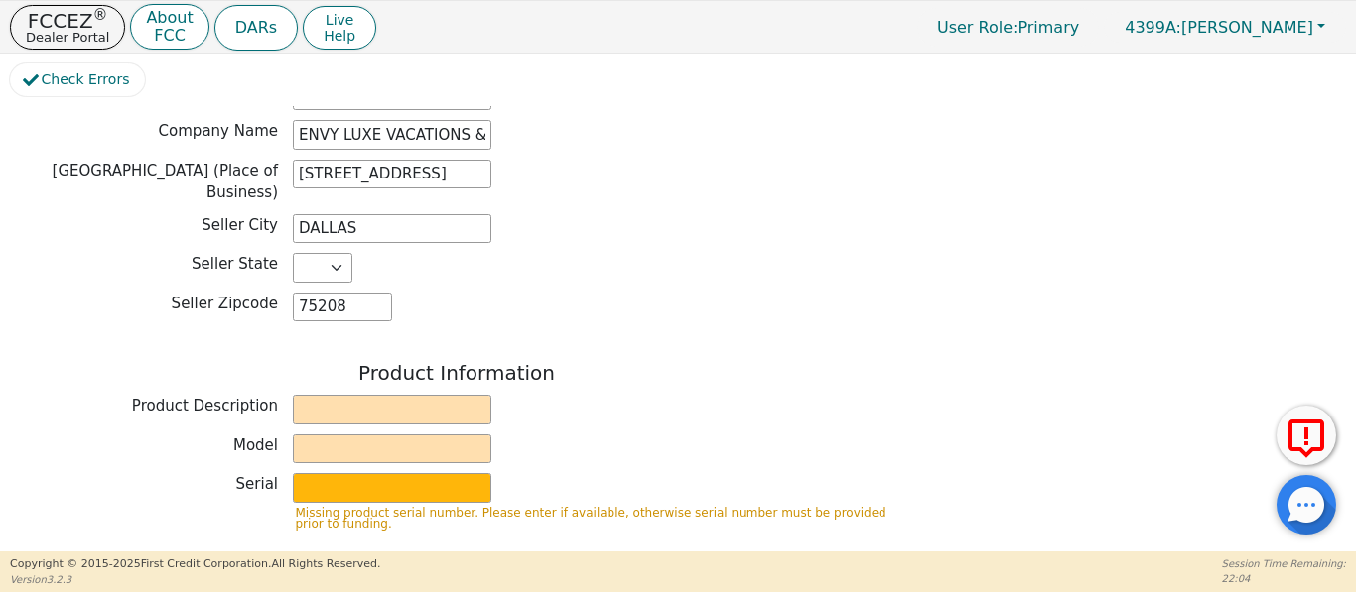
scroll to position [595, 0]
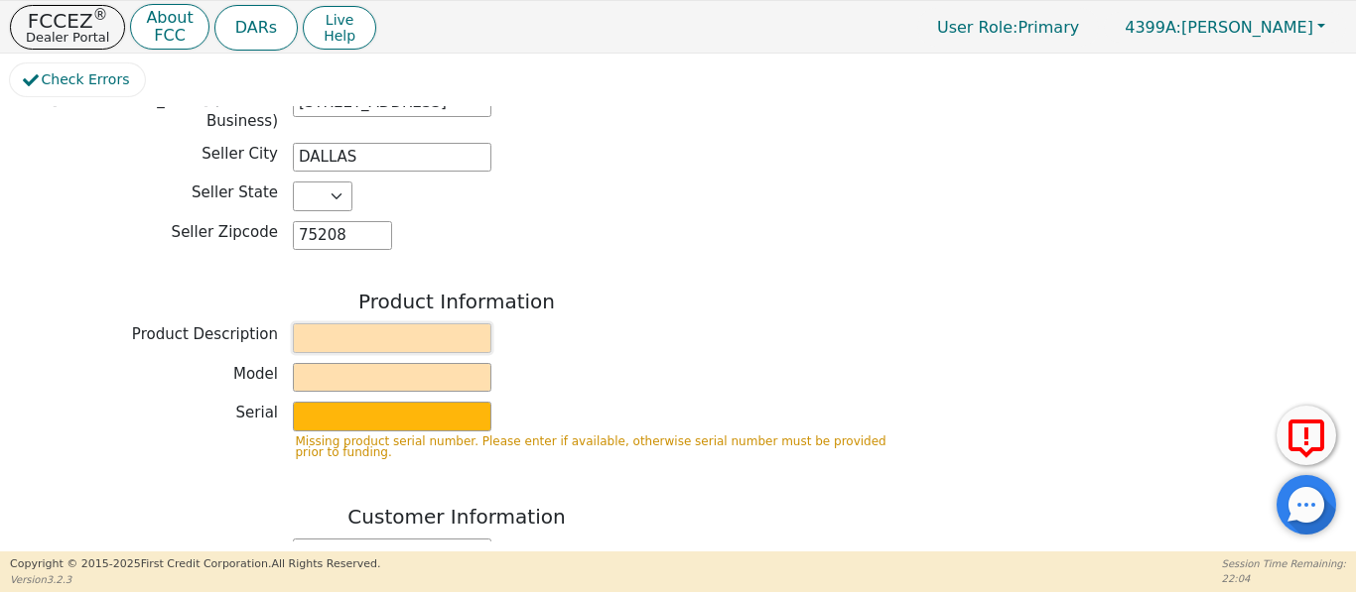
drag, startPoint x: 387, startPoint y: 326, endPoint x: 398, endPoint y: 326, distance: 11.0
click at [393, 326] on input "text" at bounding box center [392, 339] width 198 height 30
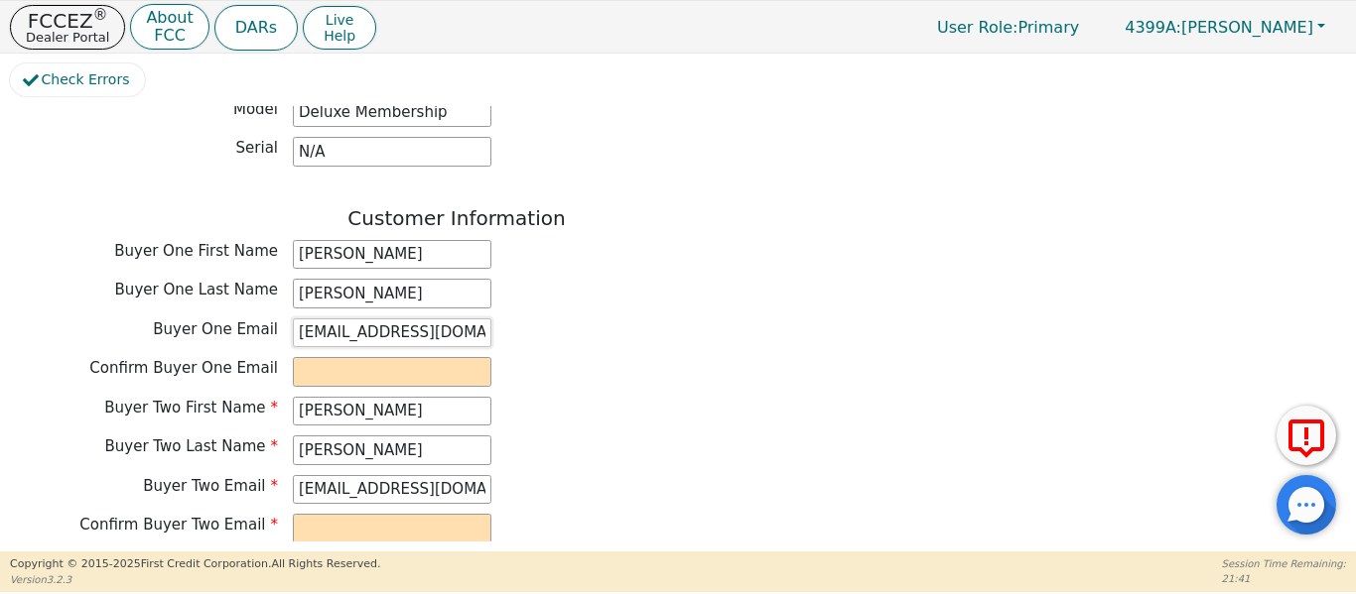
scroll to position [0, 14]
drag, startPoint x: 298, startPoint y: 318, endPoint x: 448, endPoint y: 335, distance: 150.9
click at [631, 335] on div "Buyer One Email ramoncordero620@gmail.com" at bounding box center [456, 336] width 893 height 35
paste input "ramoncordero620@gmail.com"
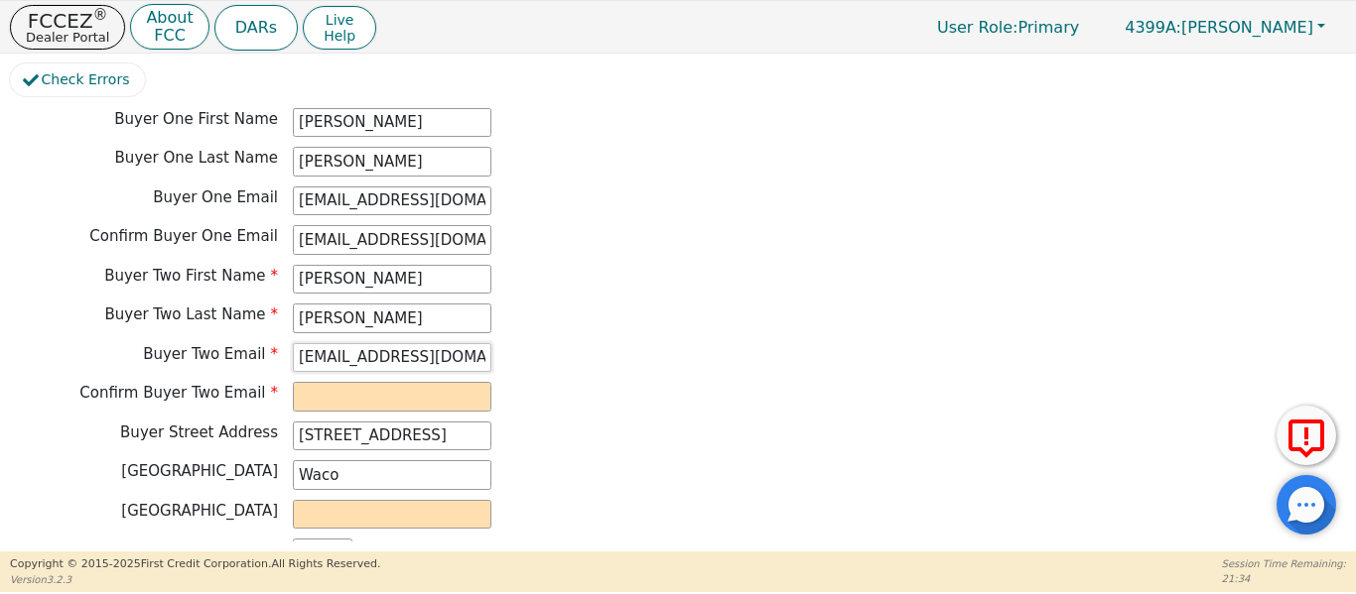
drag, startPoint x: 296, startPoint y: 339, endPoint x: 385, endPoint y: 343, distance: 89.4
click at [621, 345] on div "Buyer Two Email clara445629@gmail.com" at bounding box center [456, 358] width 893 height 30
paste input "clara445629@gmail.com"
drag, startPoint x: 335, startPoint y: 495, endPoint x: 347, endPoint y: 496, distance: 11.9
click at [335, 500] on input "text" at bounding box center [392, 515] width 198 height 30
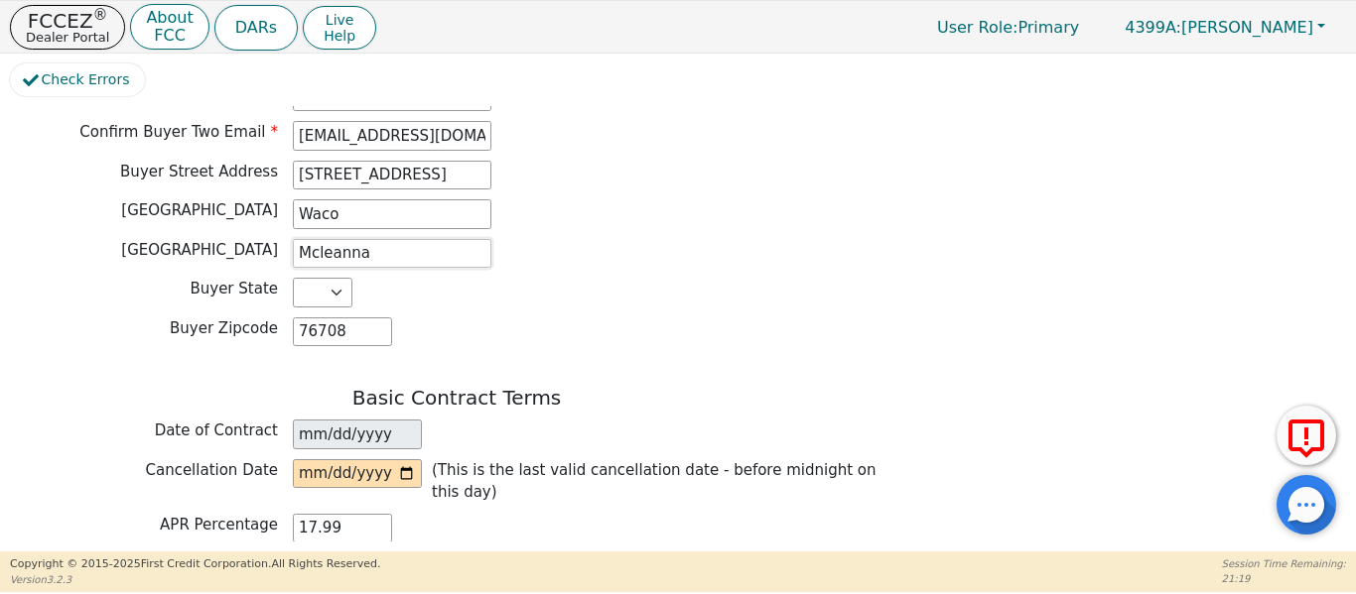
scroll to position [1257, 0]
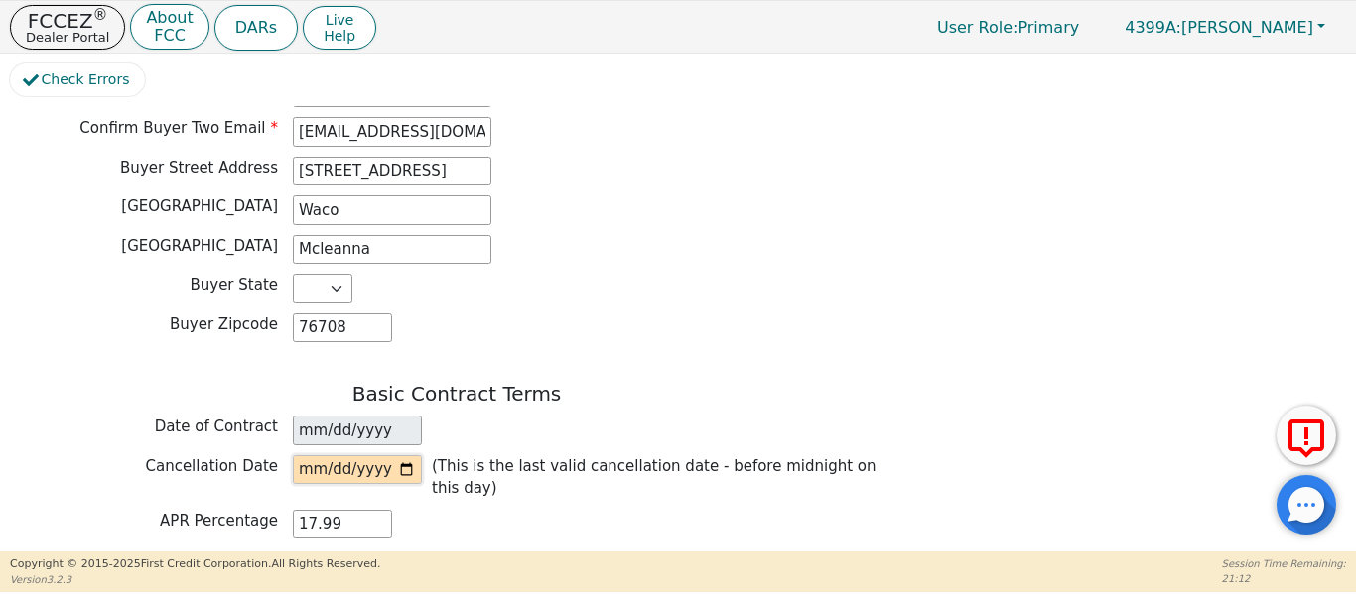
click at [406, 457] on input "date" at bounding box center [357, 471] width 129 height 30
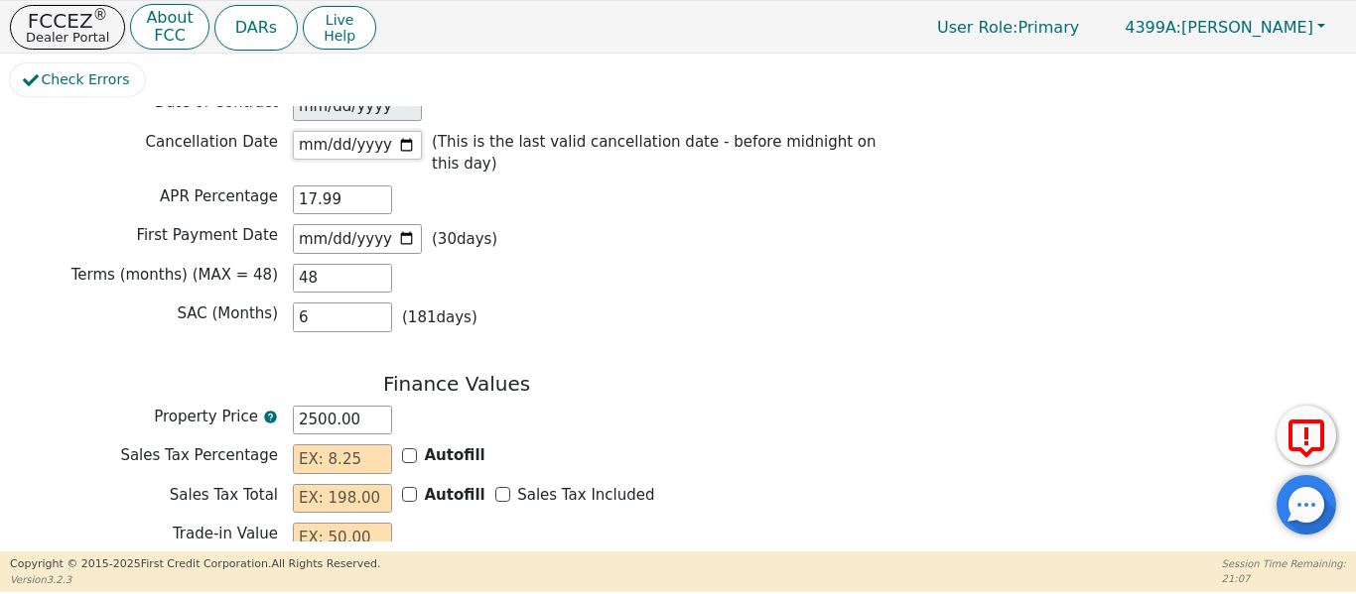
scroll to position [1588, 0]
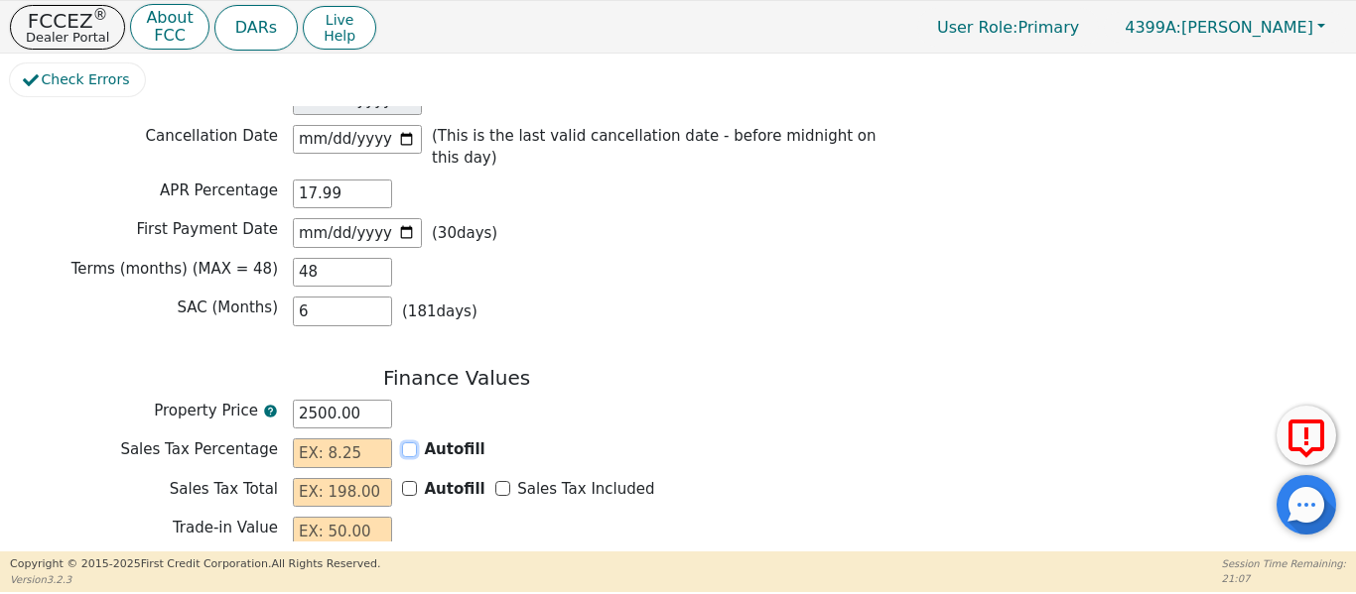
drag, startPoint x: 410, startPoint y: 413, endPoint x: 470, endPoint y: 440, distance: 66.2
click at [414, 443] on input "Autofill" at bounding box center [409, 450] width 15 height 15
click at [495, 481] on input "Sales Tax Included" at bounding box center [502, 488] width 15 height 15
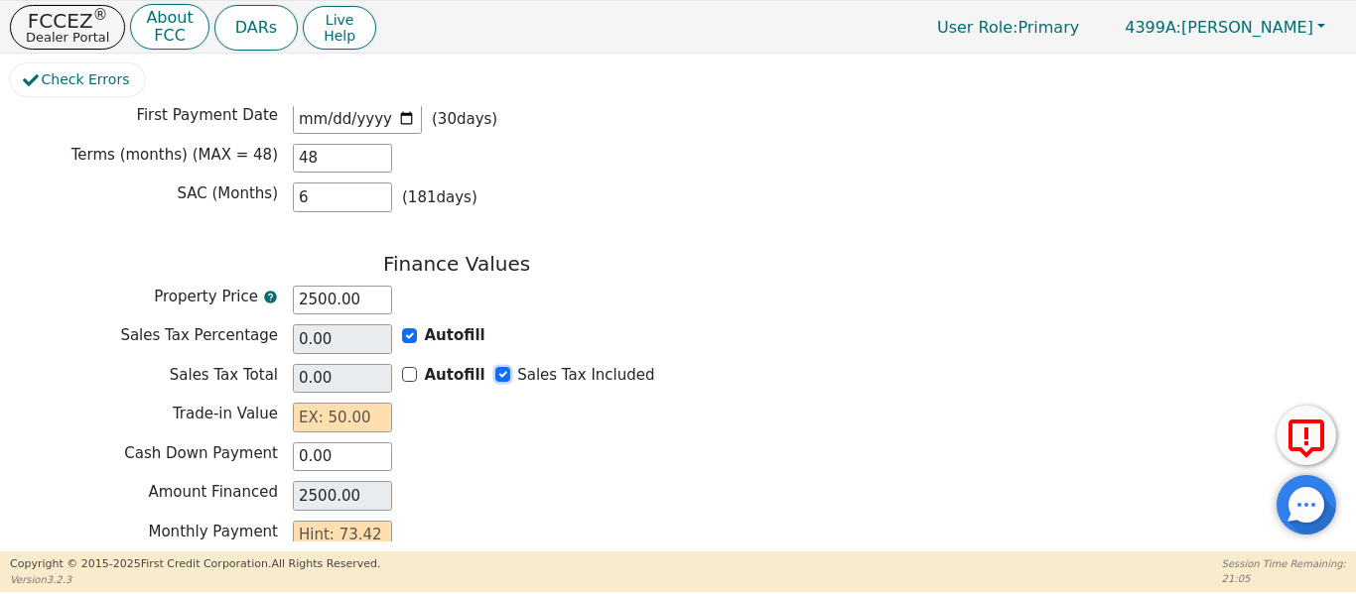
scroll to position [1754, 0]
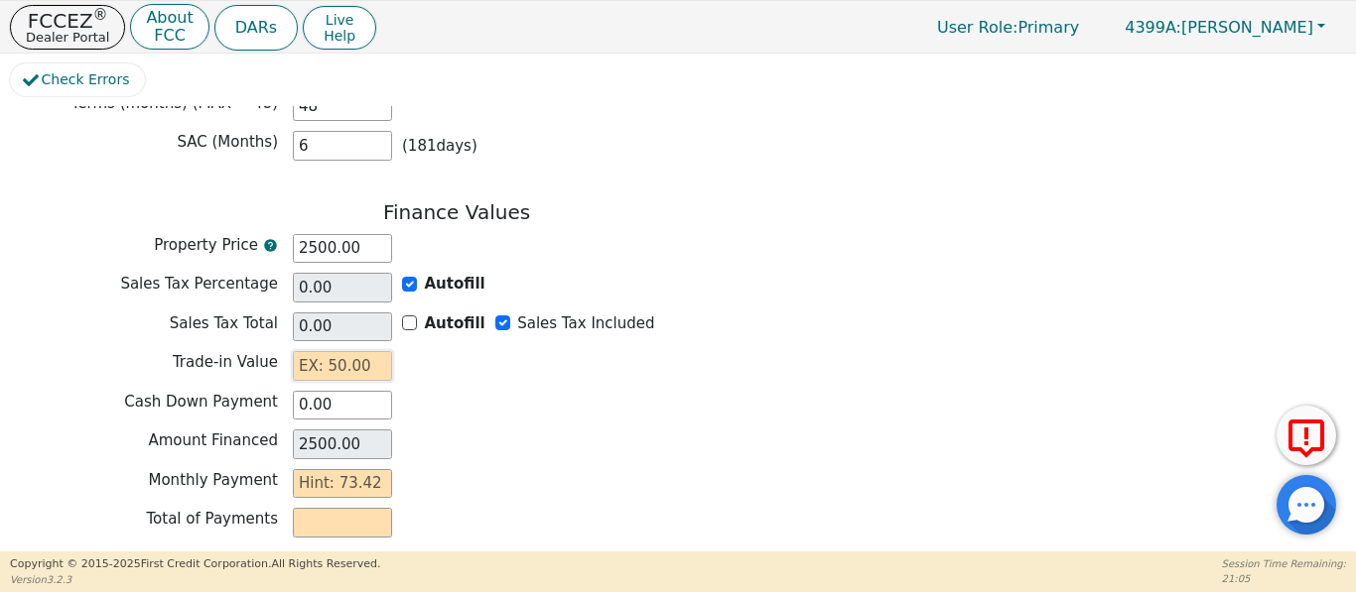
drag, startPoint x: 347, startPoint y: 341, endPoint x: 448, endPoint y: 287, distance: 114.1
click at [350, 351] on input "text" at bounding box center [342, 366] width 99 height 30
drag, startPoint x: 385, startPoint y: 460, endPoint x: 476, endPoint y: 453, distance: 91.6
click at [409, 469] on div "Monthly Payment" at bounding box center [456, 484] width 893 height 30
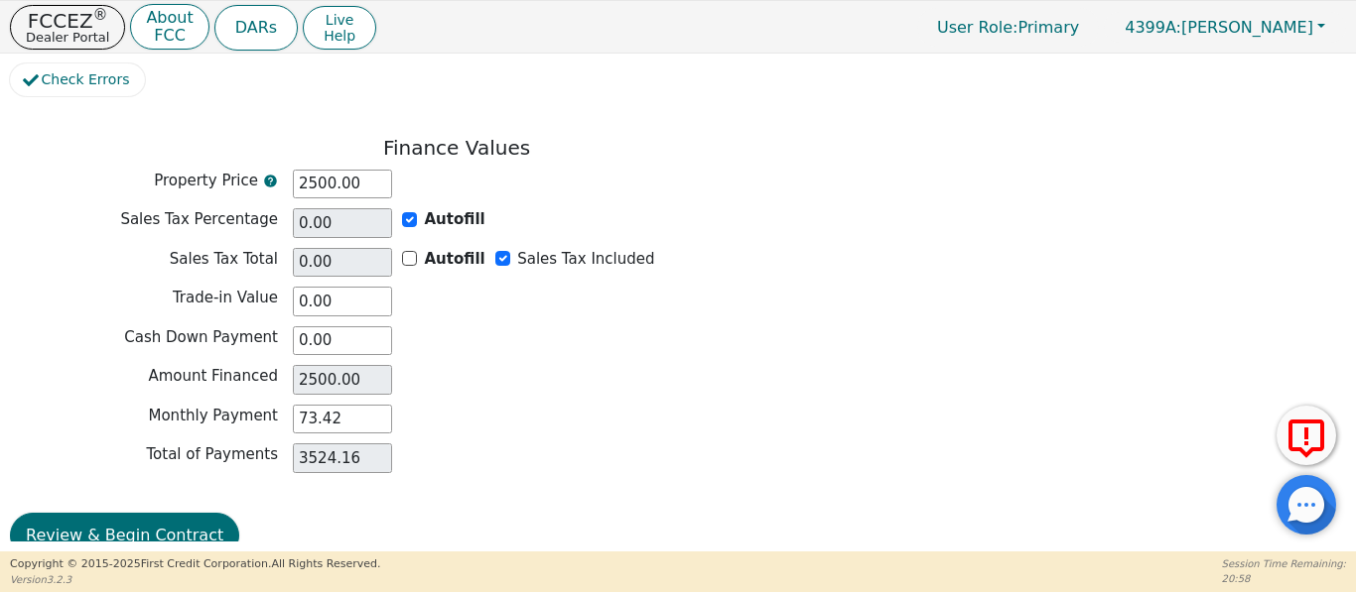
scroll to position [1819, 0]
click at [41, 512] on button "Review & Begin Contract" at bounding box center [124, 535] width 229 height 46
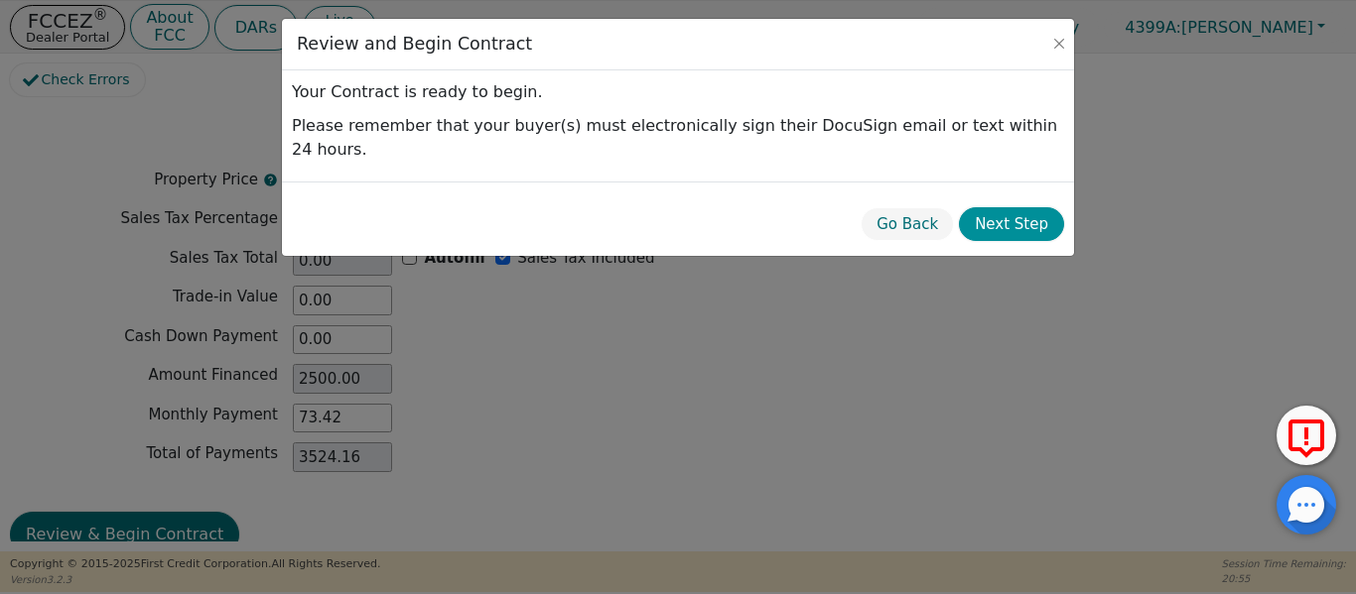
click at [1005, 210] on button "Next Step" at bounding box center [1011, 224] width 105 height 35
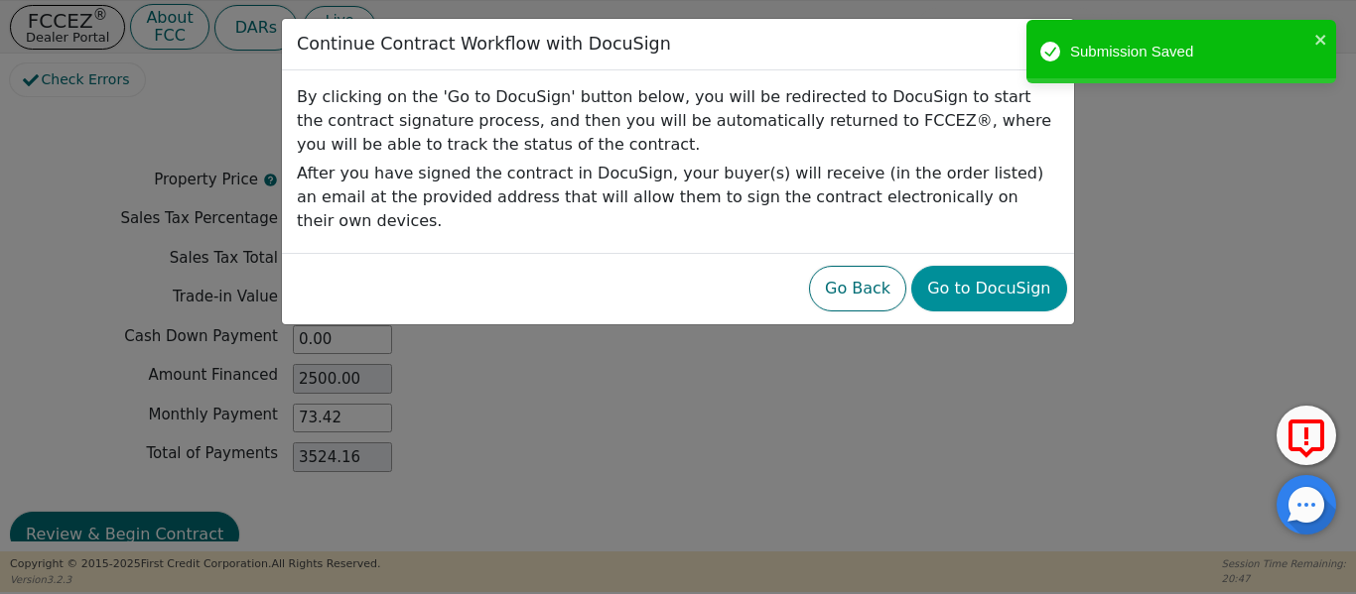
click at [969, 266] on button "Go to DocuSign" at bounding box center [988, 289] width 155 height 46
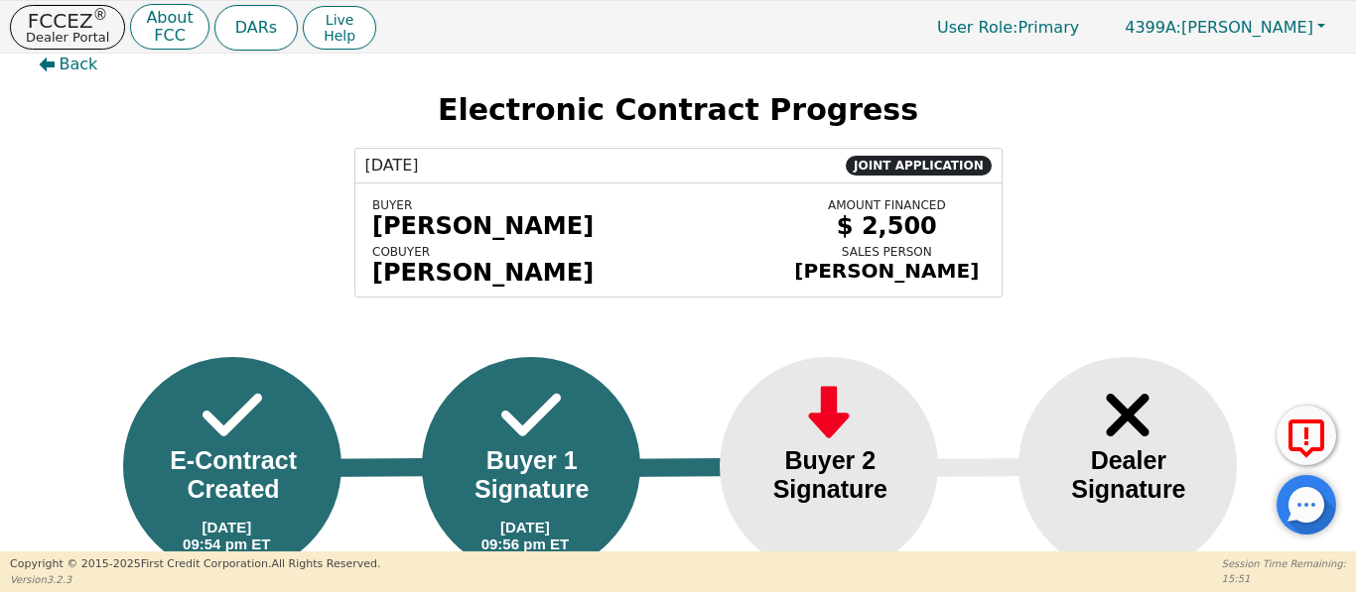
scroll to position [45, 0]
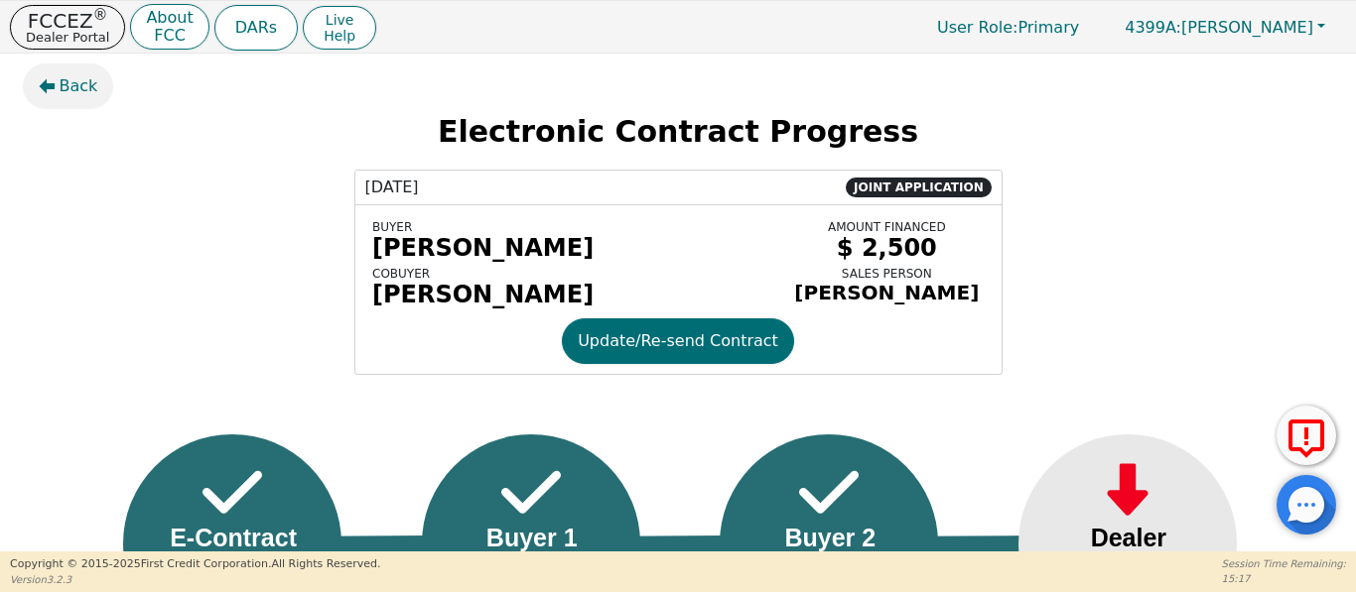
click at [75, 83] on span "Back" at bounding box center [79, 86] width 39 height 24
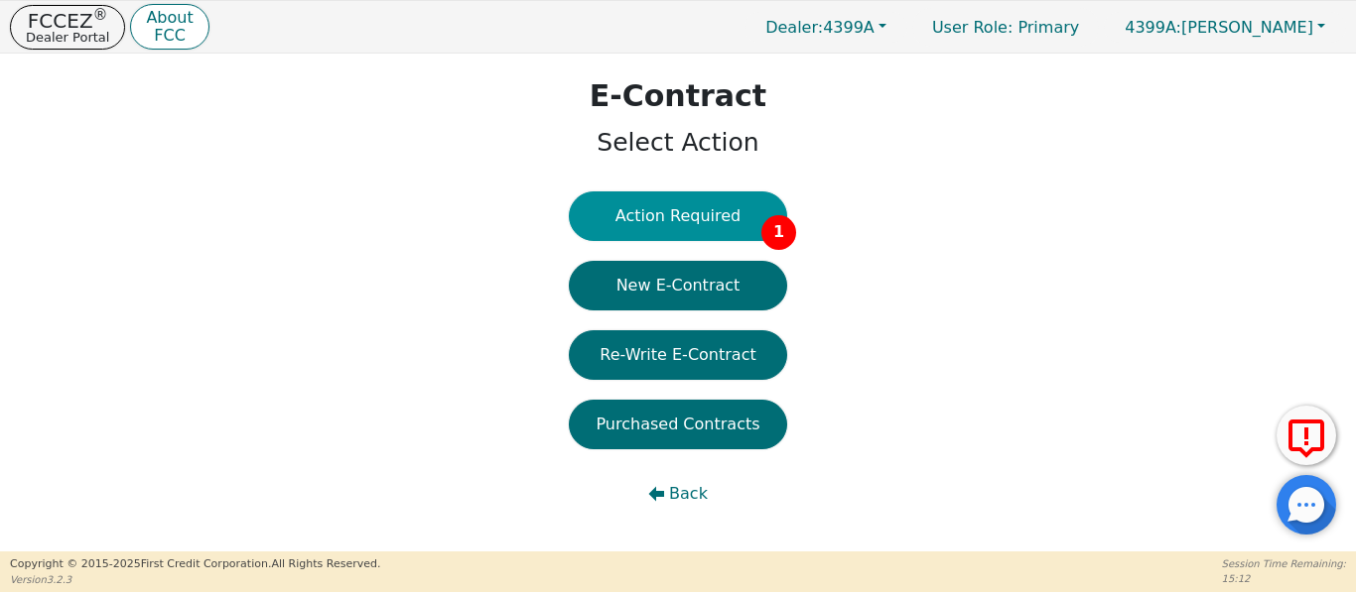
click at [662, 213] on button "Action Required 1" at bounding box center [678, 217] width 218 height 50
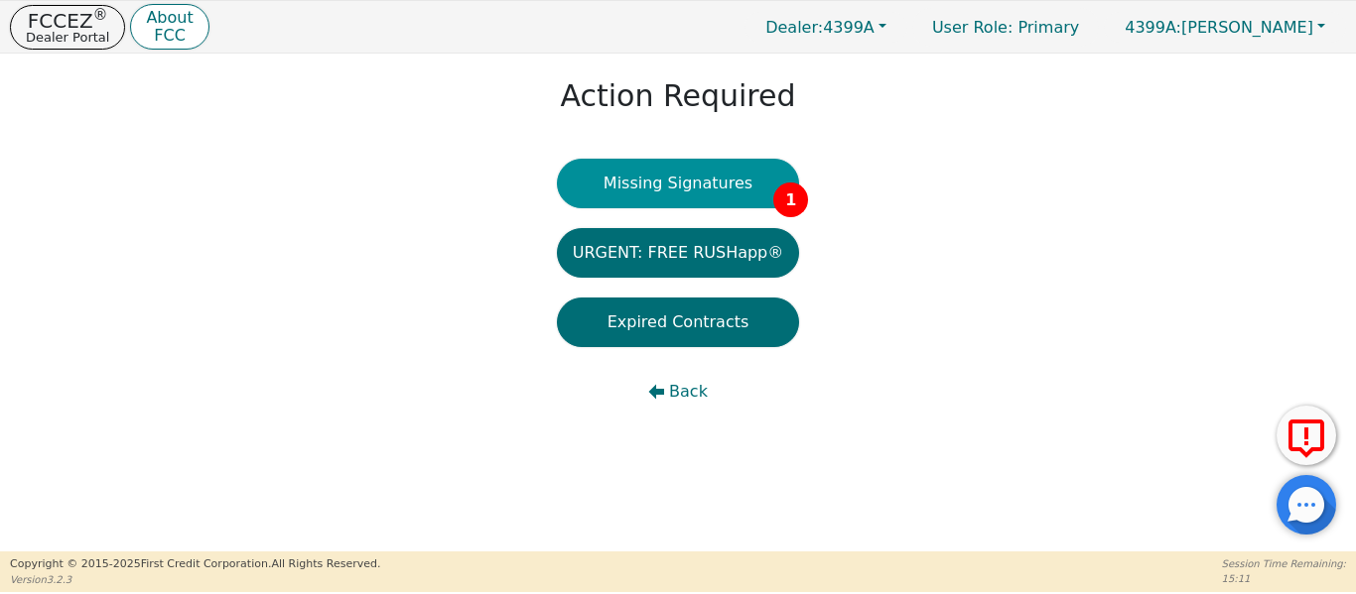
click at [710, 172] on button "Missing Signatures 1" at bounding box center [678, 184] width 243 height 50
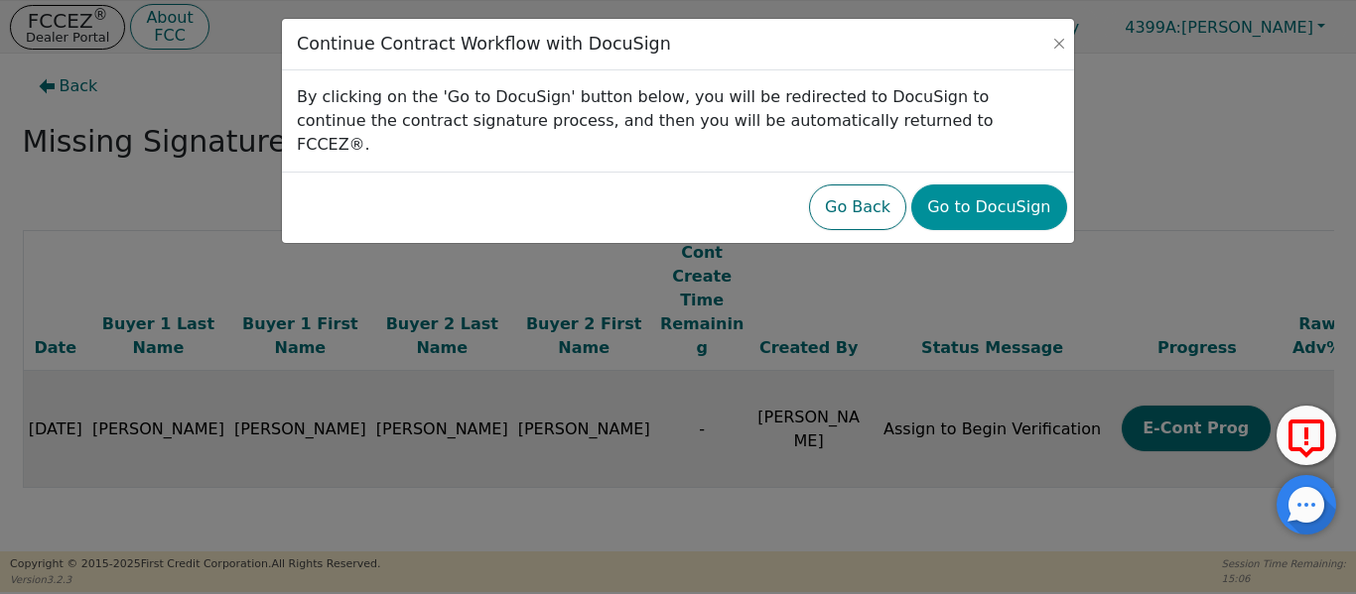
click at [992, 190] on button "Go to DocuSign" at bounding box center [988, 208] width 155 height 46
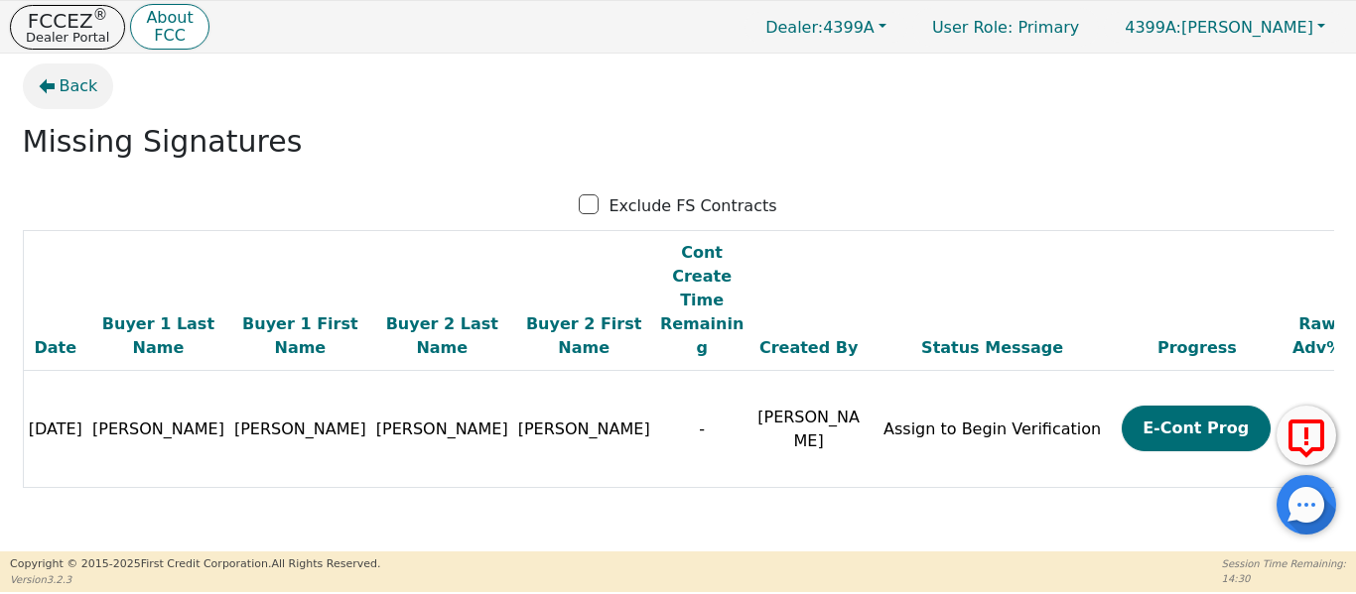
click at [80, 78] on span "Back" at bounding box center [79, 86] width 39 height 24
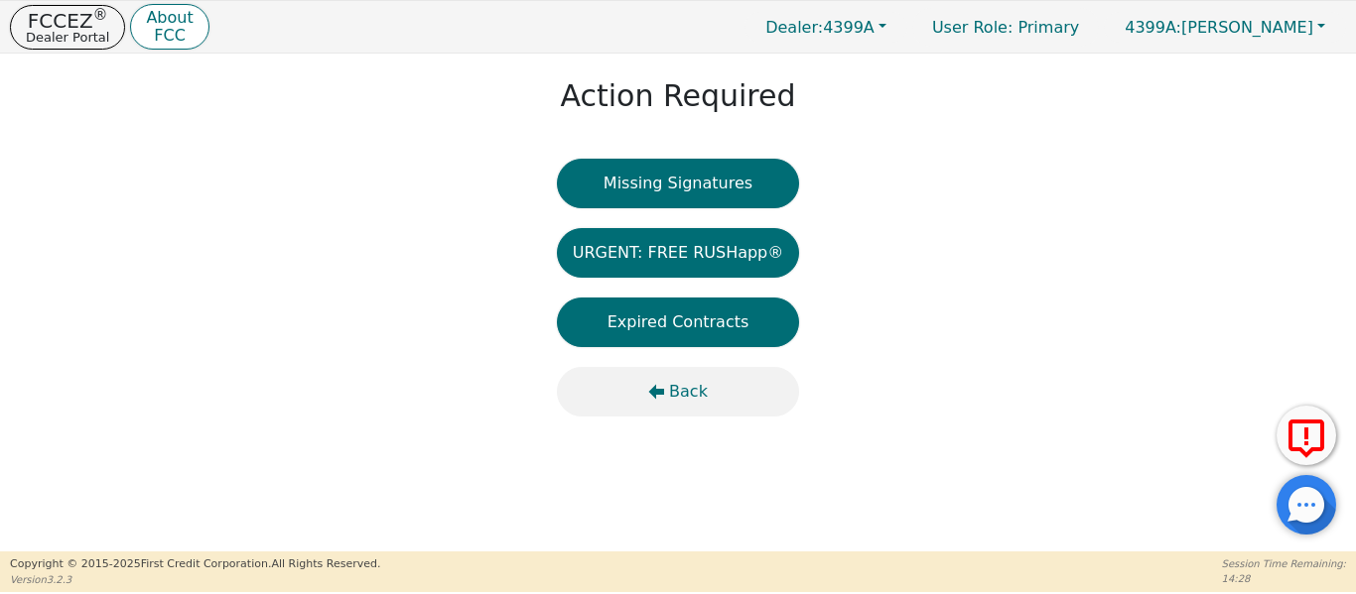
click at [668, 394] on button "Back" at bounding box center [678, 392] width 243 height 50
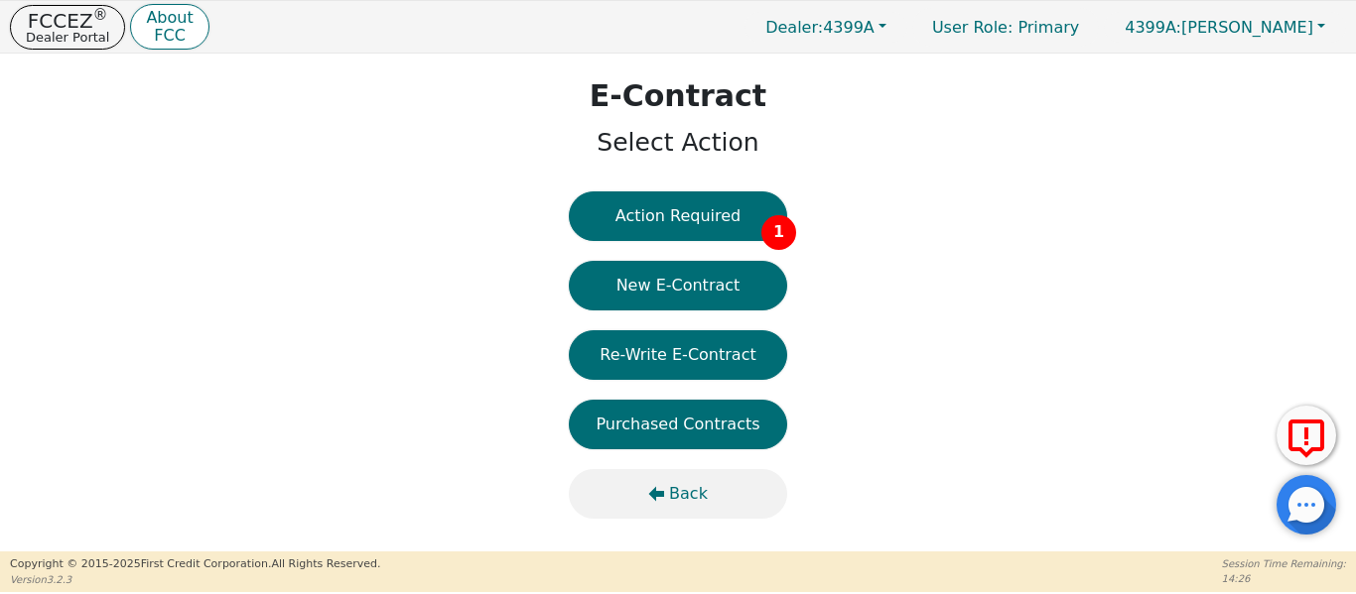
click at [670, 496] on button "Back" at bounding box center [678, 494] width 218 height 50
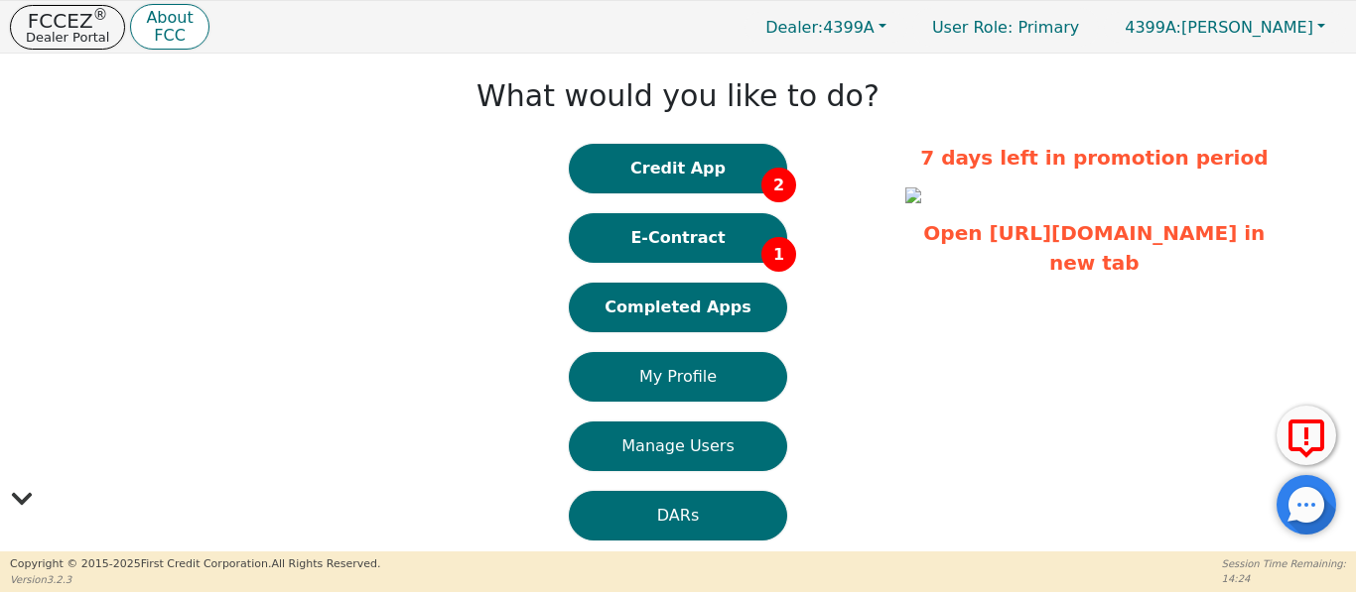
click at [695, 312] on button "Completed Apps" at bounding box center [678, 308] width 218 height 50
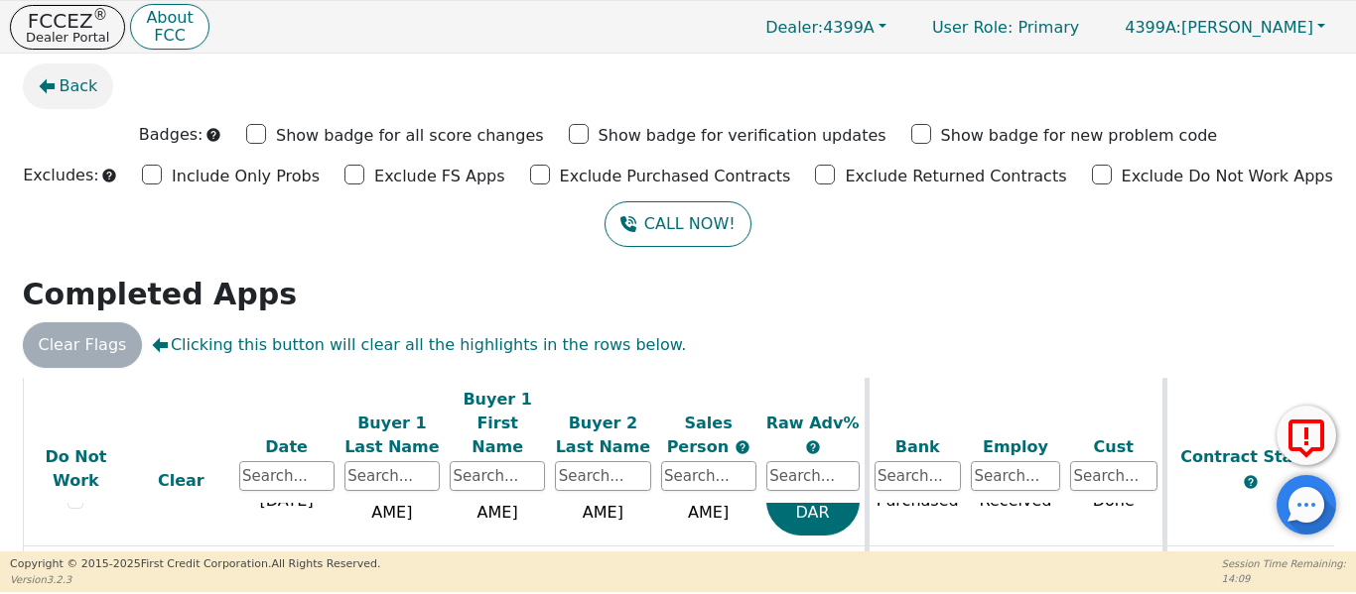
click at [75, 84] on span "Back" at bounding box center [79, 86] width 39 height 24
